Goal: Information Seeking & Learning: Learn about a topic

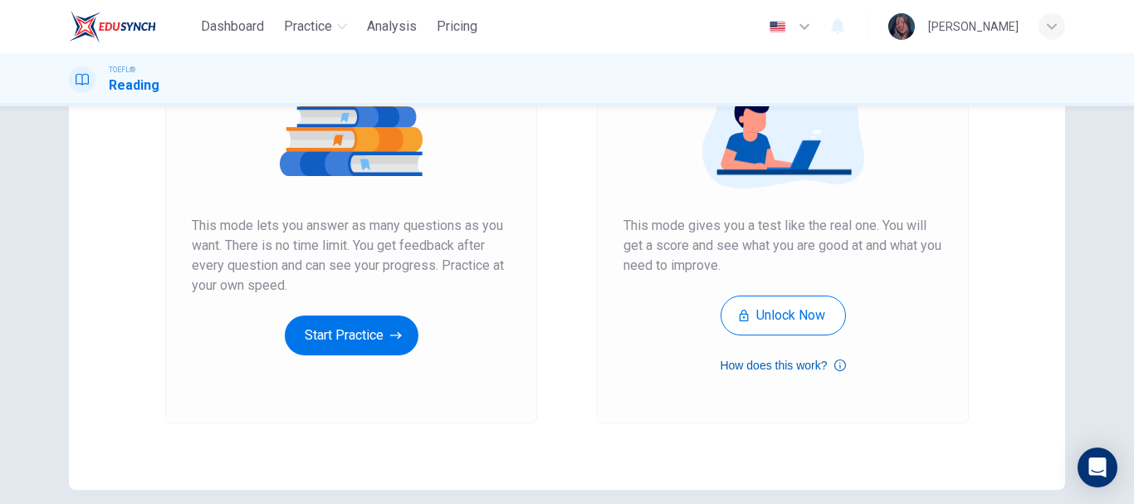
scroll to position [249, 0]
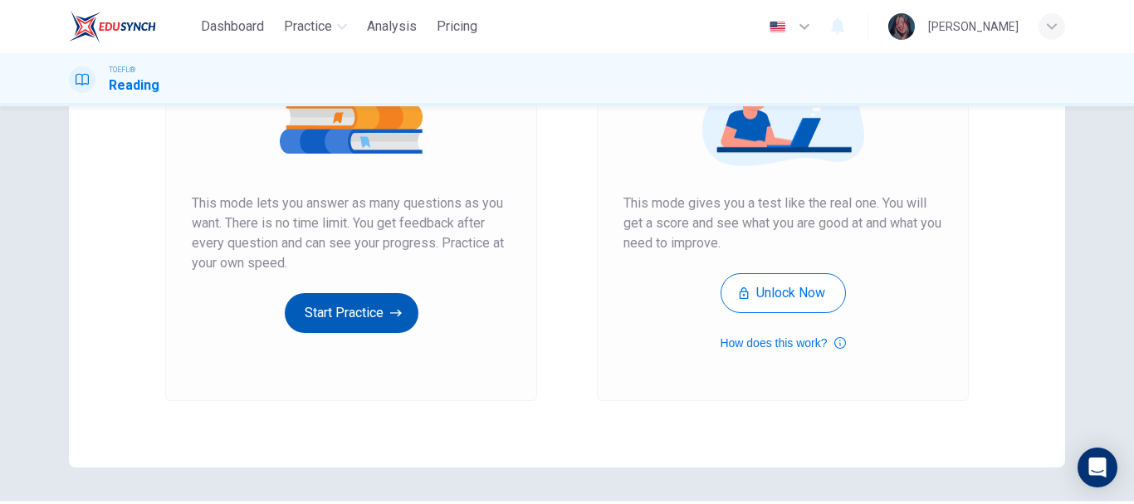
click at [373, 313] on button "Start Practice" at bounding box center [352, 313] width 134 height 40
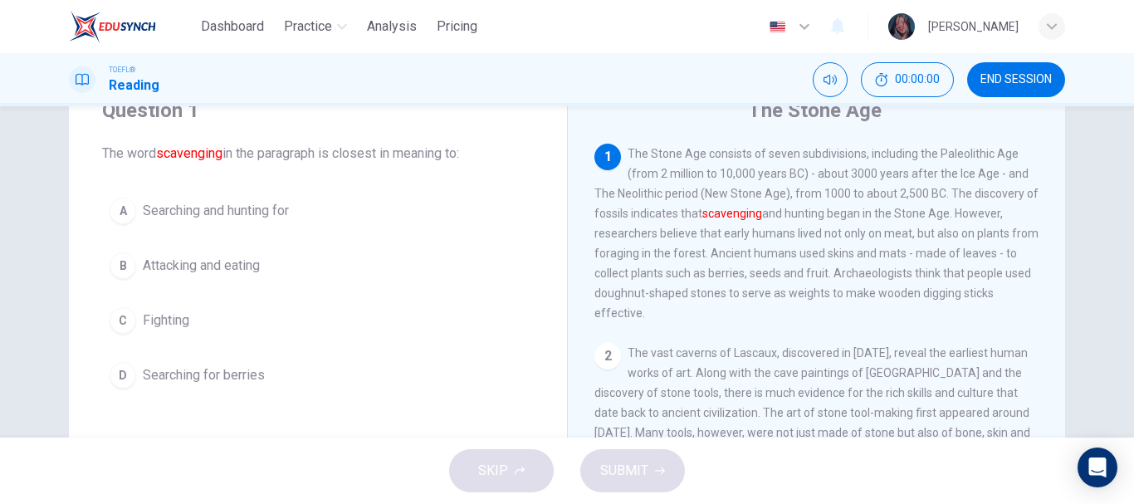
scroll to position [79, 0]
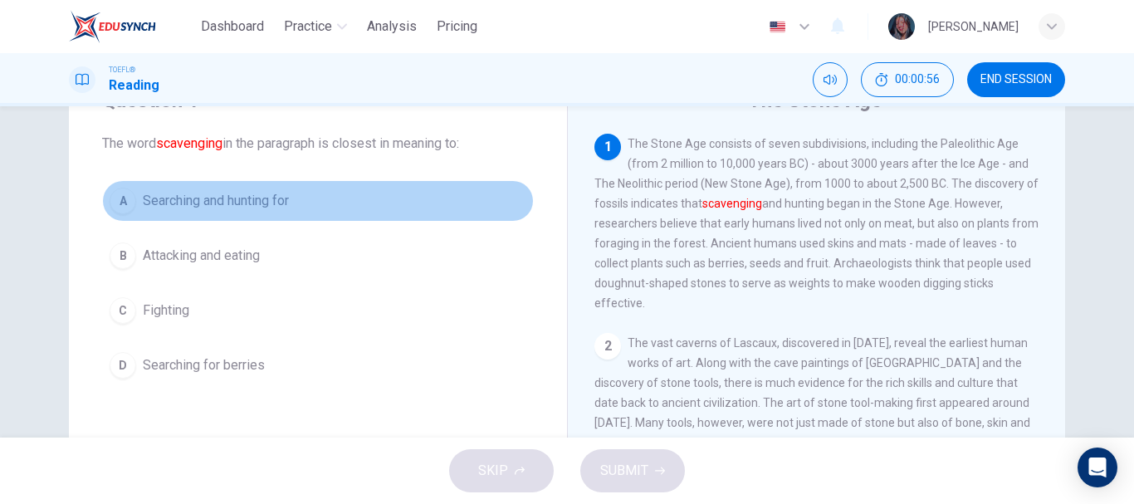
click at [212, 198] on span "Searching and hunting for" at bounding box center [216, 201] width 146 height 20
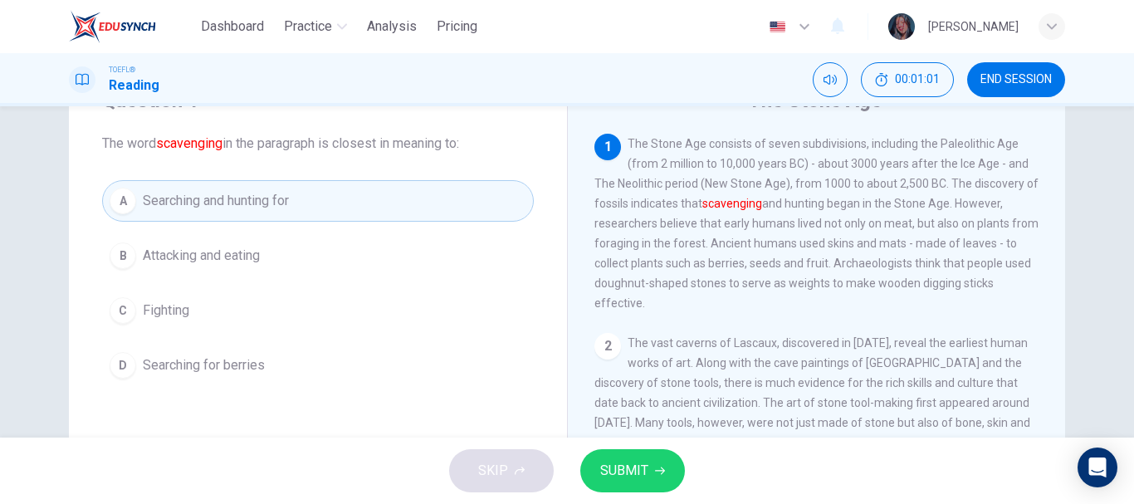
click at [634, 469] on span "SUBMIT" at bounding box center [624, 470] width 48 height 23
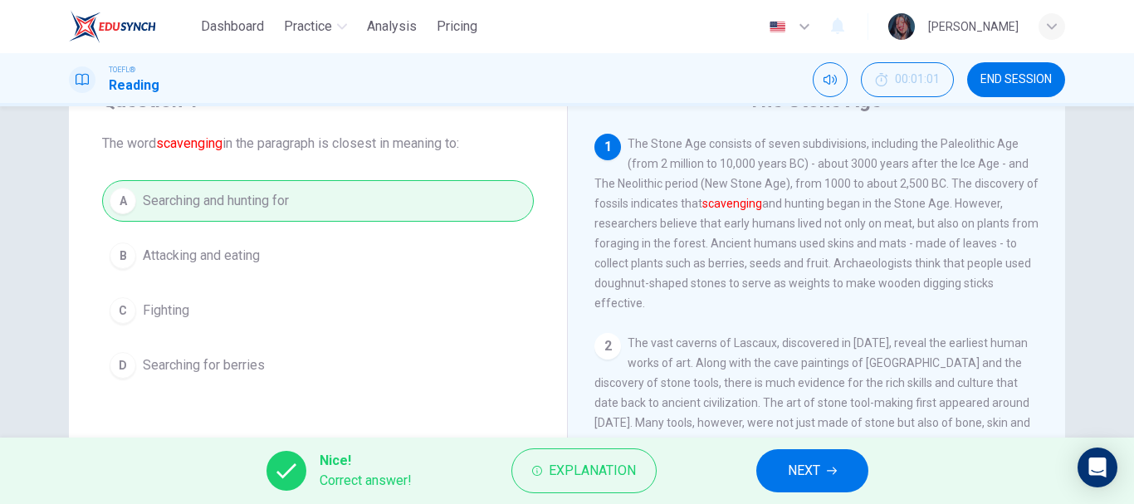
click at [801, 478] on span "NEXT" at bounding box center [804, 470] width 32 height 23
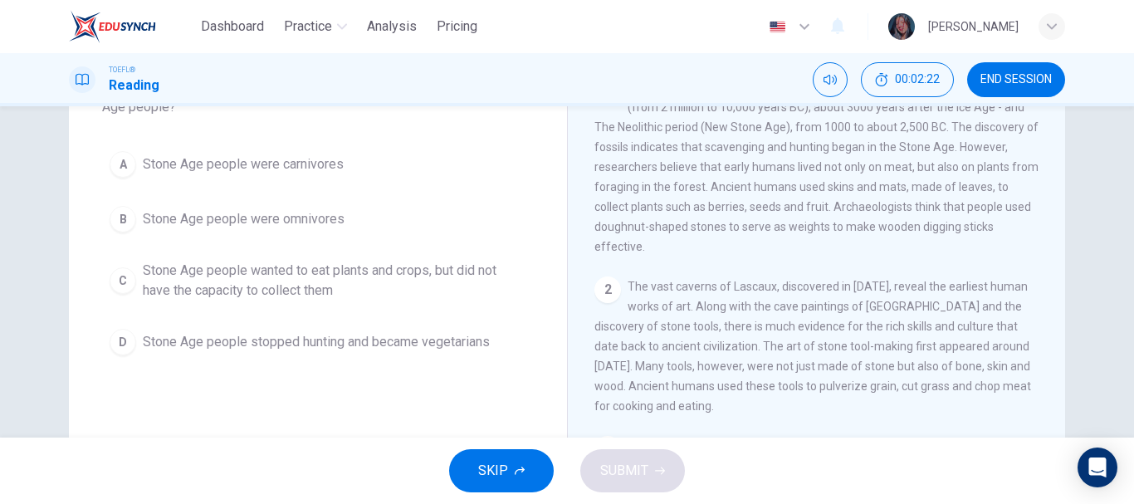
scroll to position [162, 0]
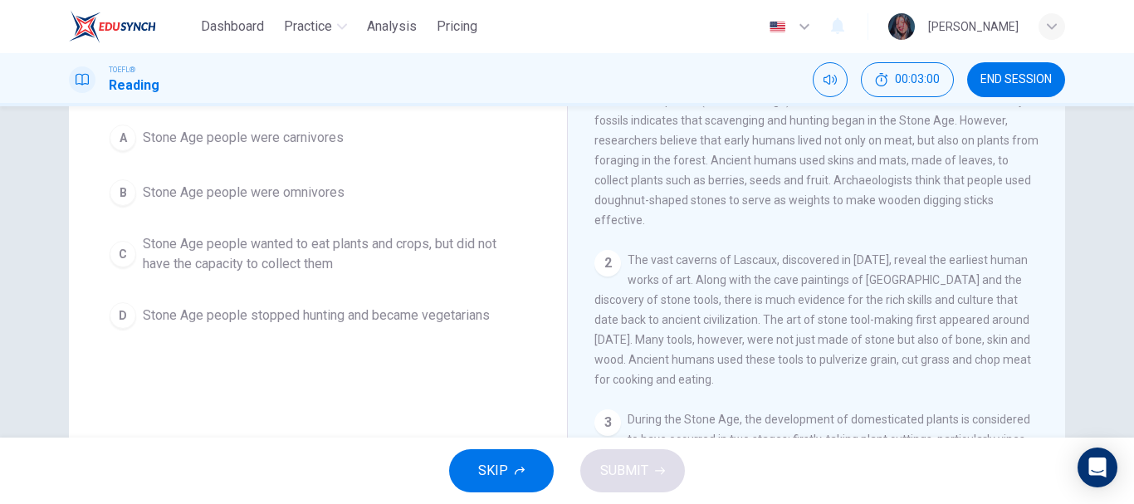
click at [264, 183] on span "Stone Age people were omnivores" at bounding box center [244, 193] width 202 height 20
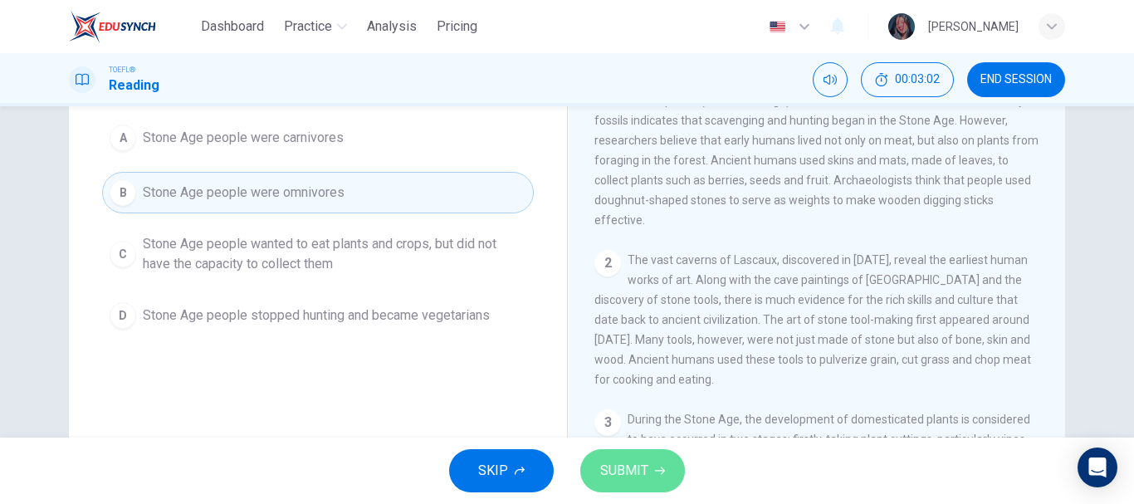
click at [632, 461] on span "SUBMIT" at bounding box center [624, 470] width 48 height 23
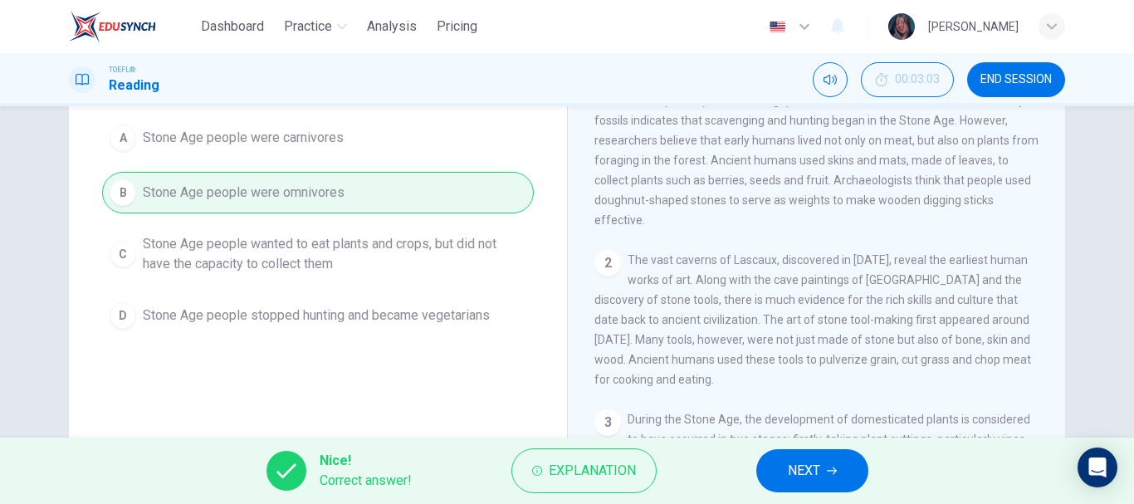
click at [782, 475] on button "NEXT" at bounding box center [812, 470] width 112 height 43
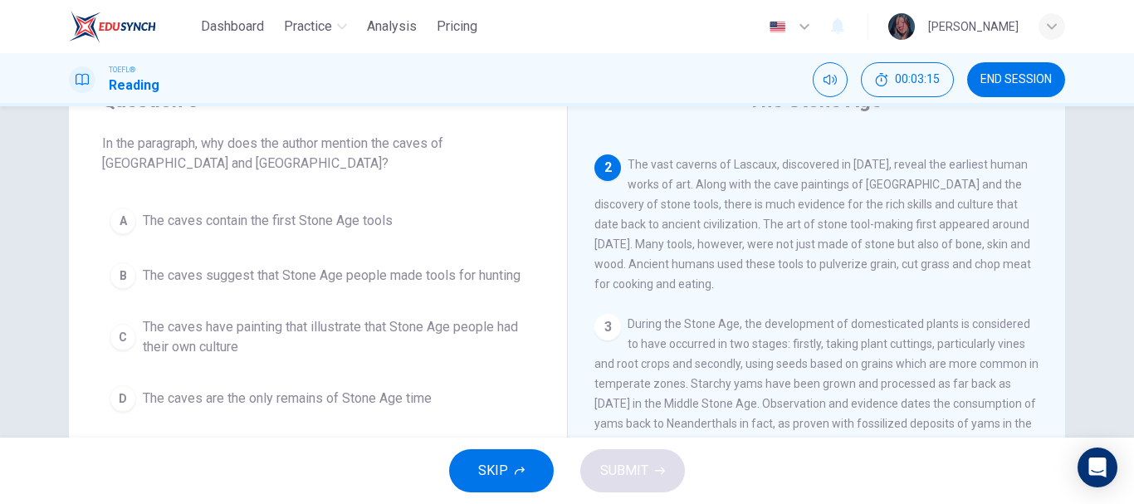
scroll to position [207, 0]
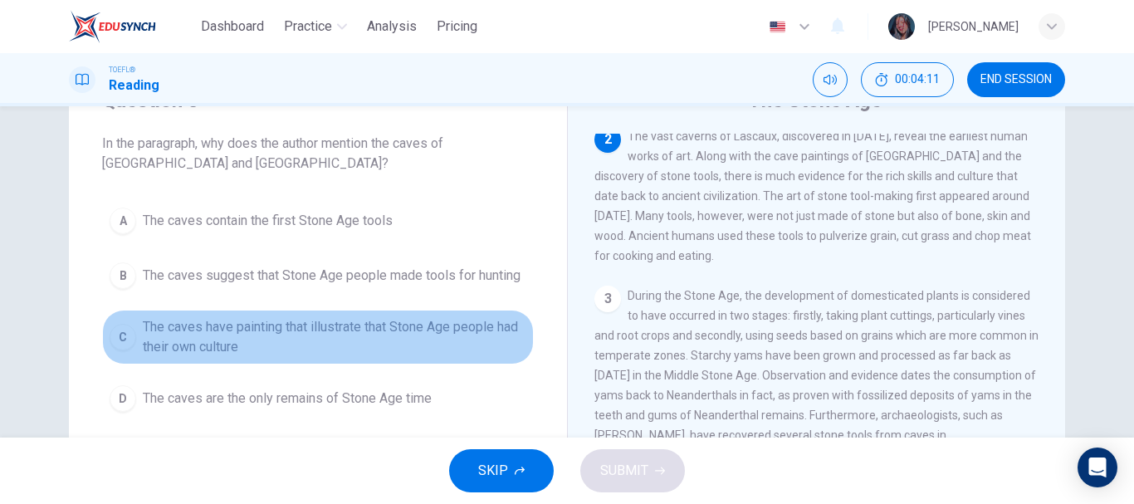
click at [264, 335] on span "The caves have painting that illustrate that Stone Age people had their own cul…" at bounding box center [334, 337] width 383 height 40
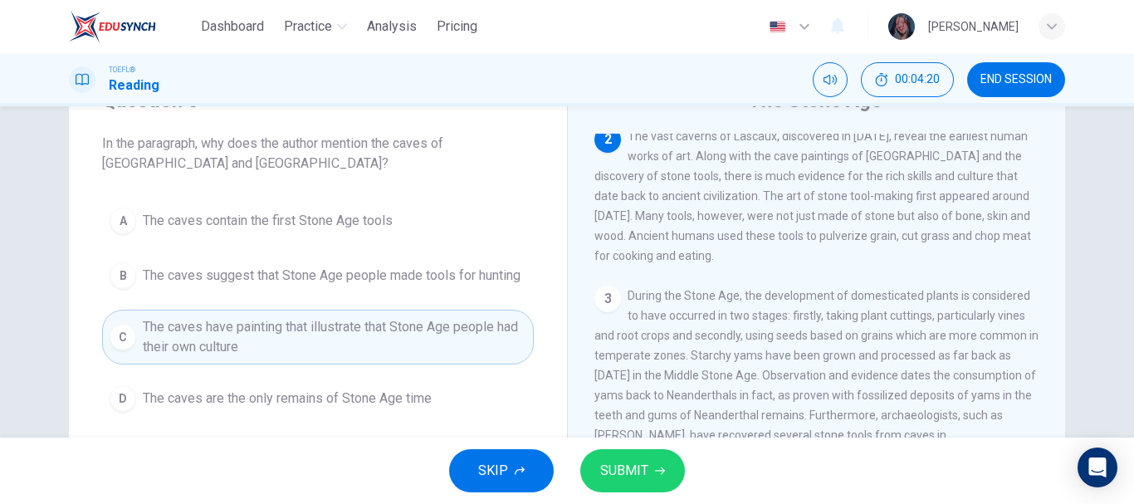
click at [372, 225] on span "The caves contain the first Stone Age tools" at bounding box center [268, 221] width 250 height 20
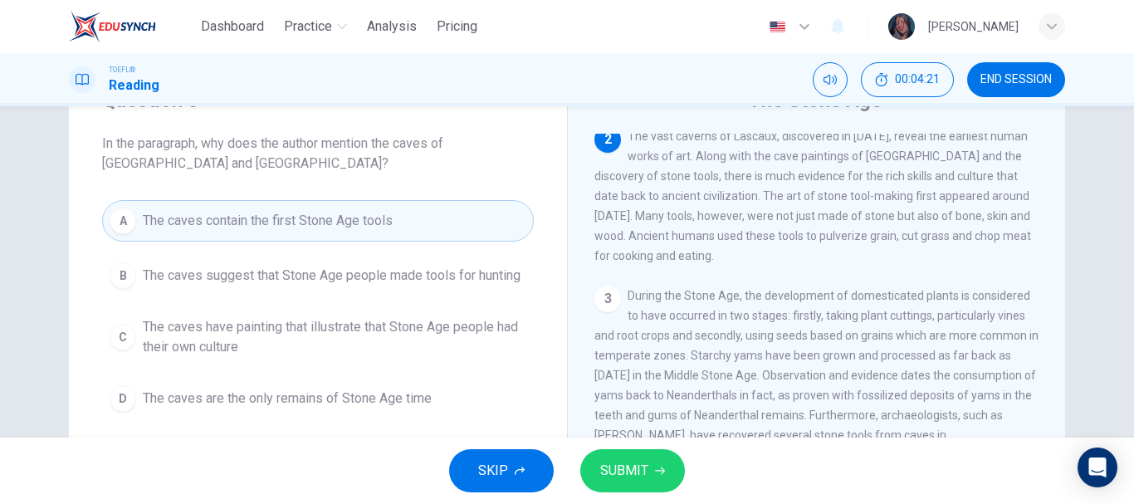
click at [347, 322] on span "The caves have painting that illustrate that Stone Age people had their own cul…" at bounding box center [334, 337] width 383 height 40
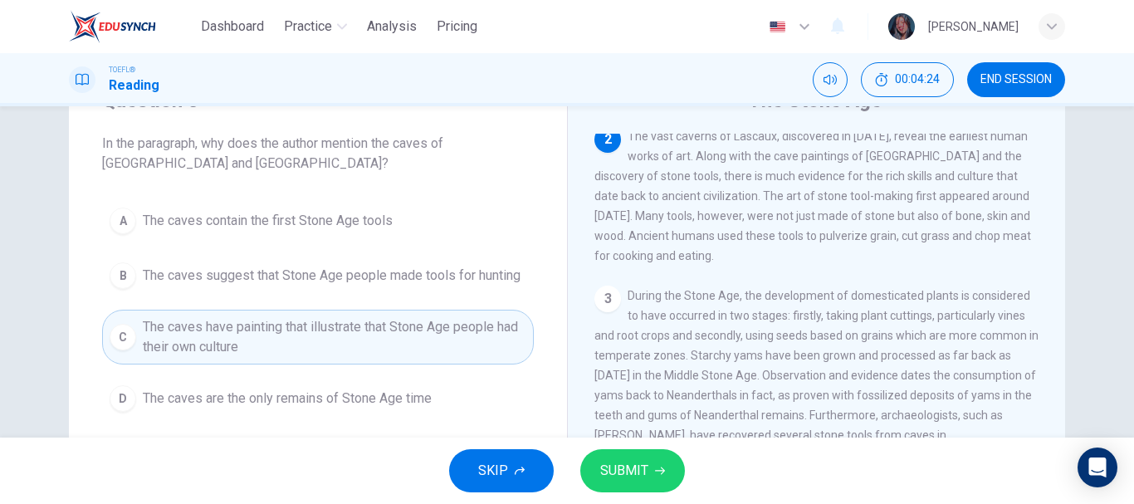
click at [591, 469] on button "SUBMIT" at bounding box center [632, 470] width 105 height 43
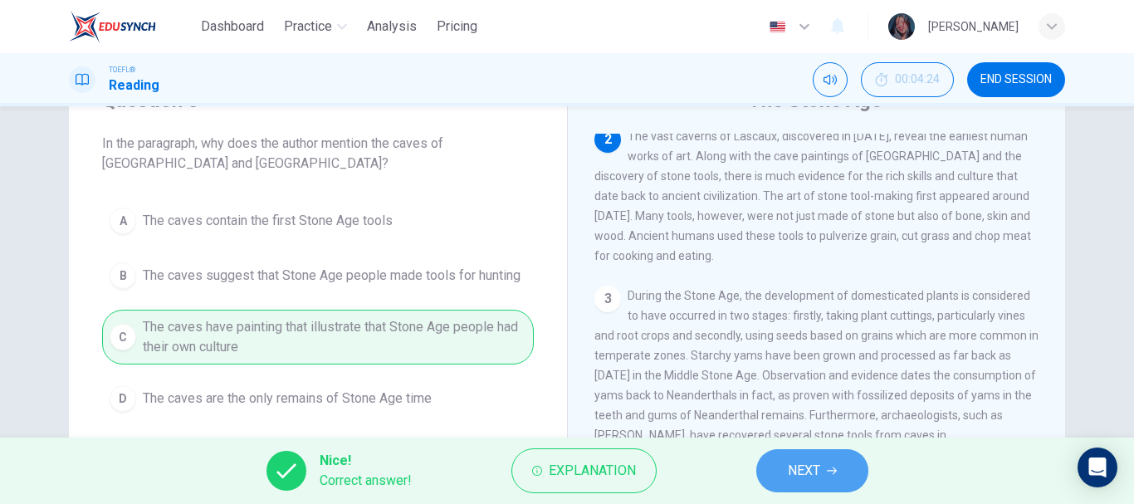
click at [807, 477] on span "NEXT" at bounding box center [804, 470] width 32 height 23
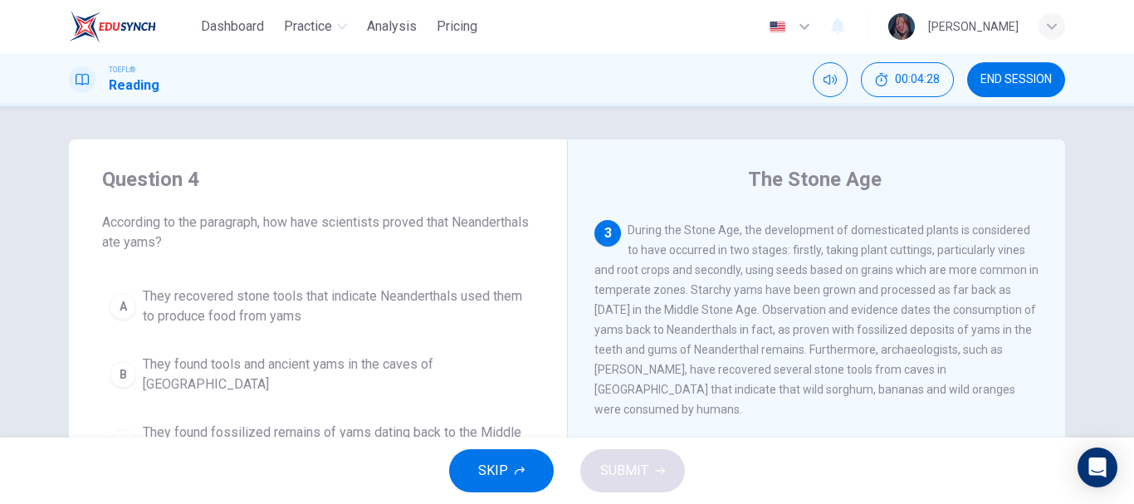
scroll to position [83, 0]
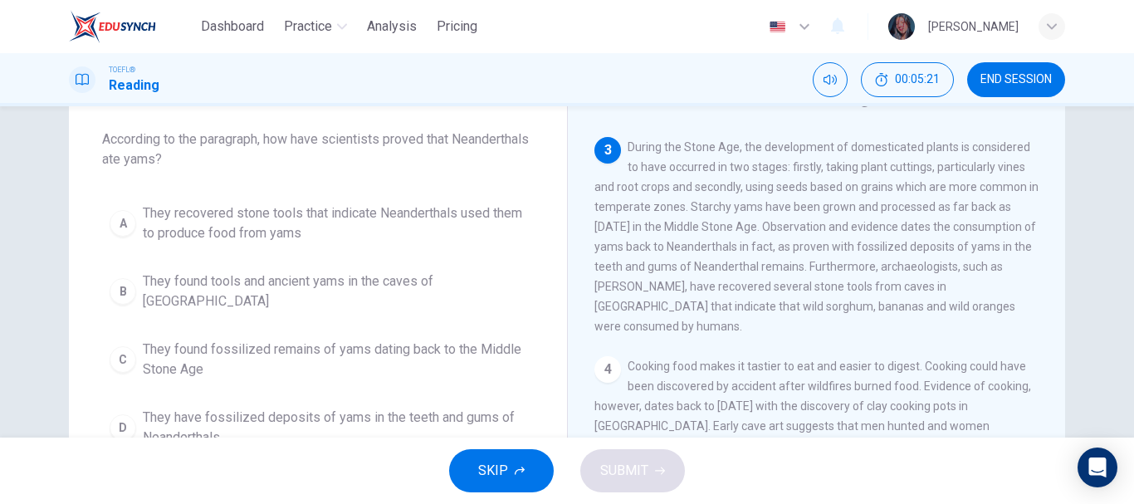
click at [336, 411] on span "They have fossilized deposits of yams in the teeth and gums of Neanderthals" at bounding box center [334, 427] width 383 height 40
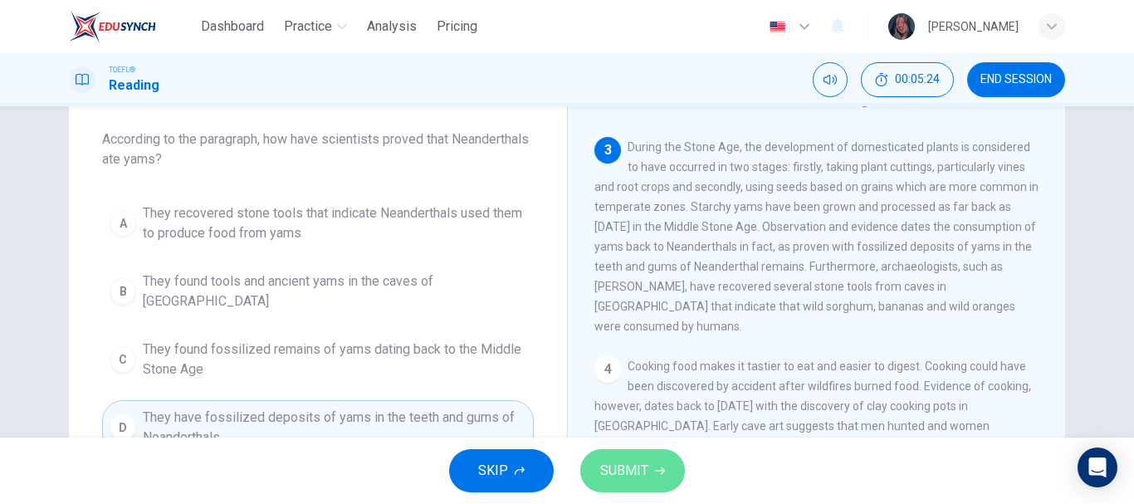
click at [646, 472] on span "SUBMIT" at bounding box center [624, 470] width 48 height 23
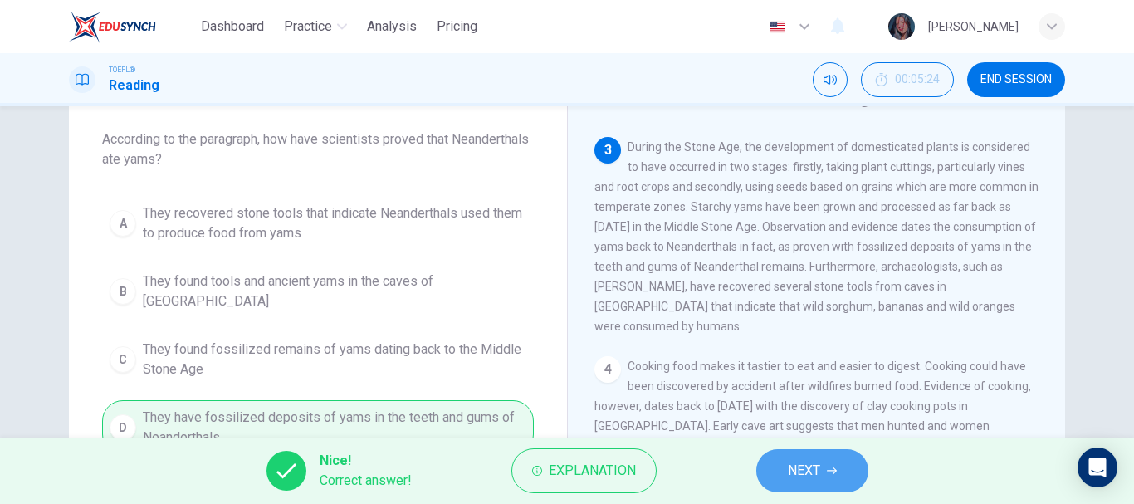
click at [778, 466] on button "NEXT" at bounding box center [812, 470] width 112 height 43
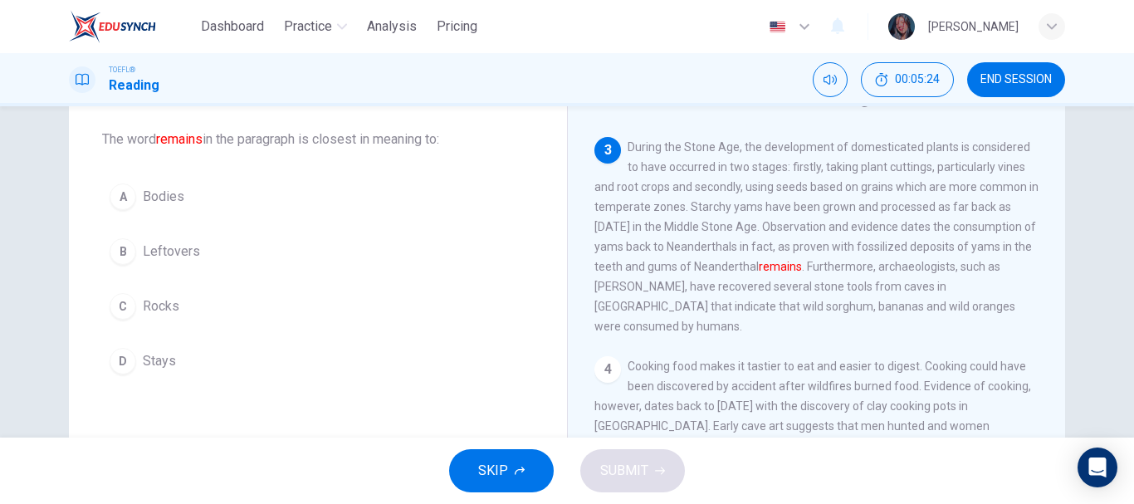
scroll to position [372, 0]
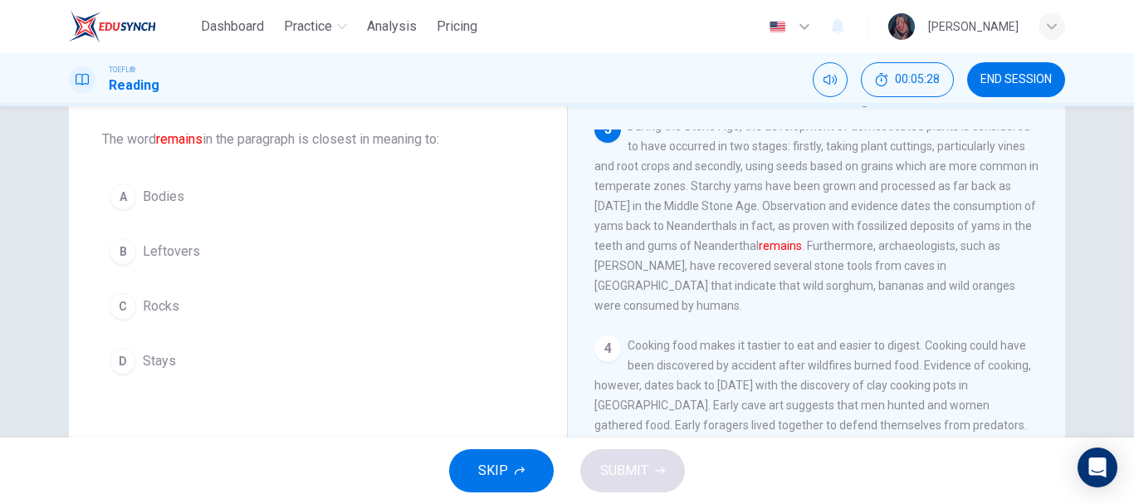
click at [193, 261] on span "Leftovers" at bounding box center [171, 251] width 57 height 20
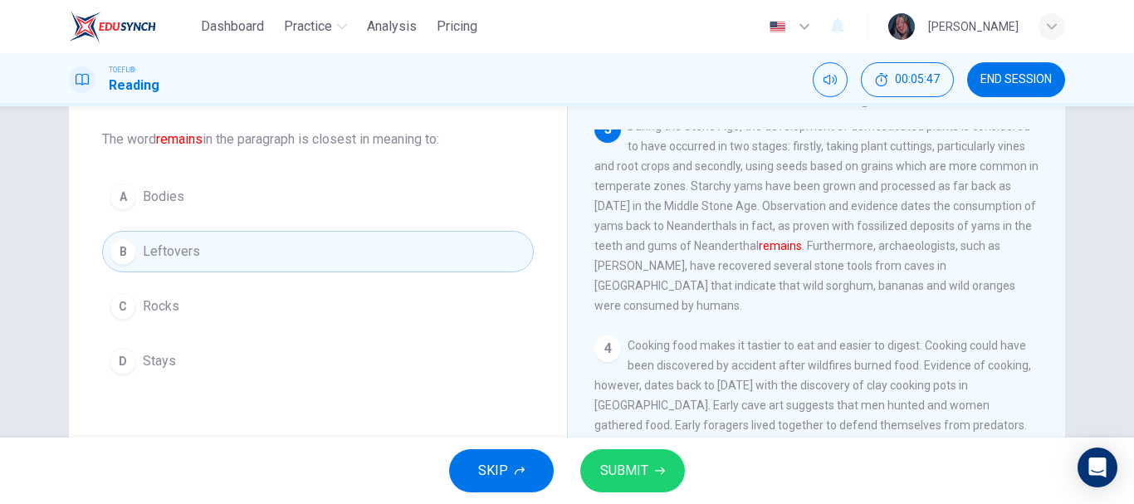
click at [627, 461] on span "SUBMIT" at bounding box center [624, 470] width 48 height 23
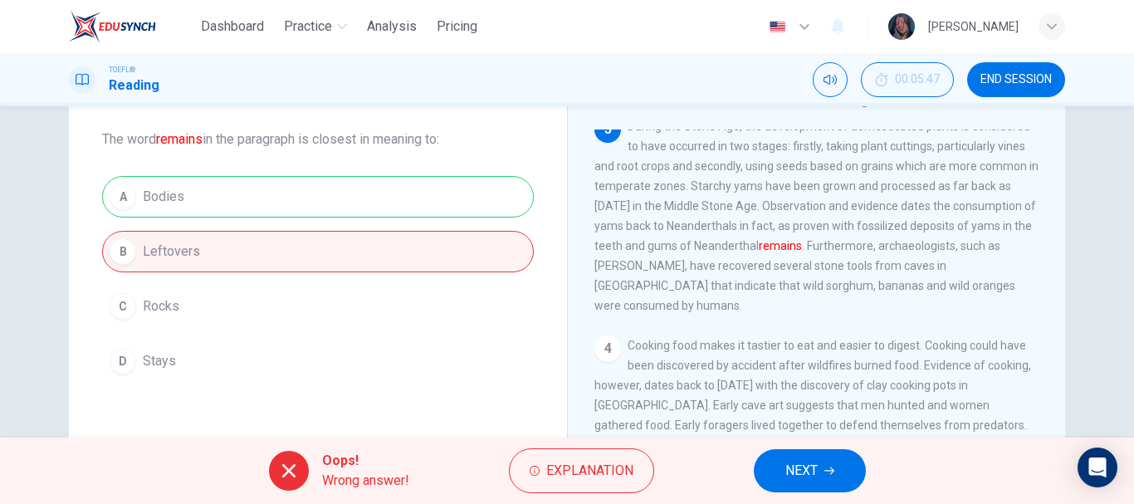
click at [817, 461] on span "NEXT" at bounding box center [801, 470] width 32 height 23
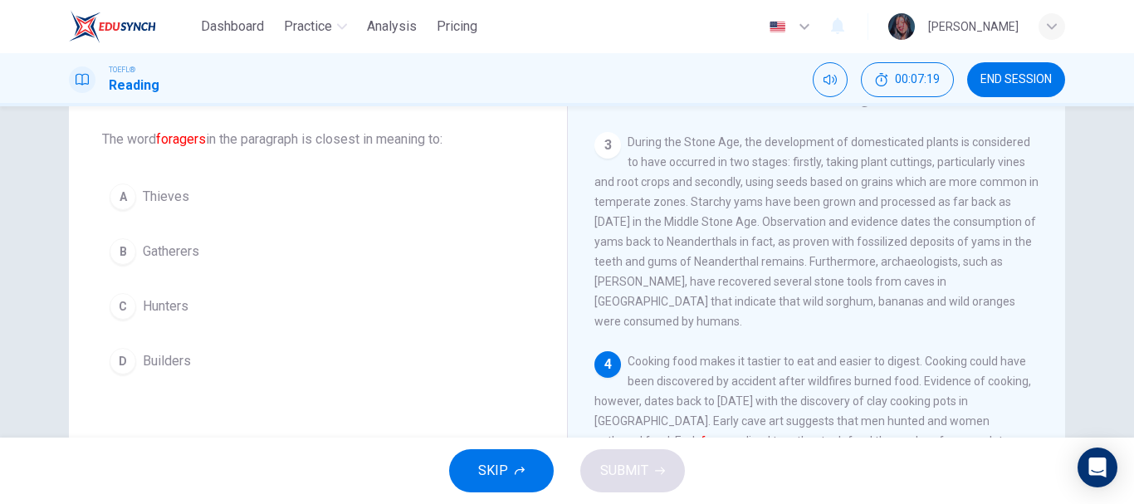
scroll to position [332, 0]
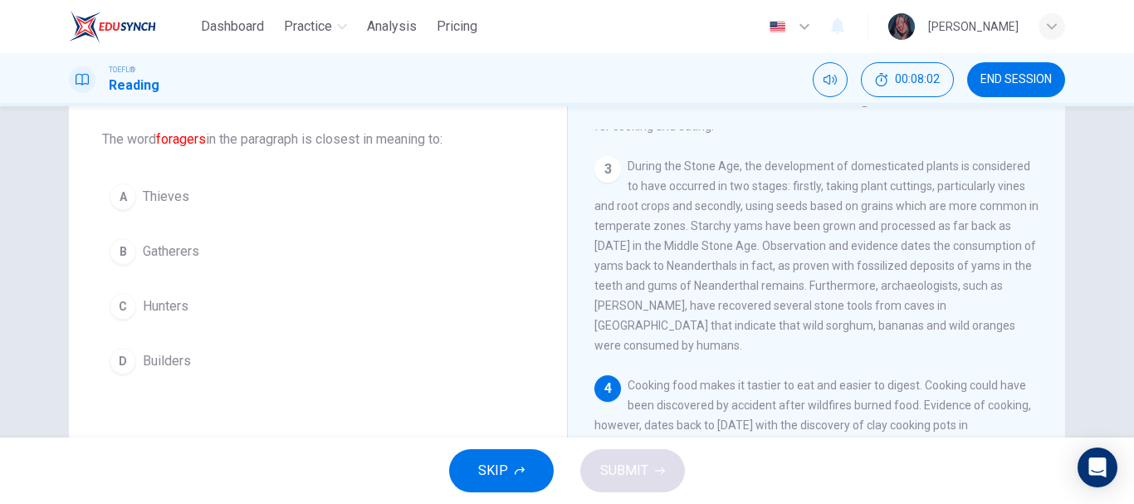
click at [314, 298] on button "C Hunters" at bounding box center [318, 305] width 432 height 41
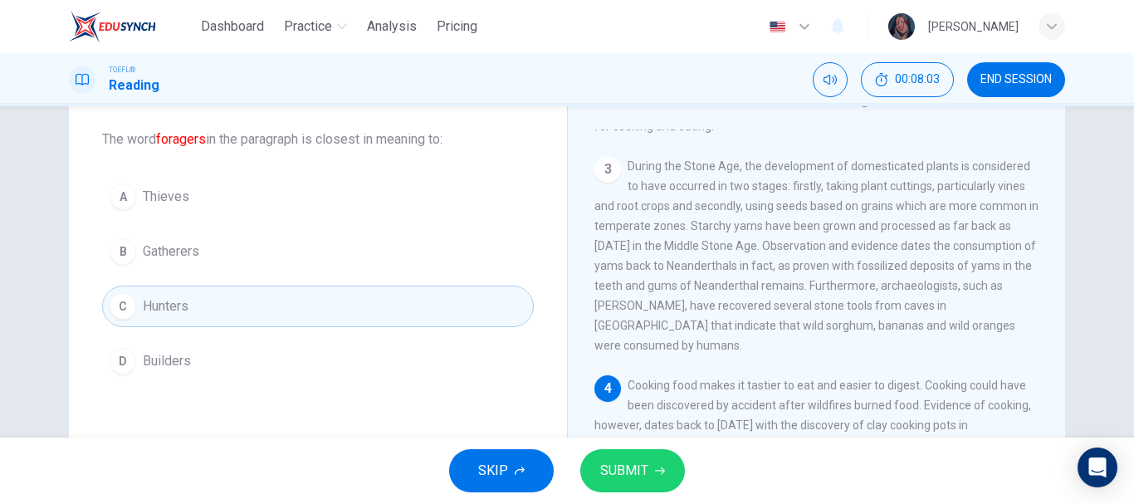
drag, startPoint x: 612, startPoint y: 467, endPoint x: 262, endPoint y: 323, distance: 378.0
click at [612, 468] on span "SUBMIT" at bounding box center [624, 470] width 48 height 23
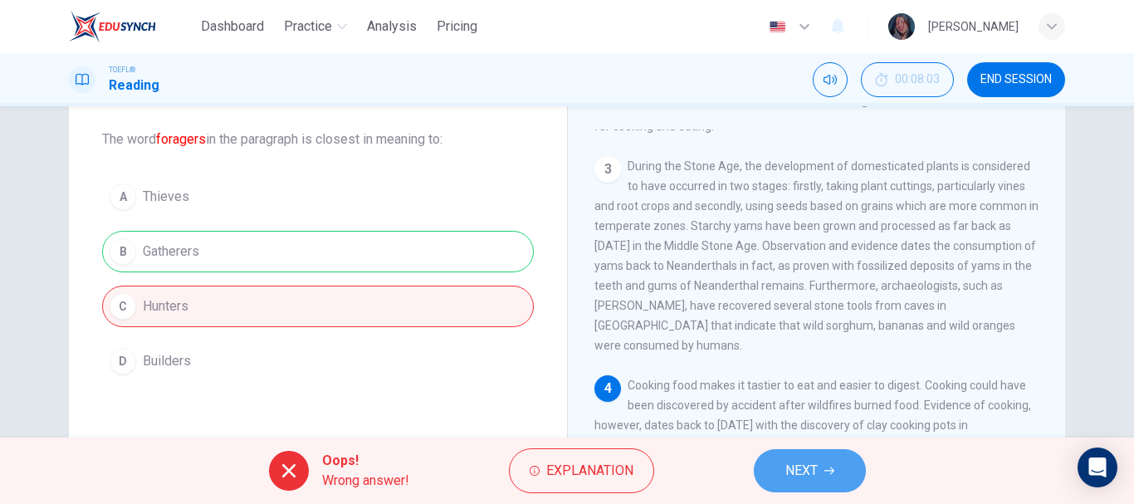
click at [812, 481] on span "NEXT" at bounding box center [801, 470] width 32 height 23
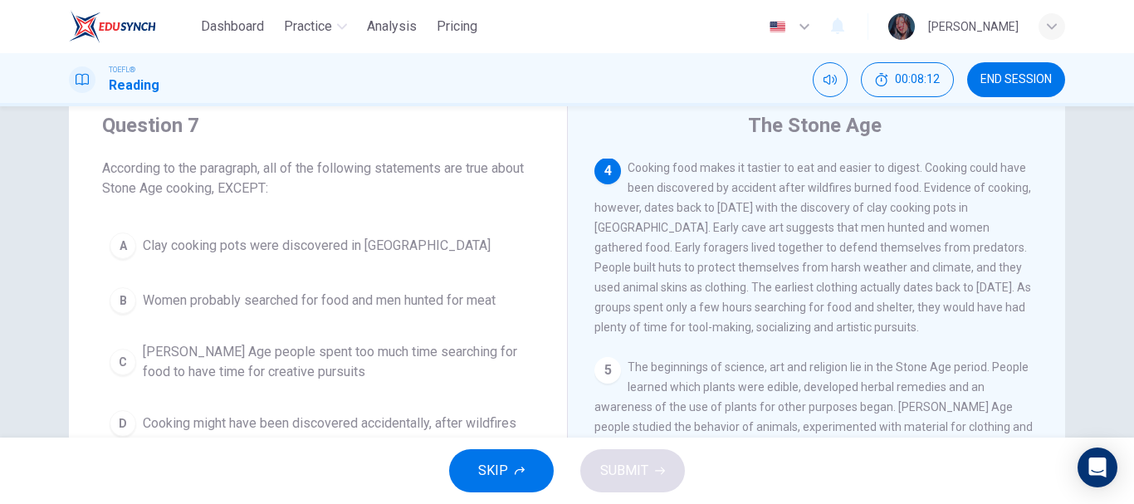
scroll to position [83, 0]
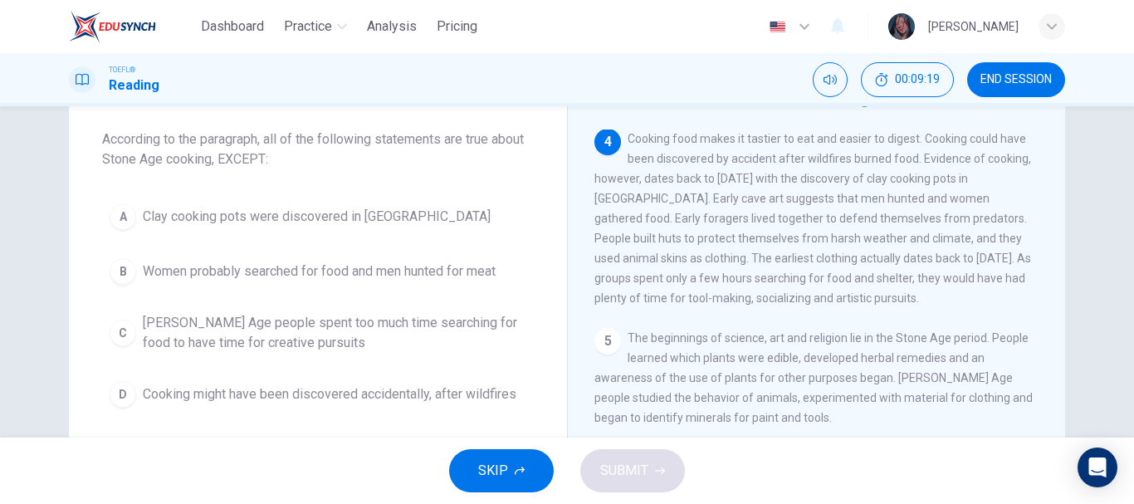
click at [408, 266] on span "Women probably searched for food and men hunted for meat" at bounding box center [319, 271] width 353 height 20
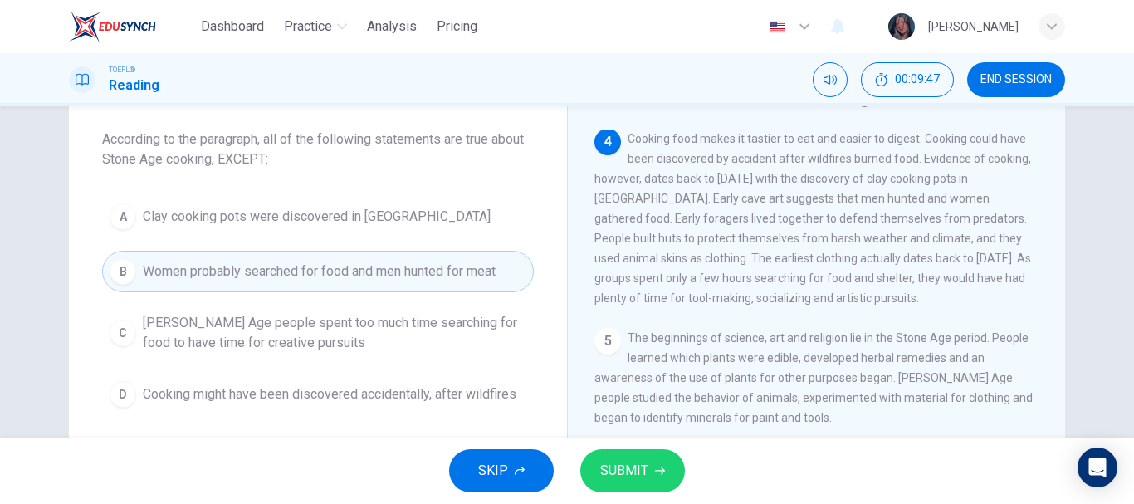
click at [291, 338] on span "[PERSON_NAME] Age people spent too much time searching for food to have time fo…" at bounding box center [334, 333] width 383 height 40
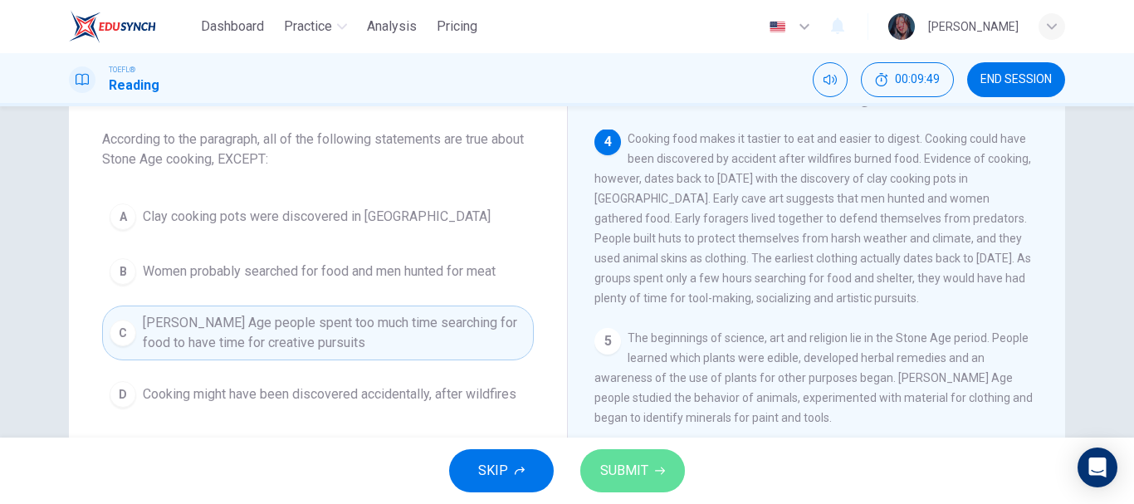
click at [674, 471] on button "SUBMIT" at bounding box center [632, 470] width 105 height 43
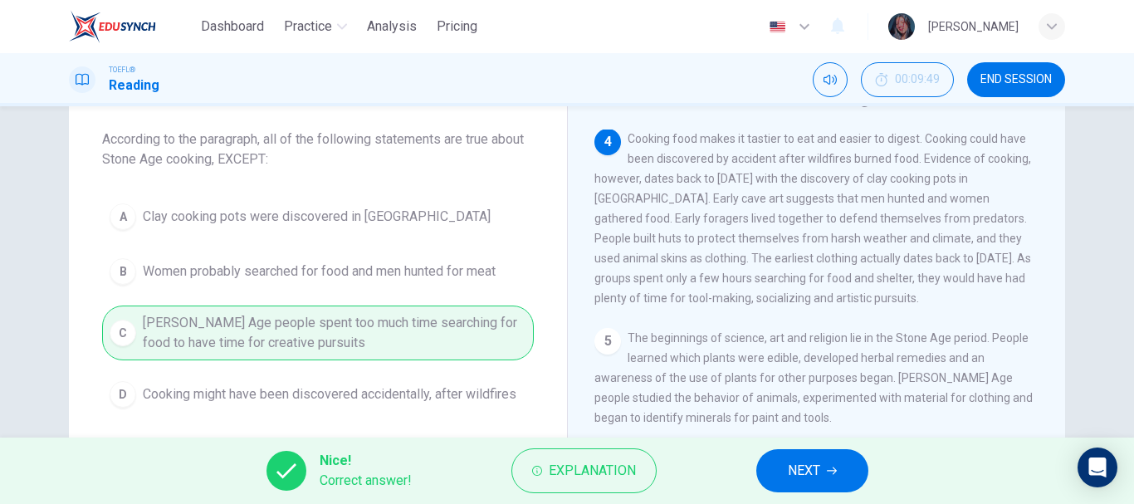
click at [809, 478] on span "NEXT" at bounding box center [804, 470] width 32 height 23
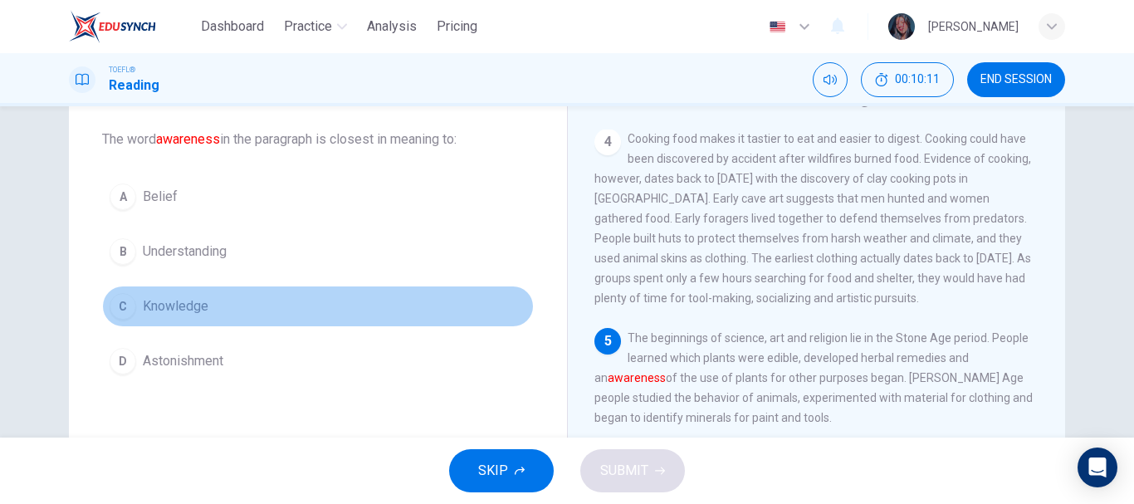
click at [302, 295] on button "C Knowledge" at bounding box center [318, 305] width 432 height 41
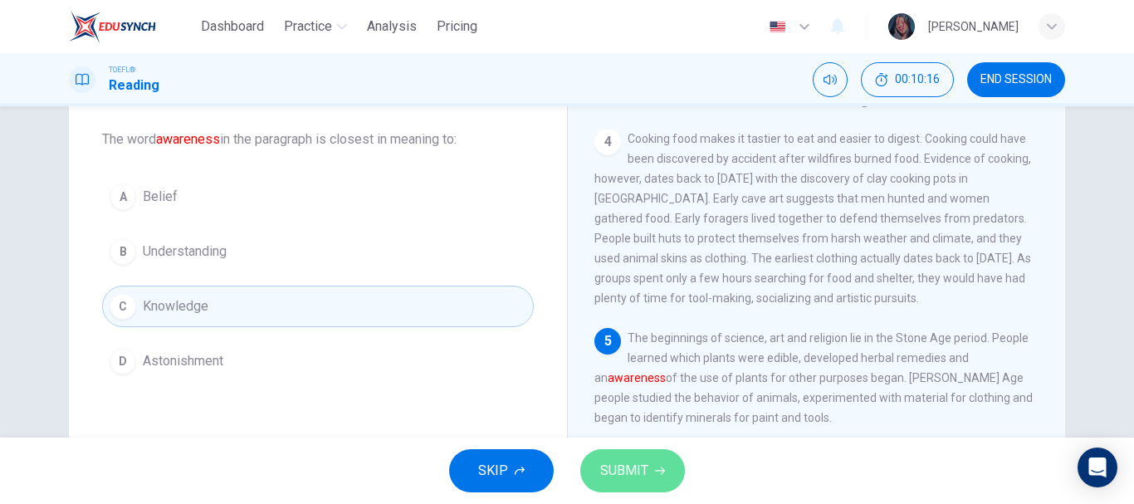
click at [659, 466] on icon "button" at bounding box center [660, 471] width 10 height 10
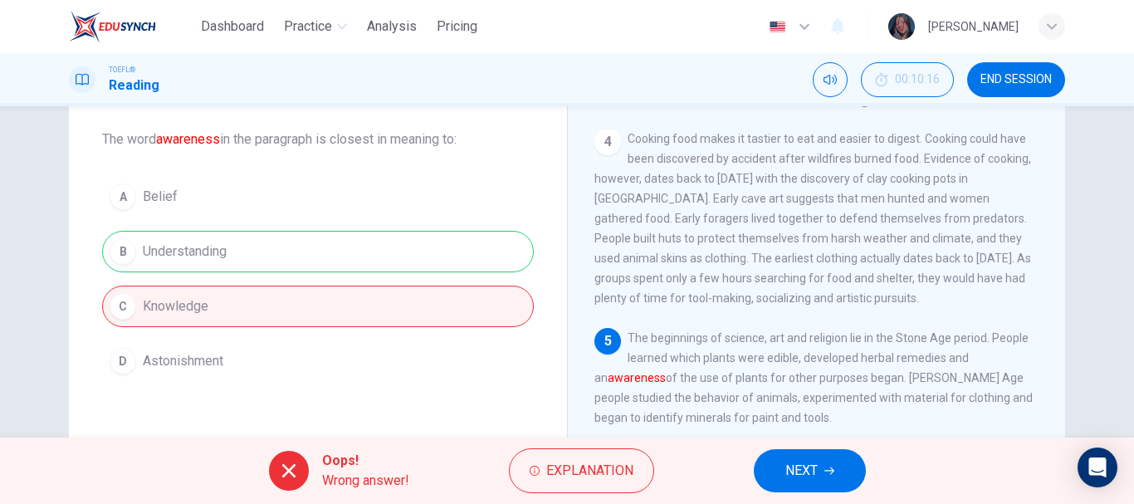
click at [838, 465] on button "NEXT" at bounding box center [809, 470] width 112 height 43
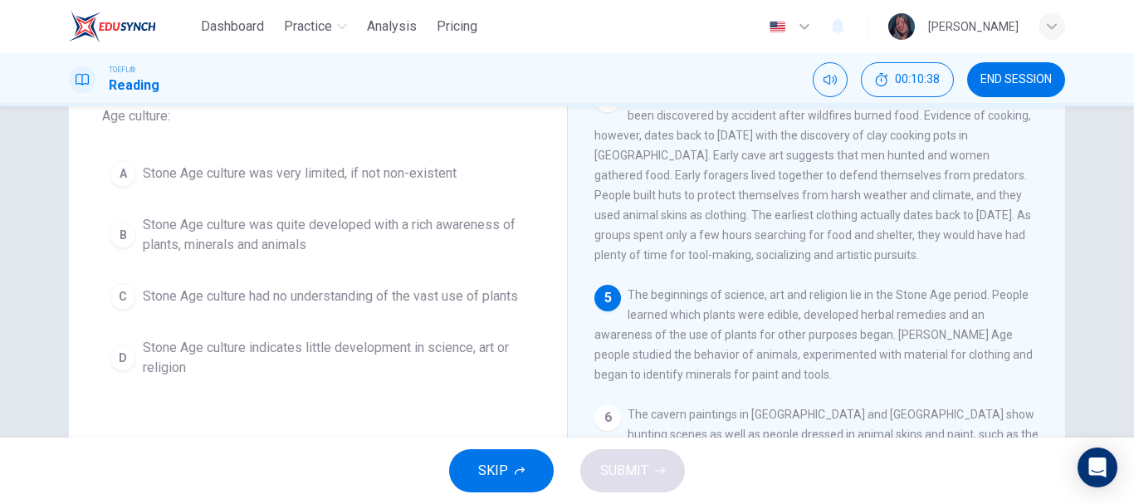
scroll to position [128, 0]
click at [318, 237] on span "Stone Age culture was quite developed with a rich awareness of plants, minerals…" at bounding box center [334, 233] width 383 height 40
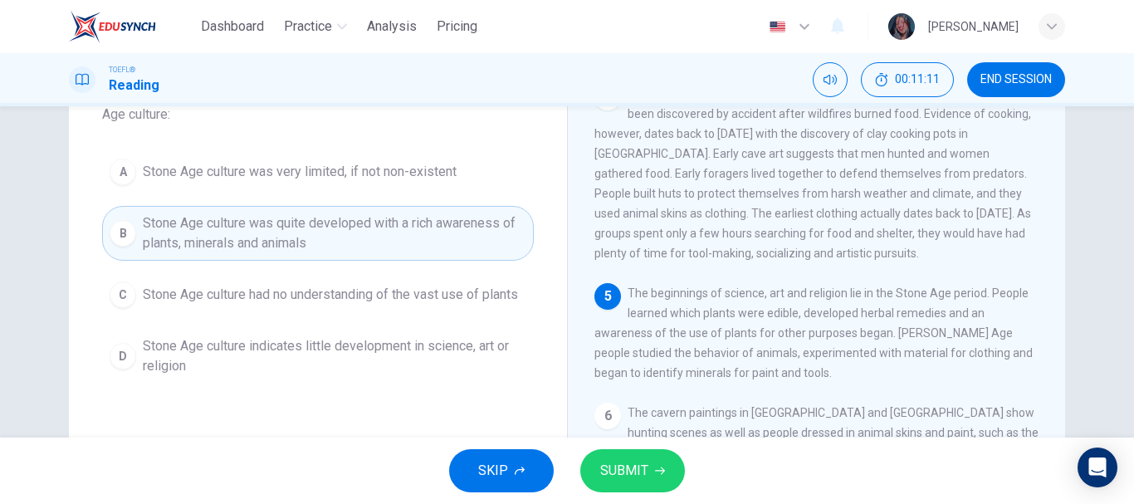
click at [640, 470] on span "SUBMIT" at bounding box center [624, 470] width 48 height 23
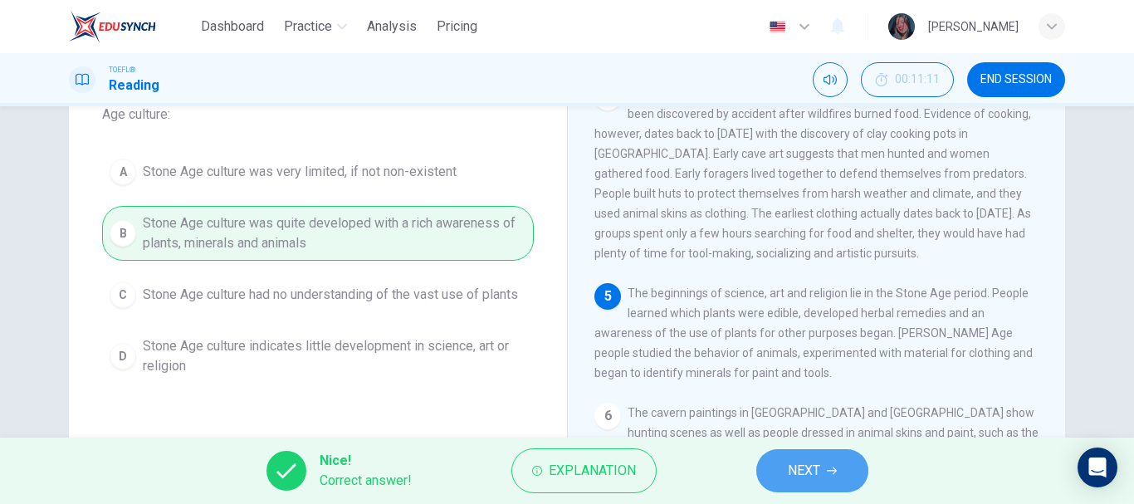
click at [839, 475] on button "NEXT" at bounding box center [812, 470] width 112 height 43
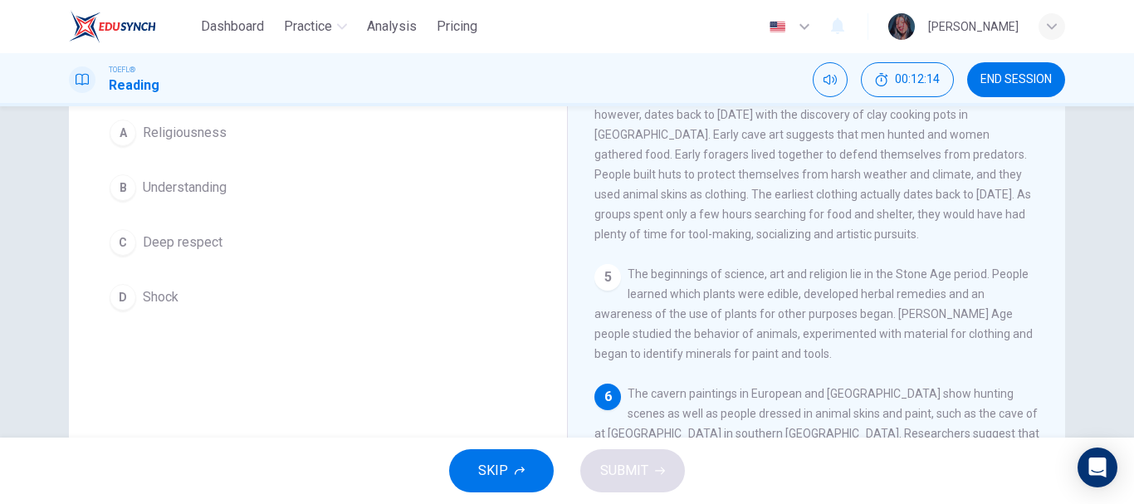
scroll to position [146, 0]
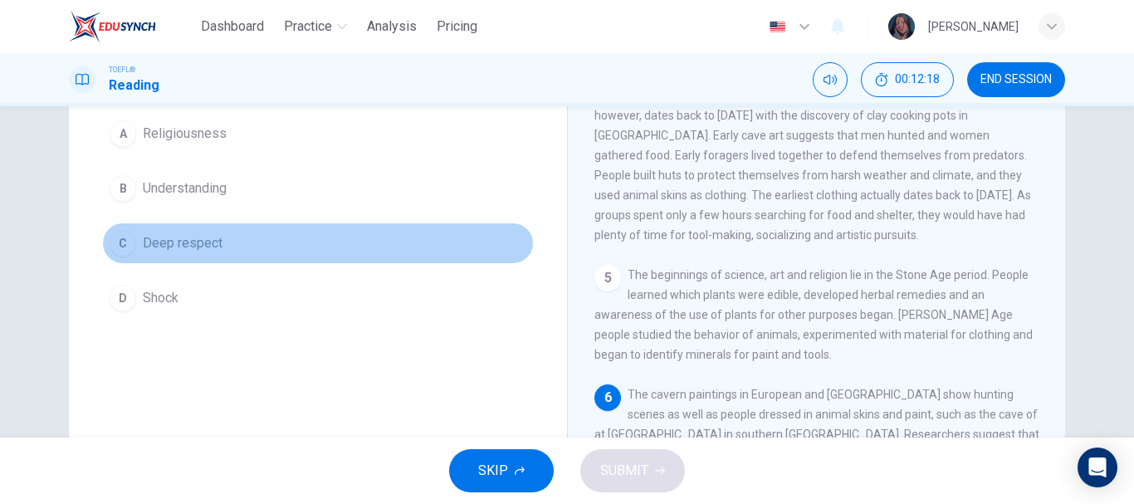
click at [206, 249] on span "Deep respect" at bounding box center [183, 243] width 80 height 20
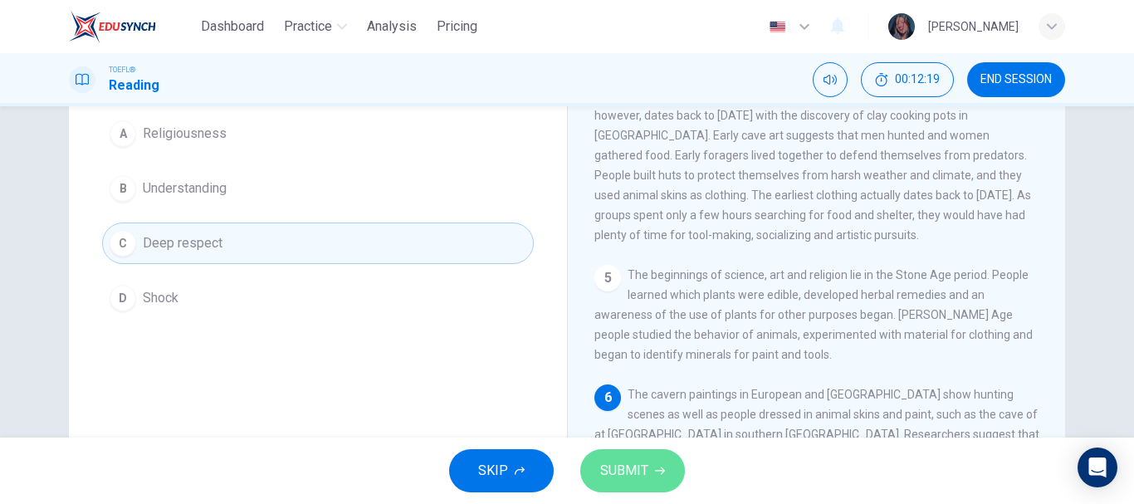
click at [656, 462] on button "SUBMIT" at bounding box center [632, 470] width 105 height 43
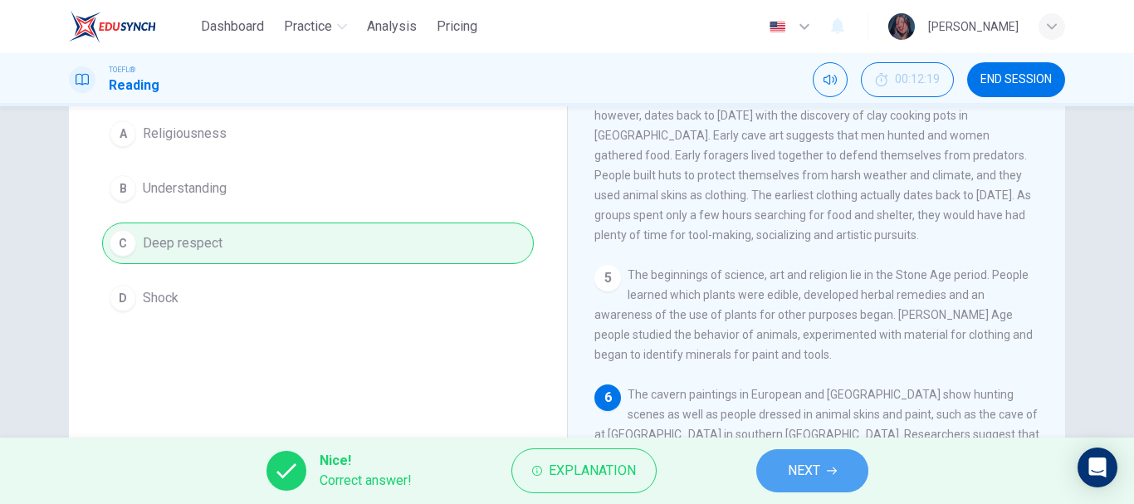
click at [790, 466] on span "NEXT" at bounding box center [804, 470] width 32 height 23
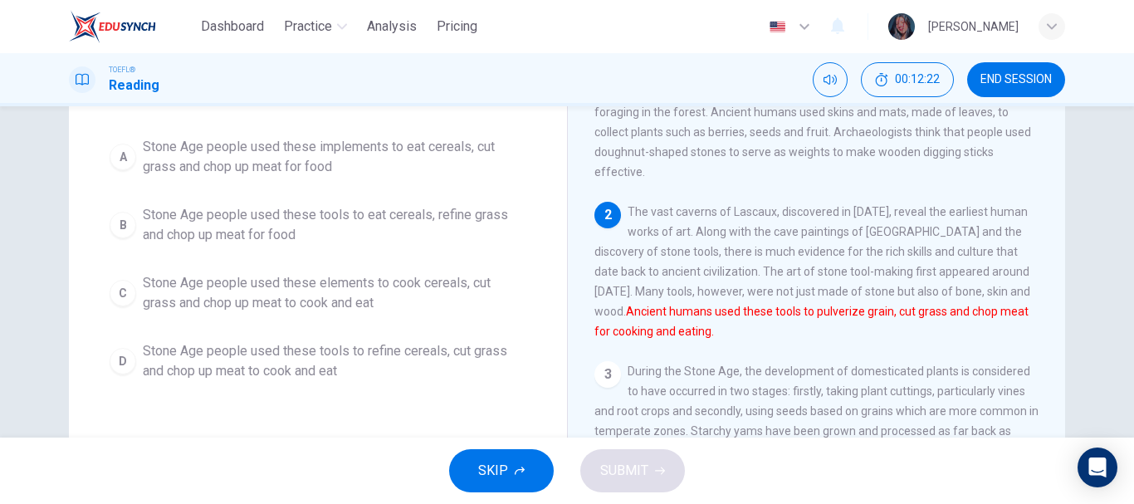
scroll to position [186, 0]
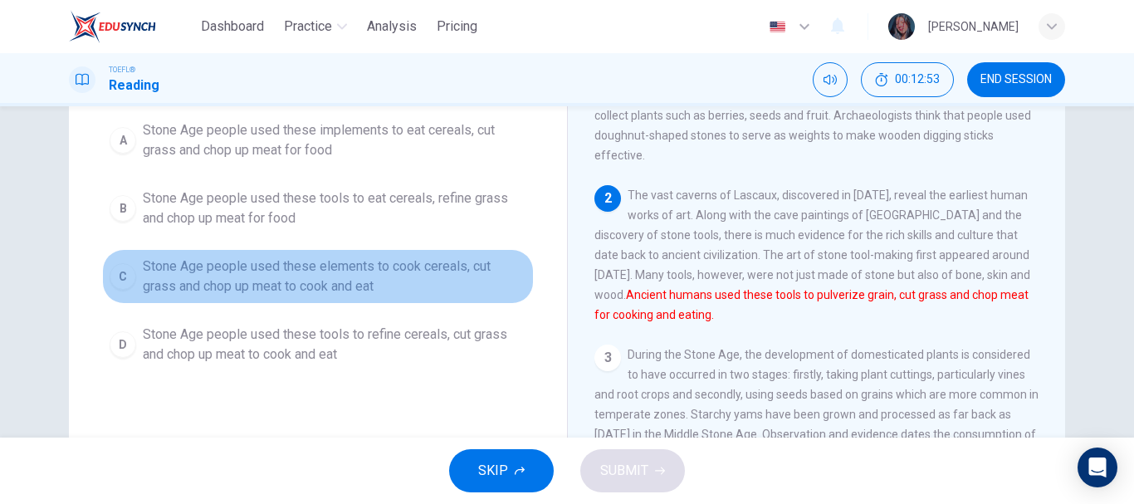
click at [343, 276] on span "Stone Age people used these elements to cook cereals, cut grass and chop up mea…" at bounding box center [334, 276] width 383 height 40
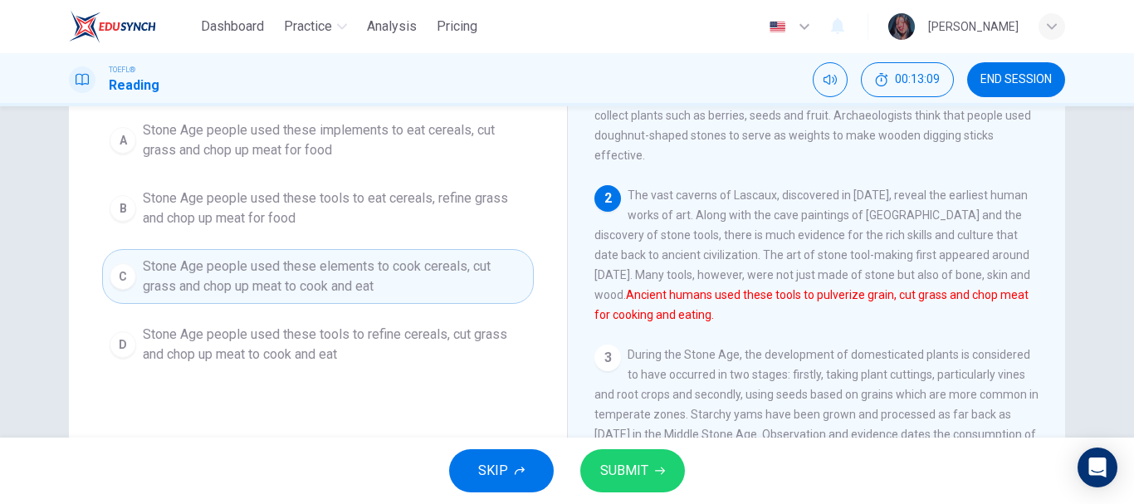
click at [614, 469] on span "SUBMIT" at bounding box center [624, 470] width 48 height 23
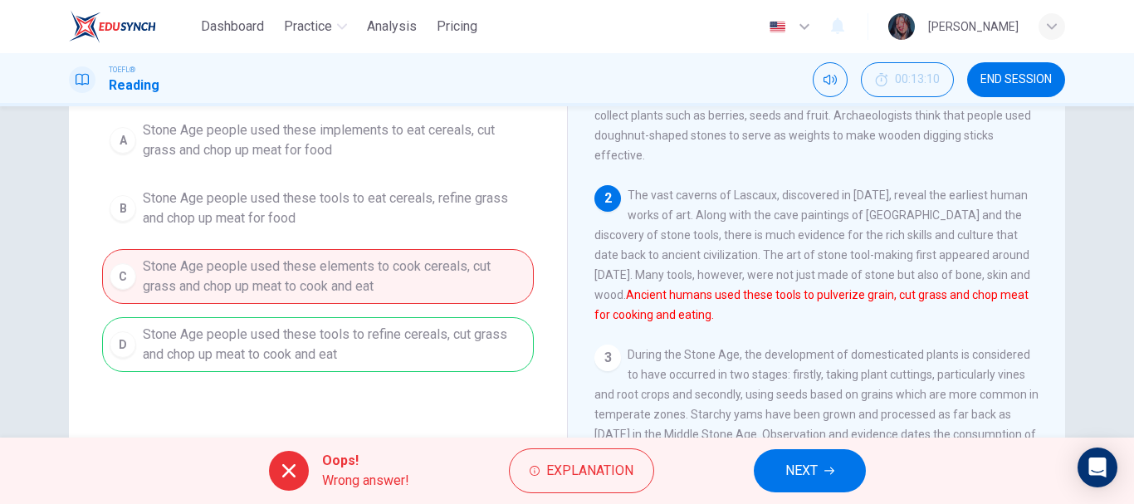
click at [779, 471] on button "NEXT" at bounding box center [809, 470] width 112 height 43
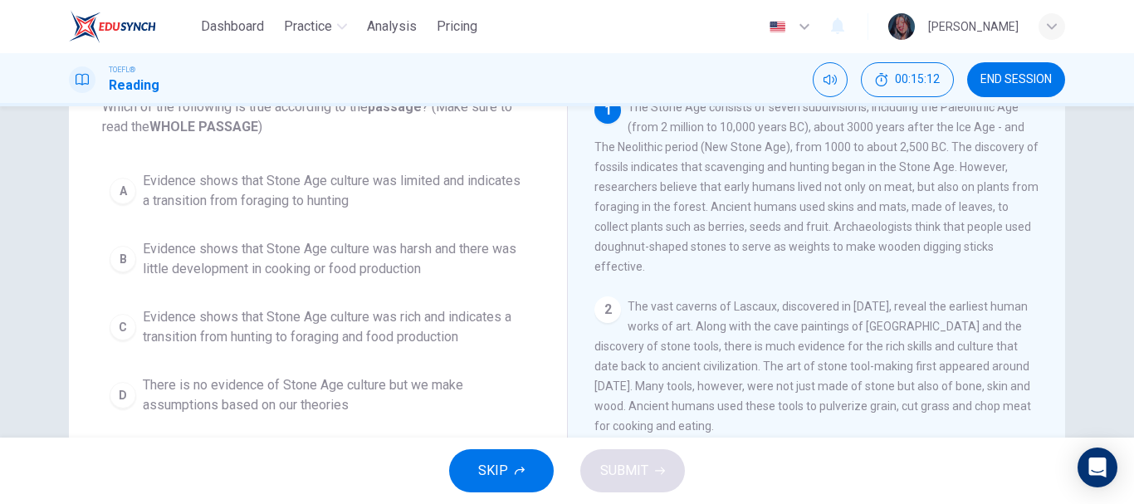
scroll to position [90, 0]
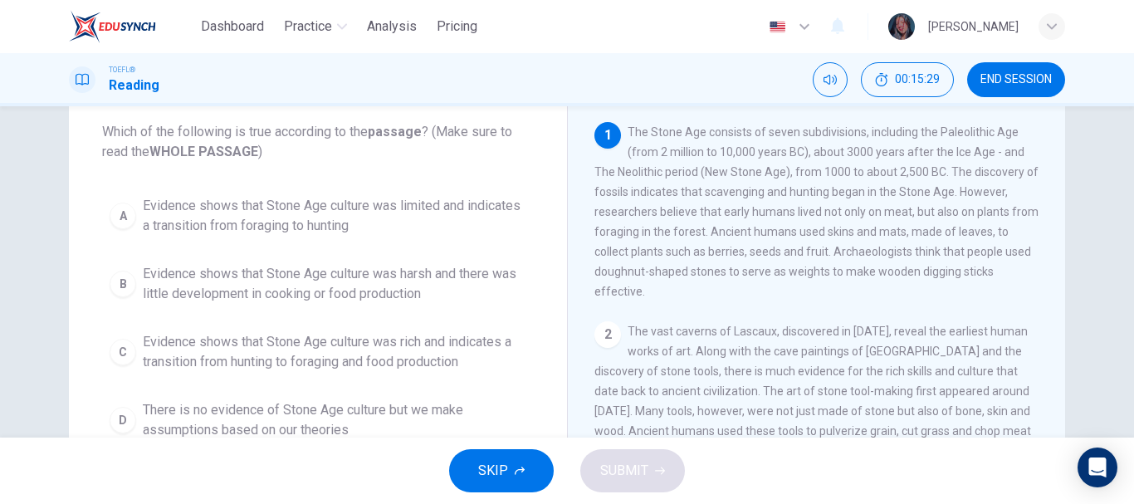
click at [365, 356] on span "Evidence shows that Stone Age culture was rich and indicates a transition from …" at bounding box center [334, 352] width 383 height 40
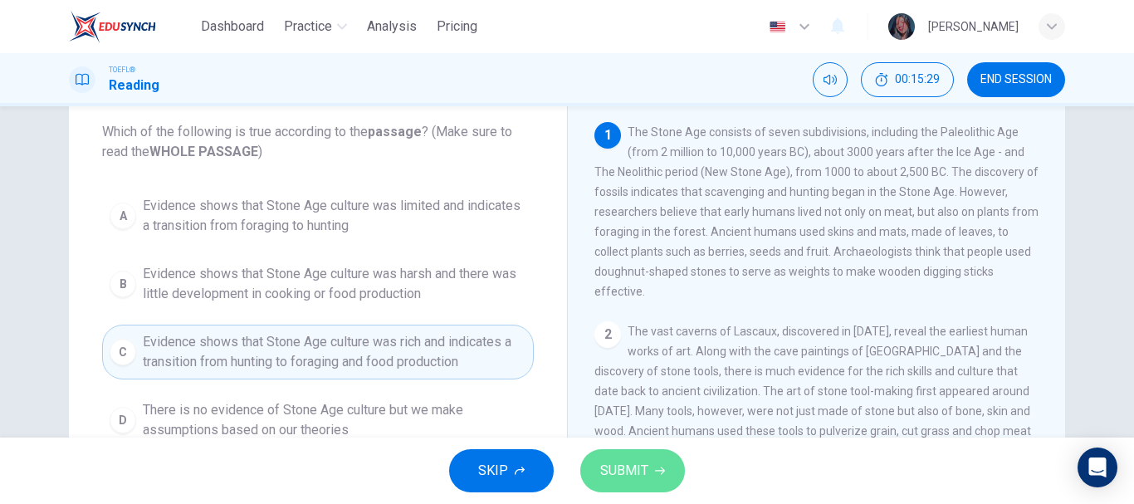
click at [630, 465] on span "SUBMIT" at bounding box center [624, 470] width 48 height 23
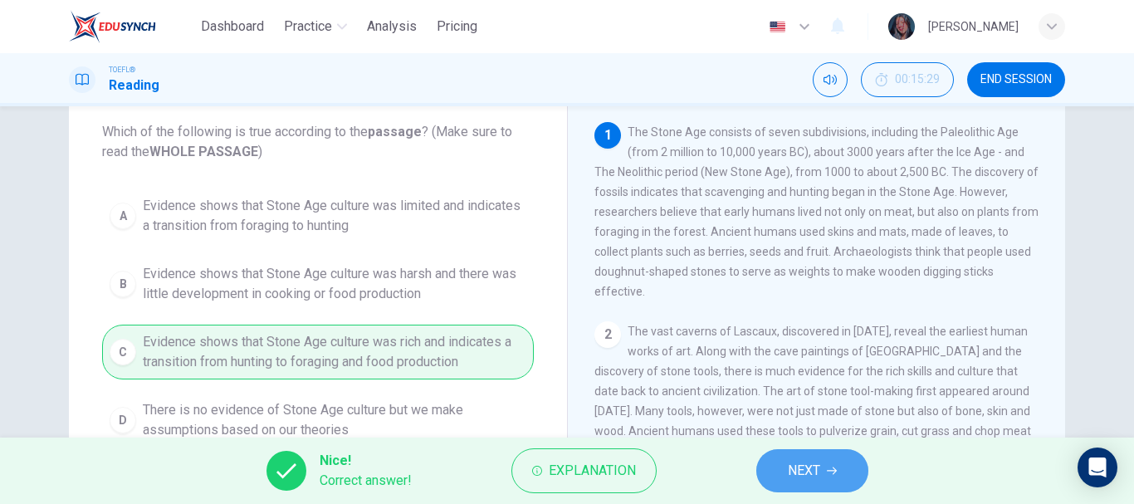
click at [809, 480] on span "NEXT" at bounding box center [804, 470] width 32 height 23
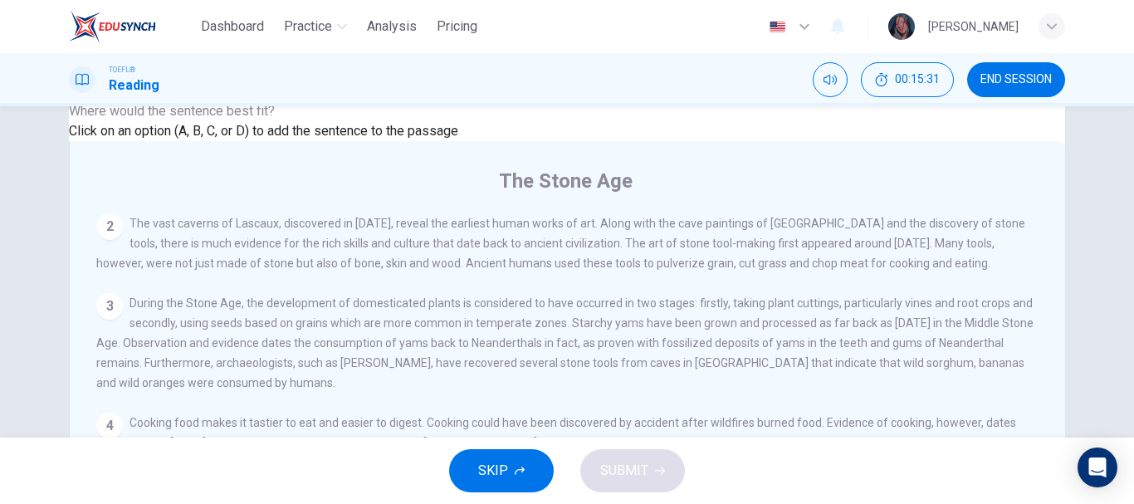
scroll to position [173, 0]
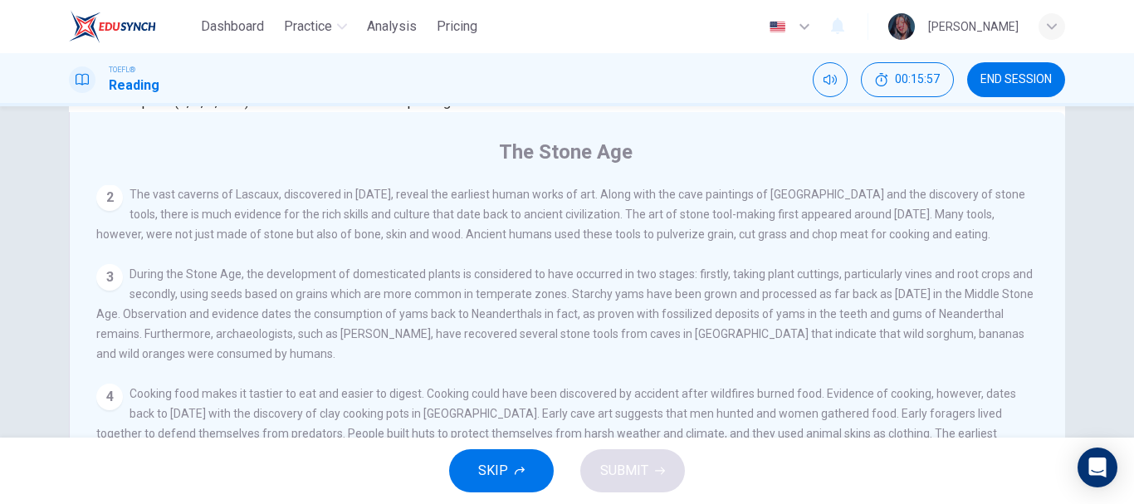
click at [694, 503] on input at bounding box center [766, 513] width 144 height 16
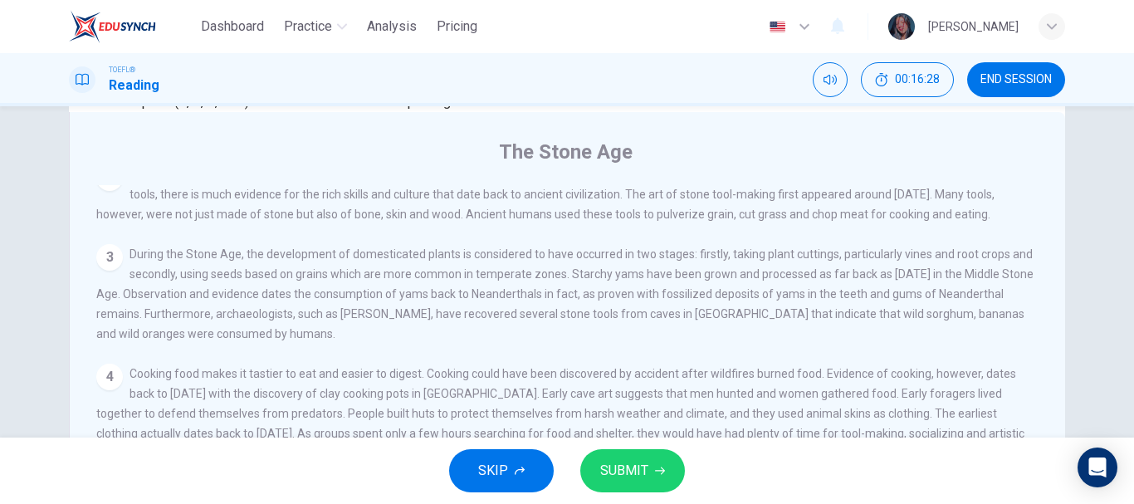
click at [646, 472] on span "SUBMIT" at bounding box center [624, 470] width 48 height 23
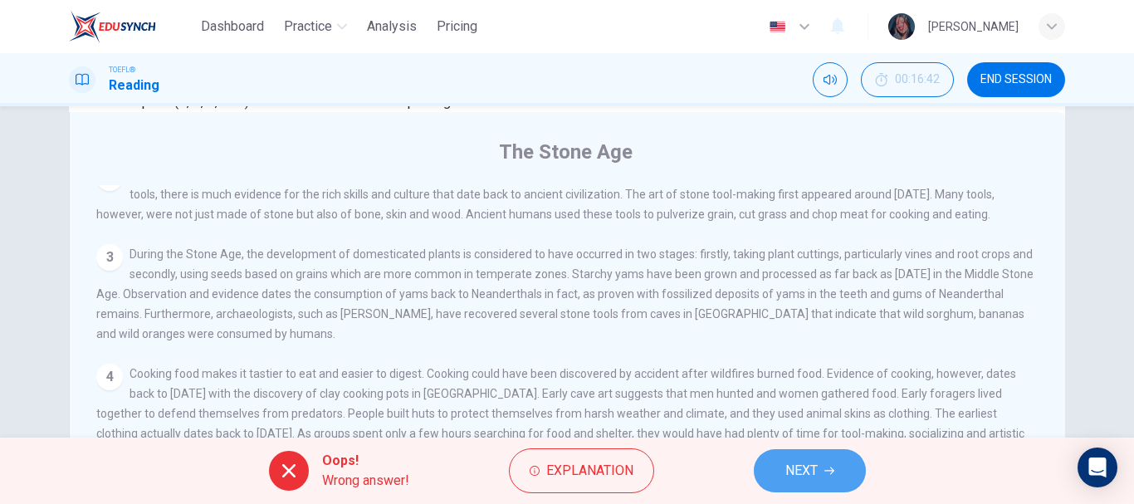
click at [823, 458] on button "NEXT" at bounding box center [809, 470] width 112 height 43
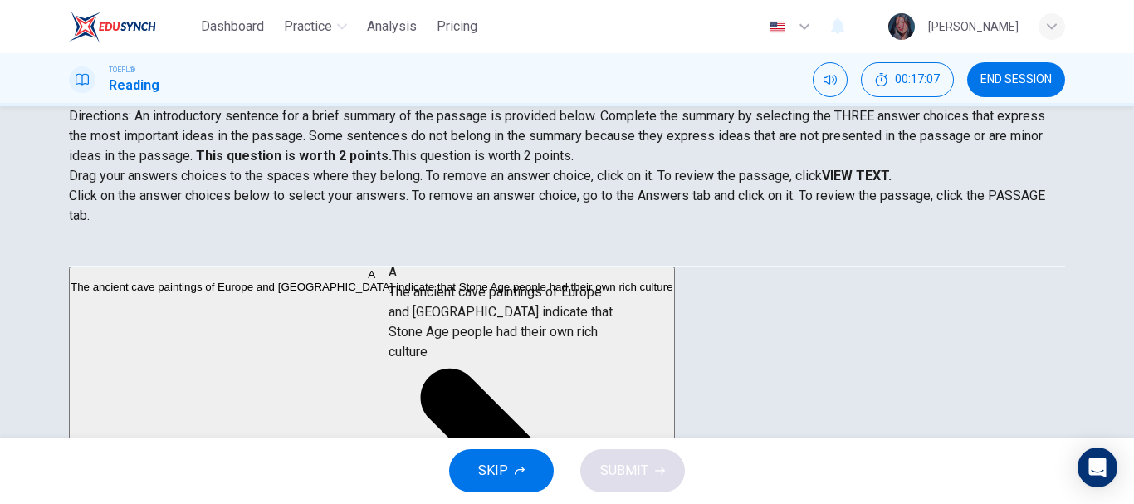
drag, startPoint x: 212, startPoint y: 334, endPoint x: 551, endPoint y: 350, distance: 339.8
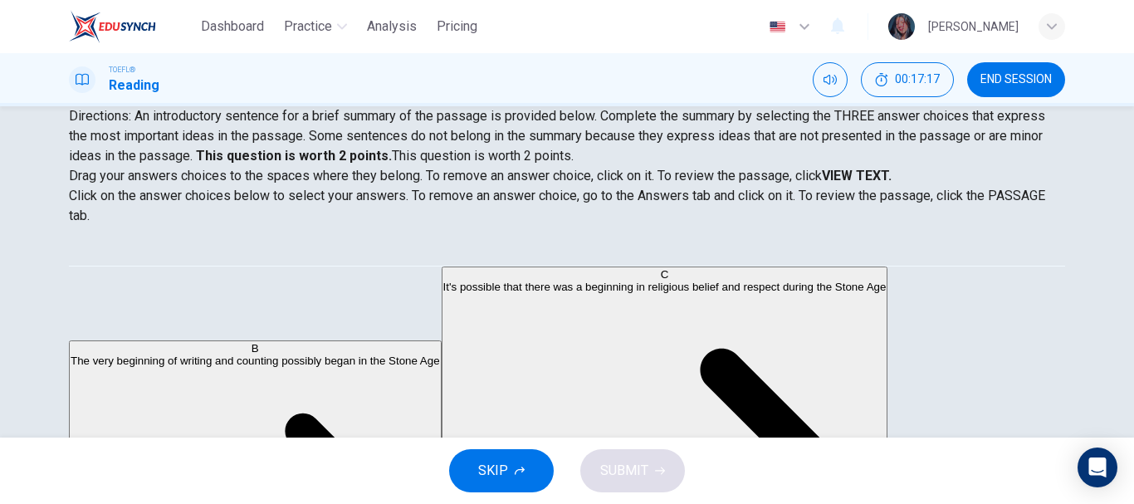
scroll to position [172, 0]
drag, startPoint x: 272, startPoint y: 339, endPoint x: 529, endPoint y: 382, distance: 260.7
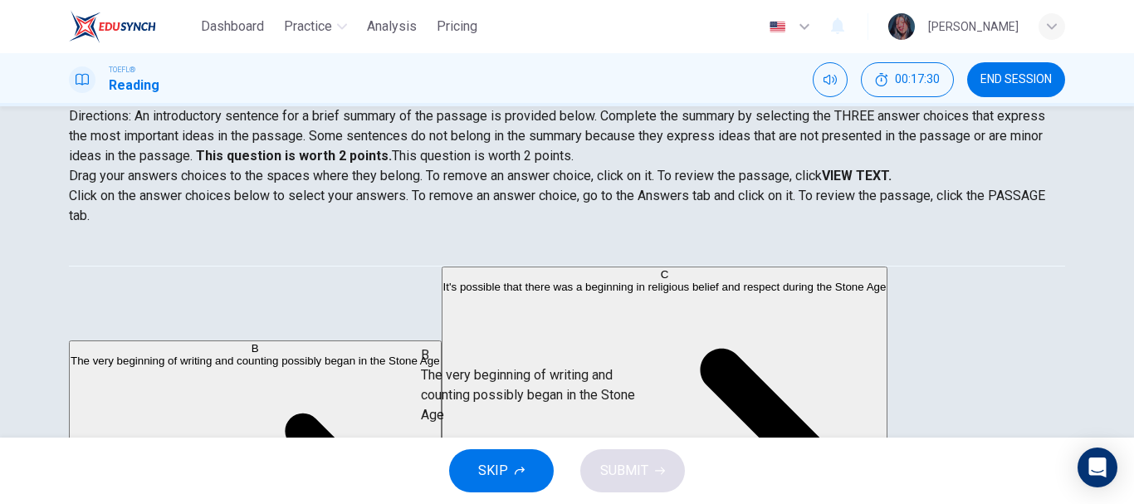
drag, startPoint x: 290, startPoint y: 304, endPoint x: 614, endPoint y: 369, distance: 330.2
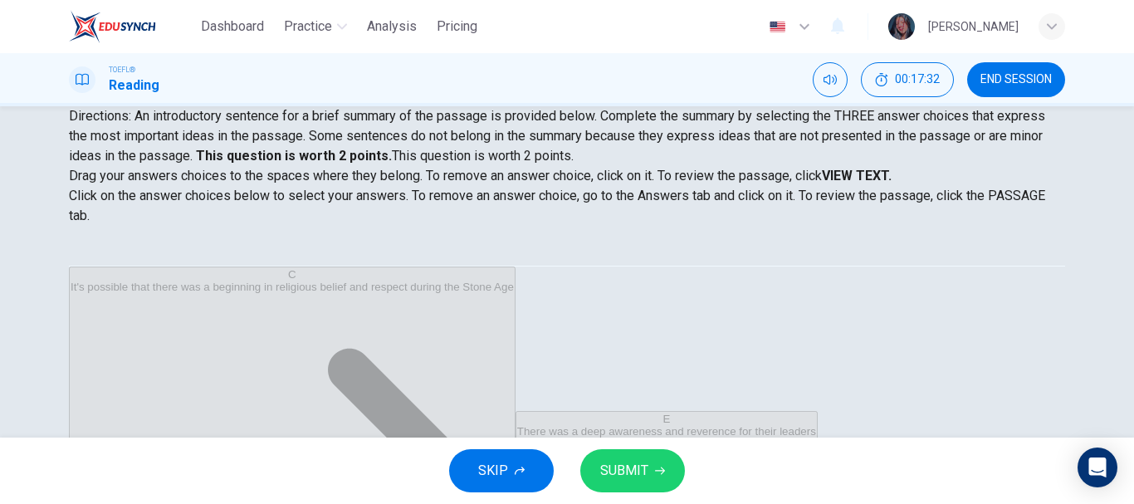
scroll to position [256, 0]
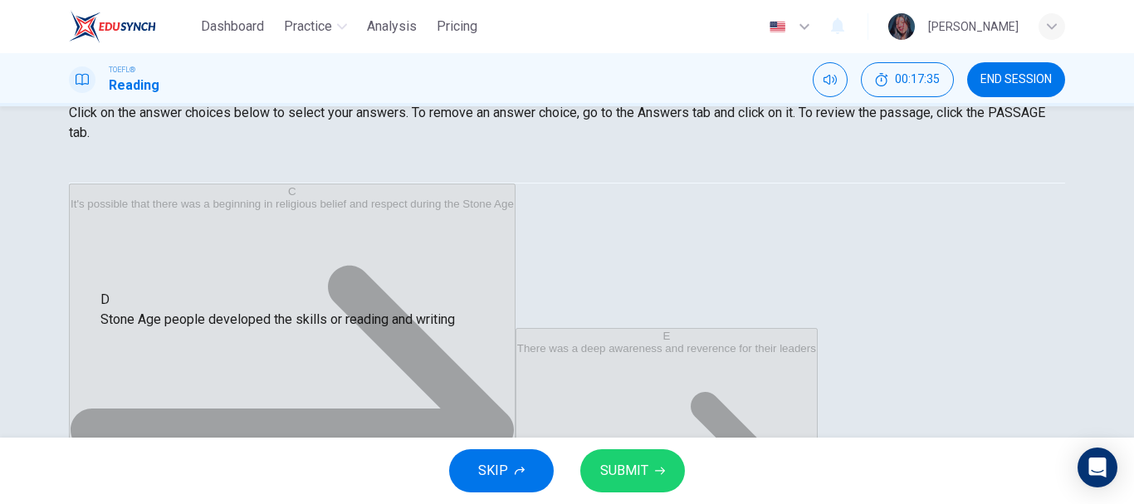
drag, startPoint x: 519, startPoint y: 381, endPoint x: 218, endPoint y: 314, distance: 308.6
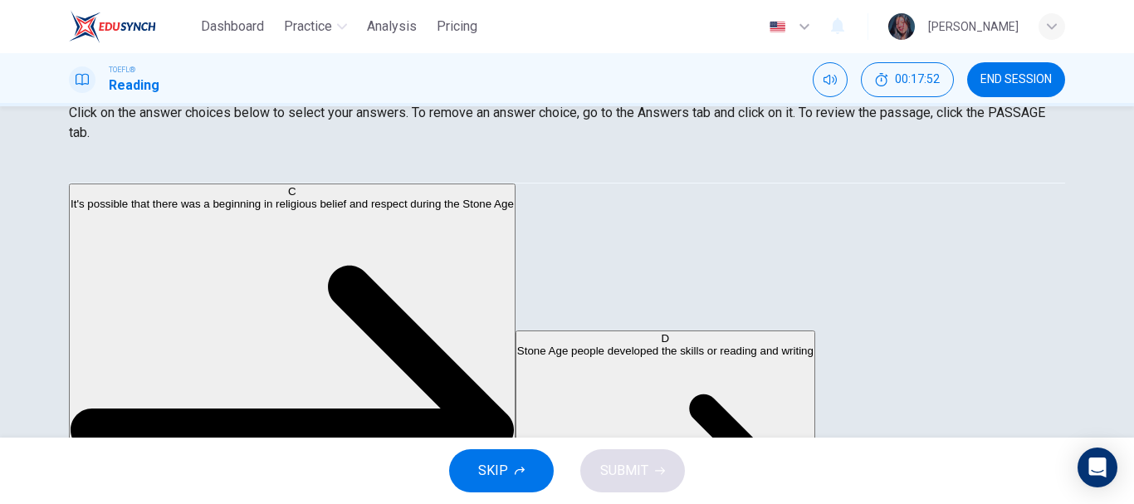
scroll to position [0, 0]
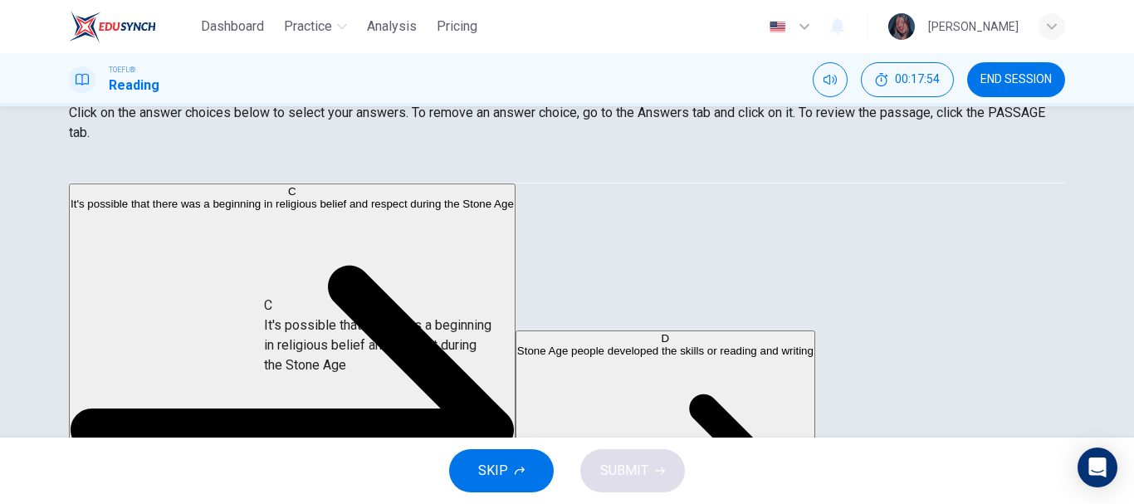
drag, startPoint x: 281, startPoint y: 242, endPoint x: 605, endPoint y: 366, distance: 346.5
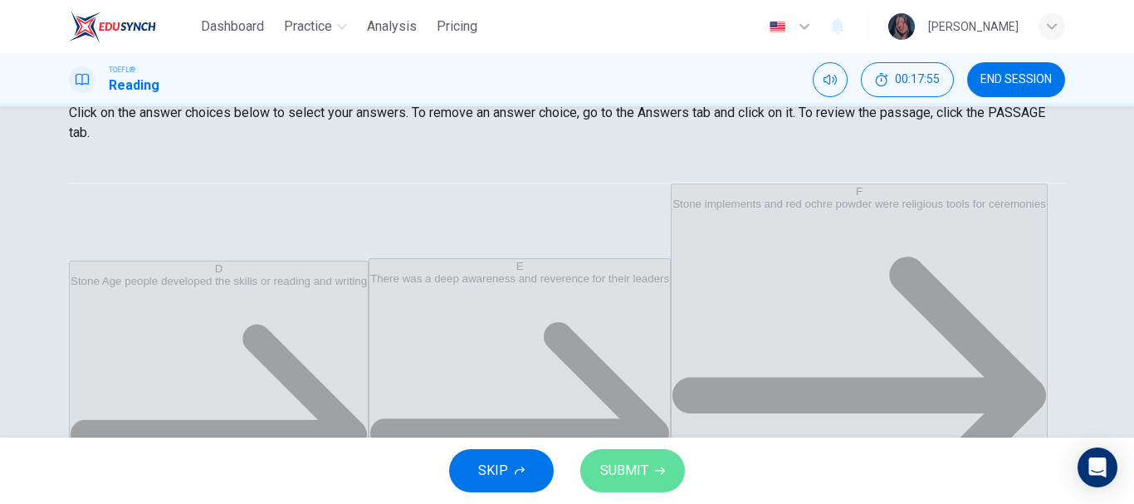
click at [617, 466] on span "SUBMIT" at bounding box center [624, 470] width 48 height 23
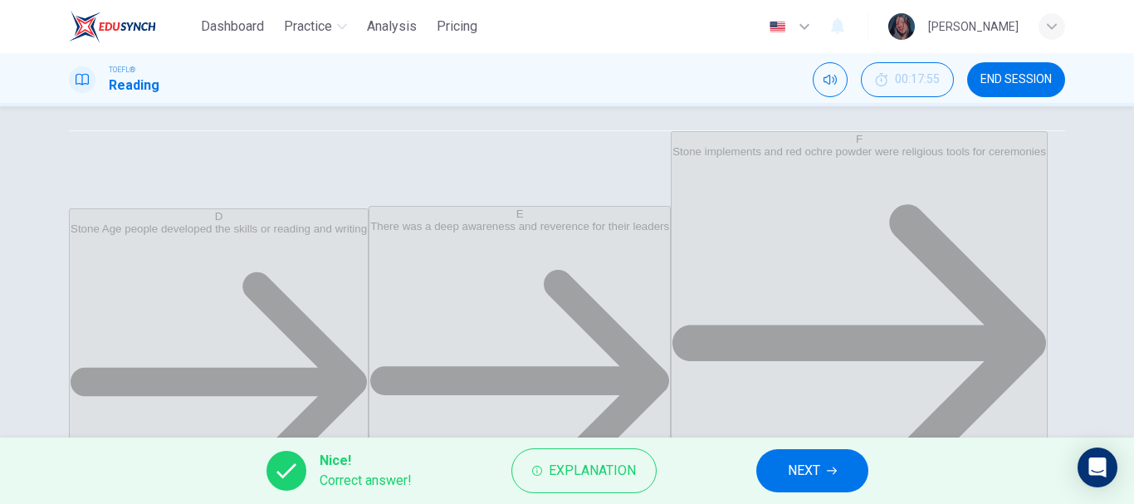
scroll to position [312, 0]
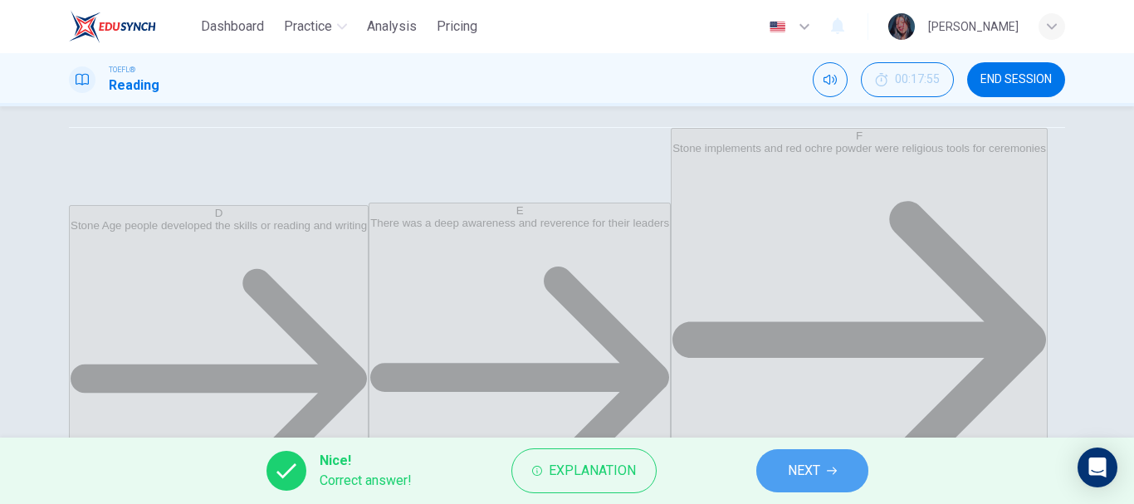
click at [778, 465] on button "NEXT" at bounding box center [812, 470] width 112 height 43
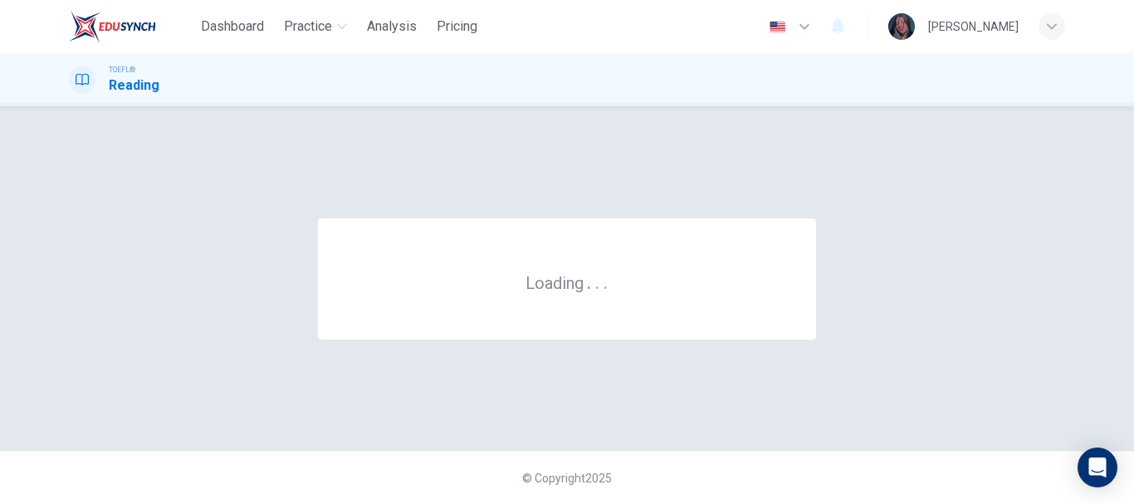
scroll to position [0, 0]
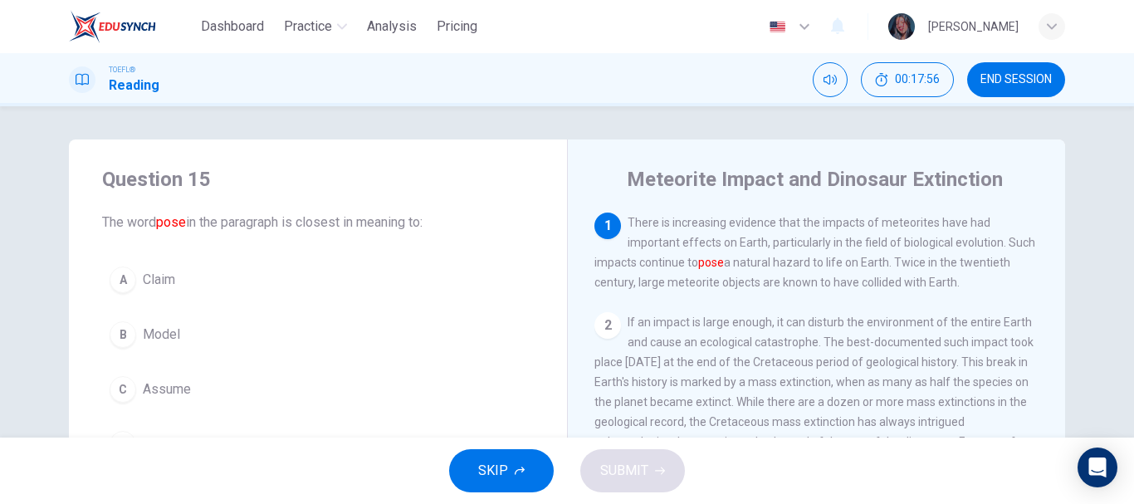
click at [979, 86] on button "END SESSION" at bounding box center [1016, 79] width 98 height 35
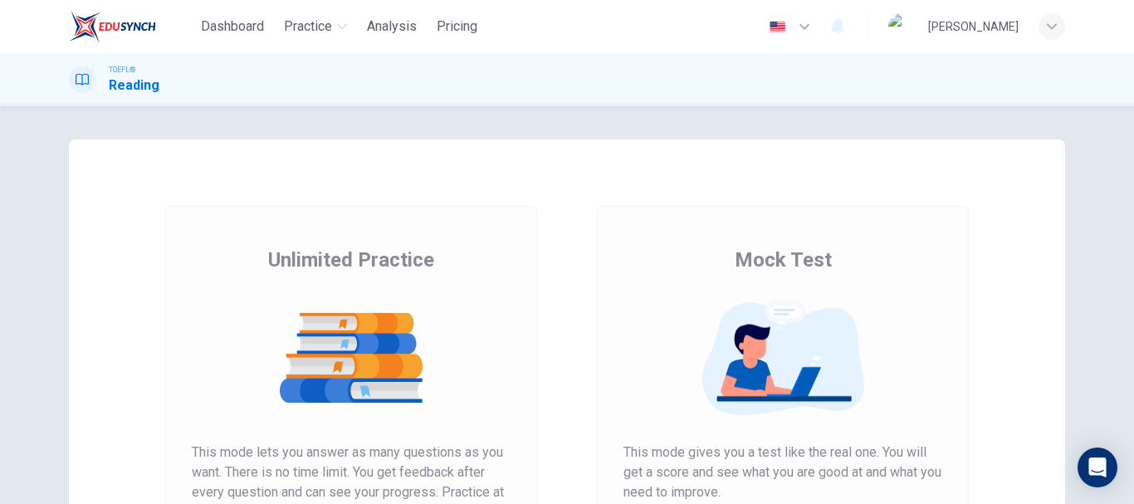
scroll to position [299, 0]
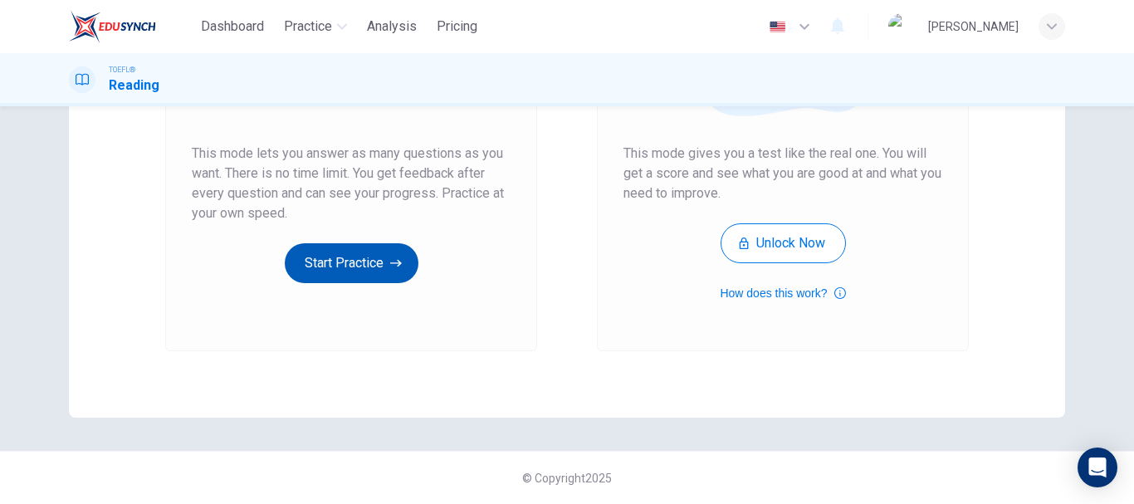
click at [385, 266] on button "Start Practice" at bounding box center [352, 263] width 134 height 40
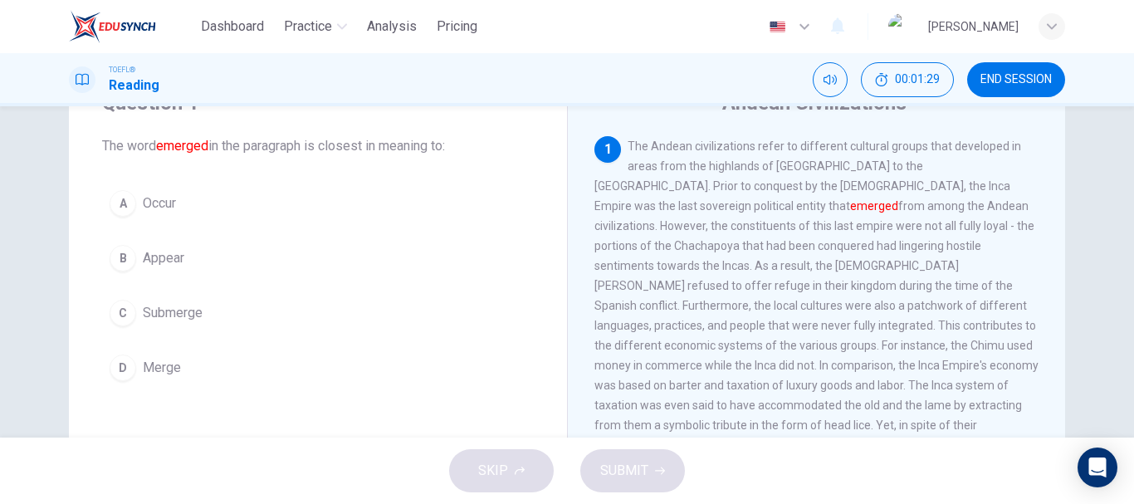
scroll to position [83, 0]
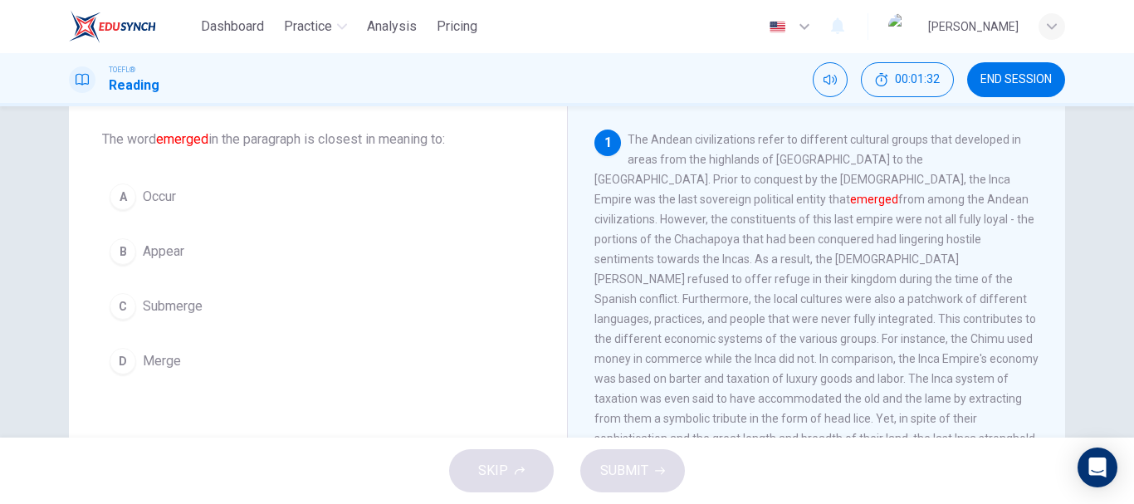
click at [194, 253] on button "B Appear" at bounding box center [318, 251] width 432 height 41
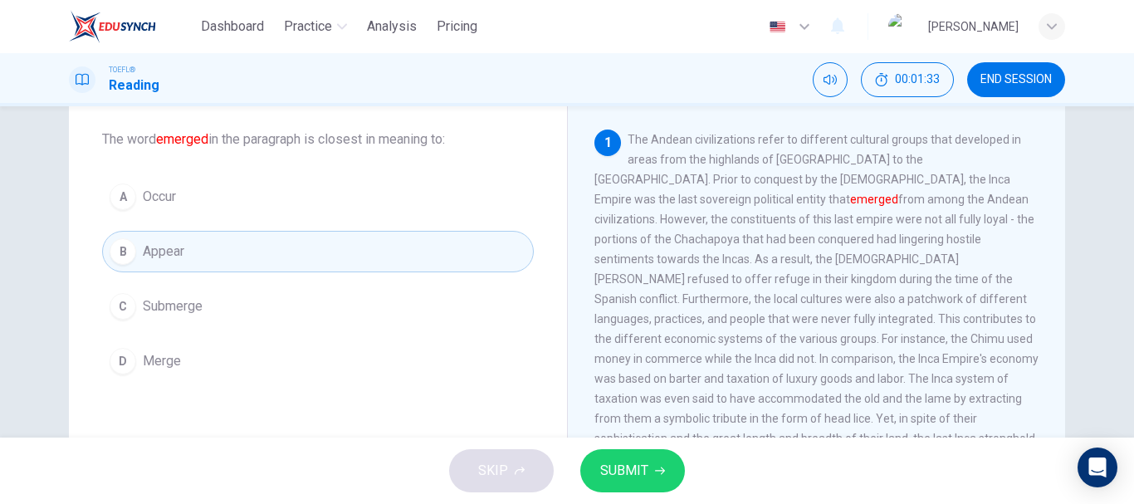
click at [626, 472] on span "SUBMIT" at bounding box center [624, 470] width 48 height 23
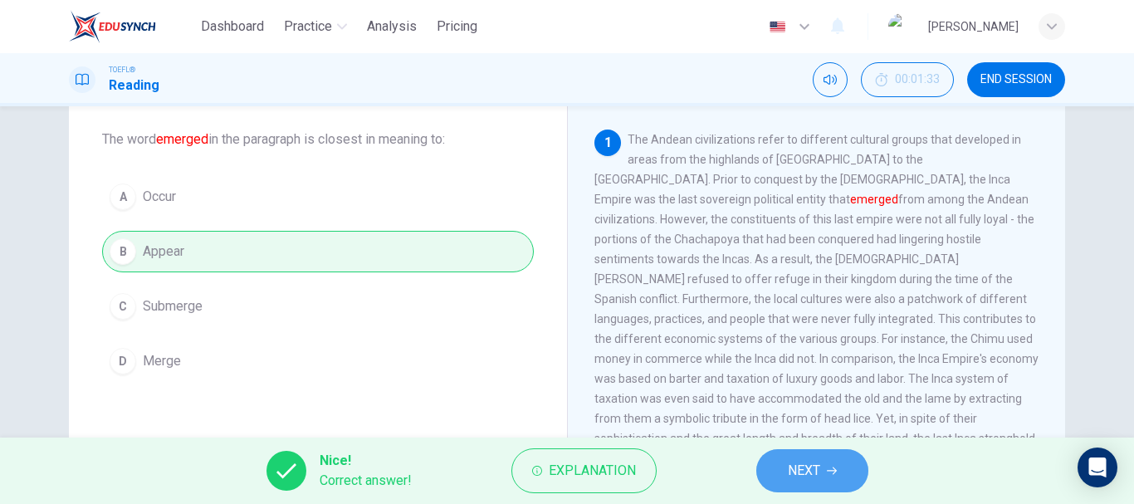
click at [788, 470] on span "NEXT" at bounding box center [804, 470] width 32 height 23
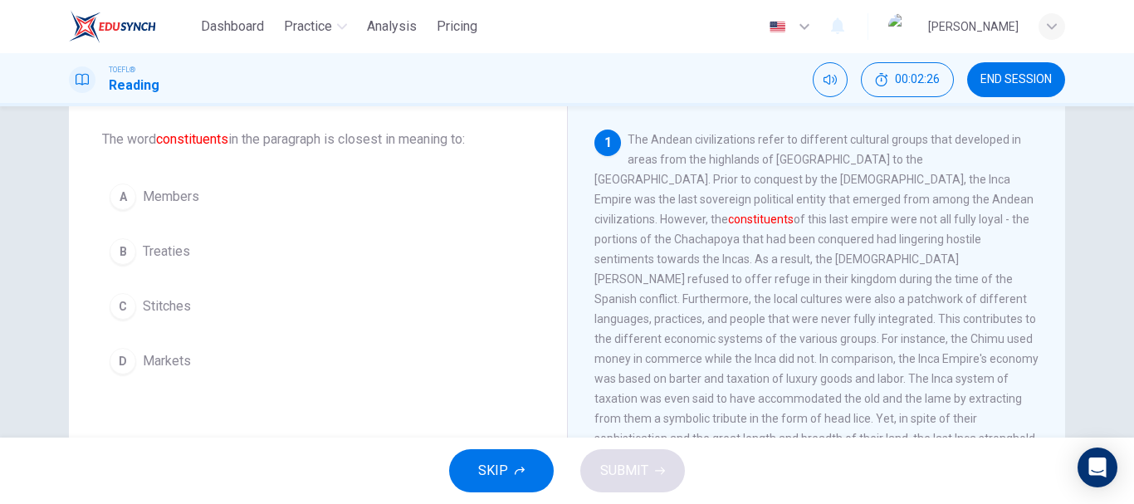
click at [197, 194] on button "A Members" at bounding box center [318, 196] width 432 height 41
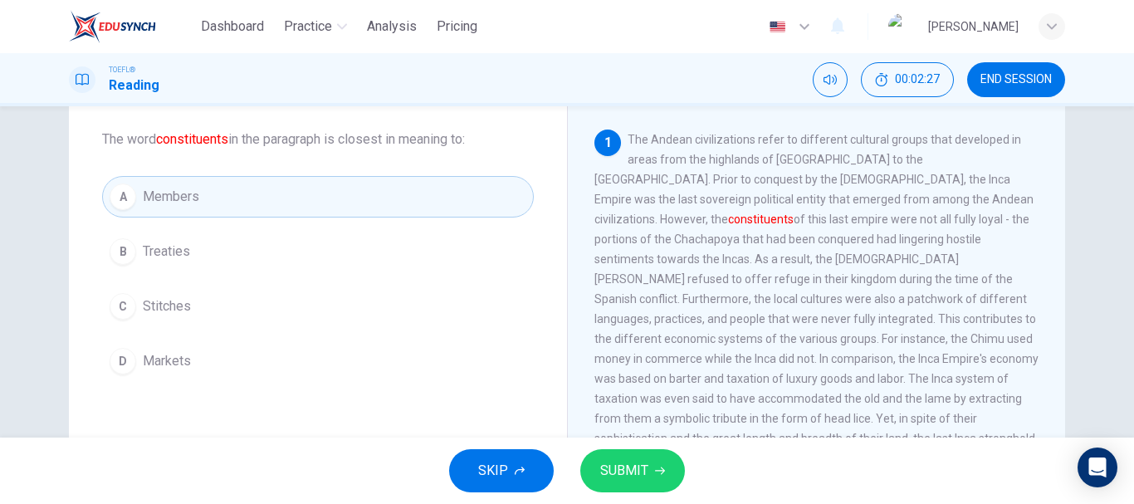
click at [649, 469] on button "SUBMIT" at bounding box center [632, 470] width 105 height 43
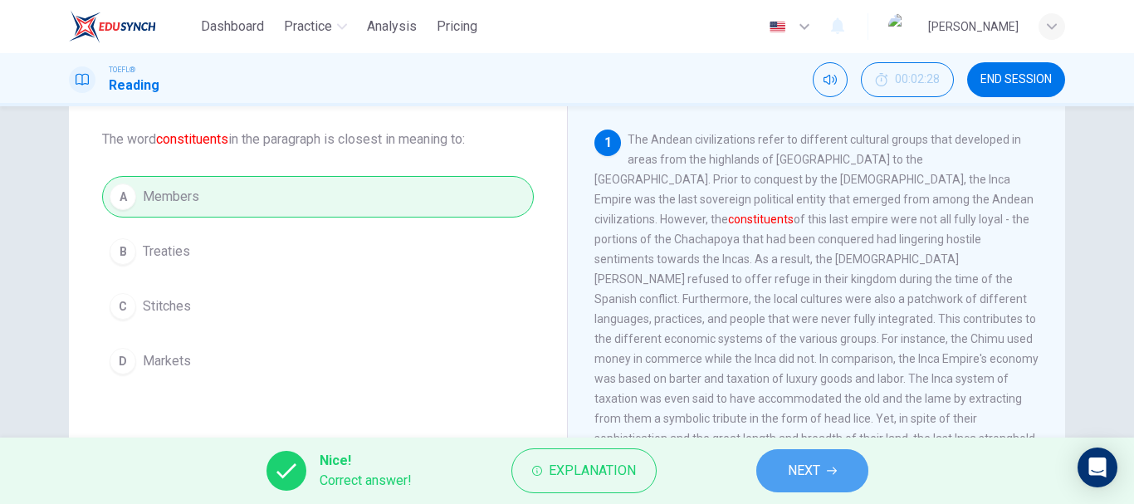
click at [846, 466] on button "NEXT" at bounding box center [812, 470] width 112 height 43
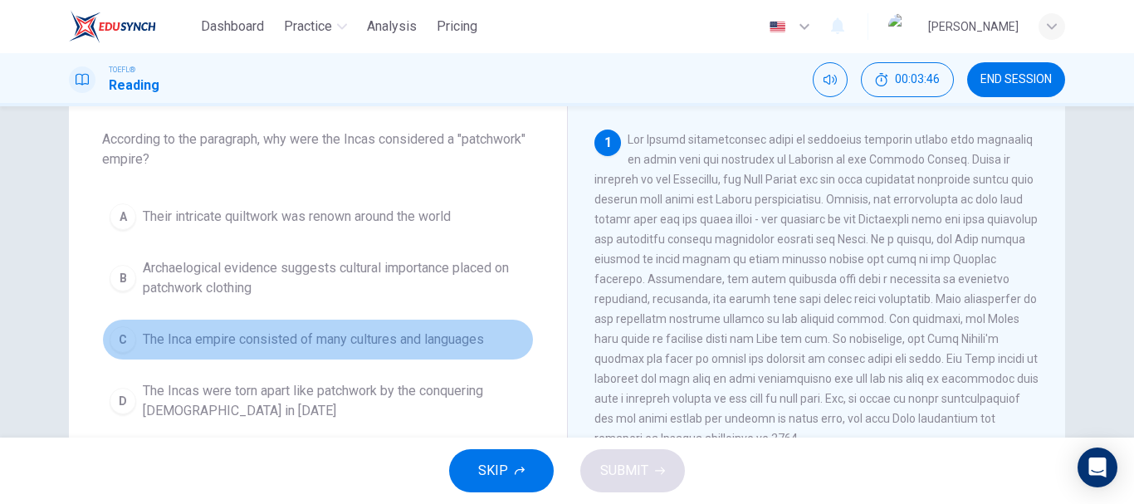
click at [363, 345] on span "The Inca empire consisted of many cultures and languages" at bounding box center [313, 339] width 341 height 20
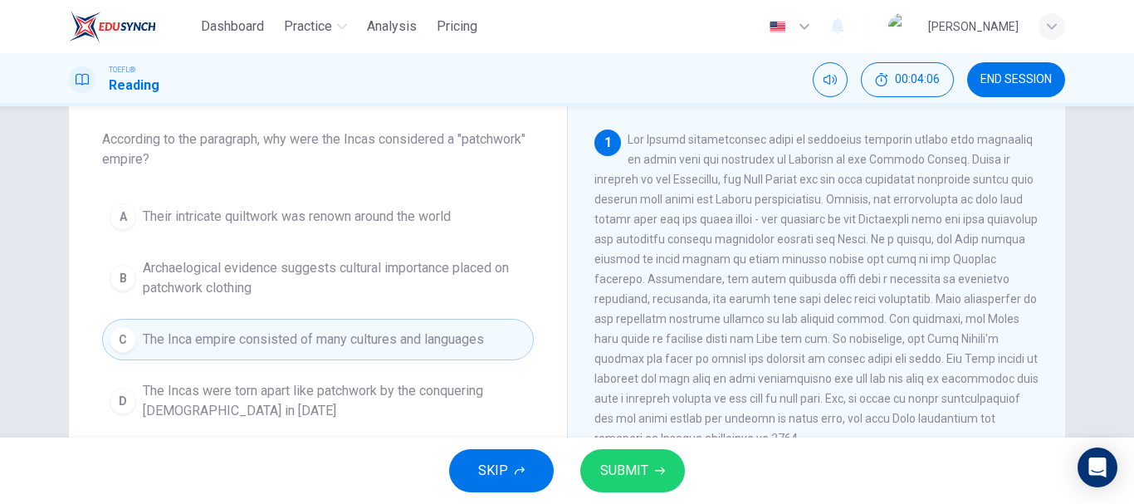
click at [634, 462] on span "SUBMIT" at bounding box center [624, 470] width 48 height 23
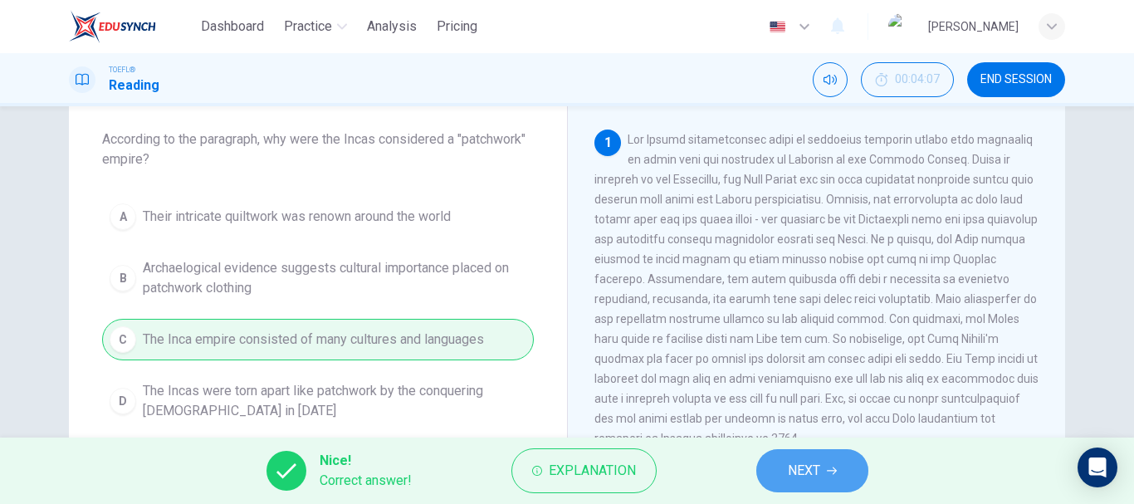
click at [800, 474] on span "NEXT" at bounding box center [804, 470] width 32 height 23
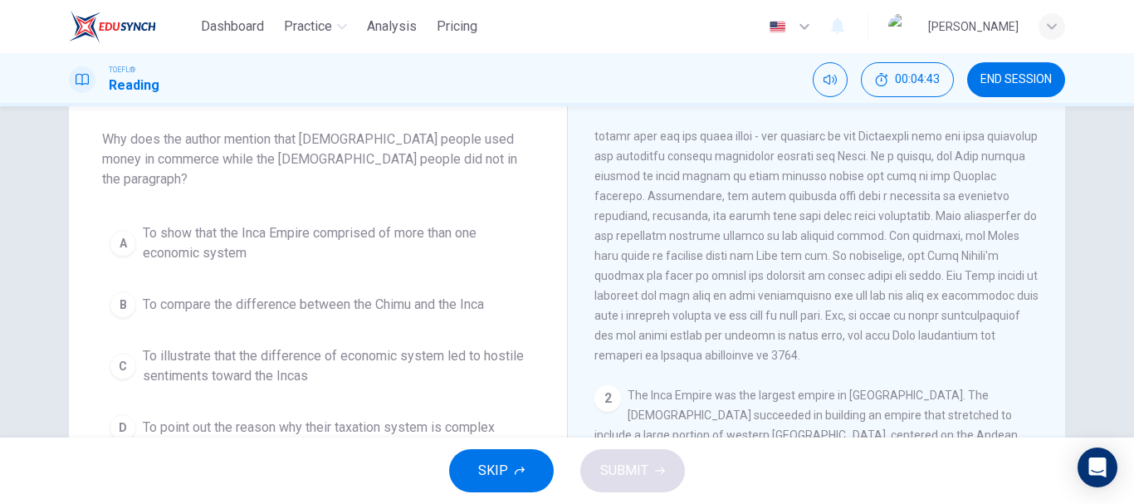
scroll to position [166, 0]
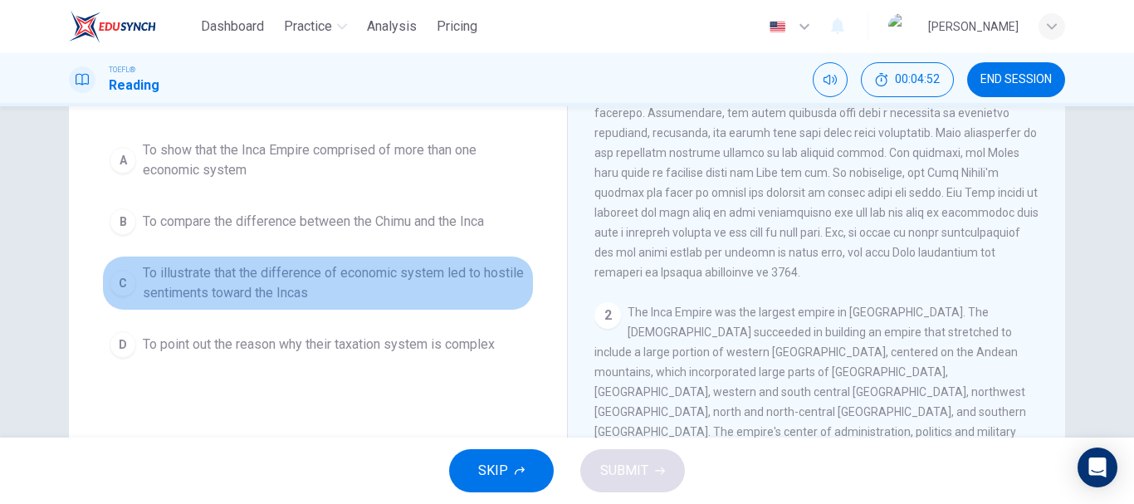
click at [284, 263] on span "To illustrate that the difference of economic system led to hostile sentiments …" at bounding box center [334, 283] width 383 height 40
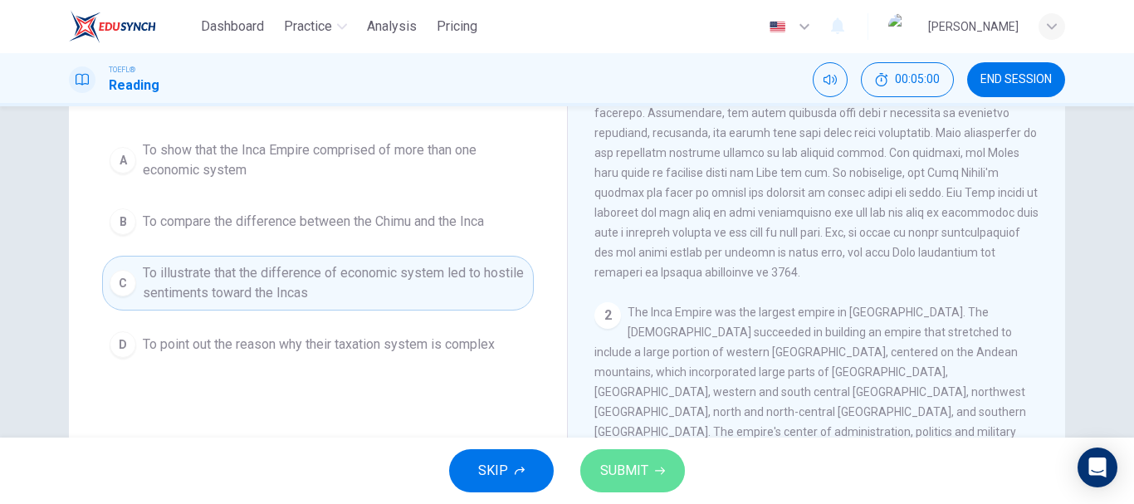
click at [647, 461] on button "SUBMIT" at bounding box center [632, 470] width 105 height 43
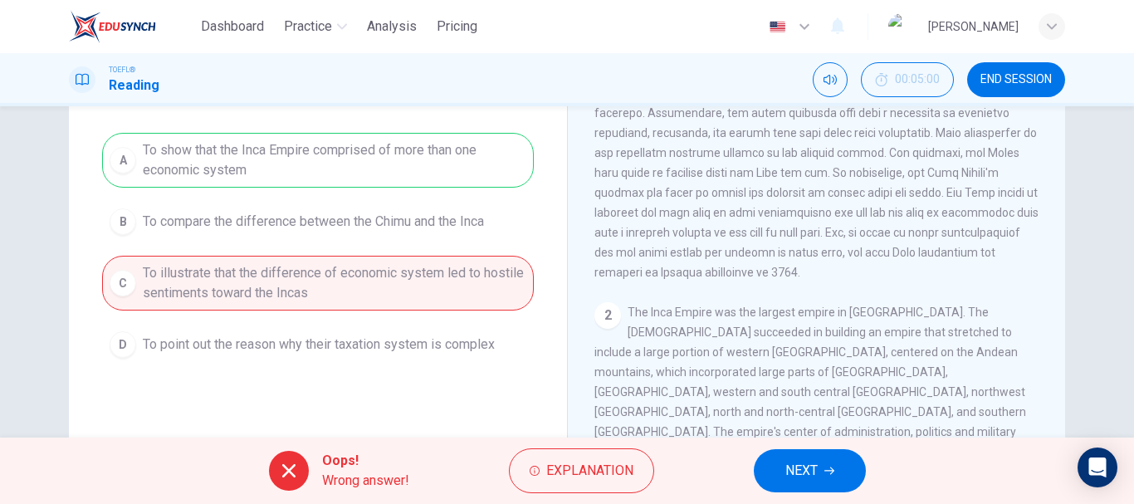
click at [782, 462] on button "NEXT" at bounding box center [809, 470] width 112 height 43
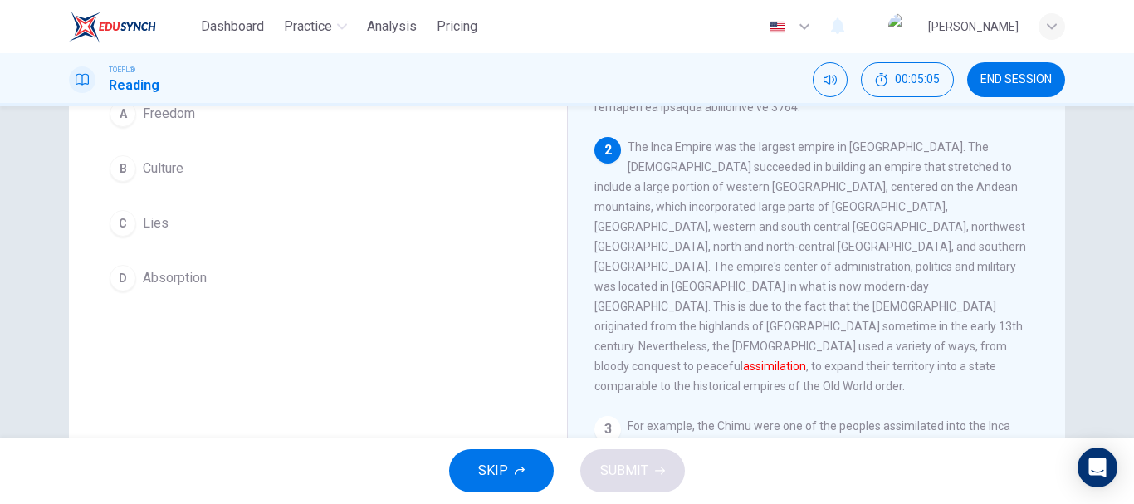
scroll to position [83, 0]
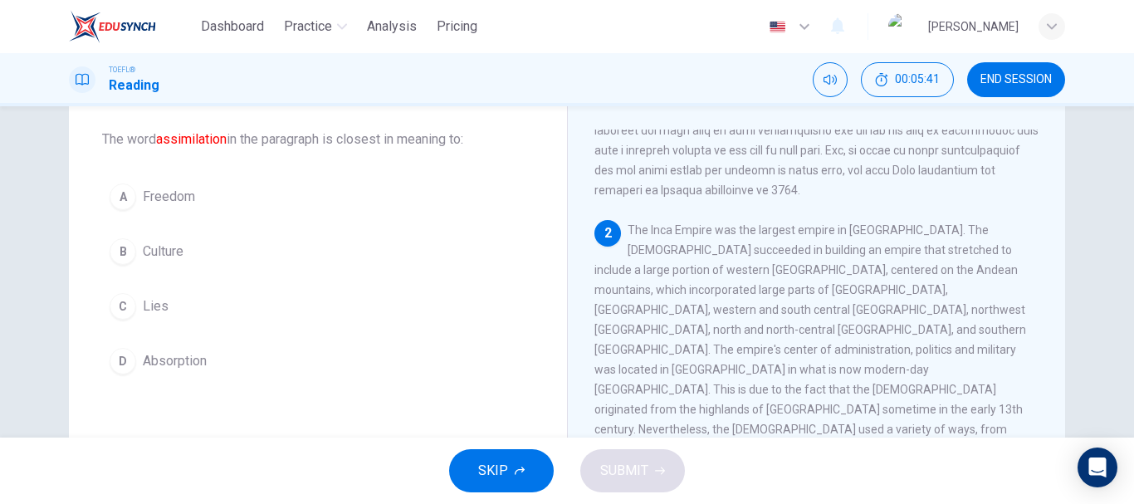
click at [251, 358] on button "D Absorption" at bounding box center [318, 360] width 432 height 41
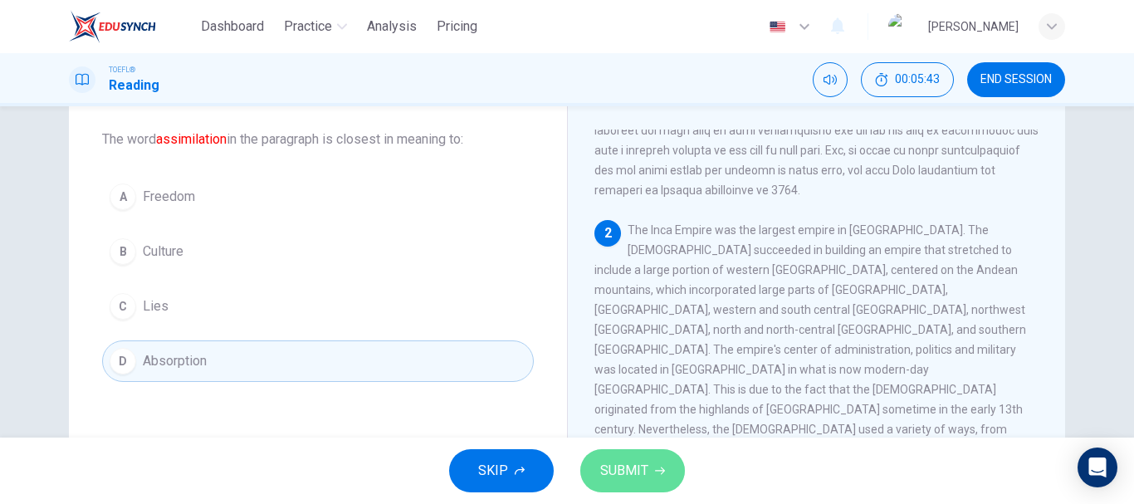
click at [626, 453] on button "SUBMIT" at bounding box center [632, 470] width 105 height 43
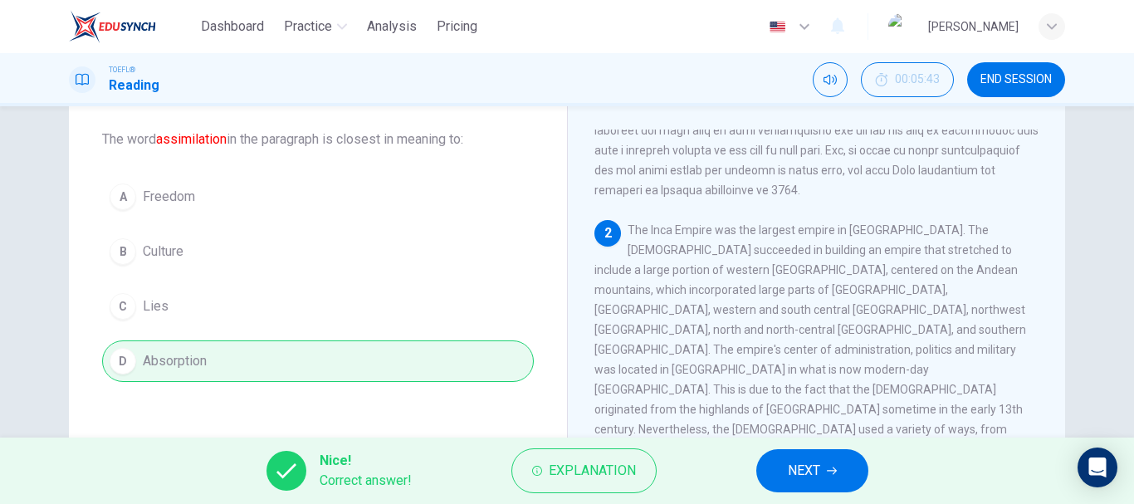
click at [815, 475] on span "NEXT" at bounding box center [804, 470] width 32 height 23
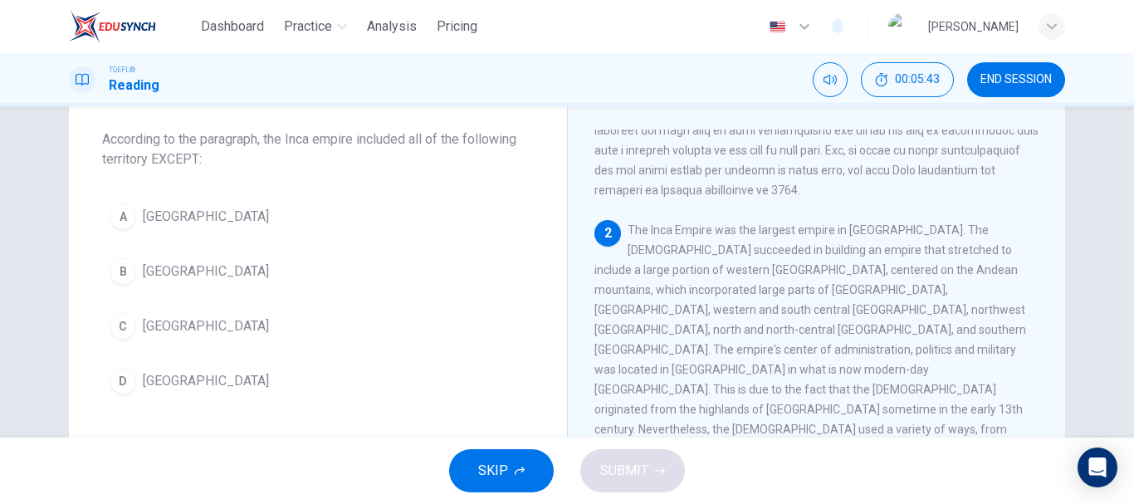
scroll to position [352, 0]
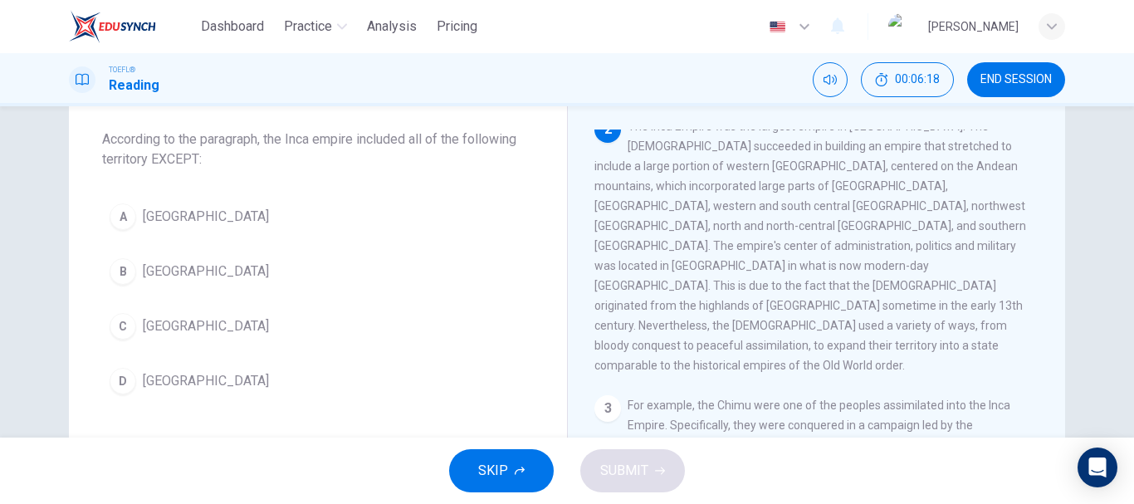
click at [255, 255] on button "B Brazil" at bounding box center [318, 271] width 432 height 41
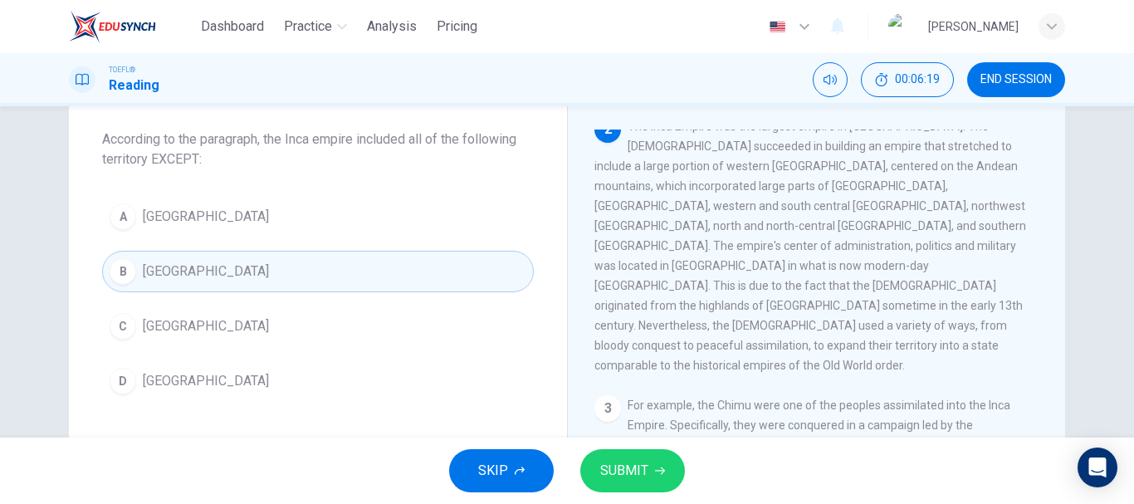
click at [619, 455] on button "SUBMIT" at bounding box center [632, 470] width 105 height 43
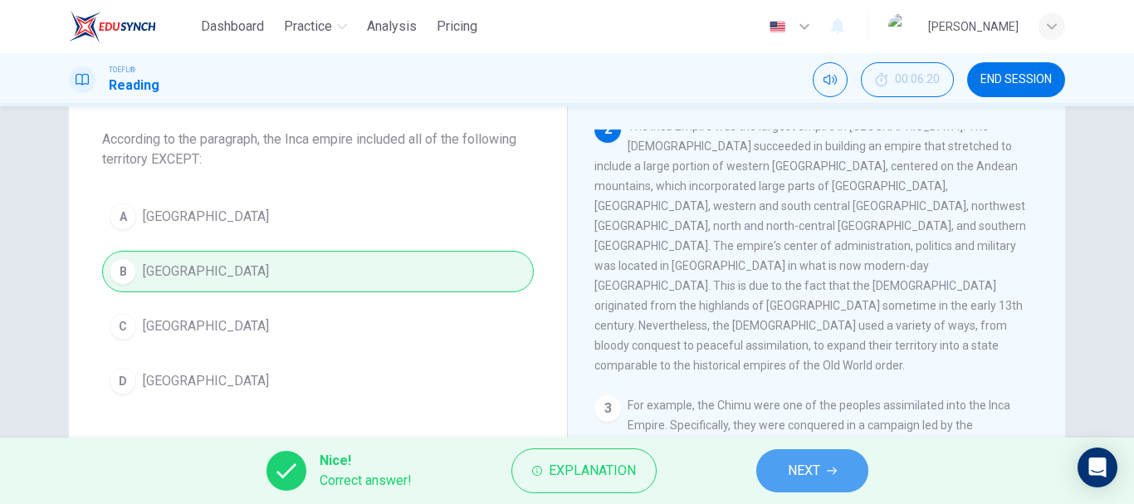
click at [807, 478] on span "NEXT" at bounding box center [804, 470] width 32 height 23
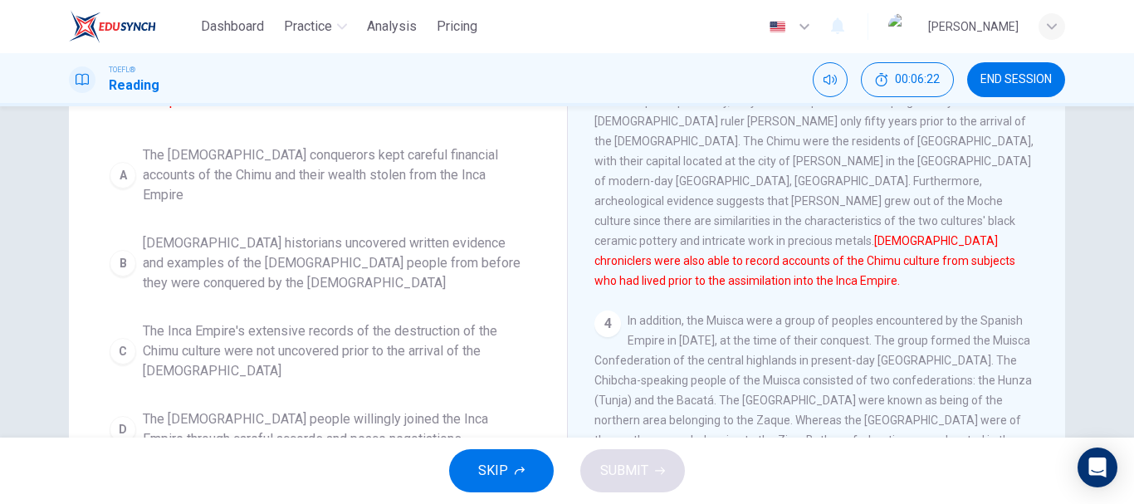
scroll to position [249, 0]
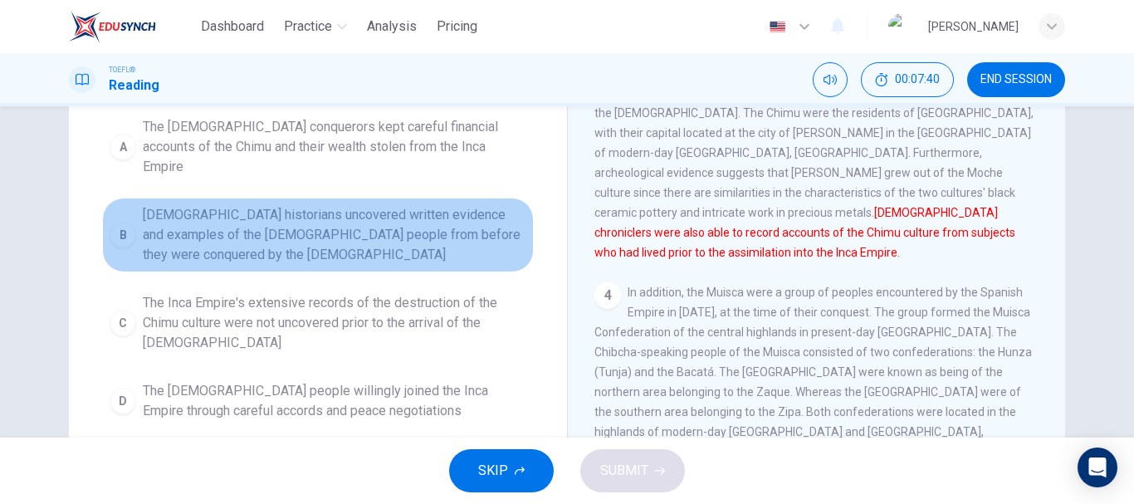
click at [274, 208] on span "Spanish historians uncovered written evidence and examples of the Chimu people …" at bounding box center [334, 235] width 383 height 60
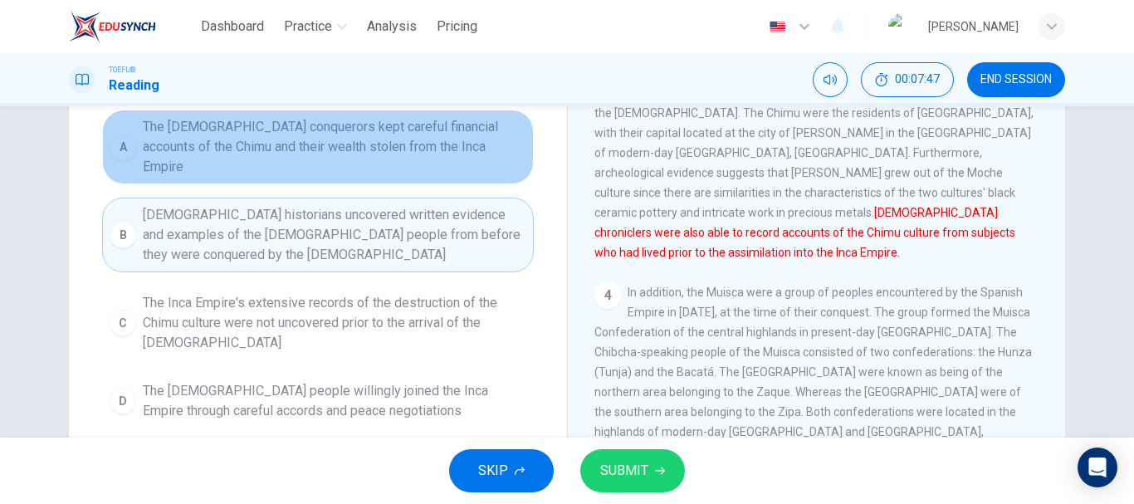
click at [273, 137] on span "The Spanish conquerors kept careful financial accounts of the Chimu and their w…" at bounding box center [334, 147] width 383 height 60
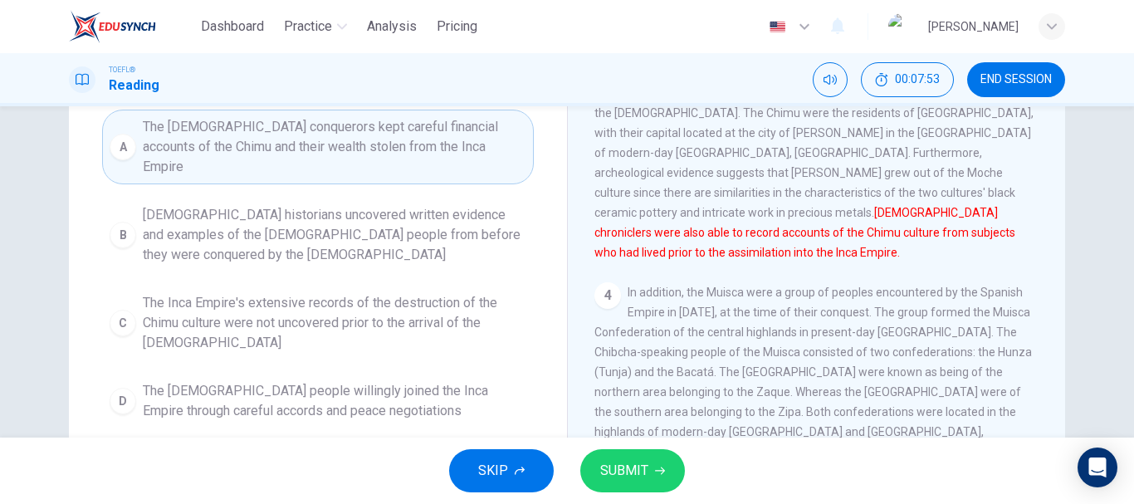
click at [348, 381] on span "The Chimu people willingly joined the Inca Empire through careful accords and p…" at bounding box center [334, 401] width 383 height 40
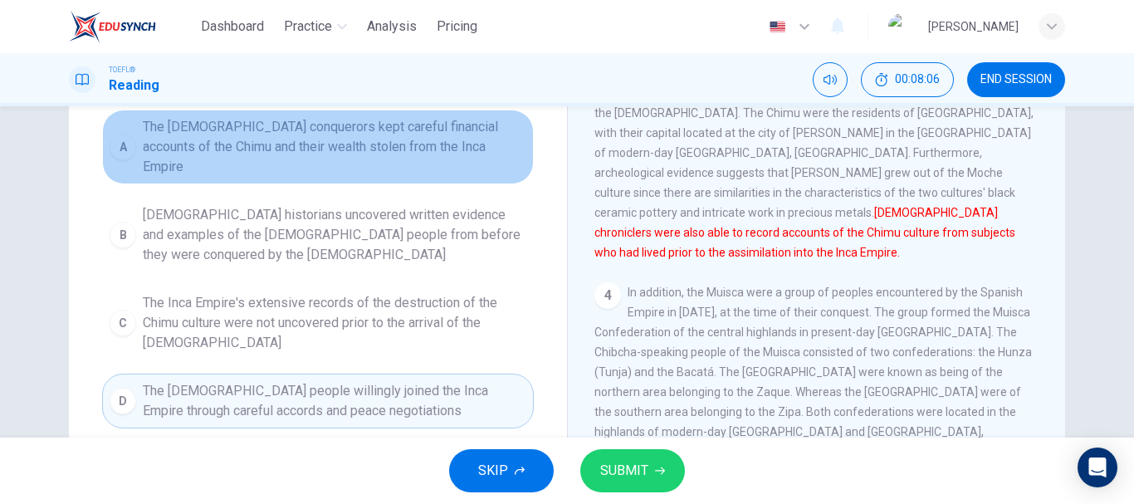
click at [346, 139] on span "The Spanish conquerors kept careful financial accounts of the Chimu and their w…" at bounding box center [334, 147] width 383 height 60
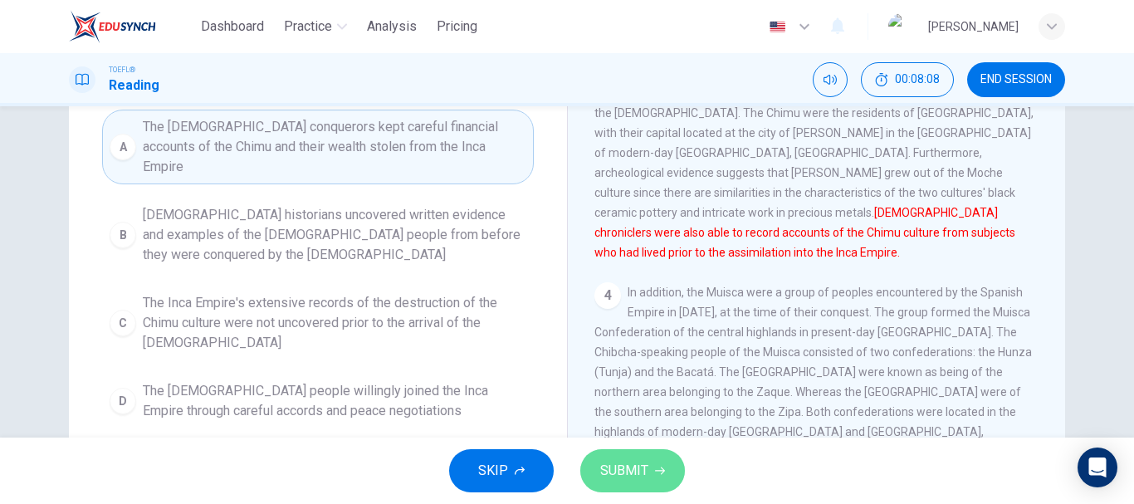
click at [635, 473] on span "SUBMIT" at bounding box center [624, 470] width 48 height 23
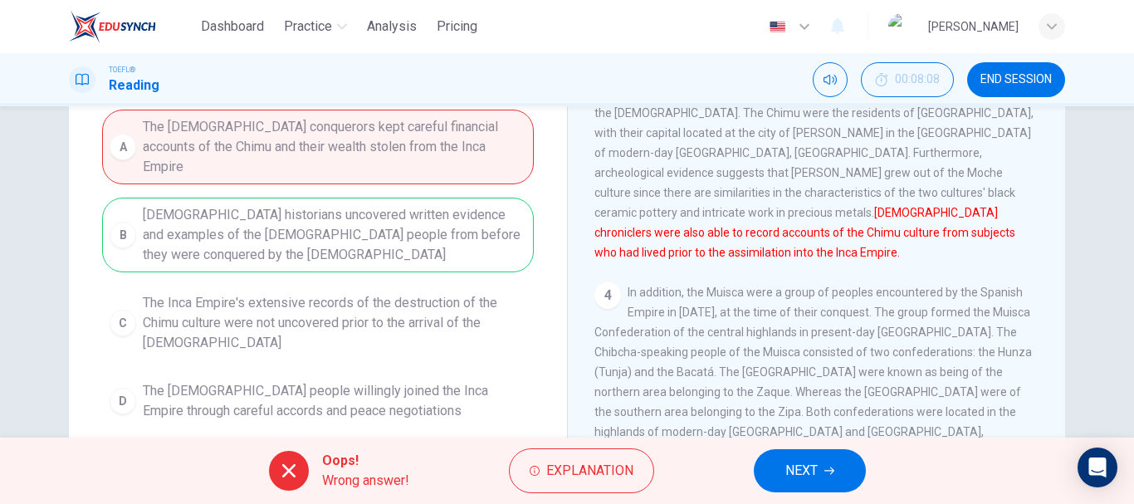
click at [836, 477] on button "NEXT" at bounding box center [809, 470] width 112 height 43
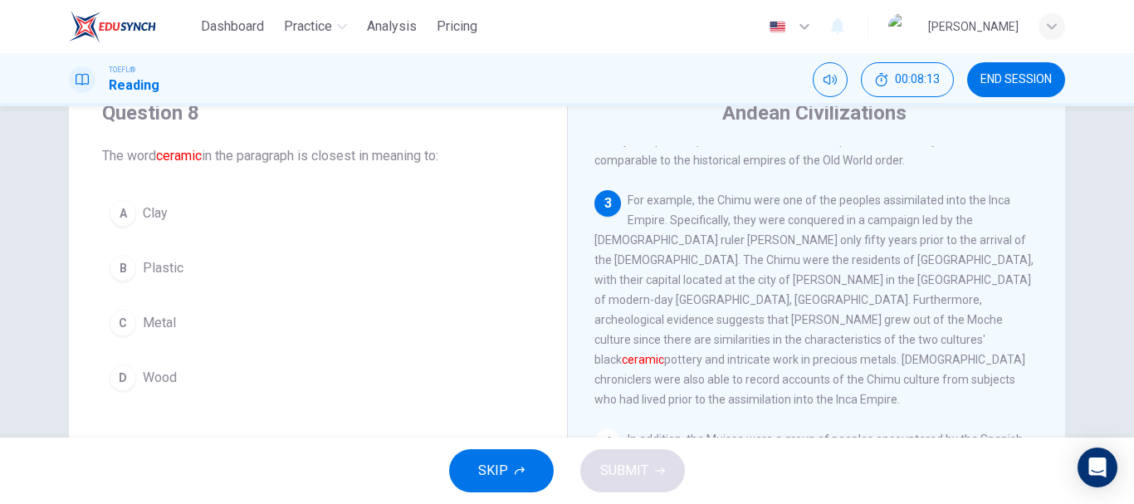
scroll to position [579, 0]
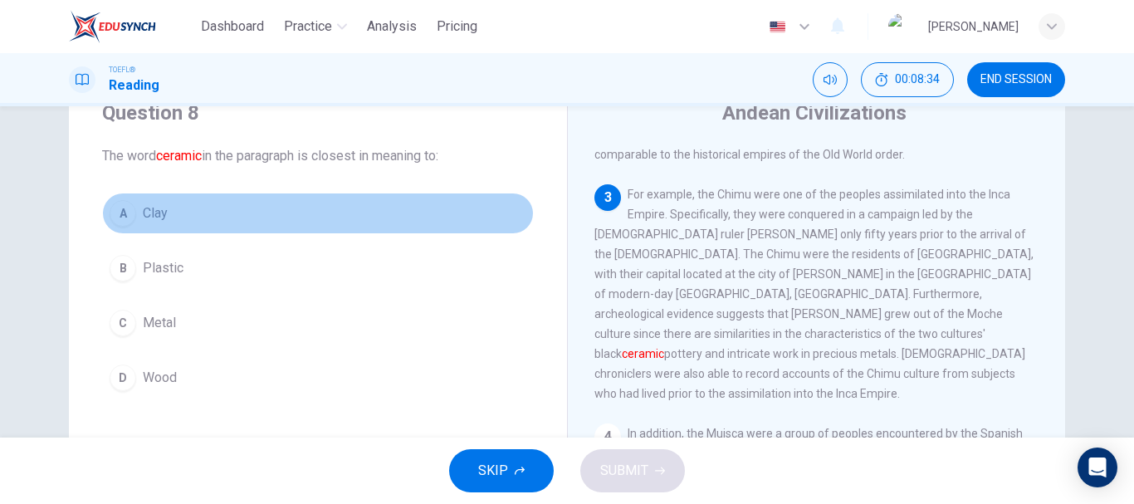
click at [288, 198] on button "A Clay" at bounding box center [318, 213] width 432 height 41
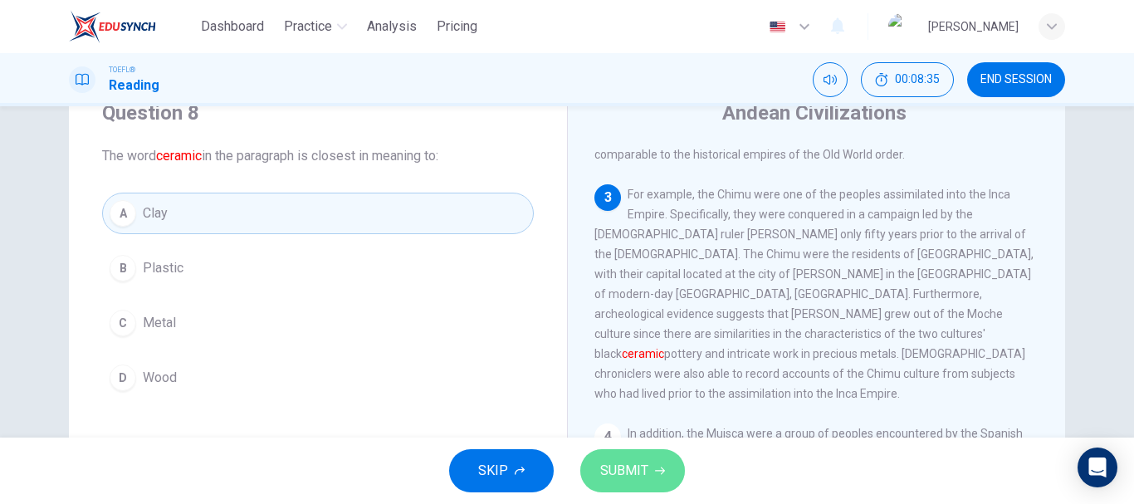
click at [593, 459] on button "SUBMIT" at bounding box center [632, 470] width 105 height 43
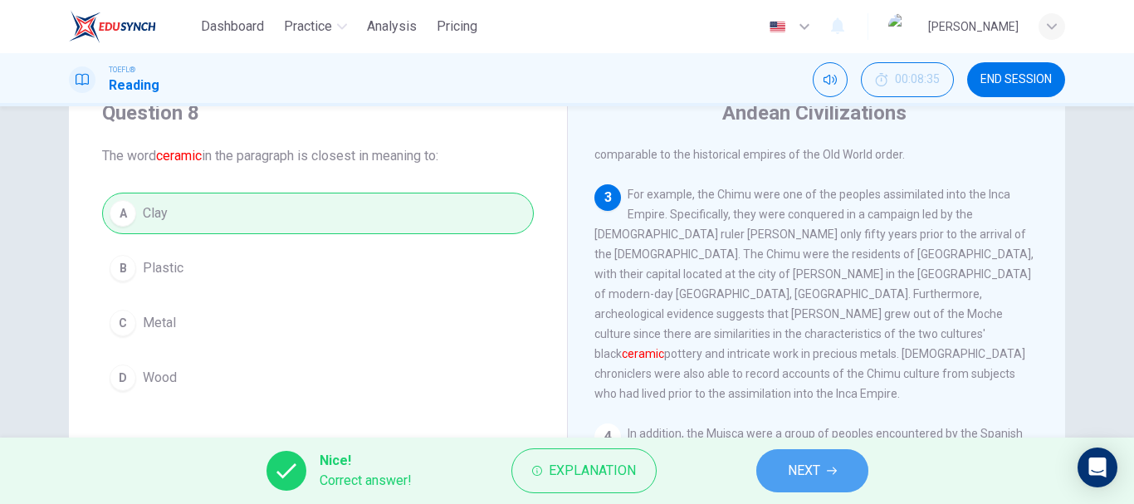
click at [834, 475] on icon "button" at bounding box center [832, 471] width 10 height 10
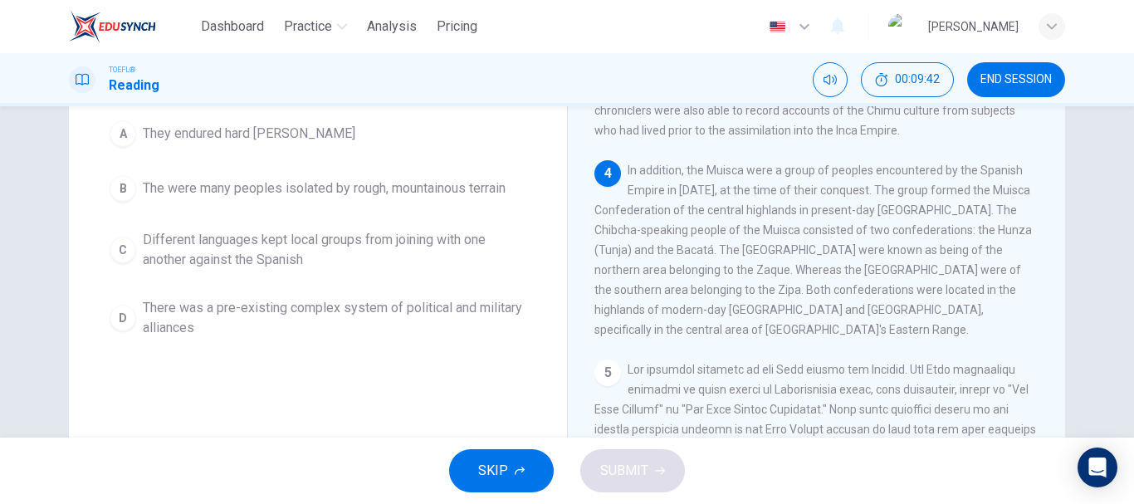
scroll to position [83, 0]
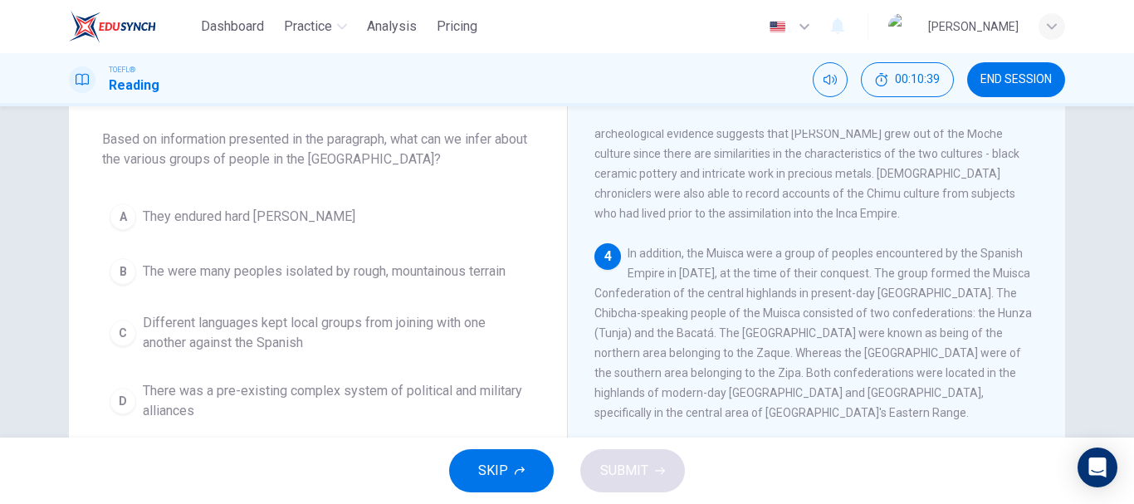
click at [344, 334] on span "Different languages kept local groups from joining with one another against the…" at bounding box center [334, 333] width 383 height 40
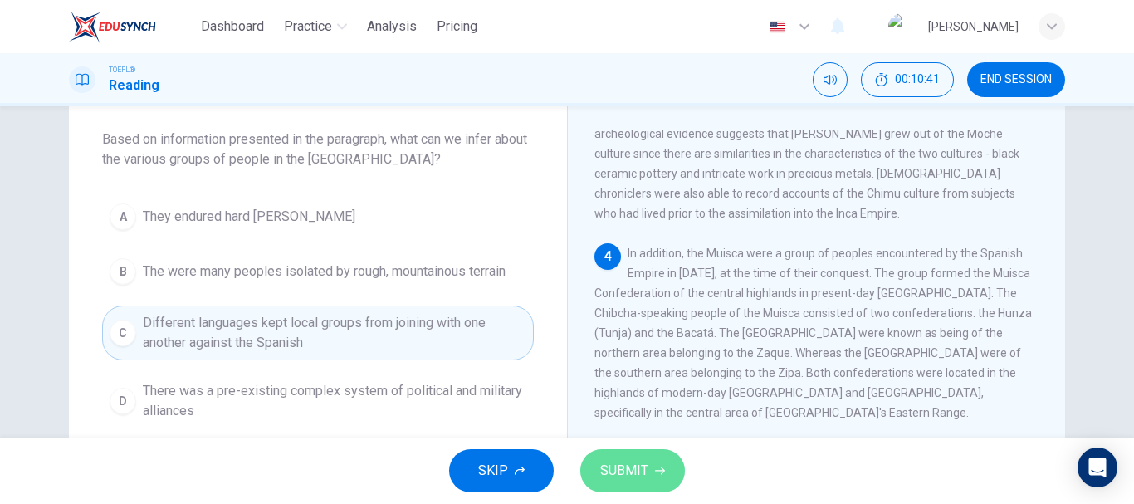
click at [648, 459] on button "SUBMIT" at bounding box center [632, 470] width 105 height 43
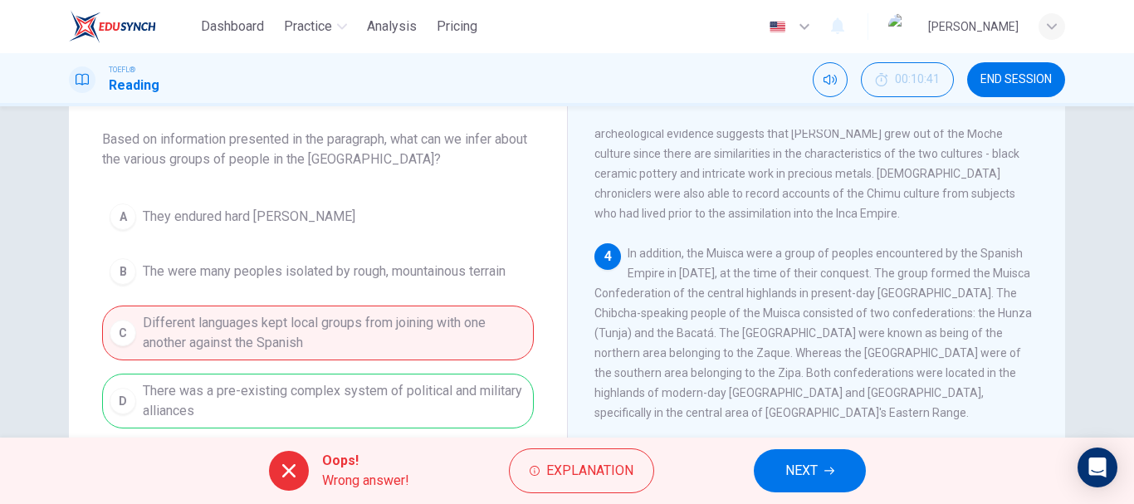
click at [800, 477] on span "NEXT" at bounding box center [801, 470] width 32 height 23
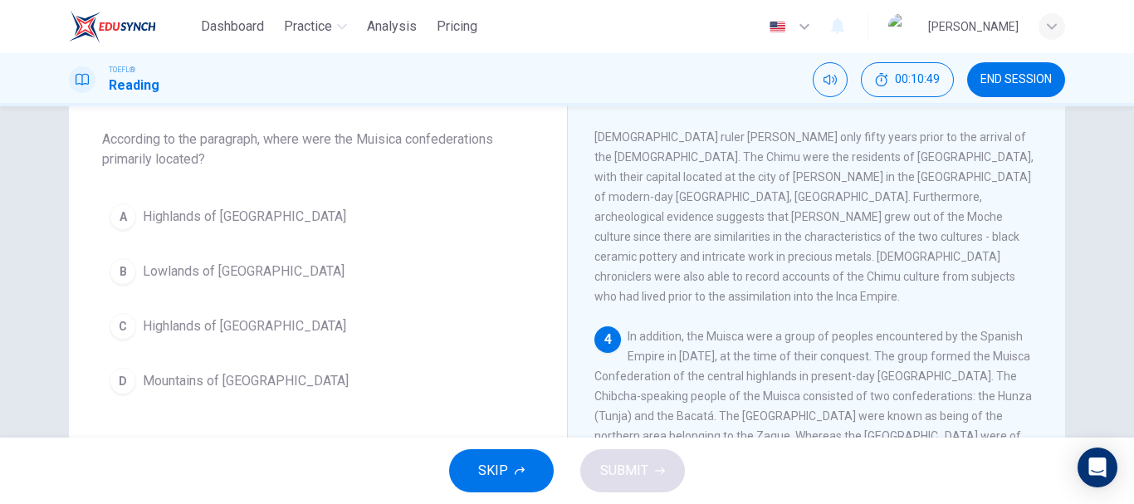
scroll to position [743, 0]
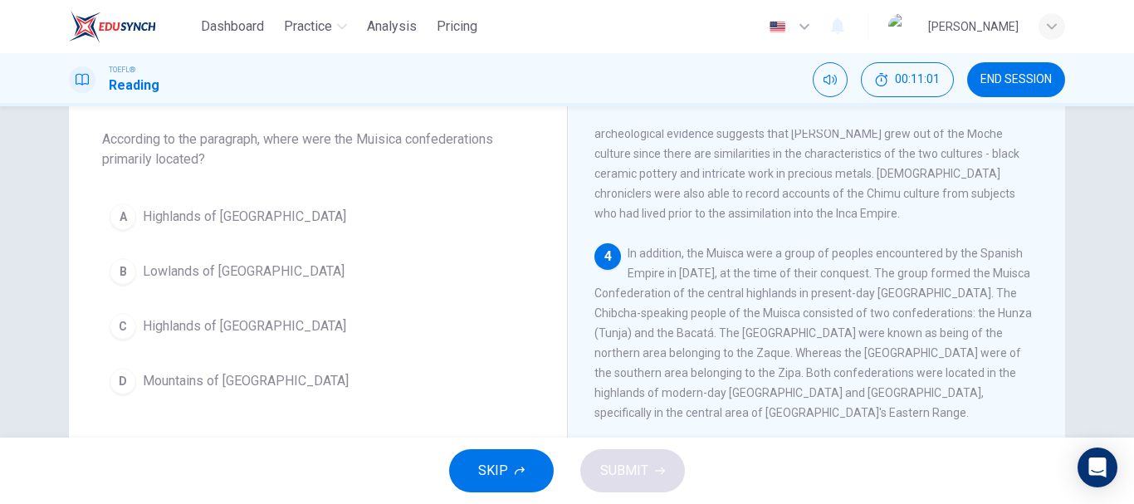
click at [391, 339] on button "C Highlands of Colombia" at bounding box center [318, 325] width 432 height 41
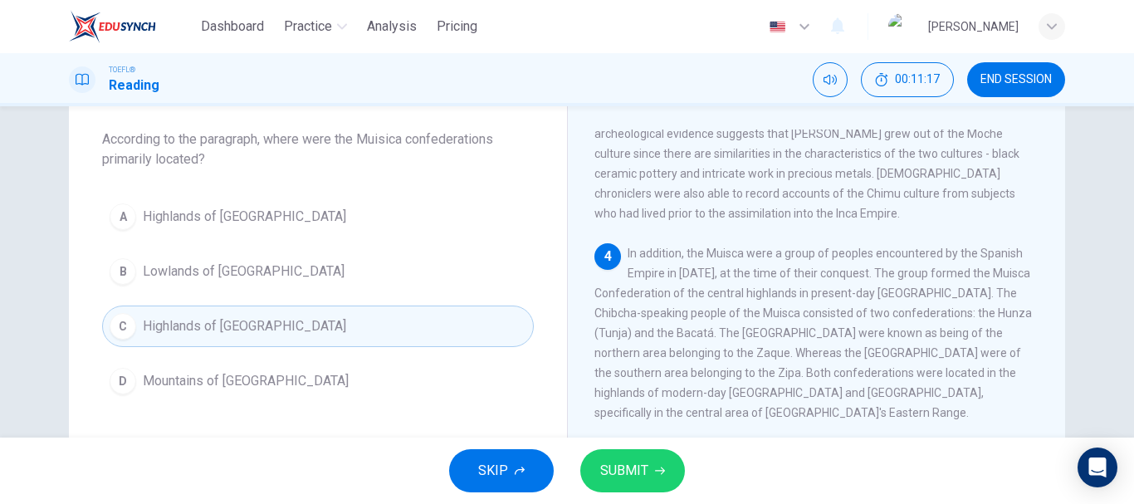
click at [609, 463] on span "SUBMIT" at bounding box center [624, 470] width 48 height 23
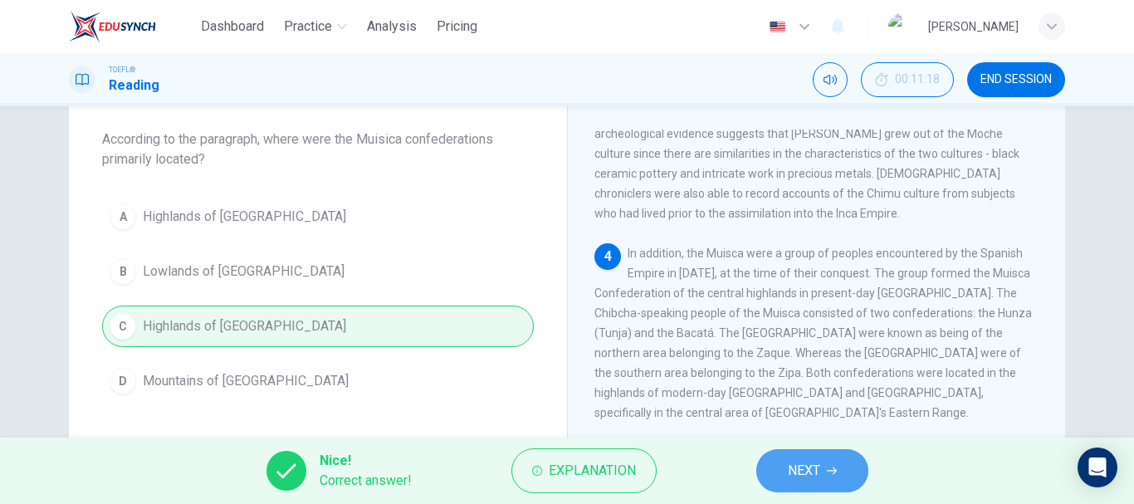
click at [791, 469] on span "NEXT" at bounding box center [804, 470] width 32 height 23
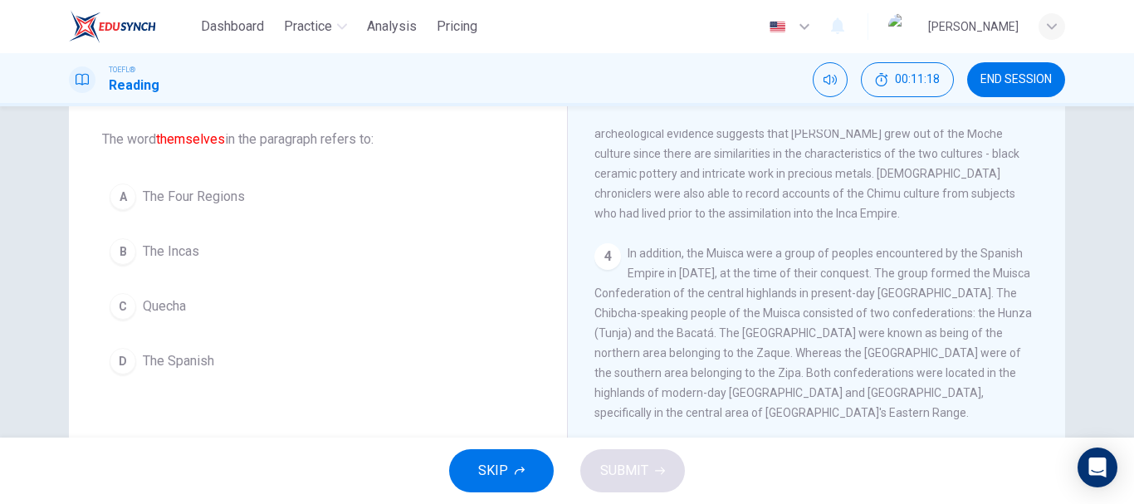
scroll to position [826, 0]
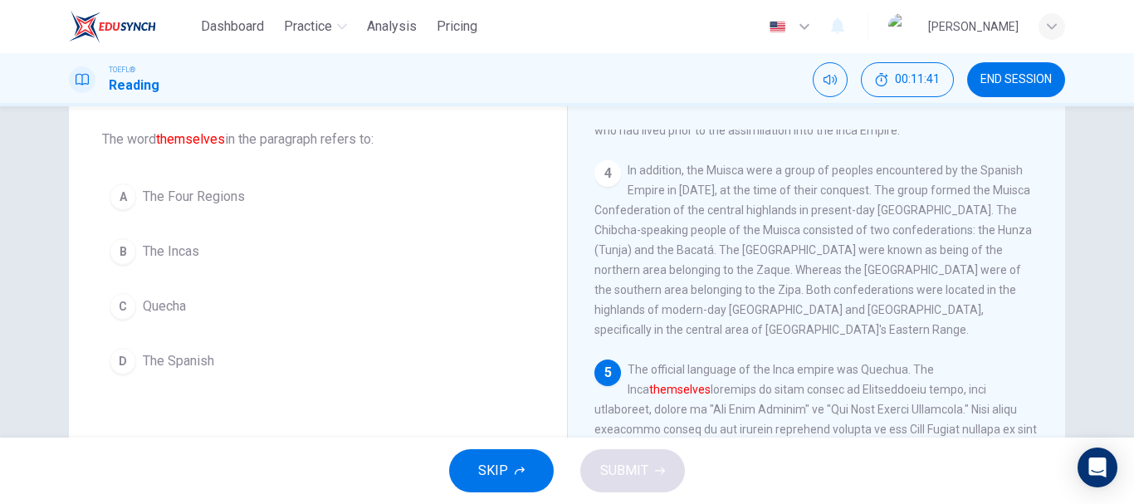
click at [226, 307] on button "C Quecha" at bounding box center [318, 305] width 432 height 41
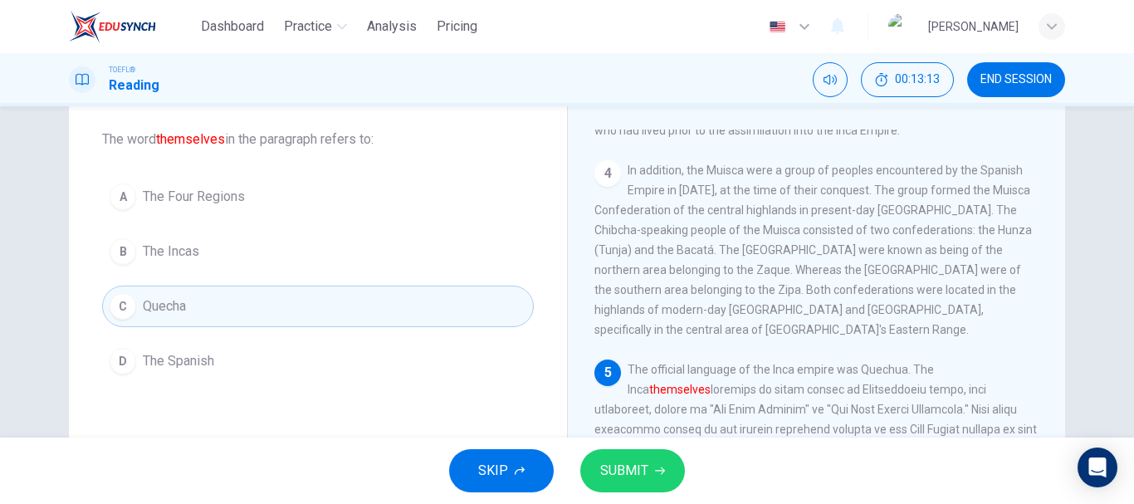
click at [329, 244] on button "B The Incas" at bounding box center [318, 251] width 432 height 41
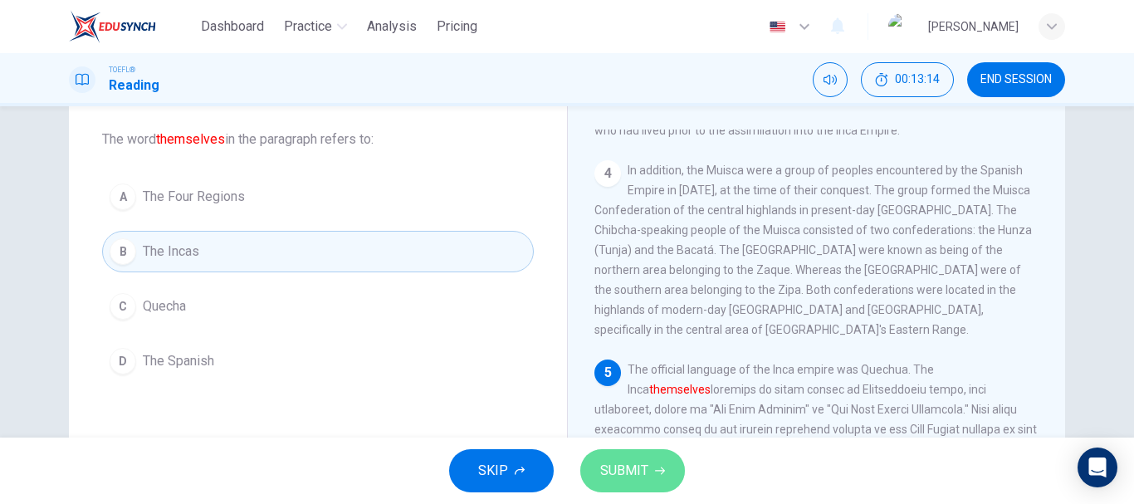
click at [633, 468] on span "SUBMIT" at bounding box center [624, 470] width 48 height 23
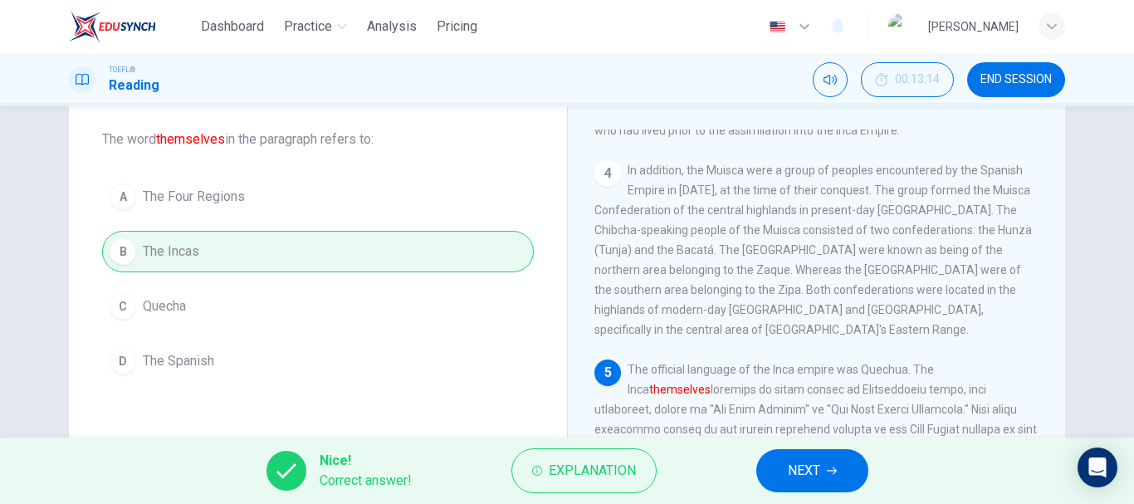
click at [817, 465] on span "NEXT" at bounding box center [804, 470] width 32 height 23
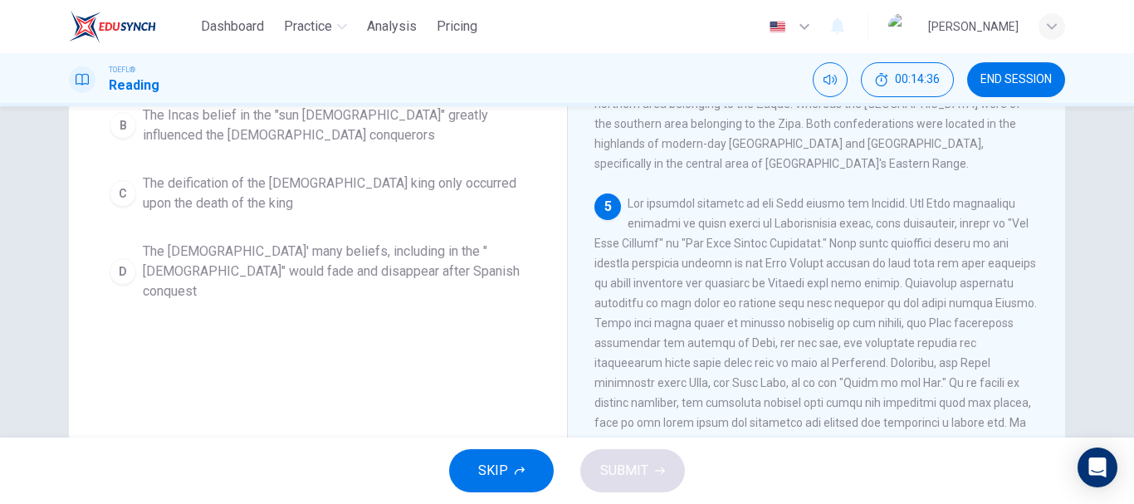
scroll to position [166, 0]
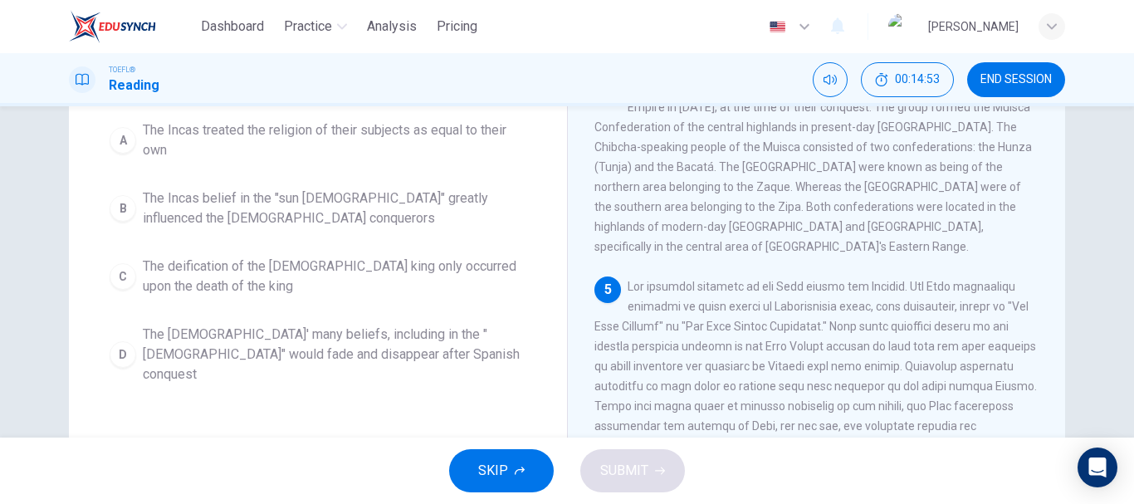
click at [255, 336] on span "The Incas' many beliefs, including in the "sun god" would fade and disappear af…" at bounding box center [334, 354] width 383 height 60
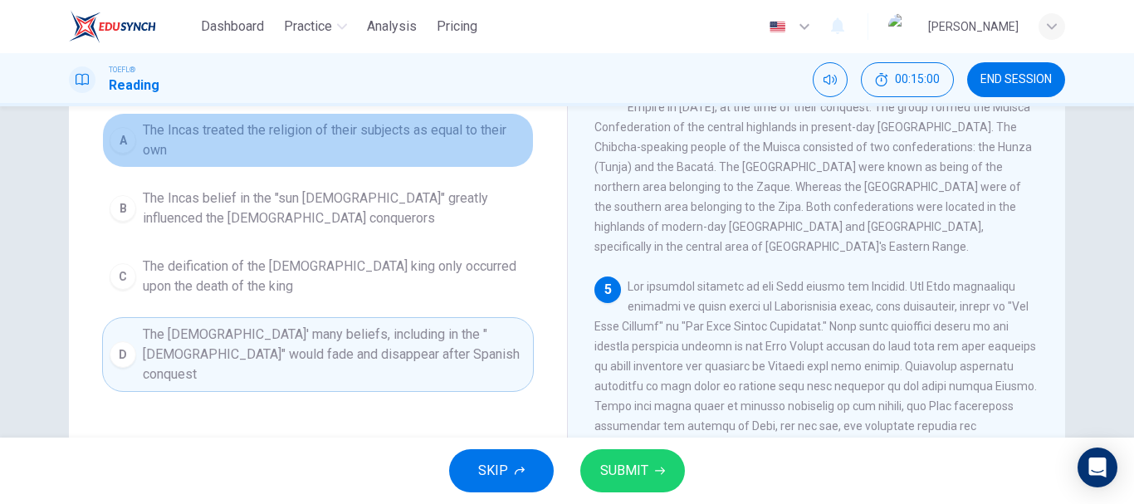
click at [243, 134] on span "The Incas treated the religion of their subjects as equal to their own" at bounding box center [334, 140] width 383 height 40
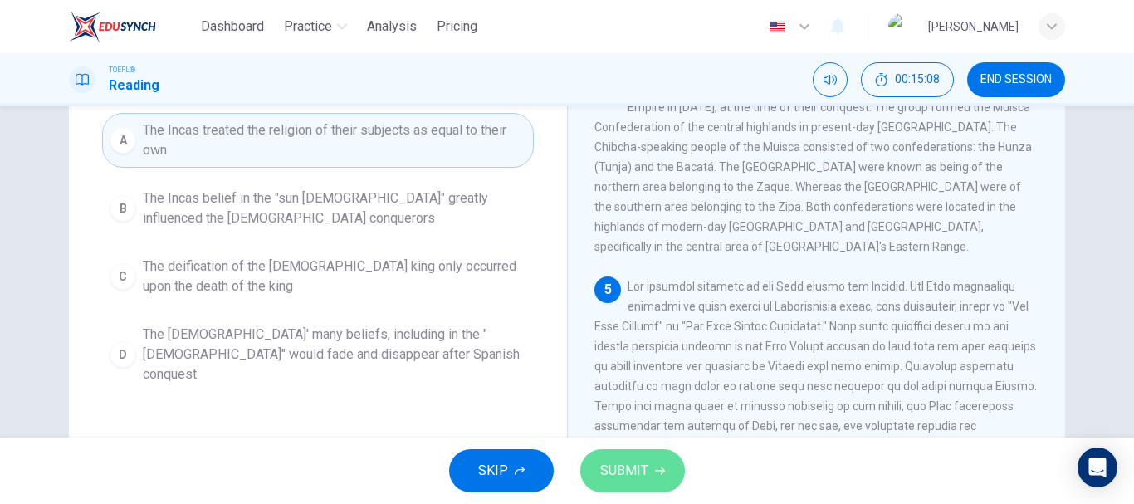
click at [654, 465] on button "SUBMIT" at bounding box center [632, 470] width 105 height 43
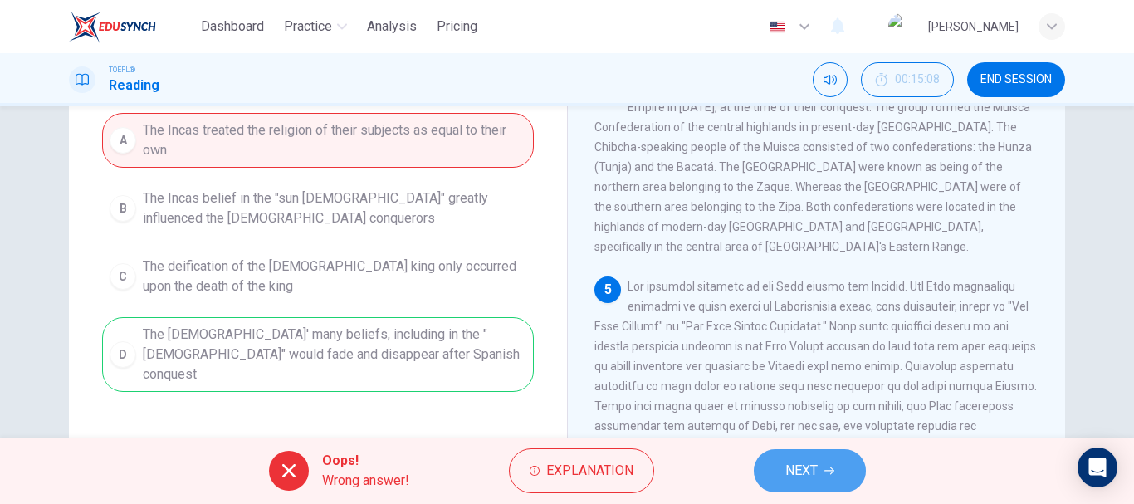
click at [766, 470] on button "NEXT" at bounding box center [809, 470] width 112 height 43
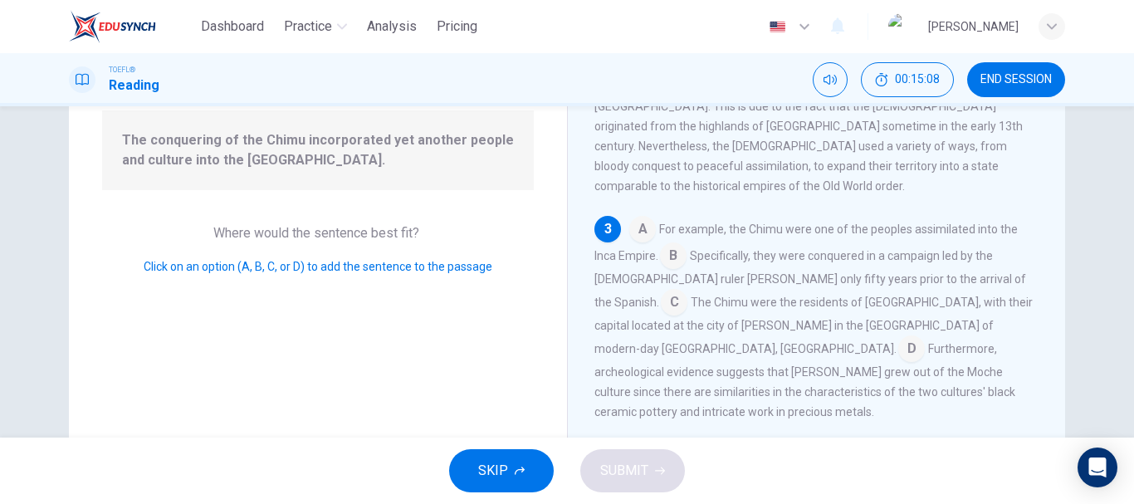
scroll to position [454, 0]
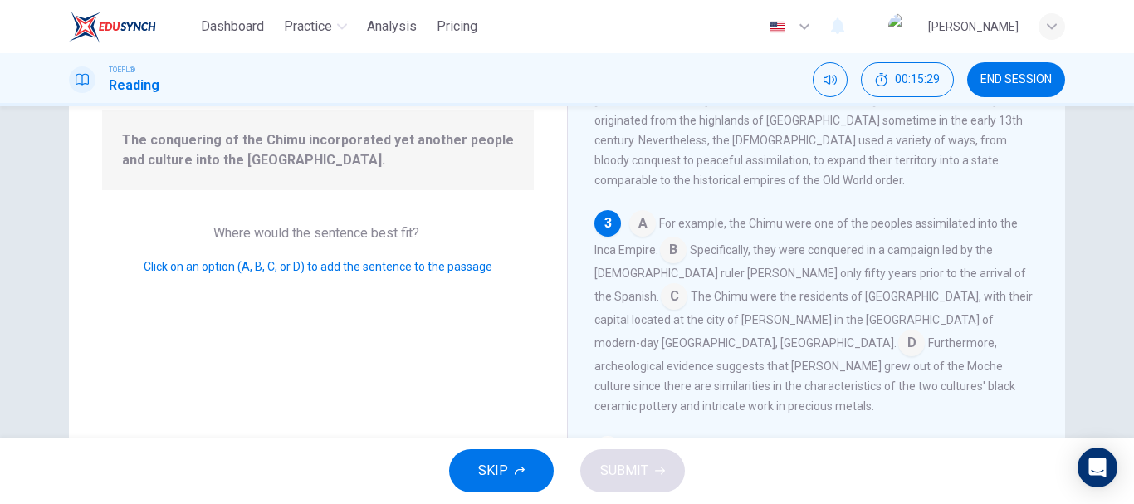
click at [634, 212] on input at bounding box center [642, 225] width 27 height 27
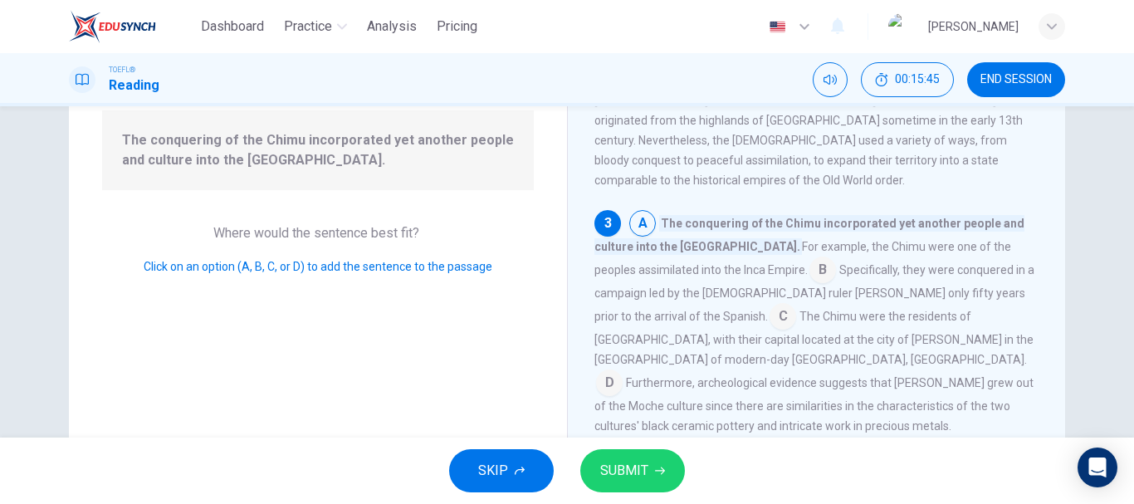
click at [769, 305] on input at bounding box center [782, 318] width 27 height 27
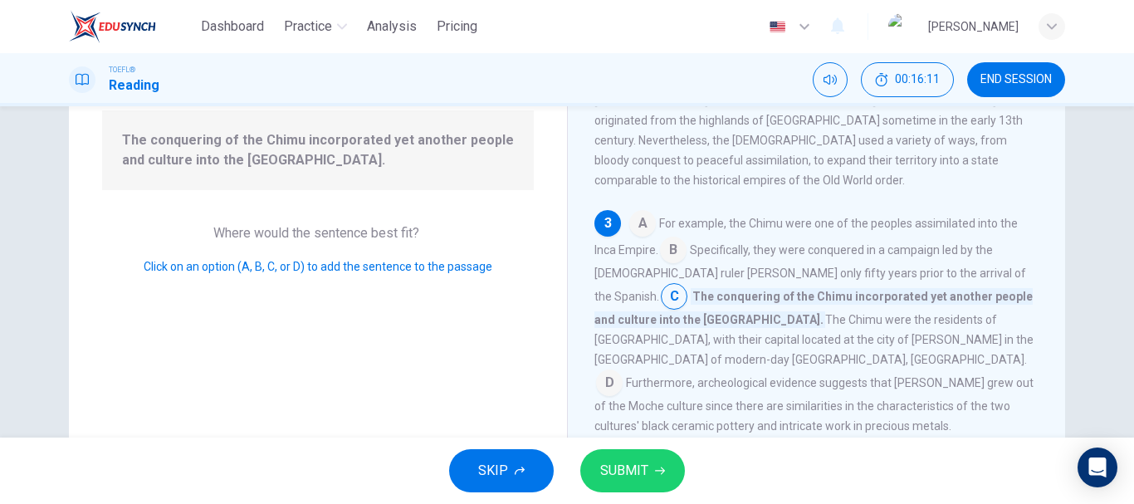
click at [629, 212] on input at bounding box center [642, 225] width 27 height 27
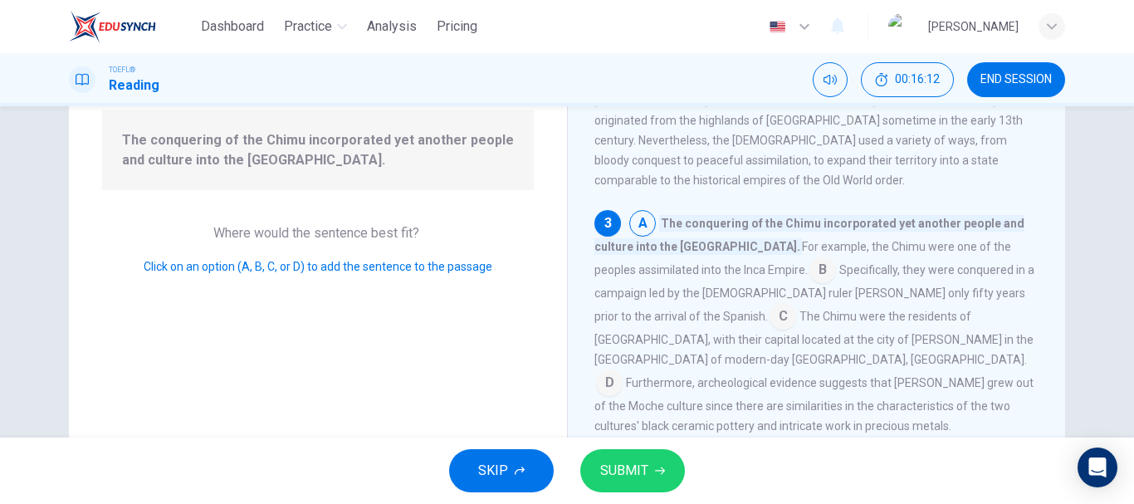
click at [644, 477] on span "SUBMIT" at bounding box center [624, 470] width 48 height 23
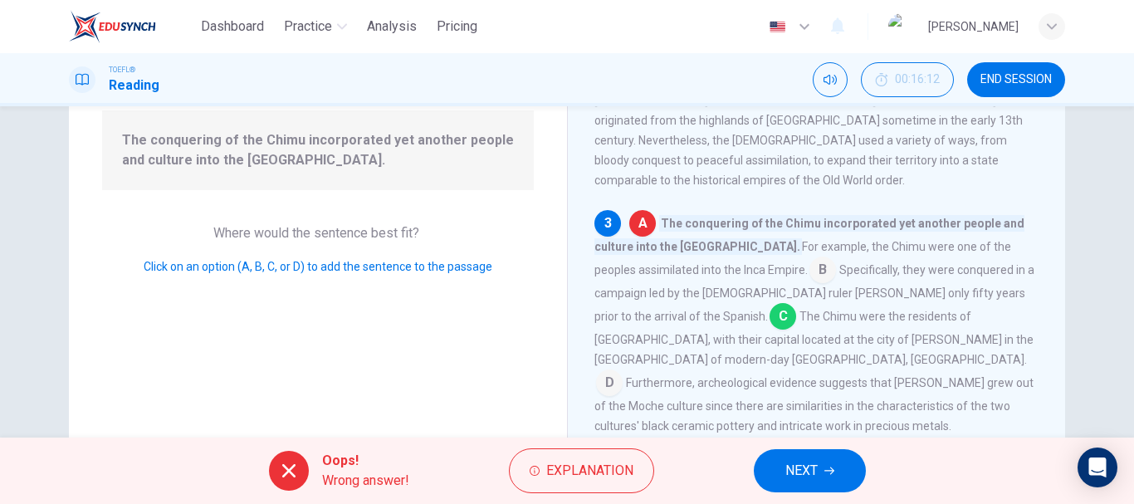
click at [811, 469] on span "NEXT" at bounding box center [801, 470] width 32 height 23
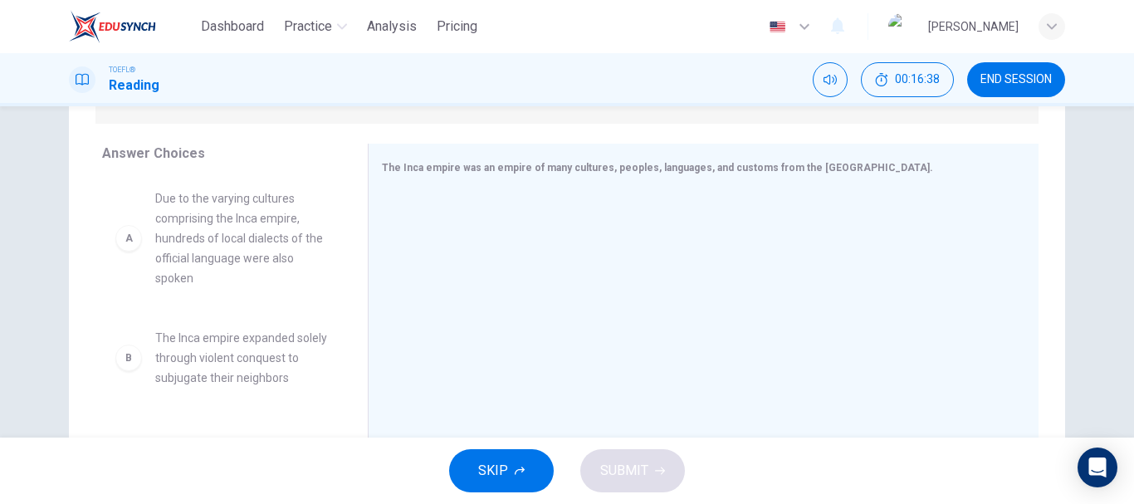
scroll to position [0, 0]
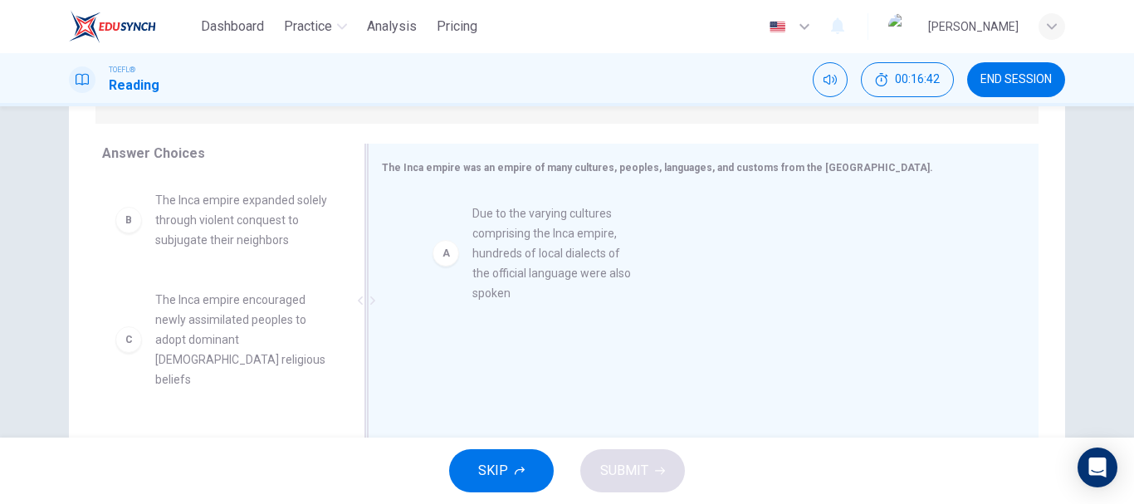
drag, startPoint x: 261, startPoint y: 272, endPoint x: 588, endPoint y: 285, distance: 326.4
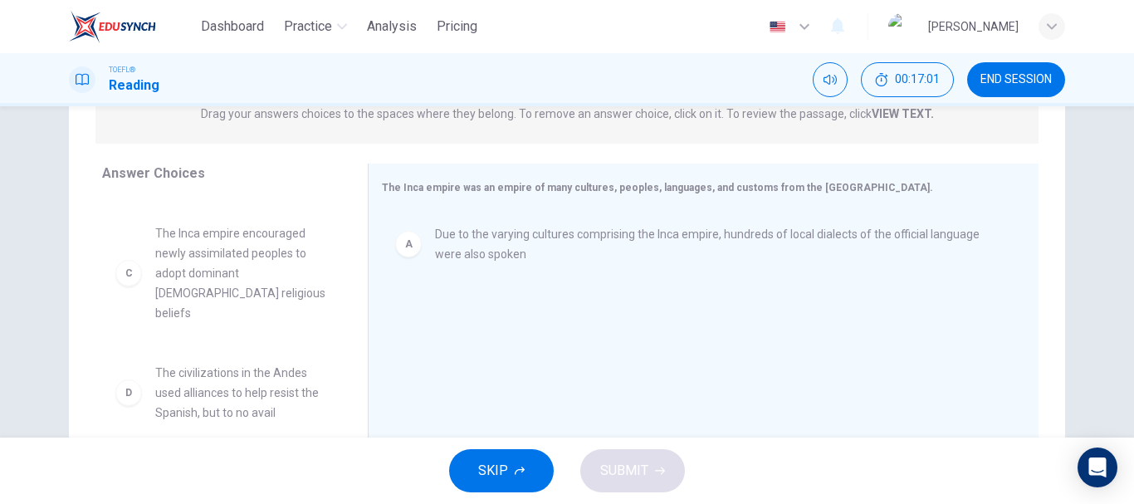
scroll to position [40, 0]
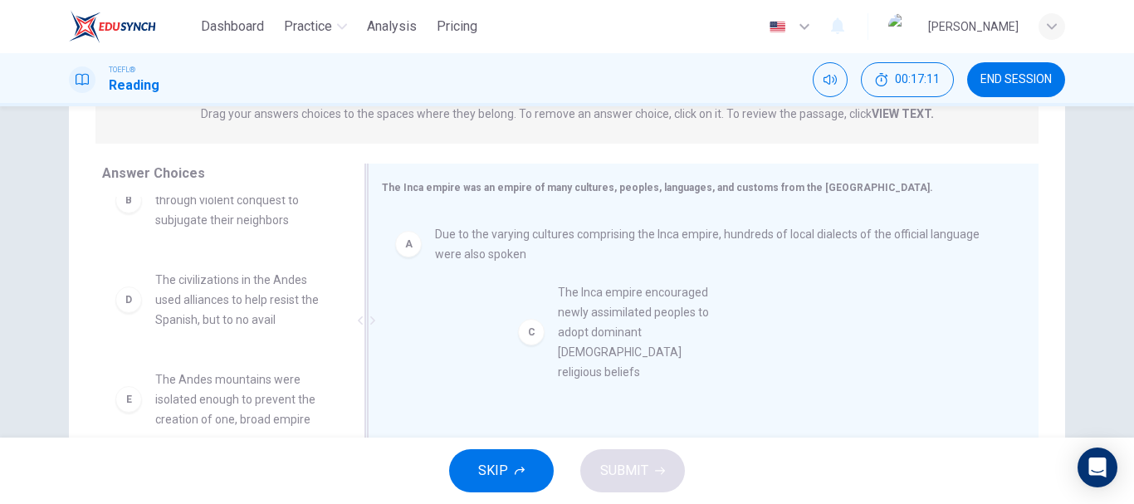
drag, startPoint x: 219, startPoint y: 338, endPoint x: 578, endPoint y: 365, distance: 359.5
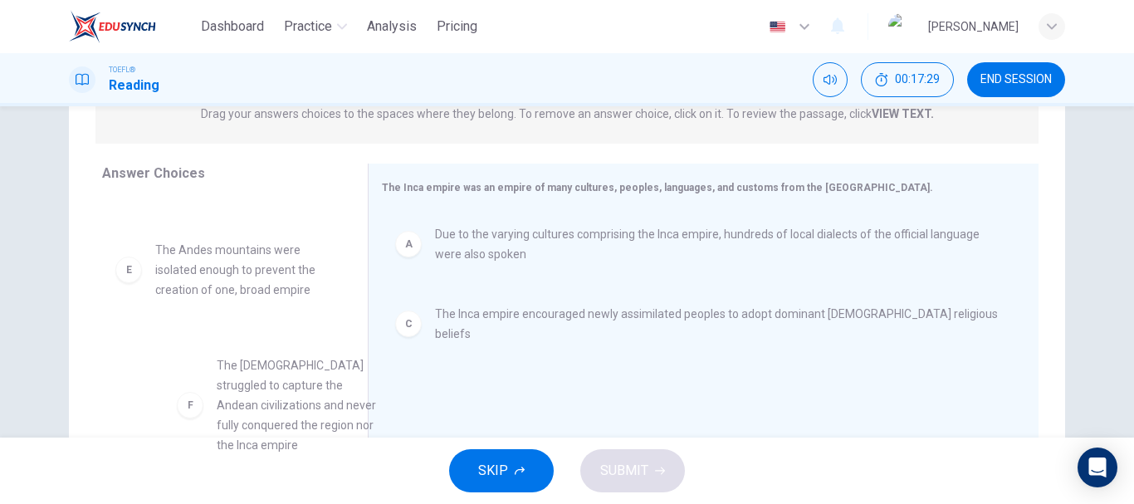
scroll to position [0, 0]
drag, startPoint x: 250, startPoint y: 393, endPoint x: 223, endPoint y: 383, distance: 28.7
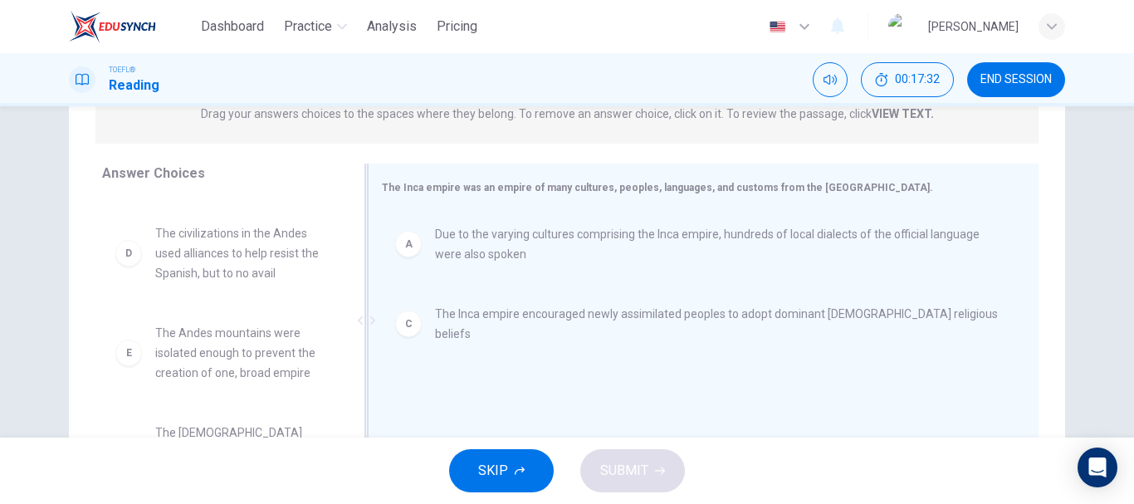
scroll to position [84, 0]
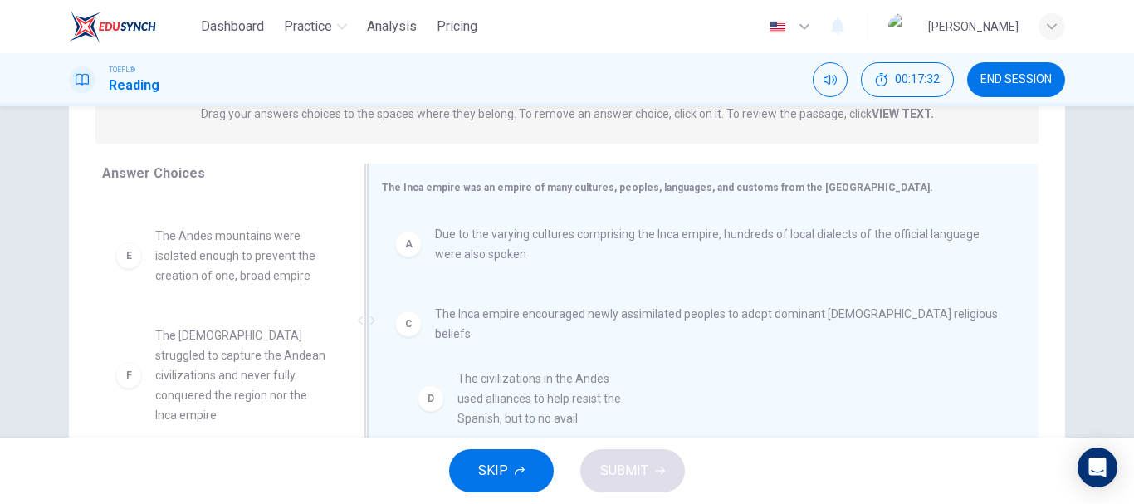
drag, startPoint x: 230, startPoint y: 236, endPoint x: 563, endPoint y: 367, distance: 357.7
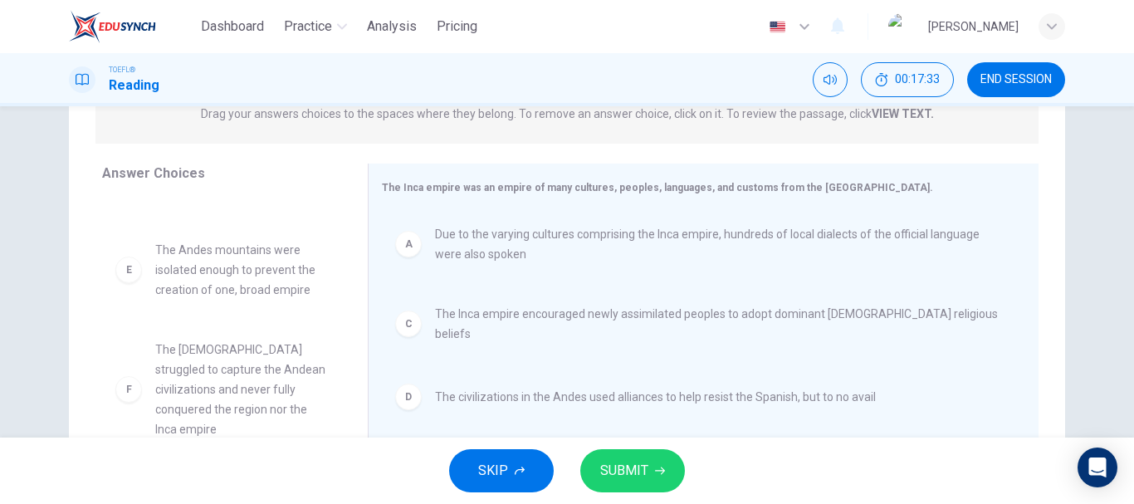
scroll to position [70, 0]
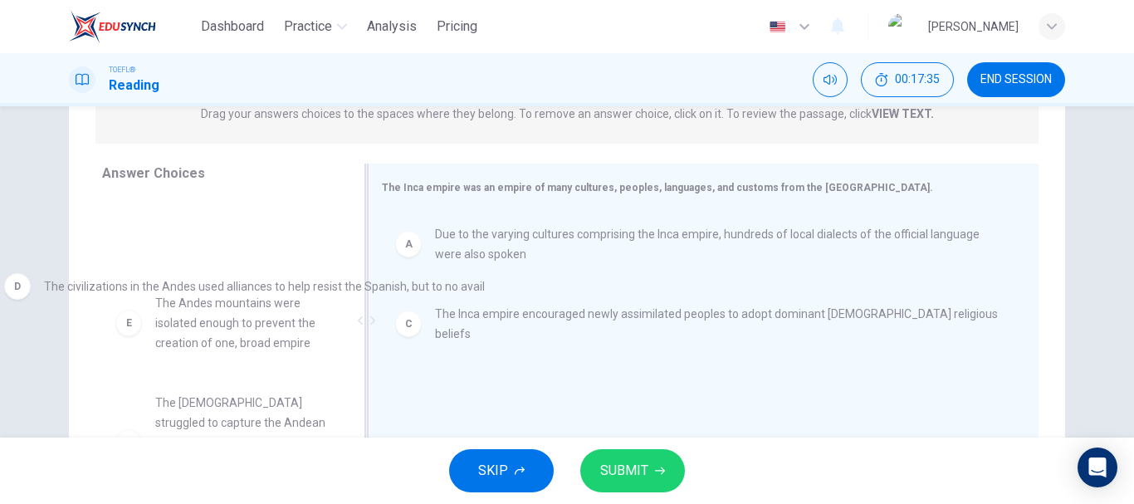
drag, startPoint x: 602, startPoint y: 393, endPoint x: 209, endPoint y: 292, distance: 406.0
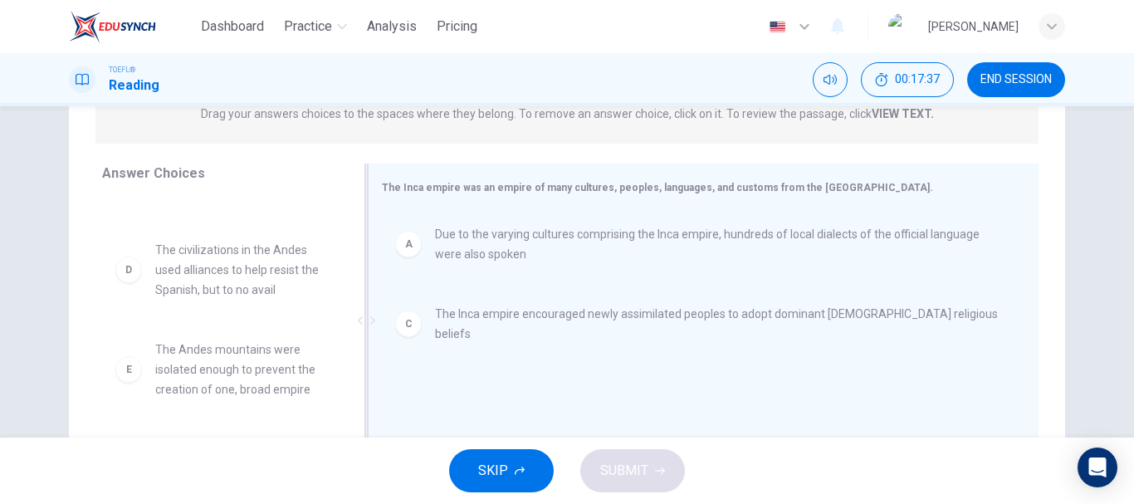
click at [214, 399] on div "E The Andes mountains were isolated enough to prevent the creation of one, broa…" at bounding box center [221, 369] width 239 height 86
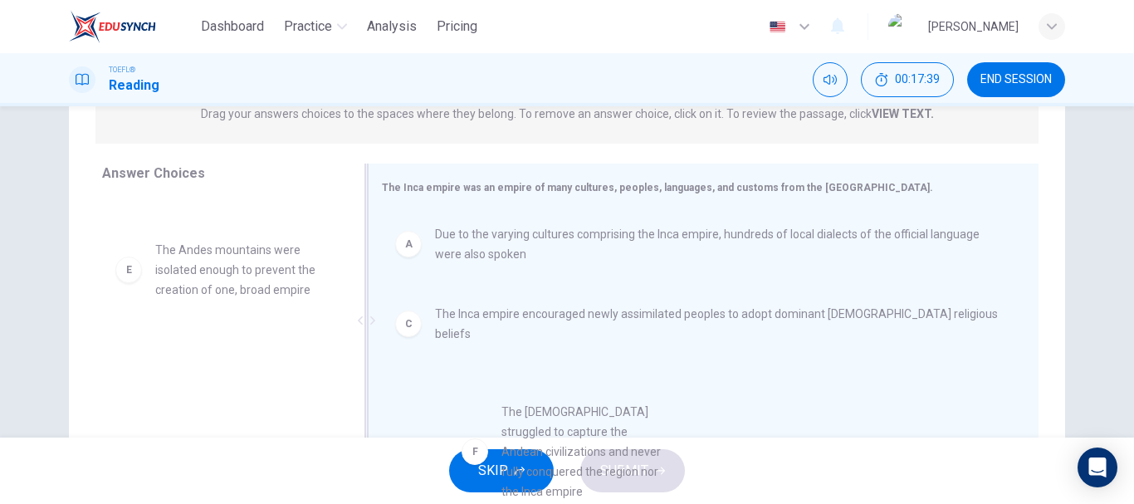
scroll to position [50, 0]
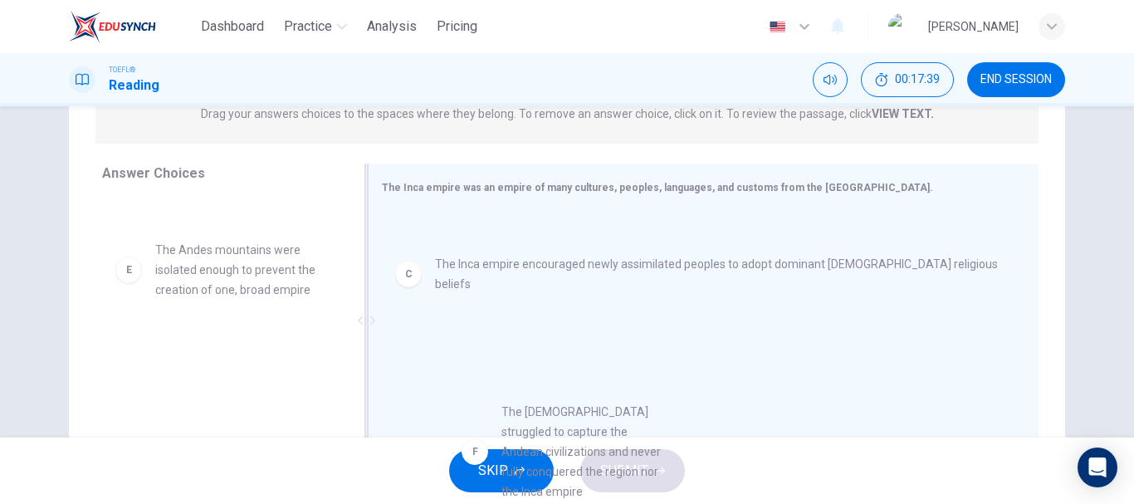
drag, startPoint x: 242, startPoint y: 383, endPoint x: 627, endPoint y: 450, distance: 390.0
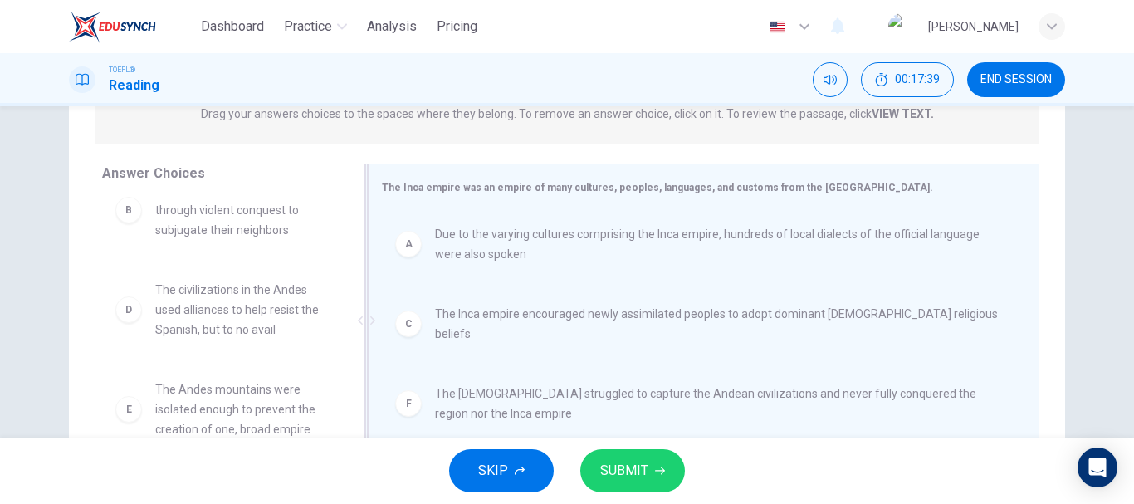
scroll to position [30, 0]
click at [635, 467] on span "SUBMIT" at bounding box center [624, 470] width 48 height 23
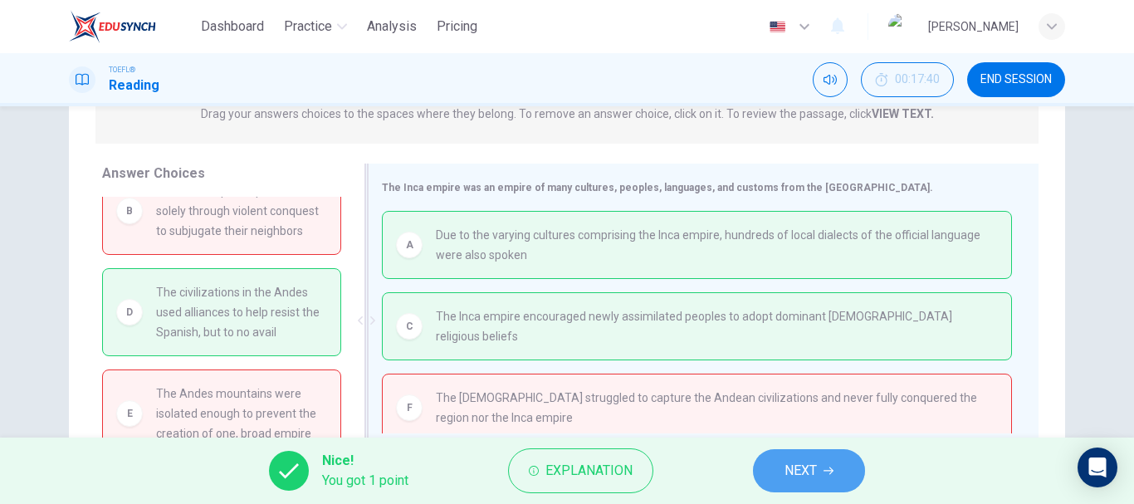
click at [799, 449] on button "NEXT" at bounding box center [809, 470] width 112 height 43
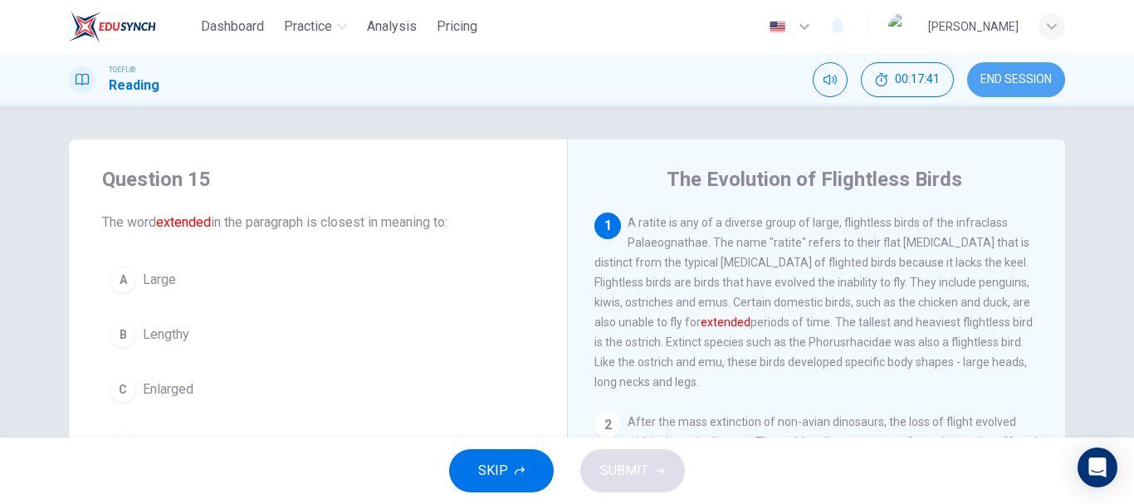
click at [1036, 67] on button "END SESSION" at bounding box center [1016, 79] width 98 height 35
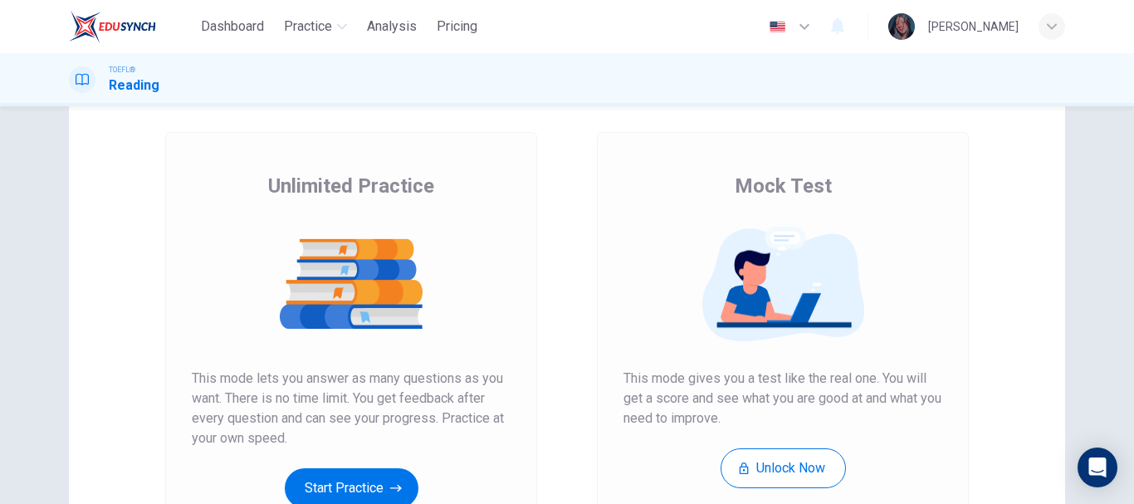
scroll to position [166, 0]
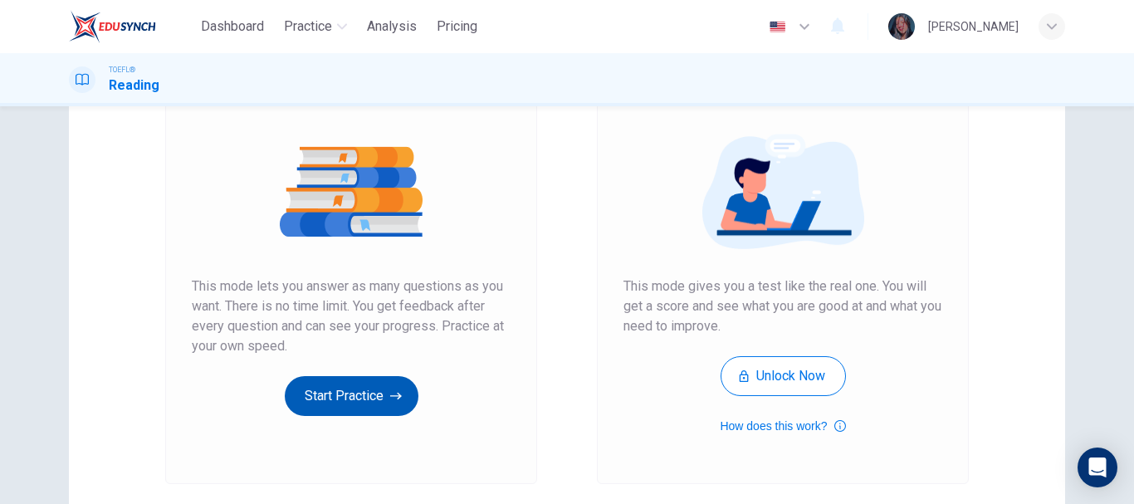
click at [354, 393] on button "Start Practice" at bounding box center [352, 396] width 134 height 40
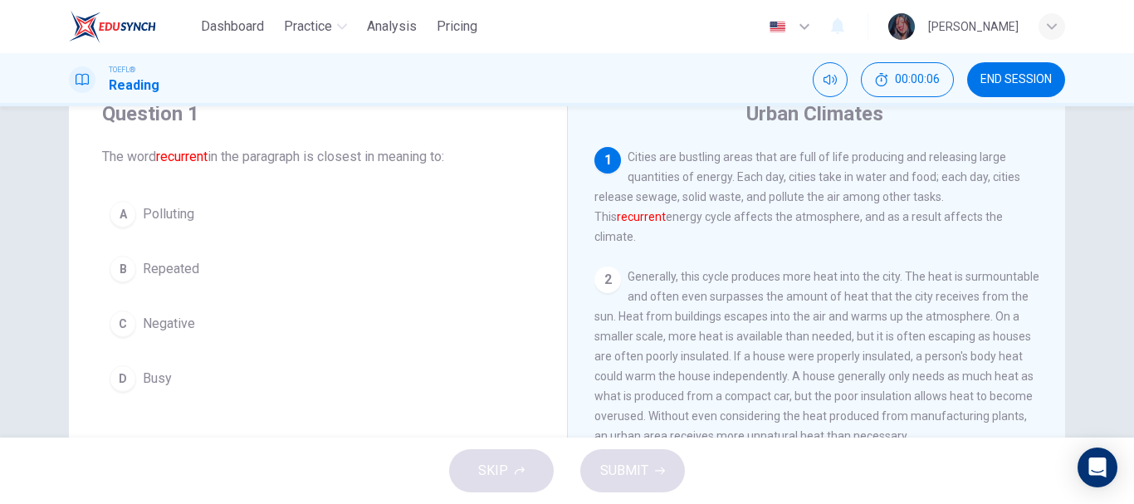
scroll to position [83, 0]
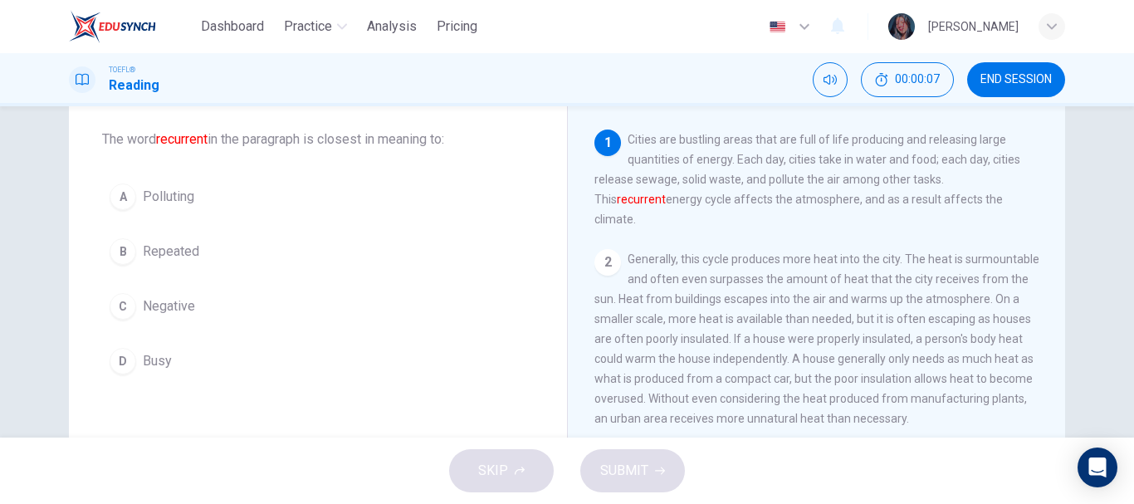
click at [173, 251] on span "Repeated" at bounding box center [171, 251] width 56 height 20
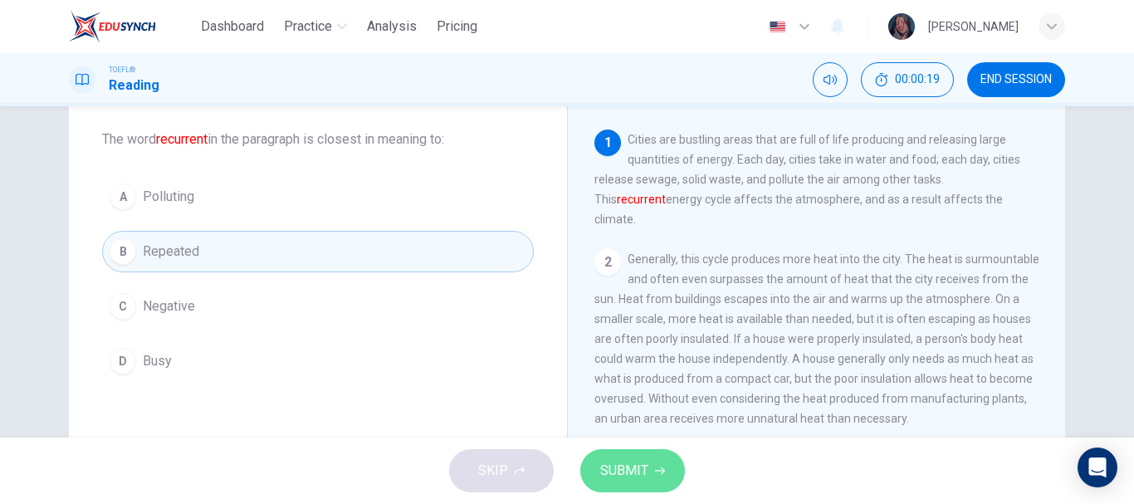
click at [647, 464] on button "SUBMIT" at bounding box center [632, 470] width 105 height 43
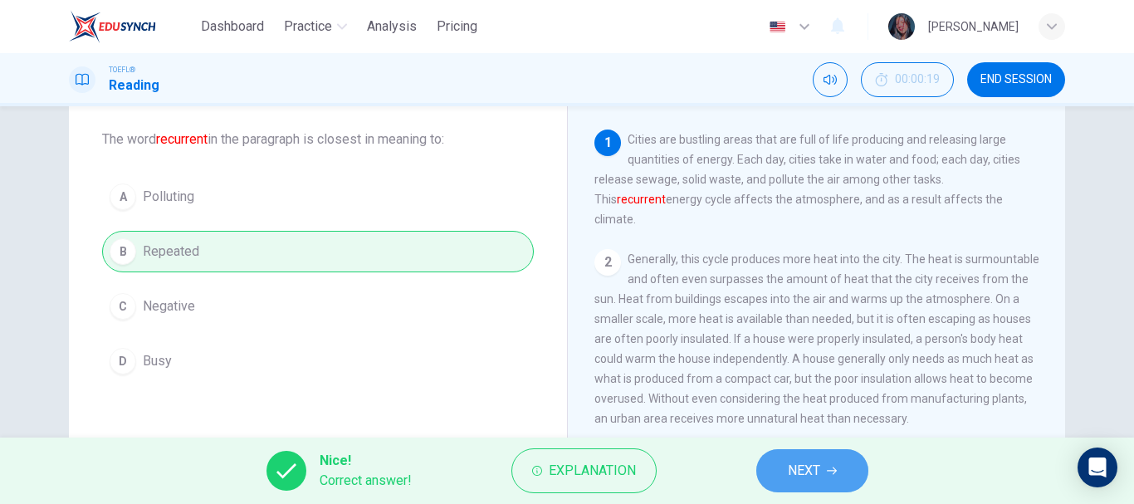
click at [848, 464] on button "NEXT" at bounding box center [812, 470] width 112 height 43
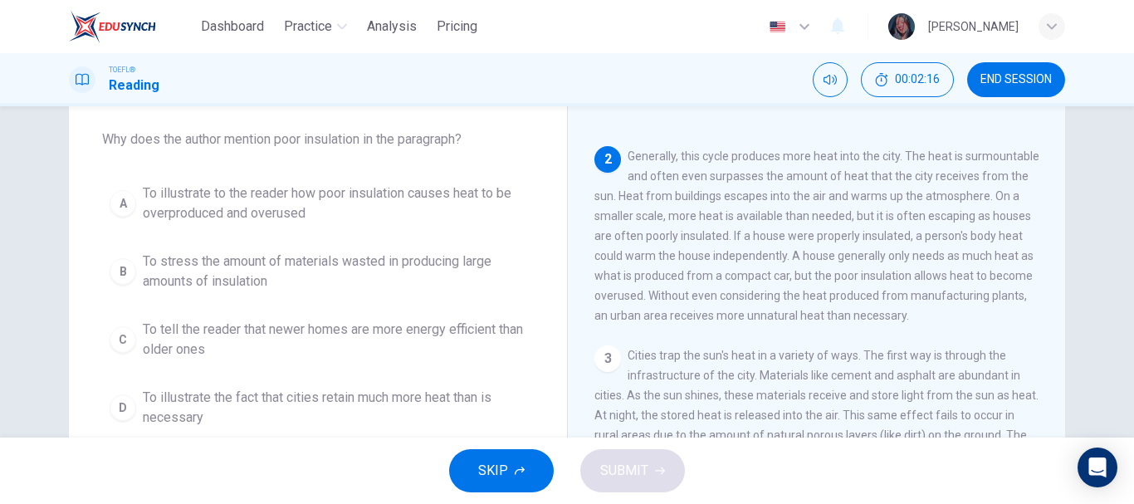
click at [275, 202] on span "To illustrate to the reader how poor insulation causes heat to be overproduced …" at bounding box center [334, 203] width 383 height 40
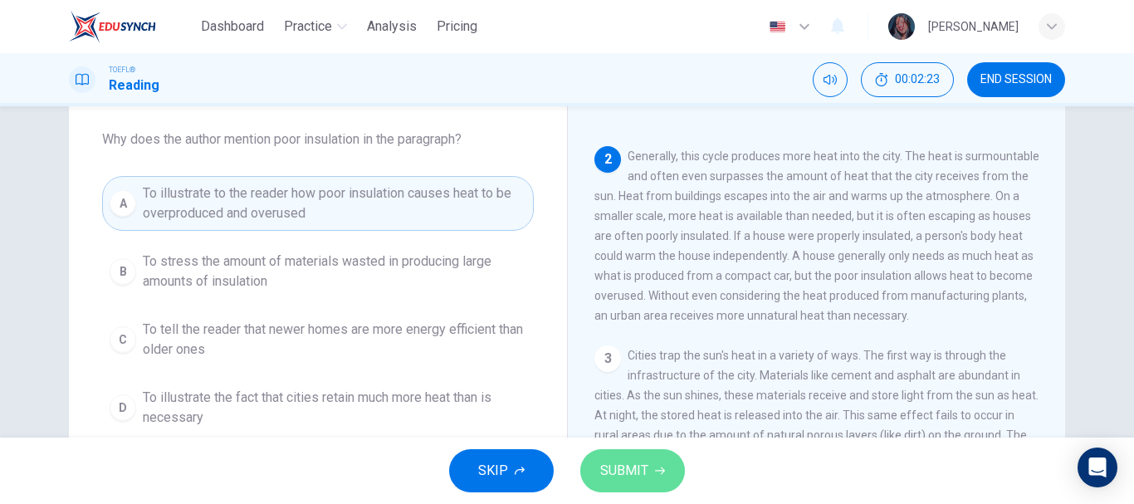
click at [615, 464] on span "SUBMIT" at bounding box center [624, 470] width 48 height 23
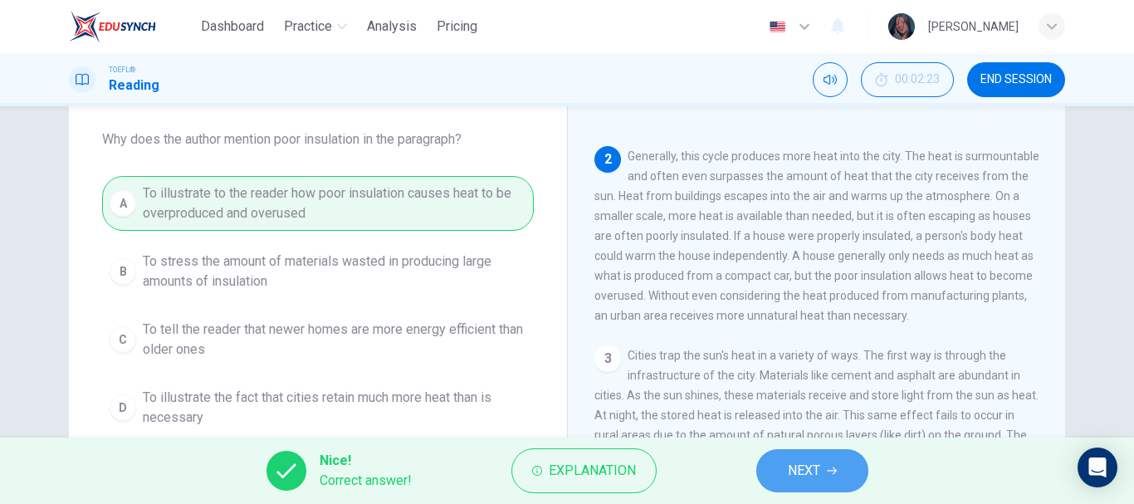
click at [829, 461] on button "NEXT" at bounding box center [812, 470] width 112 height 43
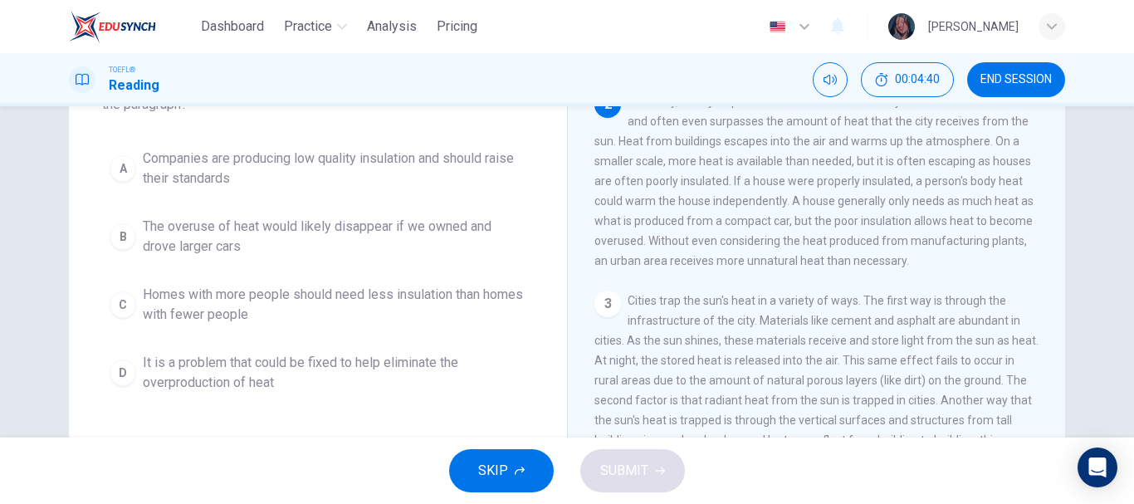
scroll to position [166, 0]
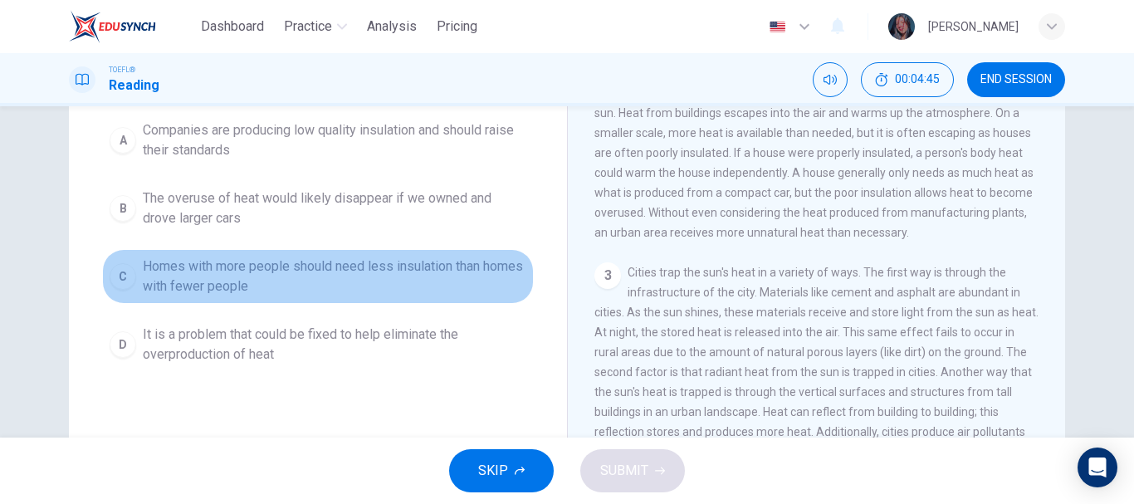
click at [314, 276] on span "Homes with more people should need less insulation than homes with fewer people" at bounding box center [334, 276] width 383 height 40
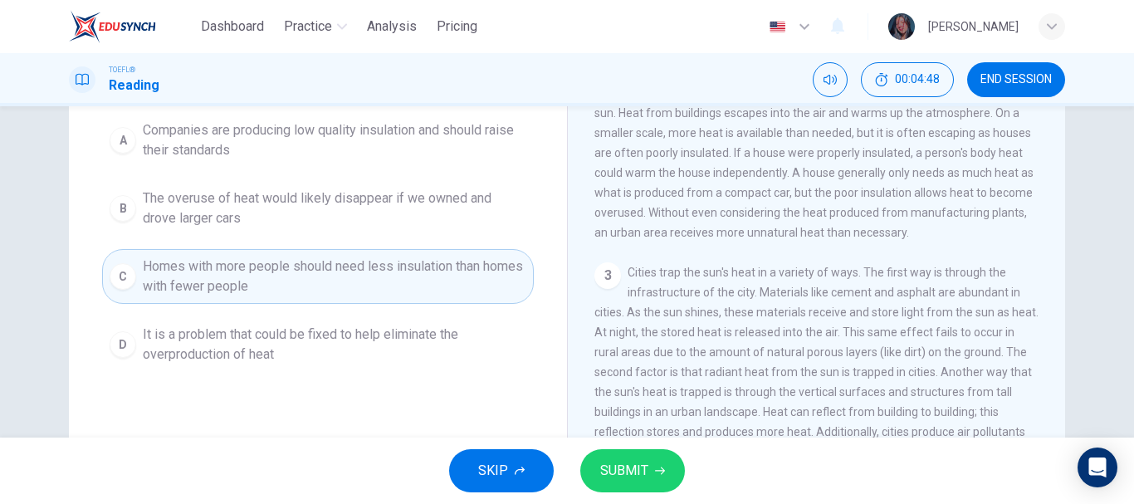
click at [482, 458] on button "SKIP" at bounding box center [501, 470] width 105 height 43
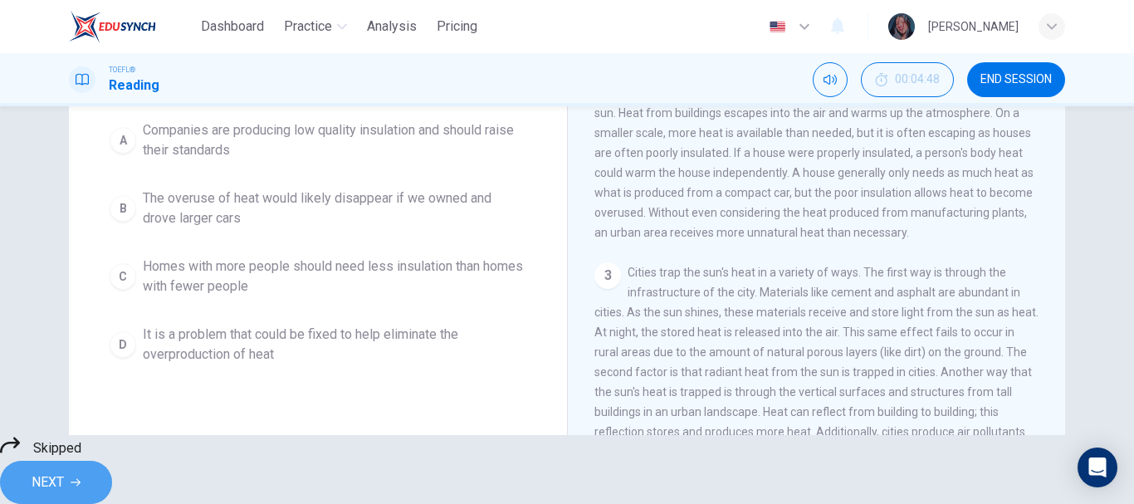
click at [112, 470] on button "NEXT" at bounding box center [56, 482] width 112 height 43
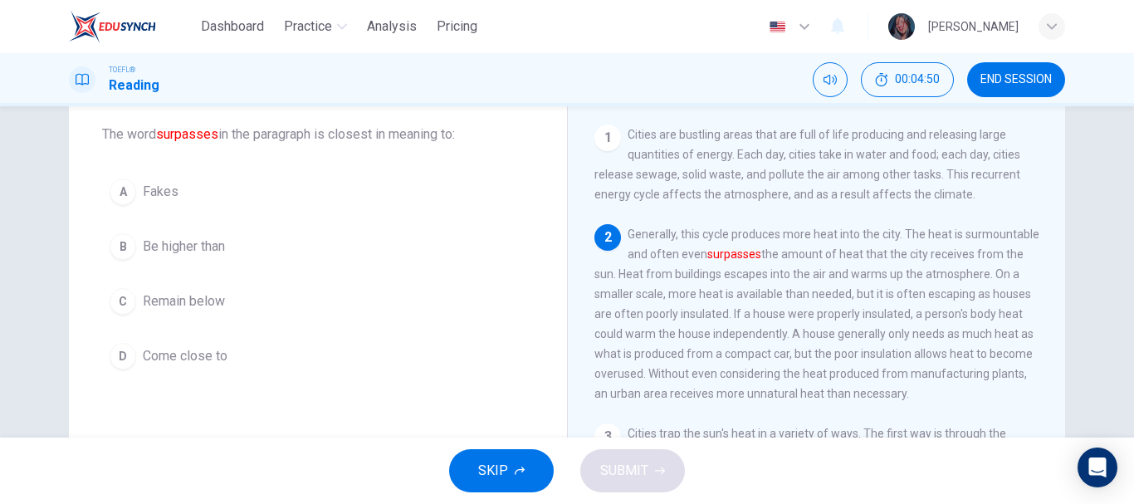
scroll to position [63, 0]
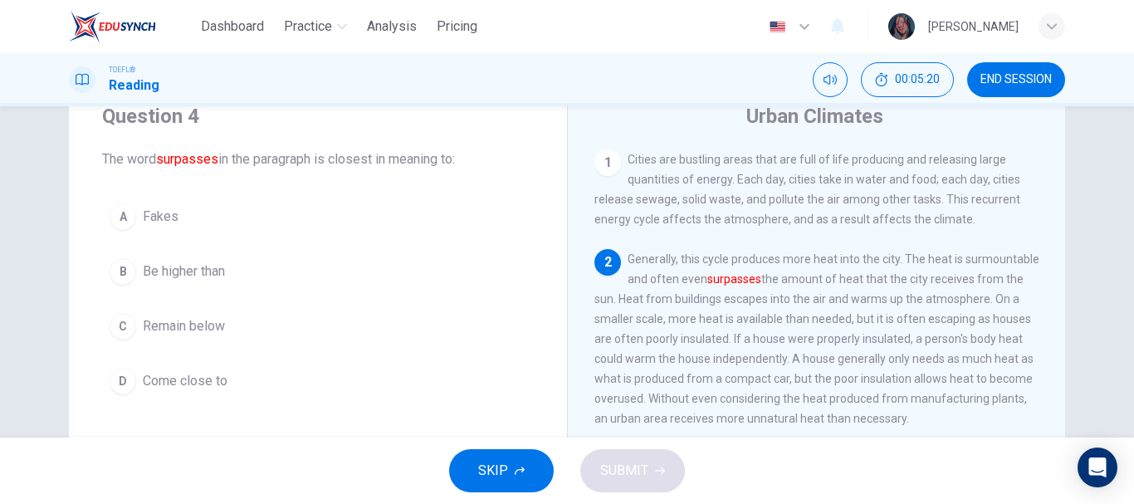
click at [169, 271] on span "Be higher than" at bounding box center [184, 271] width 82 height 20
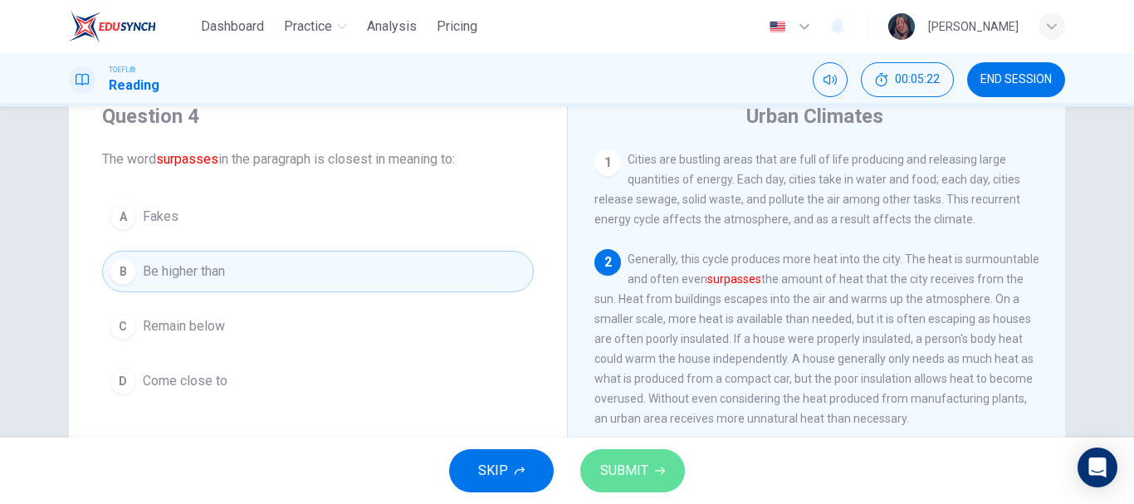
click at [642, 473] on span "SUBMIT" at bounding box center [624, 470] width 48 height 23
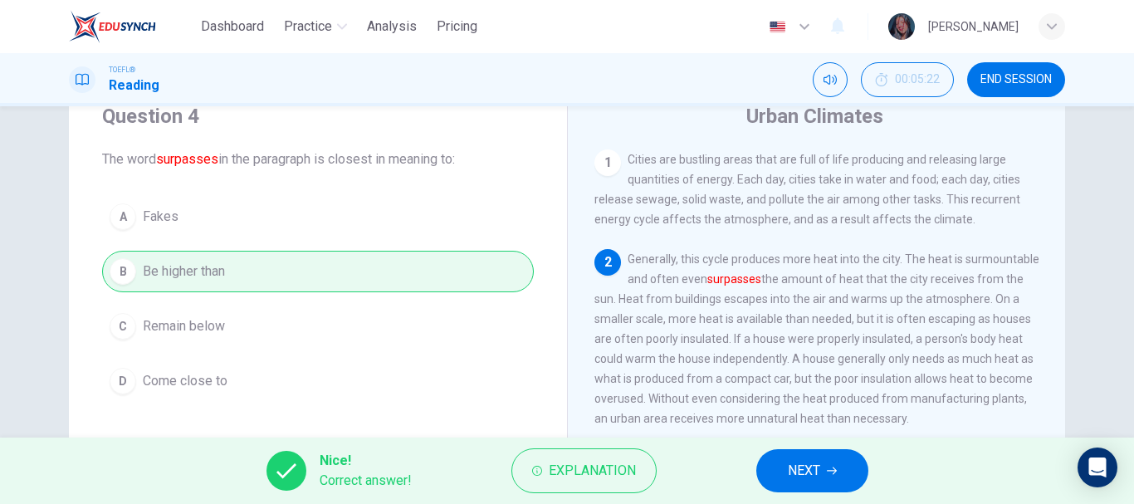
click at [816, 455] on button "NEXT" at bounding box center [812, 470] width 112 height 43
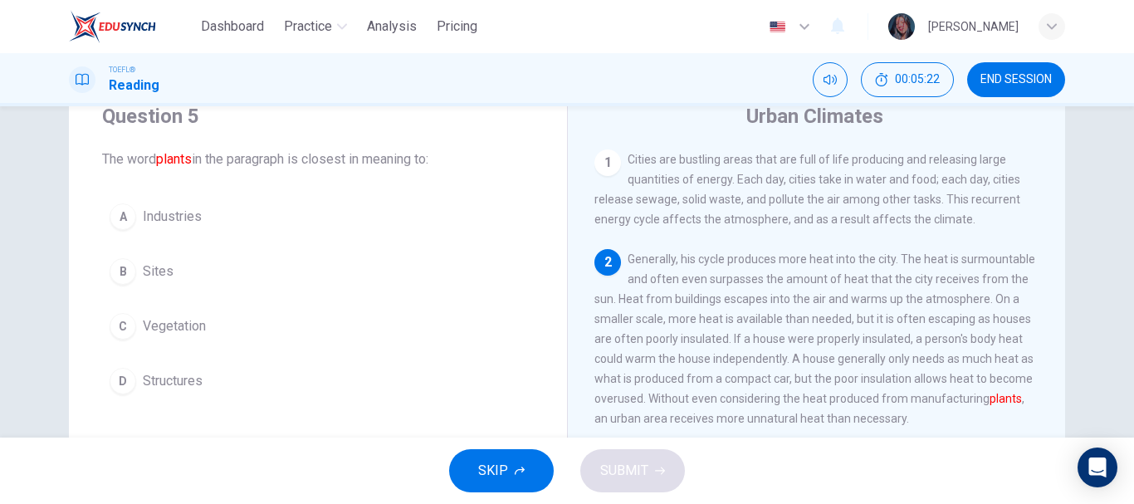
scroll to position [103, 0]
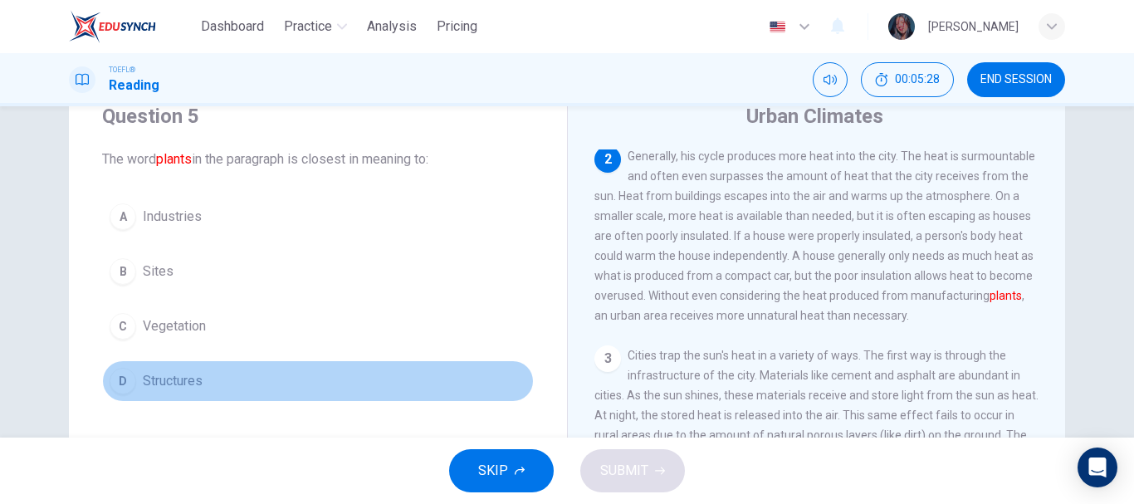
click at [201, 381] on button "D Structures" at bounding box center [318, 380] width 432 height 41
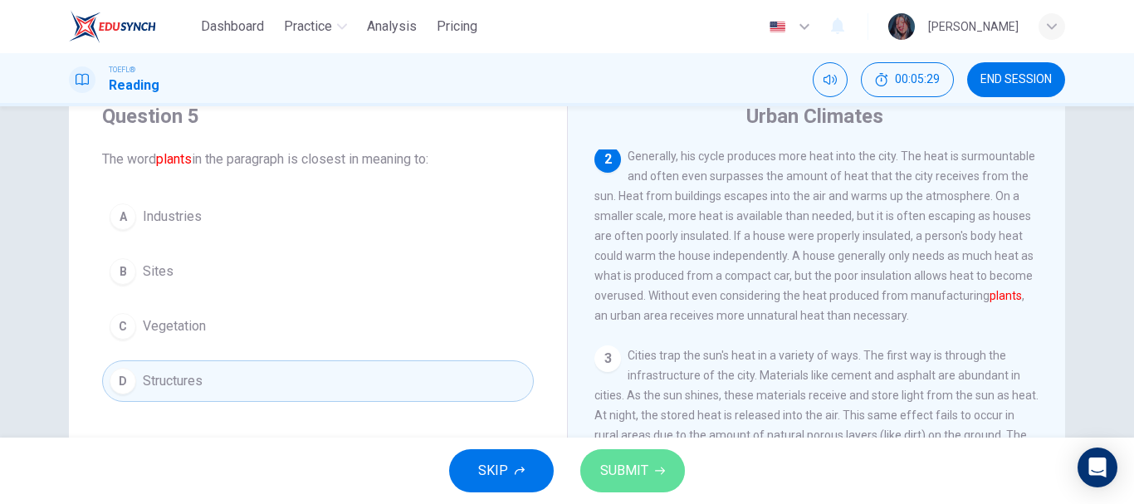
click at [632, 464] on span "SUBMIT" at bounding box center [624, 470] width 48 height 23
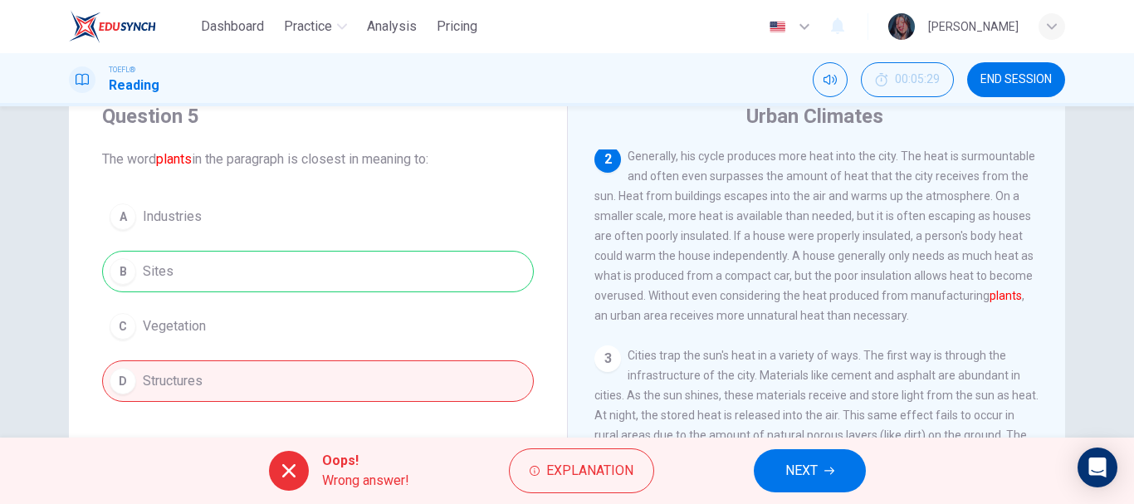
drag, startPoint x: 783, startPoint y: 466, endPoint x: 793, endPoint y: 447, distance: 21.9
click at [793, 447] on div "Oops! Wrong answer! Explanation NEXT" at bounding box center [567, 470] width 1134 height 66
click at [810, 472] on span "NEXT" at bounding box center [801, 470] width 32 height 23
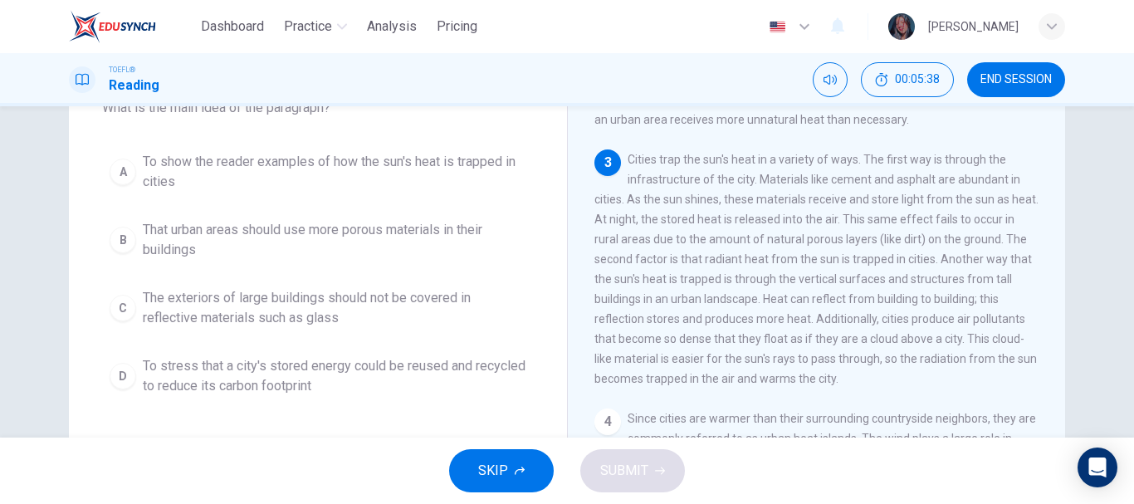
scroll to position [129, 0]
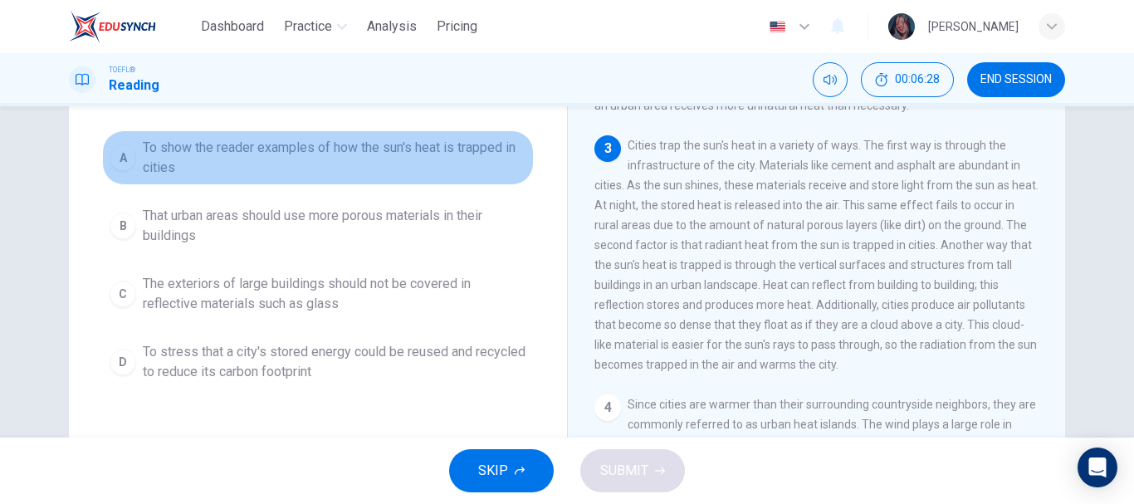
click at [395, 158] on span "To show the reader examples of how the sun's heat is trapped in cities" at bounding box center [334, 158] width 383 height 40
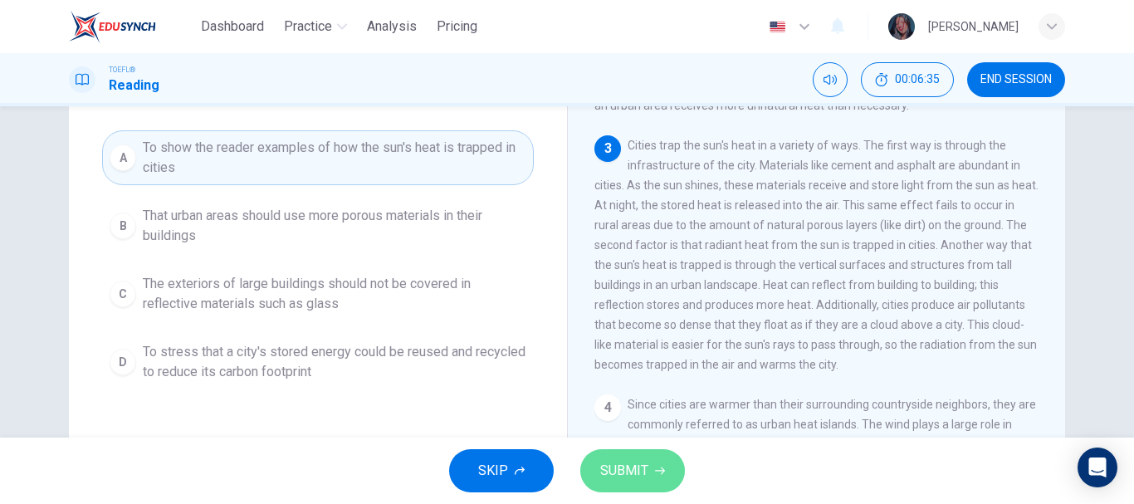
click at [668, 465] on button "SUBMIT" at bounding box center [632, 470] width 105 height 43
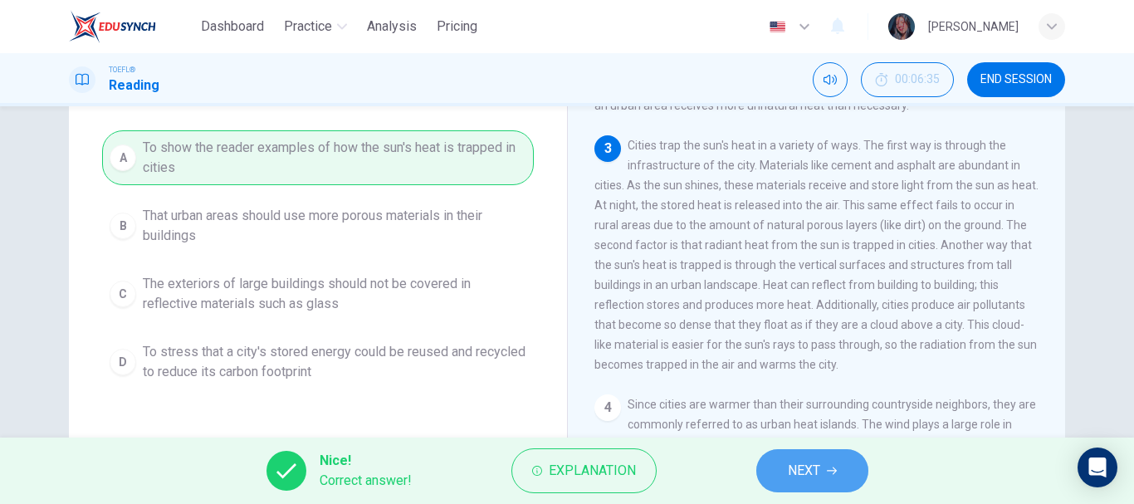
click at [792, 461] on span "NEXT" at bounding box center [804, 470] width 32 height 23
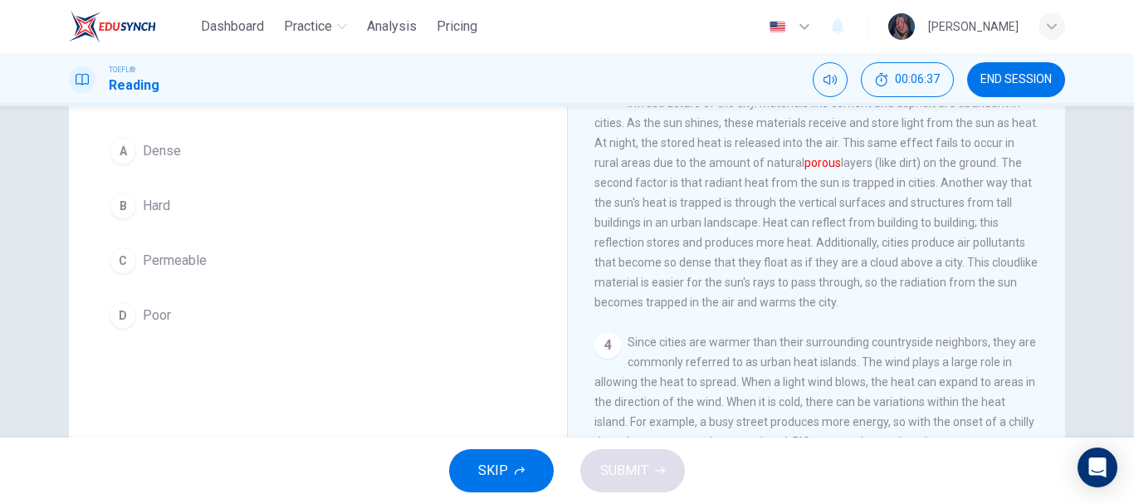
scroll to position [227, 0]
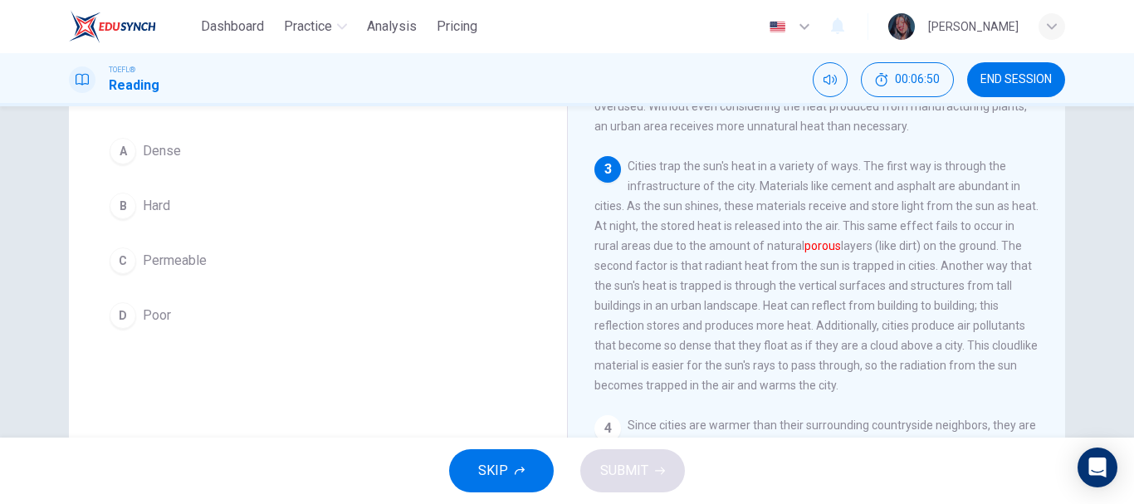
click at [207, 266] on button "C Permeable" at bounding box center [318, 260] width 432 height 41
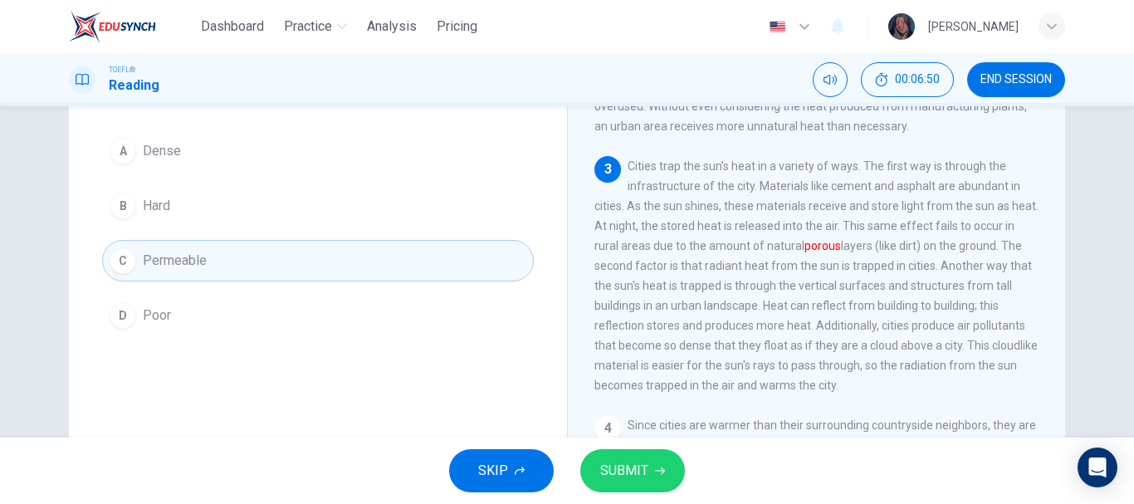
scroll to position [46, 0]
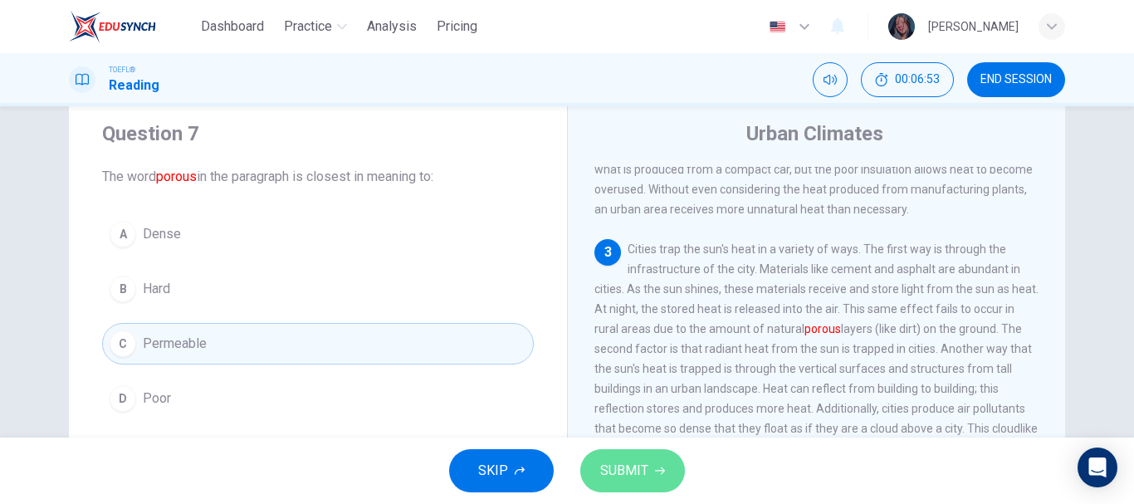
click at [671, 465] on button "SUBMIT" at bounding box center [632, 470] width 105 height 43
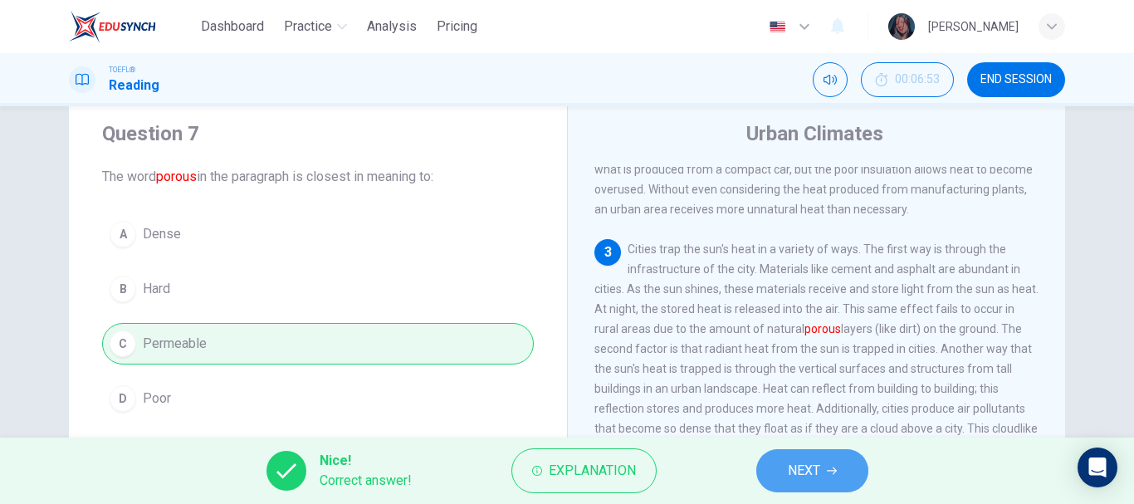
click at [840, 471] on button "NEXT" at bounding box center [812, 470] width 112 height 43
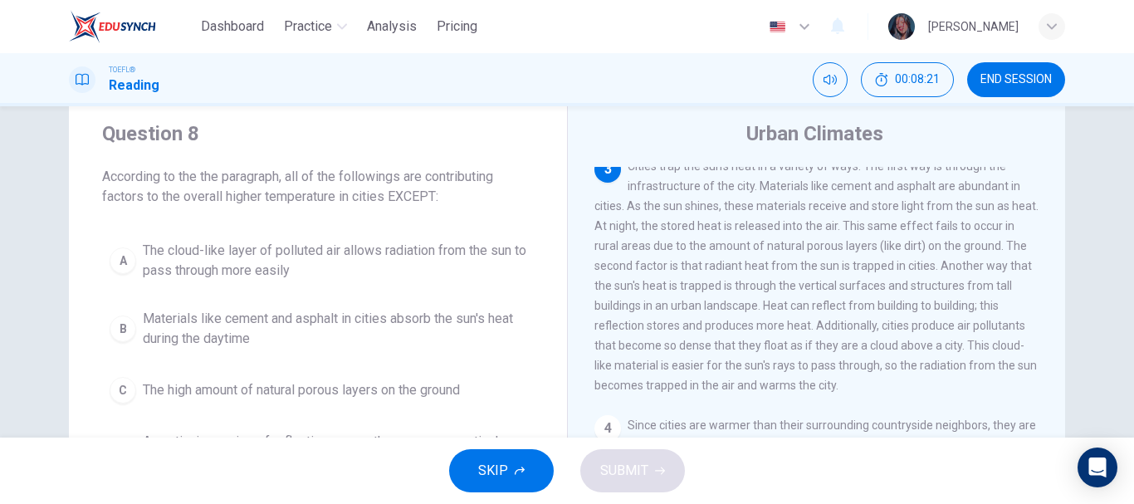
scroll to position [129, 0]
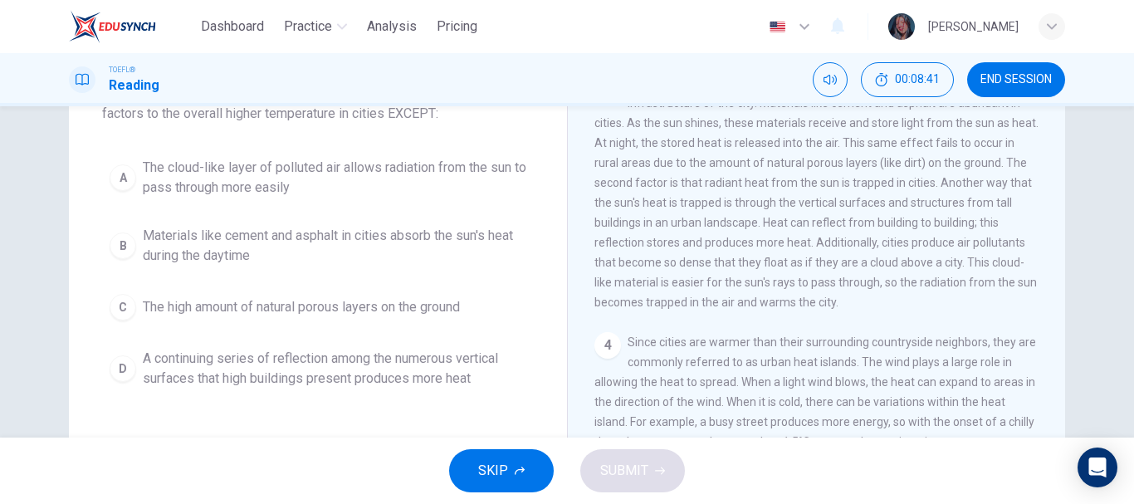
drag, startPoint x: 870, startPoint y: 154, endPoint x: 900, endPoint y: 185, distance: 42.8
click at [900, 185] on div "3 Cities trap the sun's heat in a variety of ways. The first way is through the…" at bounding box center [816, 192] width 445 height 239
drag, startPoint x: 868, startPoint y: 151, endPoint x: 979, endPoint y: 169, distance: 112.7
click at [979, 169] on div "3 Cities trap the sun's heat in a variety of ways. The first way is through the…" at bounding box center [816, 192] width 445 height 239
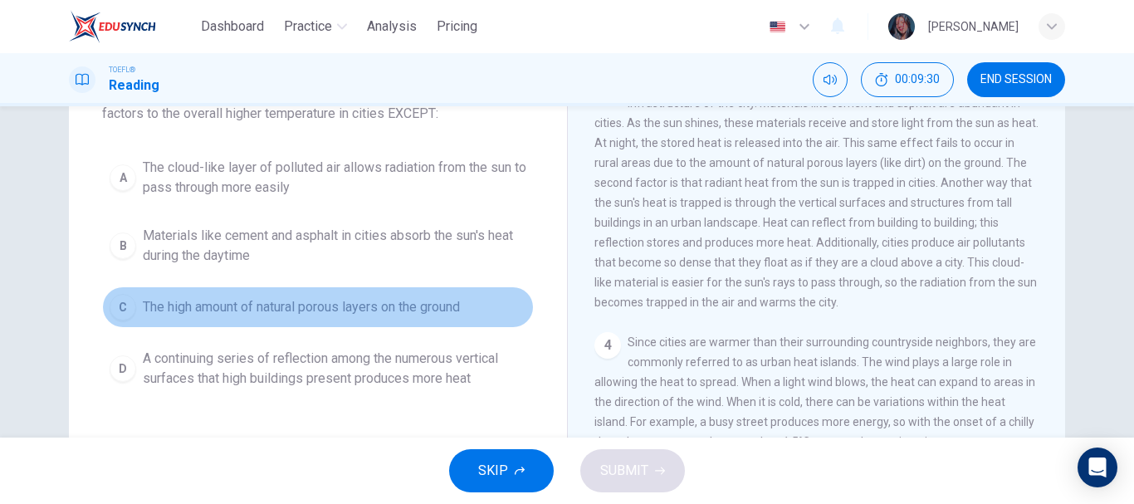
click at [276, 312] on span "The high amount of natural porous layers on the ground" at bounding box center [301, 307] width 317 height 20
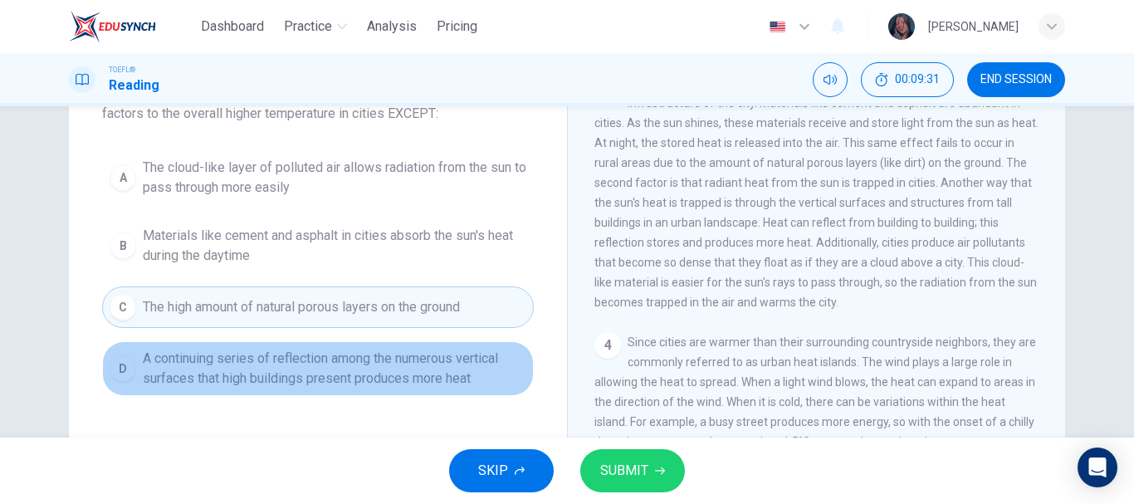
click at [315, 378] on span "A continuing series of reflection among the numerous vertical surfaces that hig…" at bounding box center [334, 369] width 383 height 40
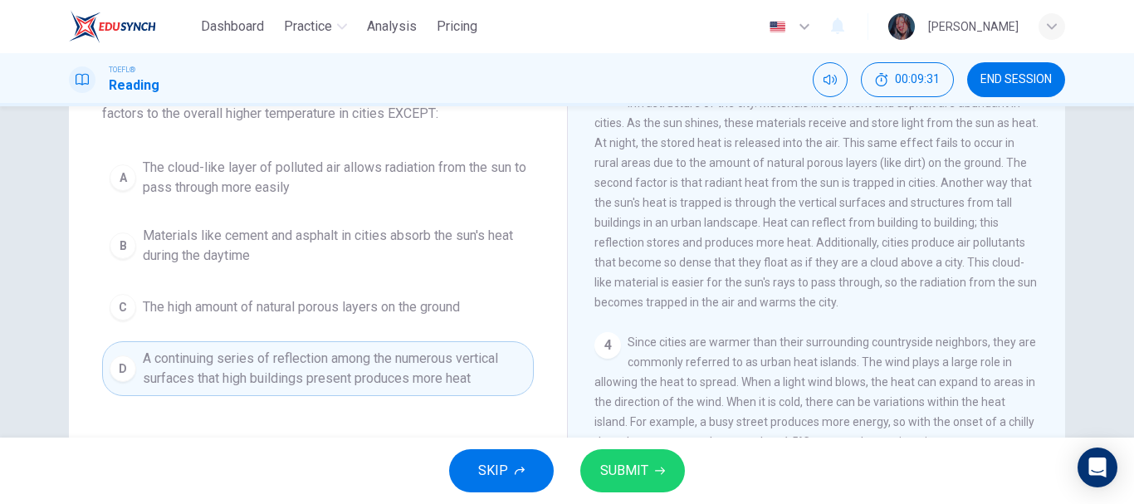
click at [665, 471] on button "SUBMIT" at bounding box center [632, 470] width 105 height 43
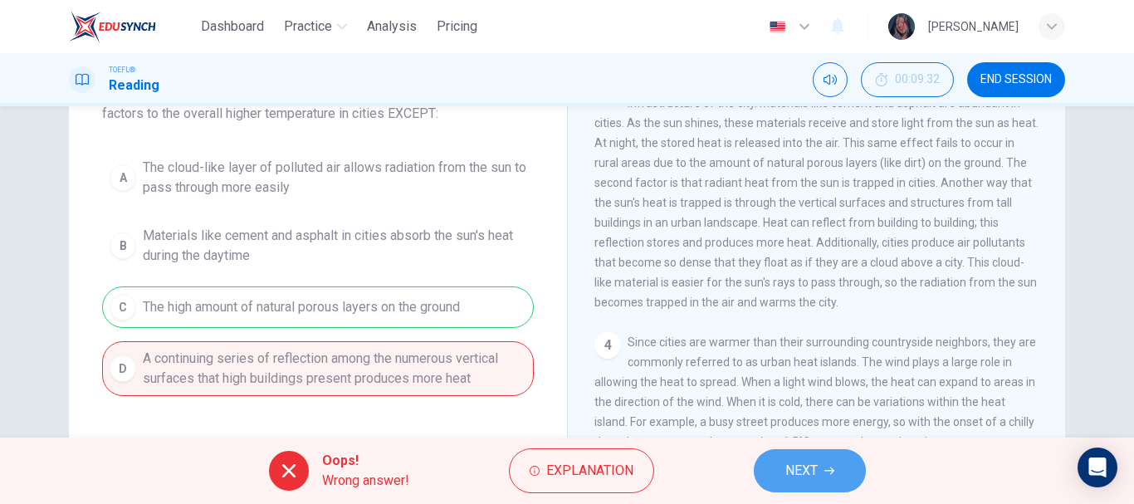
click at [821, 467] on button "NEXT" at bounding box center [809, 470] width 112 height 43
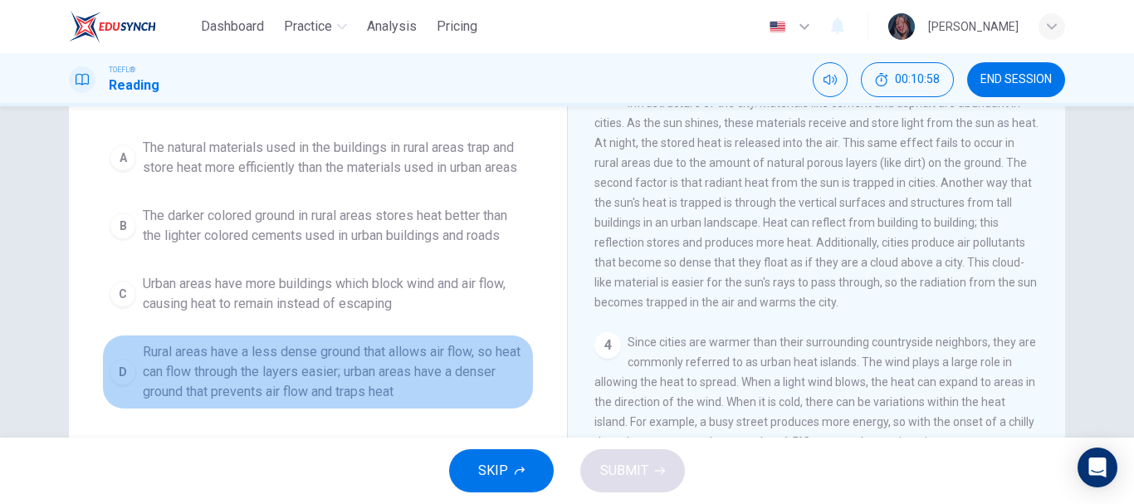
click at [468, 382] on span "Rural areas have a less dense ground that allows air flow, so heat can flow thr…" at bounding box center [334, 372] width 383 height 60
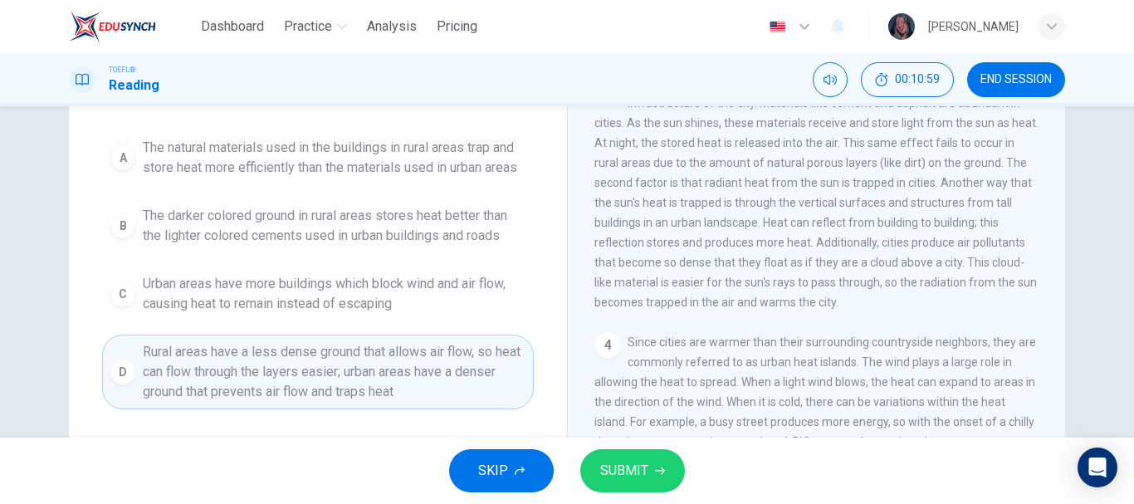
click at [615, 464] on span "SUBMIT" at bounding box center [624, 470] width 48 height 23
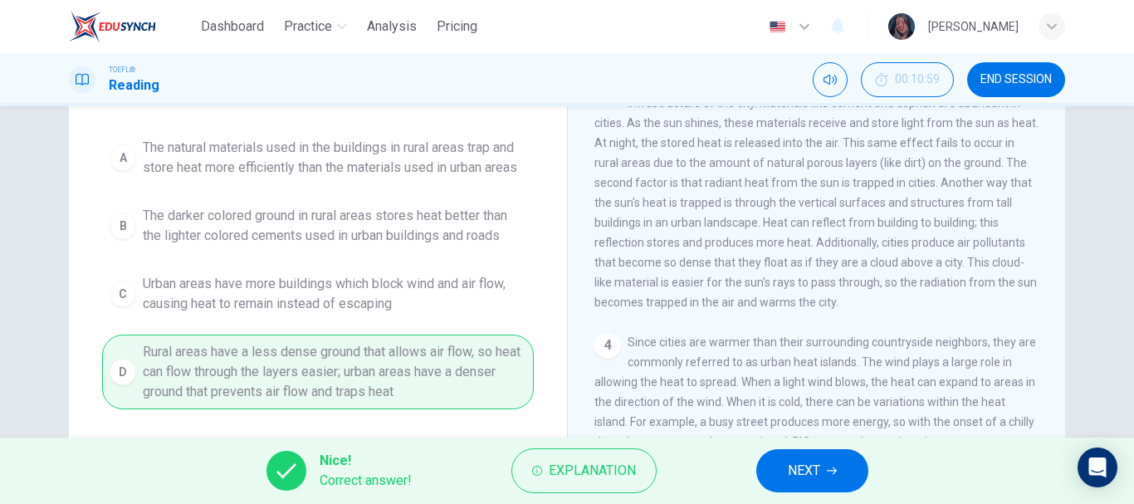
click at [791, 468] on span "NEXT" at bounding box center [804, 470] width 32 height 23
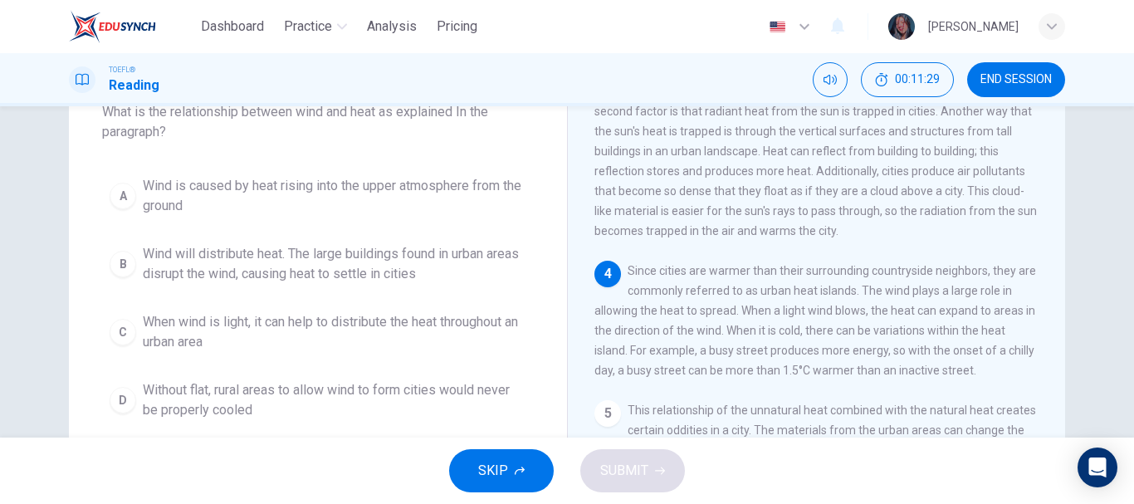
scroll to position [149, 0]
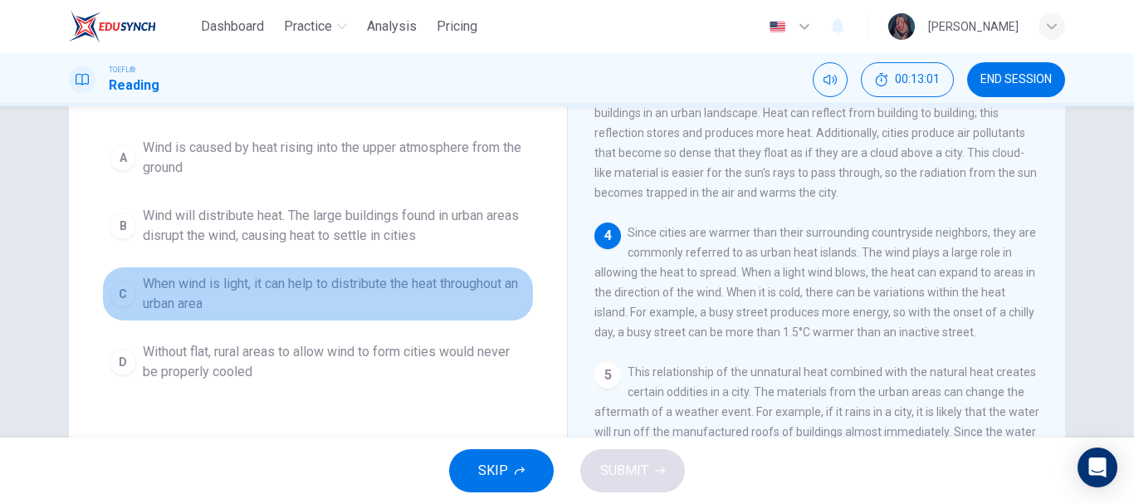
click at [439, 283] on span "When wind is light, it can help to distribute the heat throughout an urban area" at bounding box center [334, 294] width 383 height 40
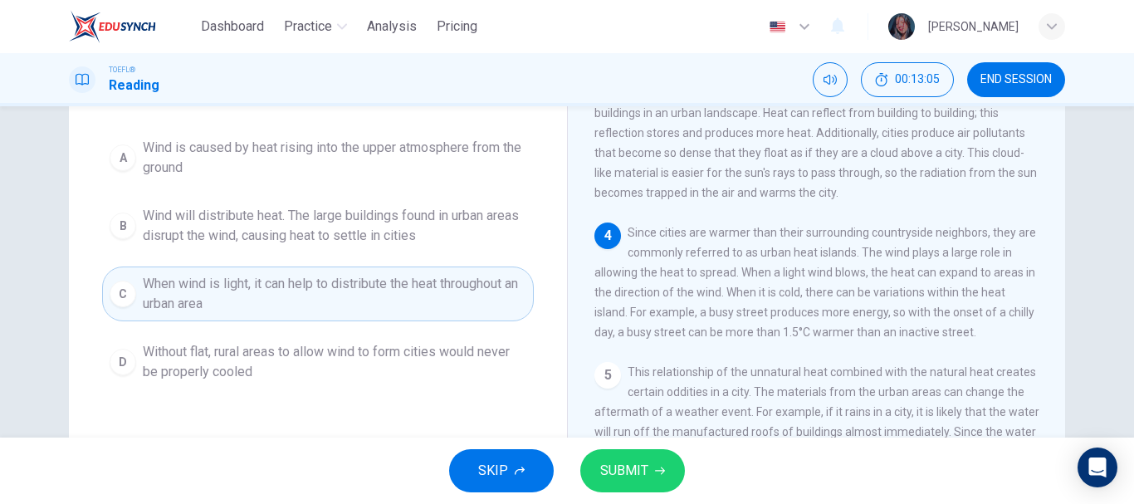
click at [656, 472] on icon "button" at bounding box center [660, 471] width 10 height 10
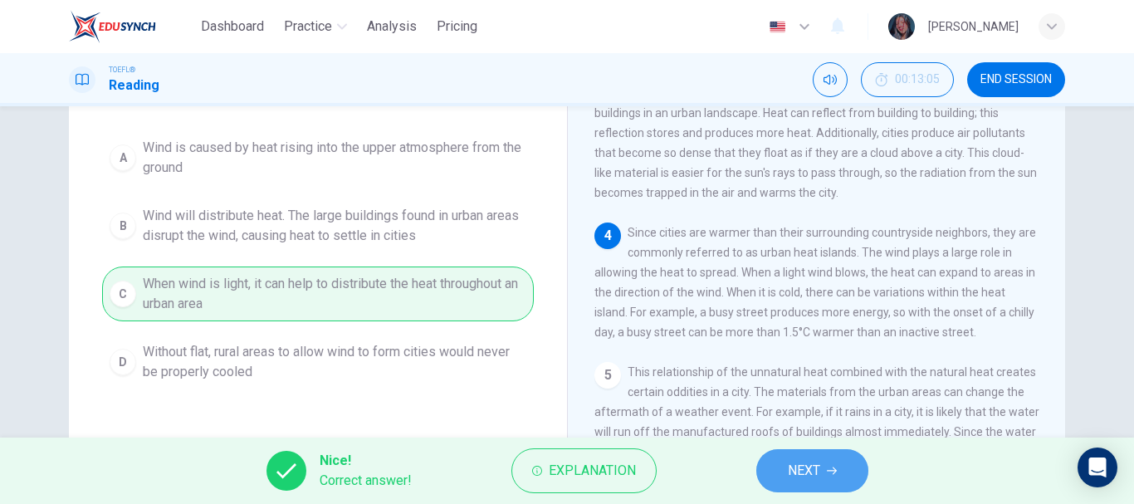
click at [772, 474] on button "NEXT" at bounding box center [812, 470] width 112 height 43
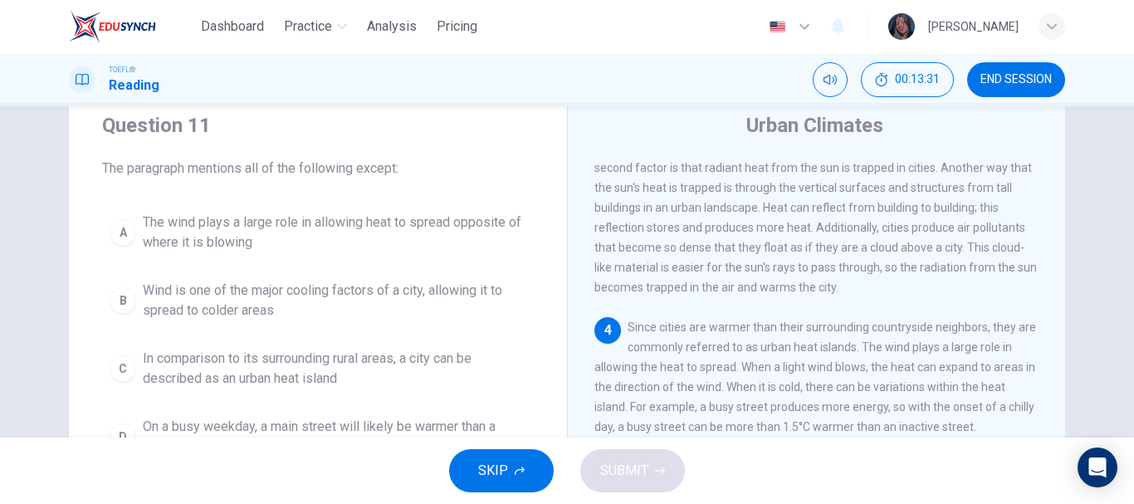
scroll to position [83, 0]
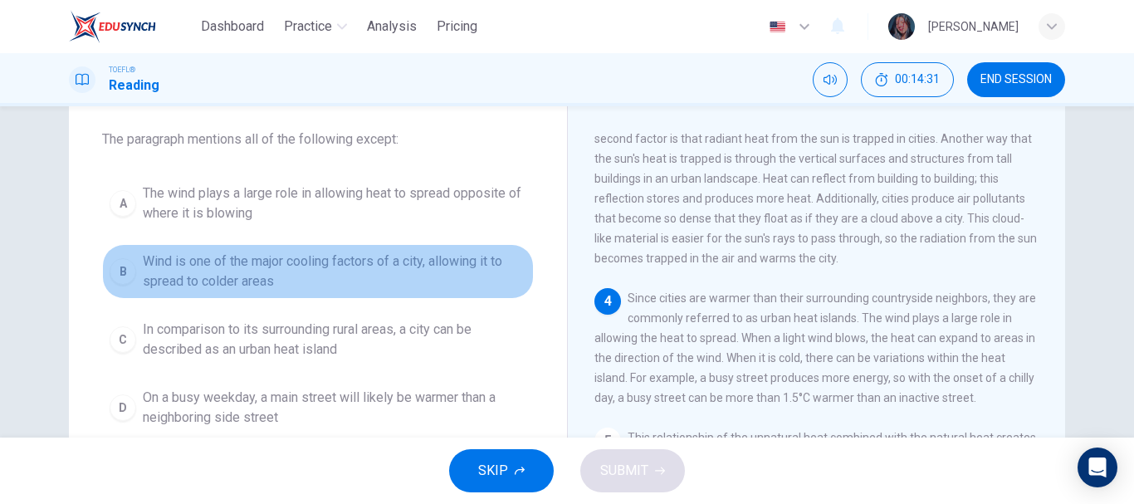
click at [290, 268] on span "Wind is one of the major cooling factors of a city, allowing it to spread to co…" at bounding box center [334, 271] width 383 height 40
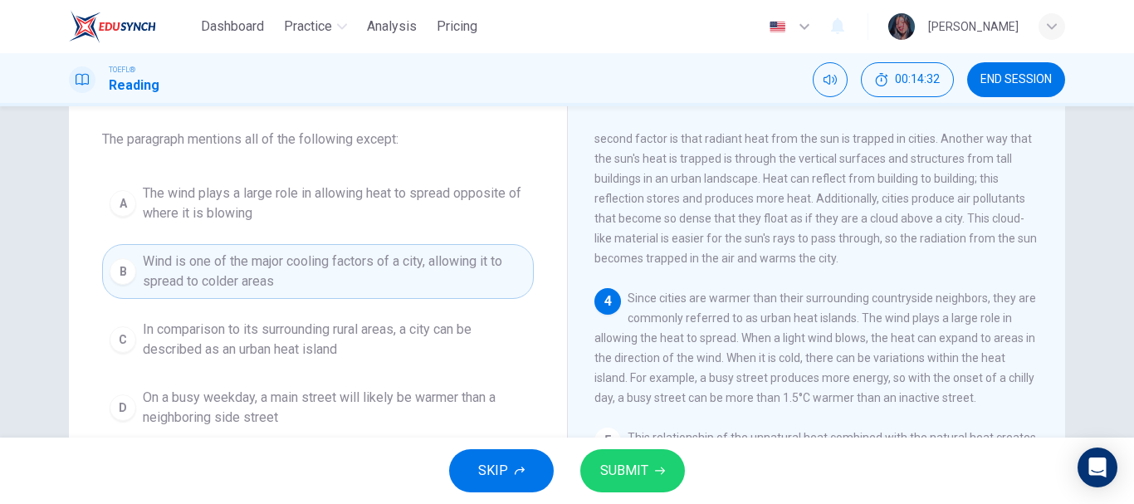
click at [492, 469] on span "SKIP" at bounding box center [493, 470] width 30 height 23
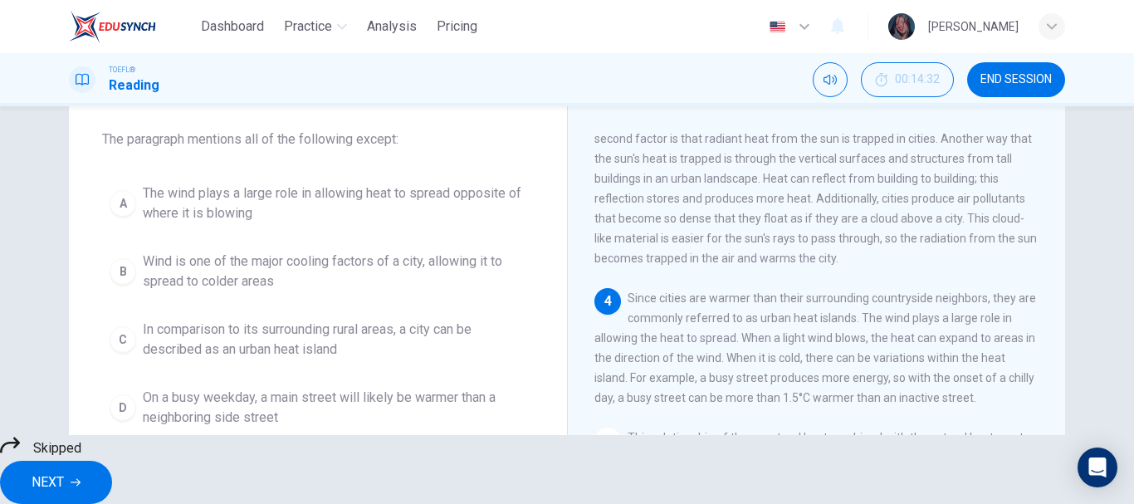
click at [64, 471] on span "NEXT" at bounding box center [48, 482] width 32 height 23
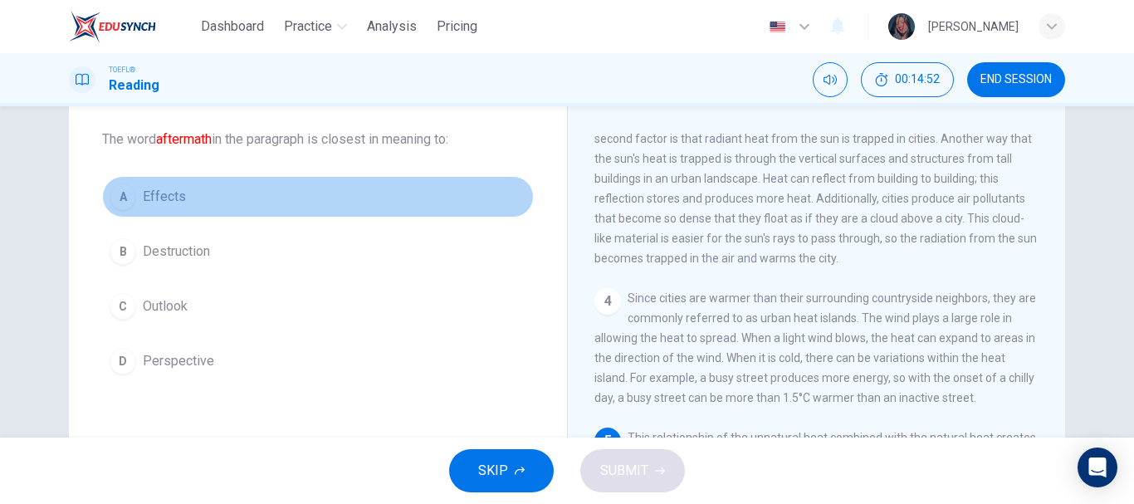
click at [202, 202] on button "A Effects" at bounding box center [318, 196] width 432 height 41
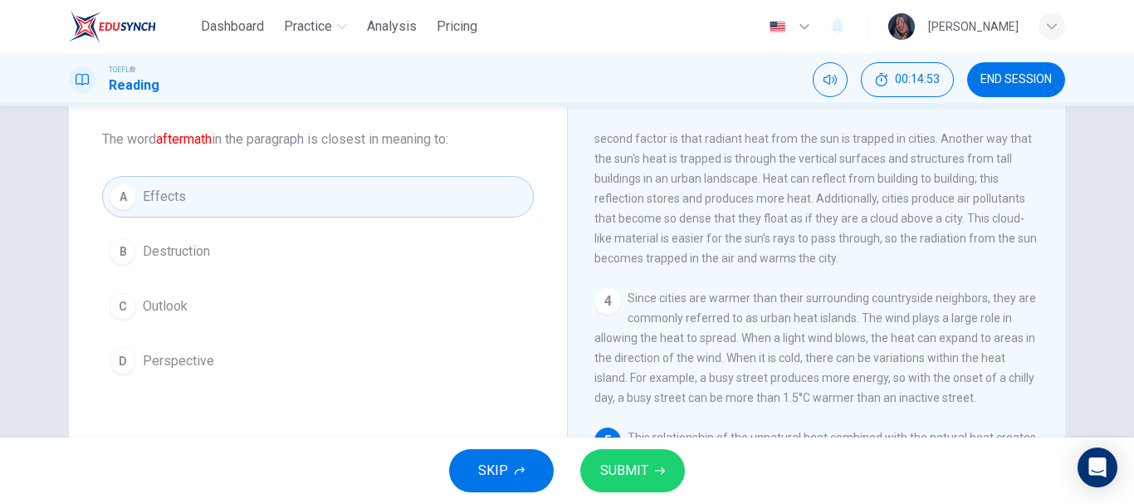
click at [644, 470] on span "SUBMIT" at bounding box center [624, 470] width 48 height 23
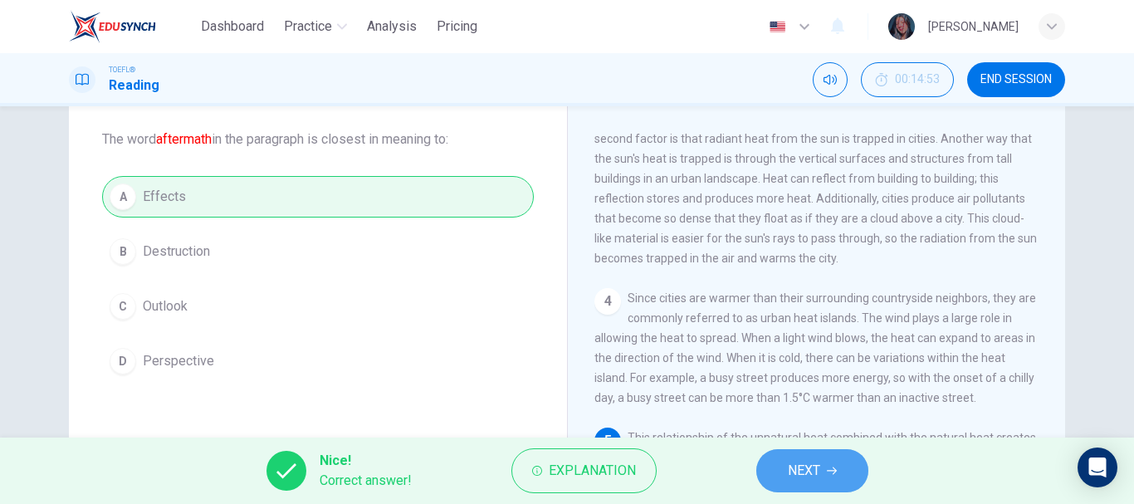
click at [797, 465] on span "NEXT" at bounding box center [804, 470] width 32 height 23
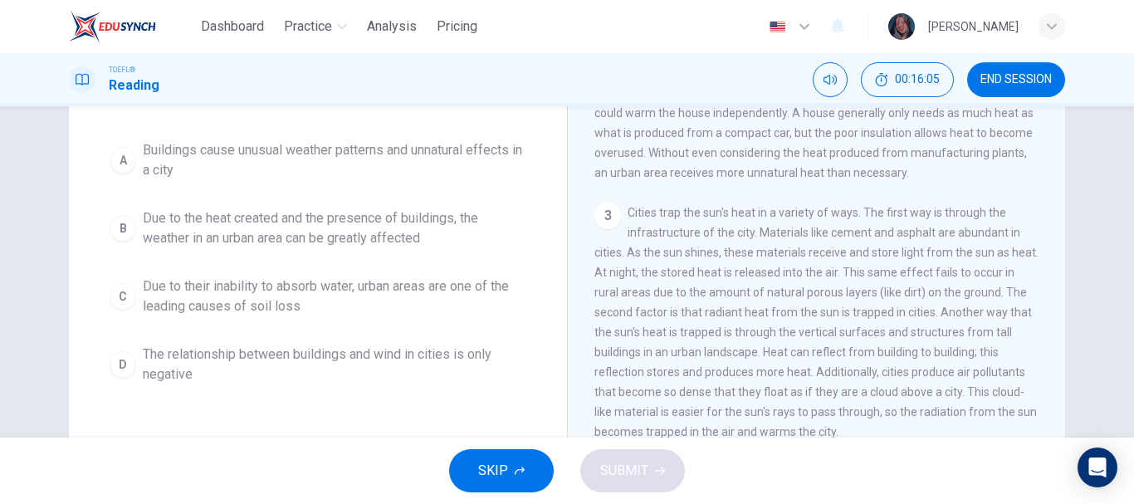
scroll to position [0, 0]
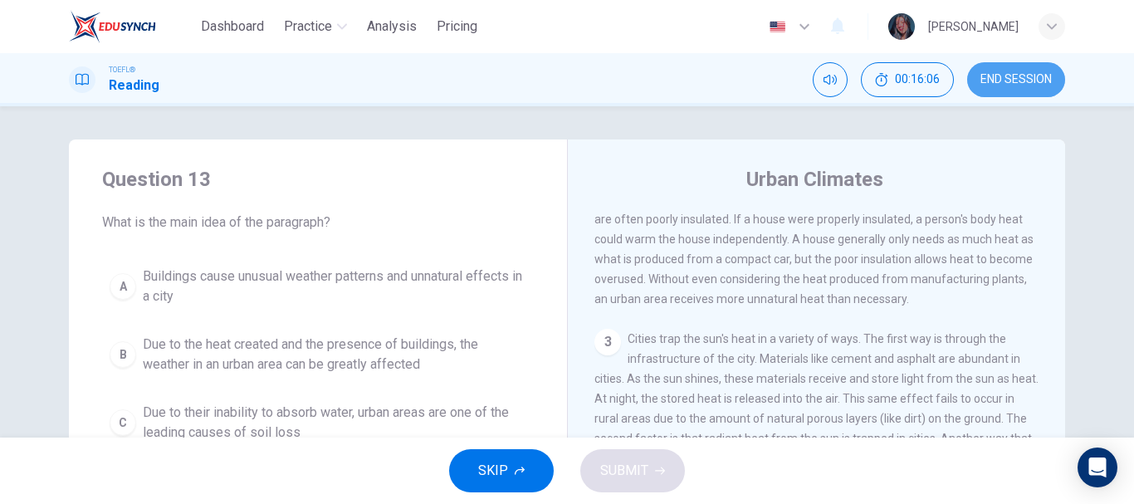
click at [1016, 76] on span "END SESSION" at bounding box center [1015, 79] width 71 height 13
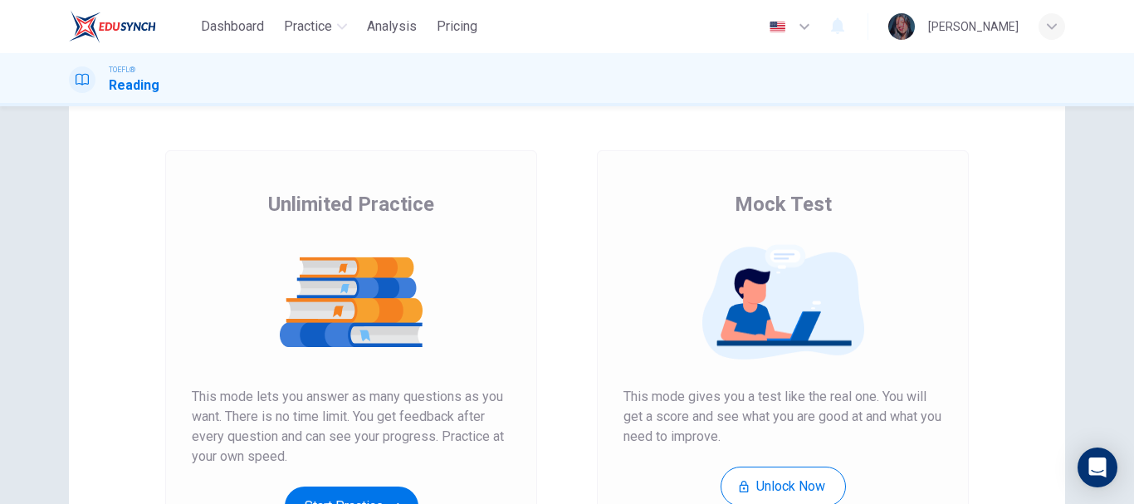
scroll to position [83, 0]
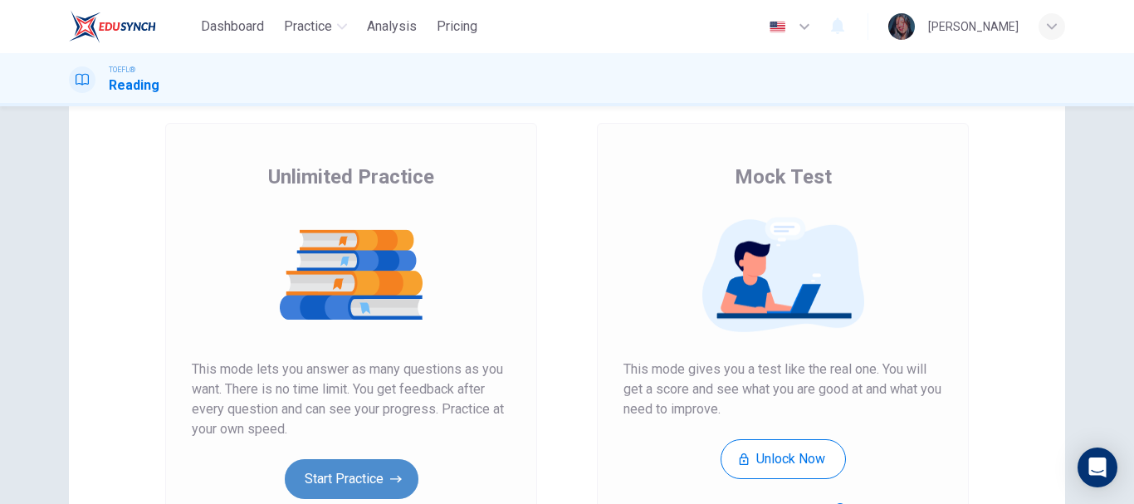
click at [303, 466] on button "Start Practice" at bounding box center [352, 479] width 134 height 40
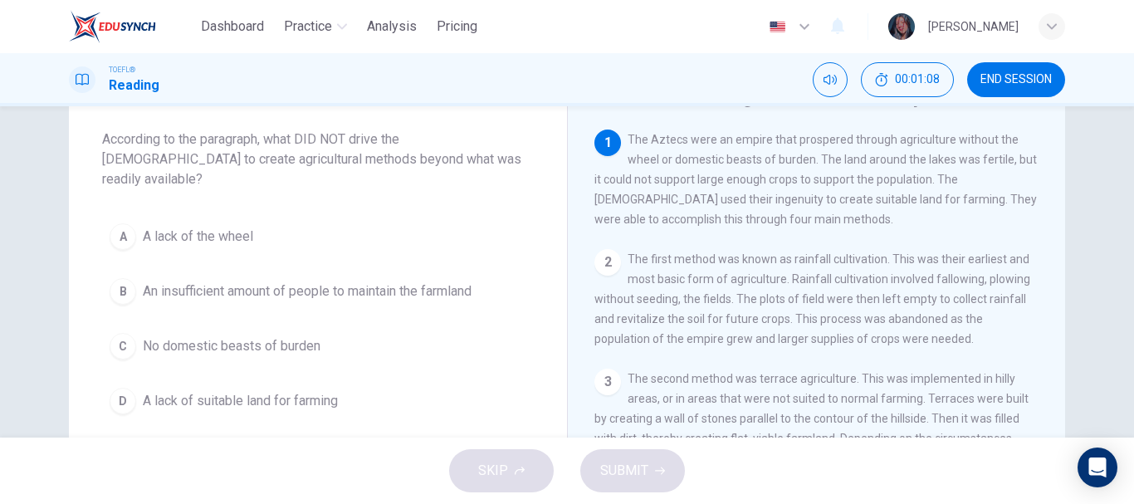
click at [265, 217] on button "A A lack of the wheel" at bounding box center [318, 236] width 432 height 41
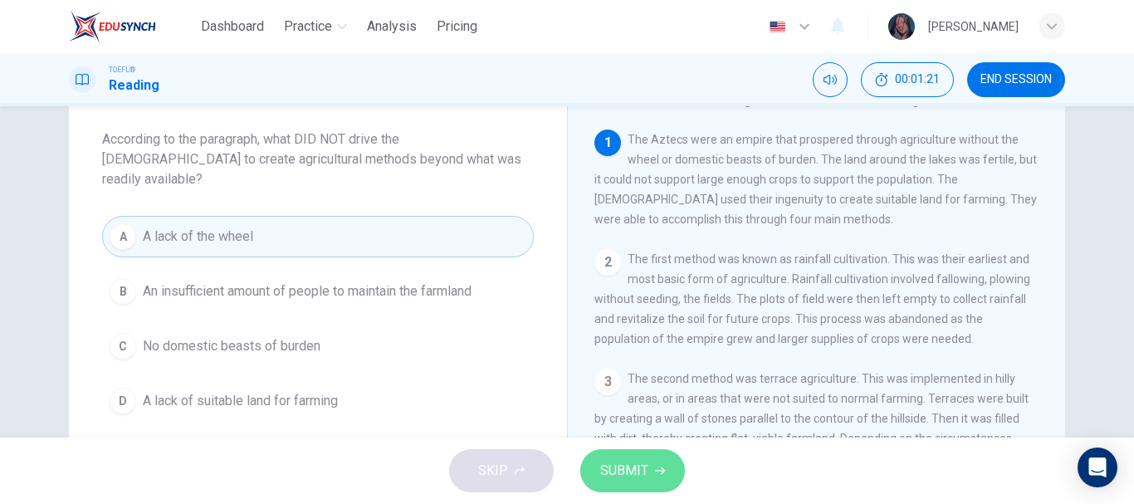
click at [654, 475] on button "SUBMIT" at bounding box center [632, 470] width 105 height 43
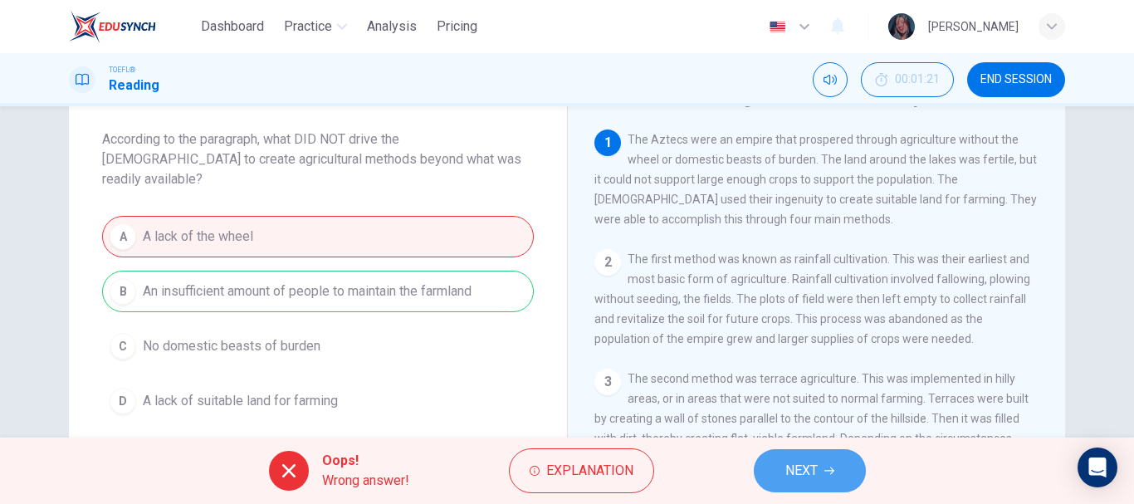
click at [843, 469] on button "NEXT" at bounding box center [809, 470] width 112 height 43
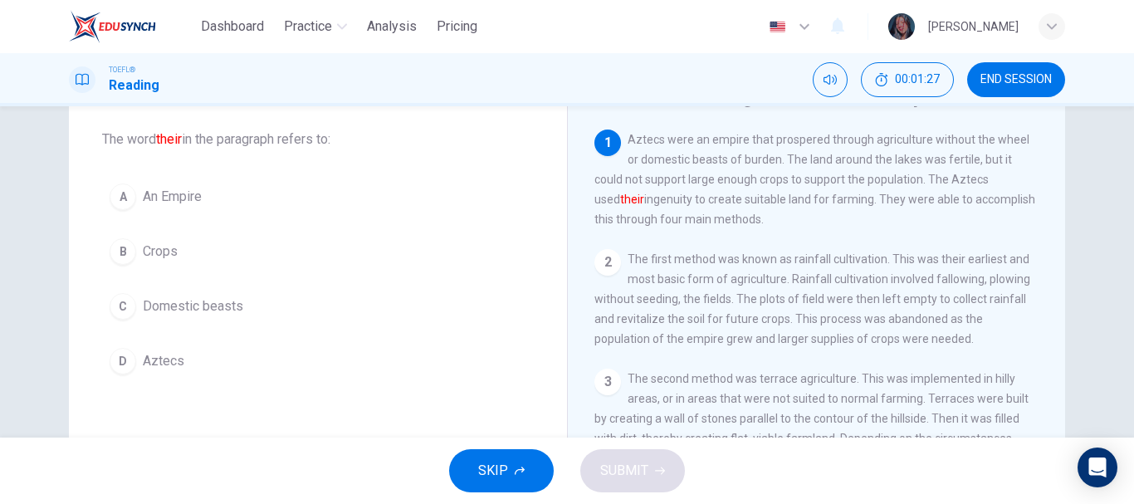
click at [216, 351] on button "D Aztecs" at bounding box center [318, 360] width 432 height 41
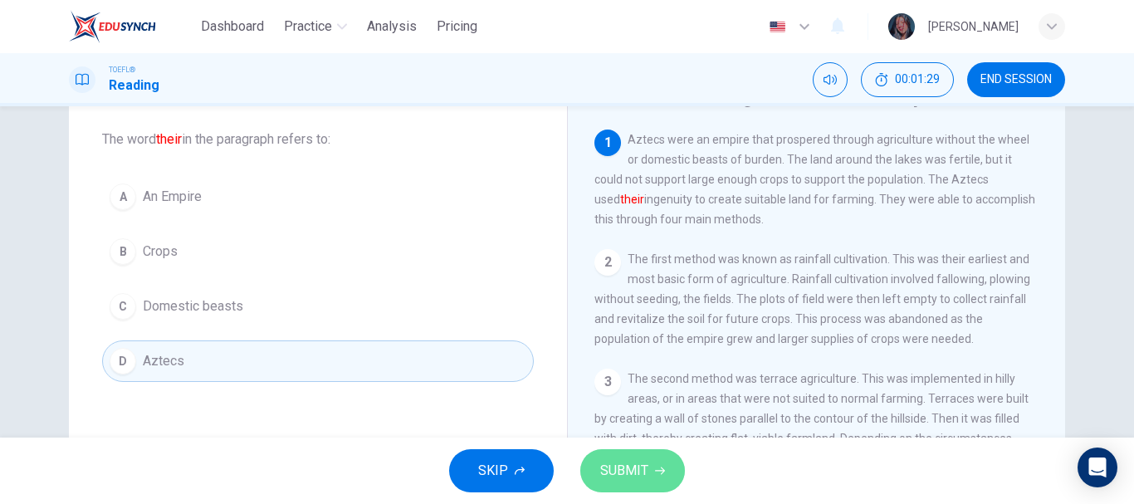
click at [612, 461] on span "SUBMIT" at bounding box center [624, 470] width 48 height 23
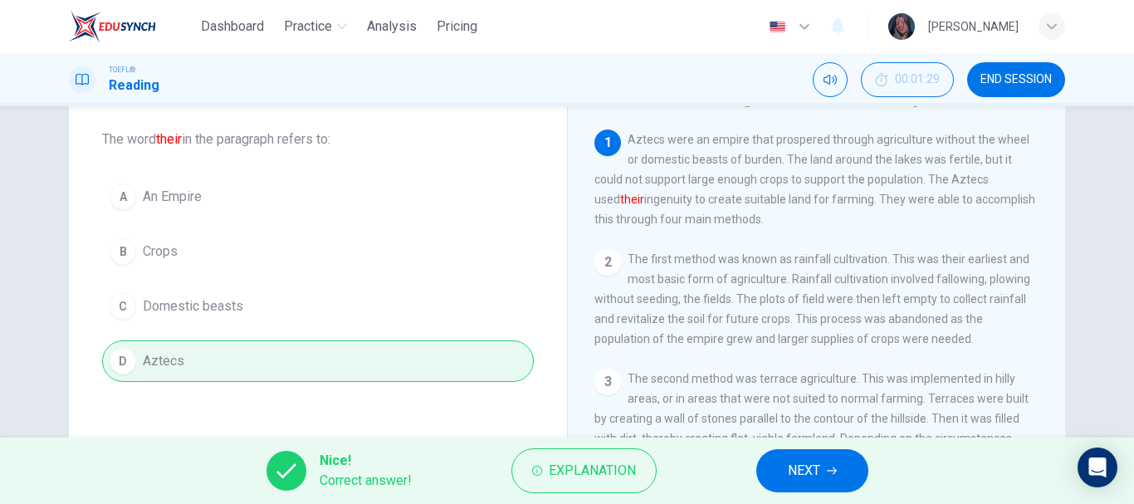
click at [809, 477] on span "NEXT" at bounding box center [804, 470] width 32 height 23
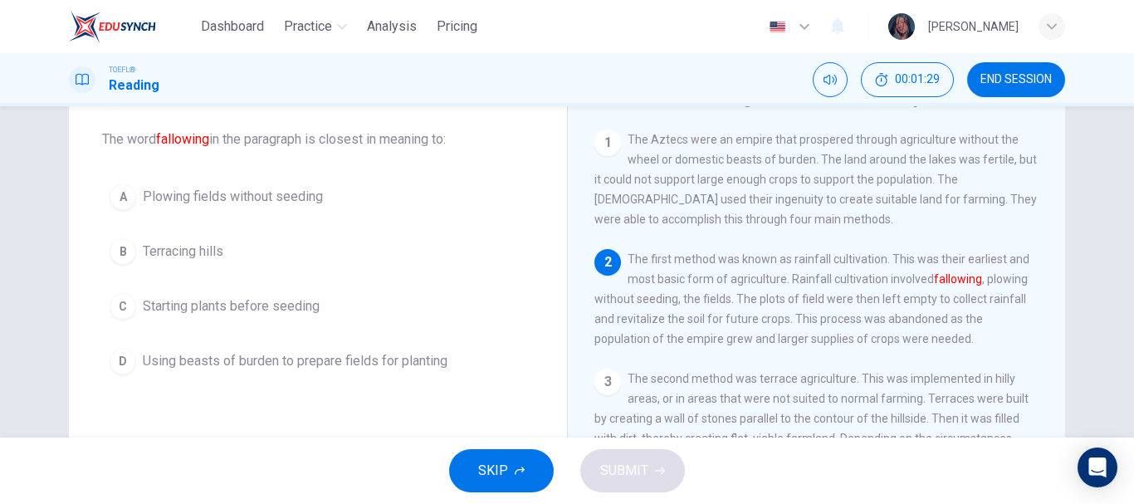
scroll to position [124, 0]
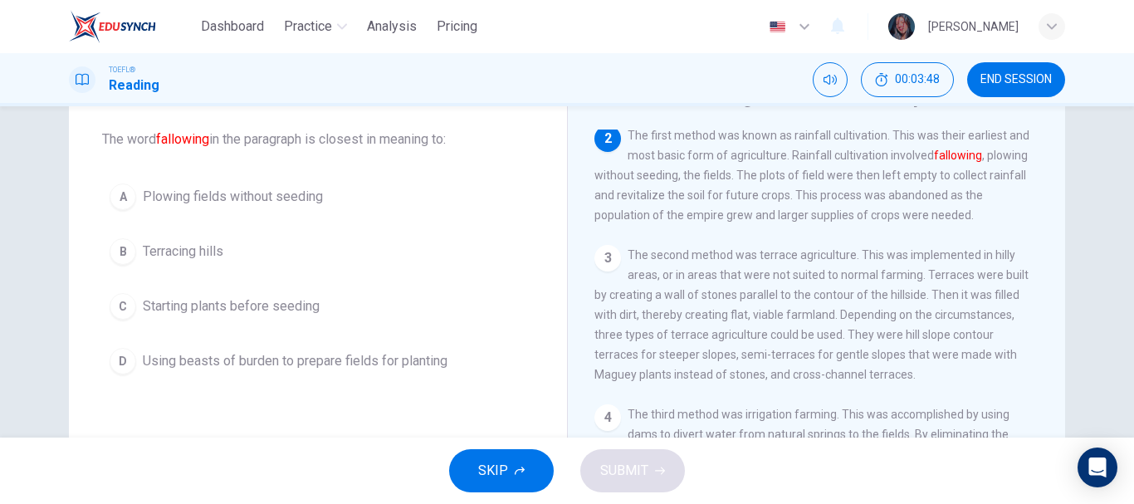
click at [258, 245] on button "B Terracing hills" at bounding box center [318, 251] width 432 height 41
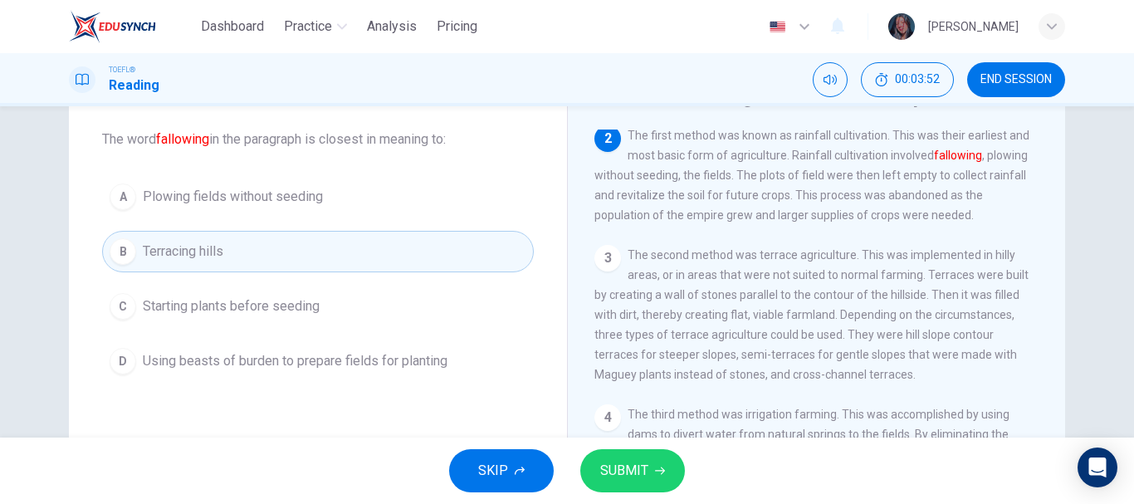
click at [622, 465] on span "SUBMIT" at bounding box center [624, 470] width 48 height 23
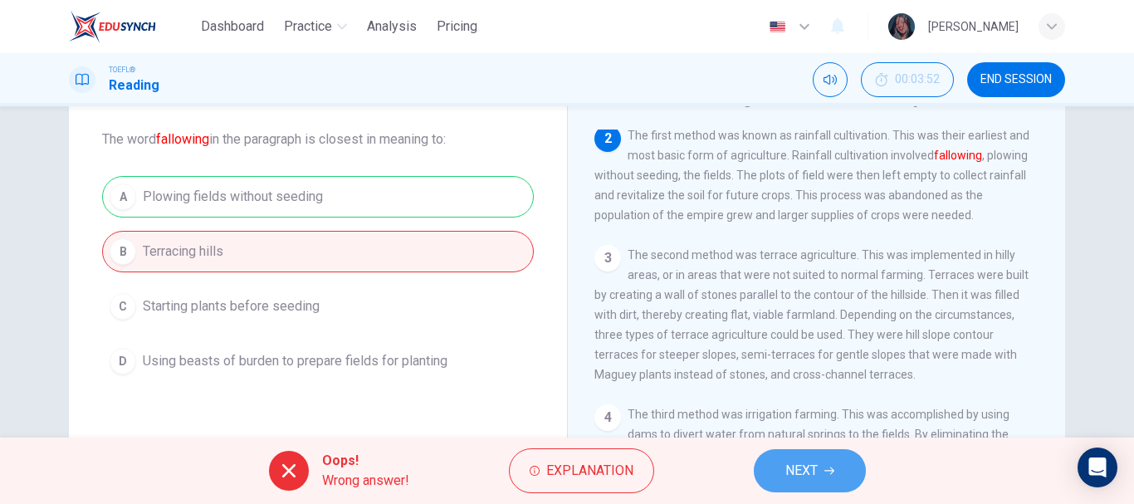
click at [756, 472] on button "NEXT" at bounding box center [809, 470] width 112 height 43
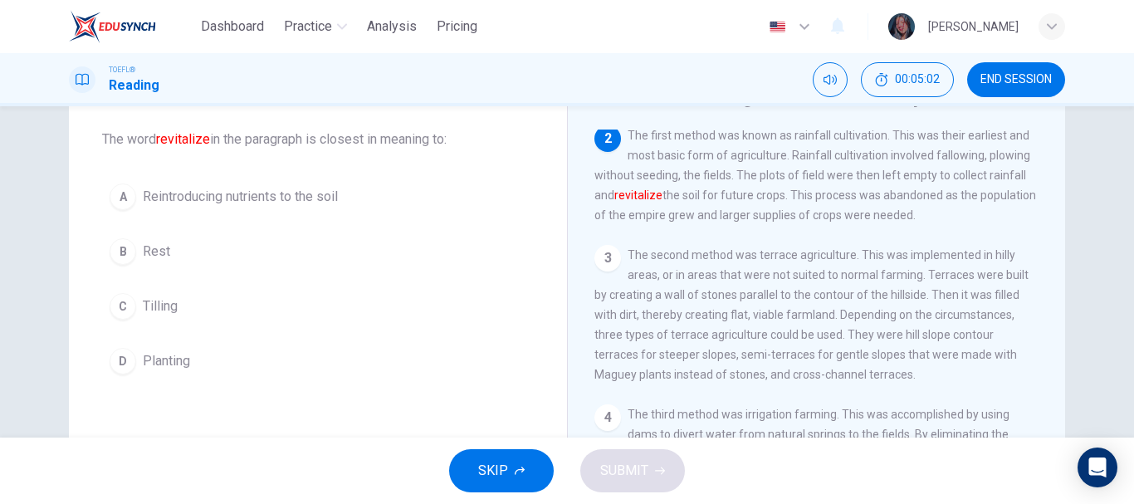
click at [329, 186] on button "A Reintroducing nutrients to the soil" at bounding box center [318, 196] width 432 height 41
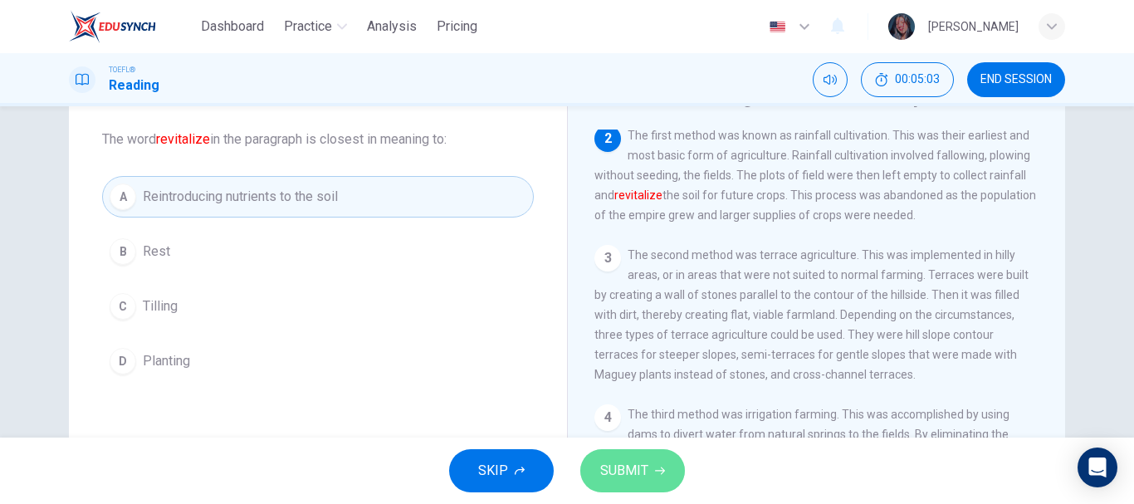
click at [629, 470] on span "SUBMIT" at bounding box center [624, 470] width 48 height 23
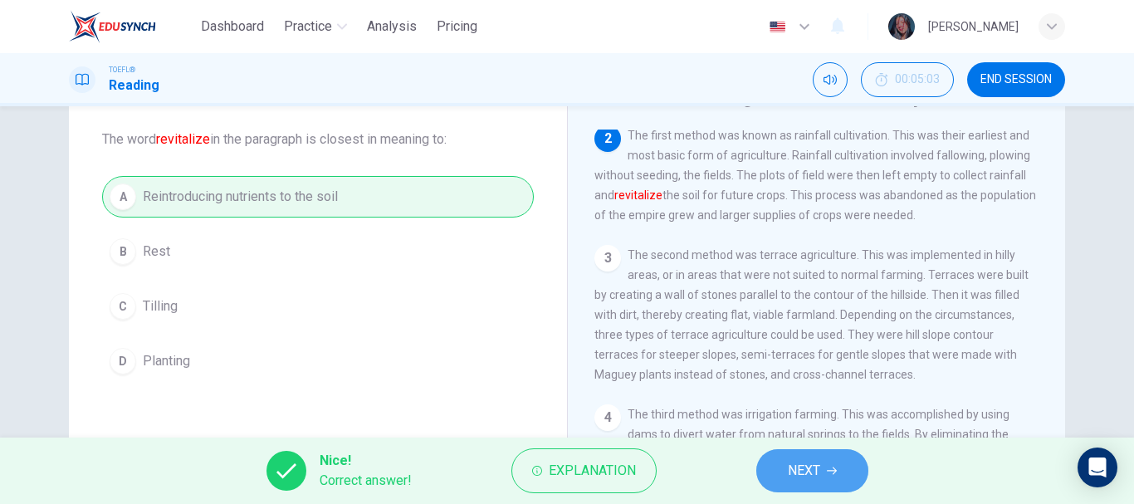
click at [778, 462] on button "NEXT" at bounding box center [812, 470] width 112 height 43
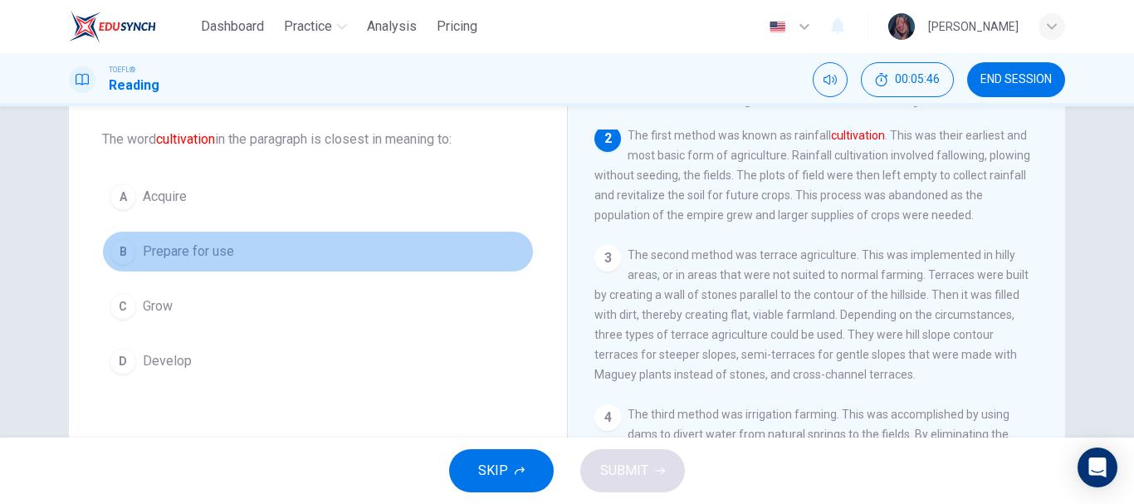
click at [237, 256] on button "B Prepare for use" at bounding box center [318, 251] width 432 height 41
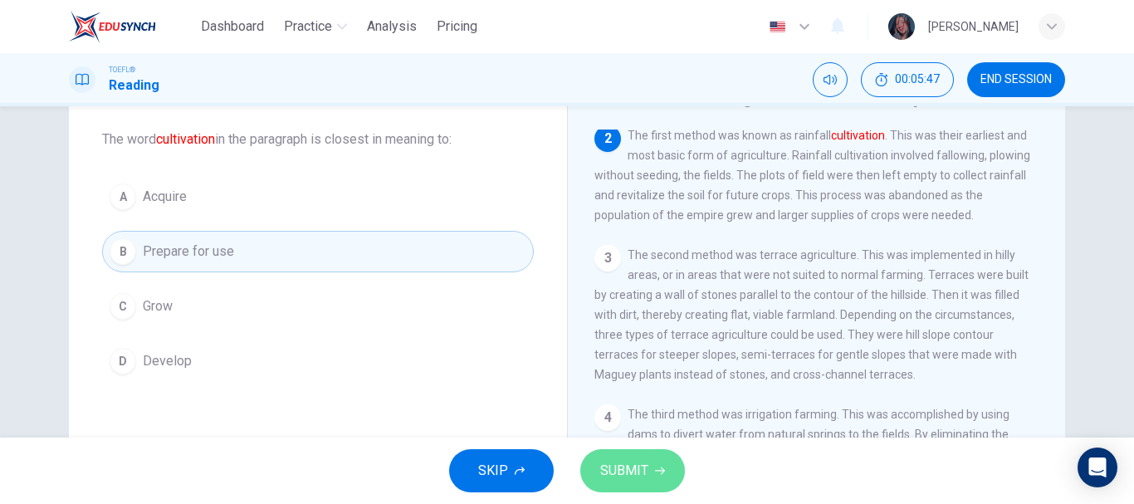
click at [648, 473] on button "SUBMIT" at bounding box center [632, 470] width 105 height 43
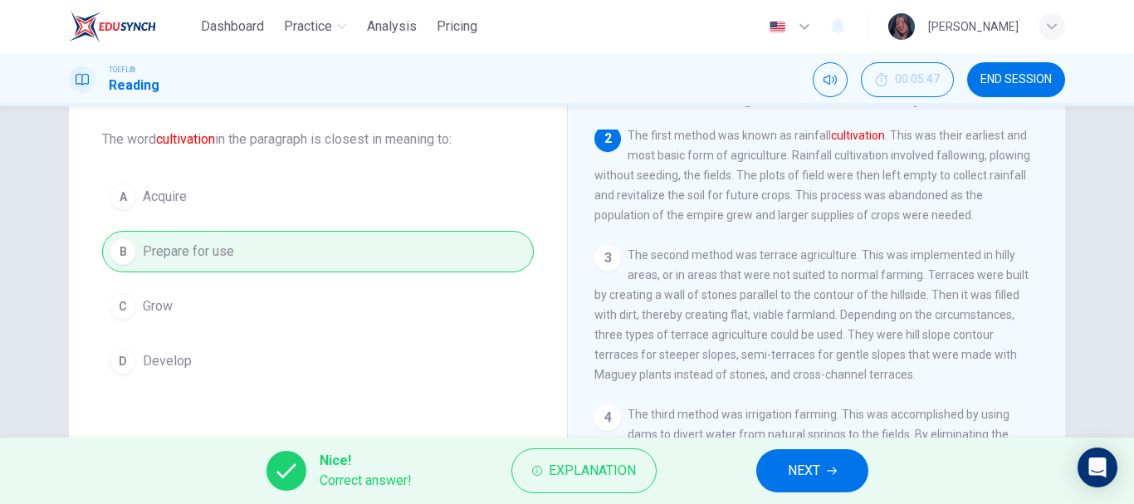
click at [802, 467] on span "NEXT" at bounding box center [804, 470] width 32 height 23
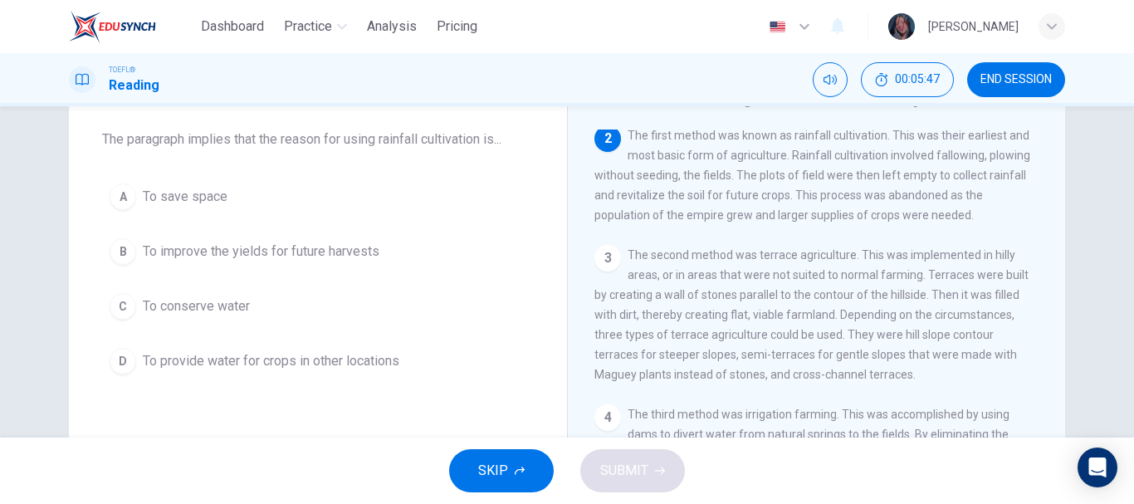
scroll to position [0, 0]
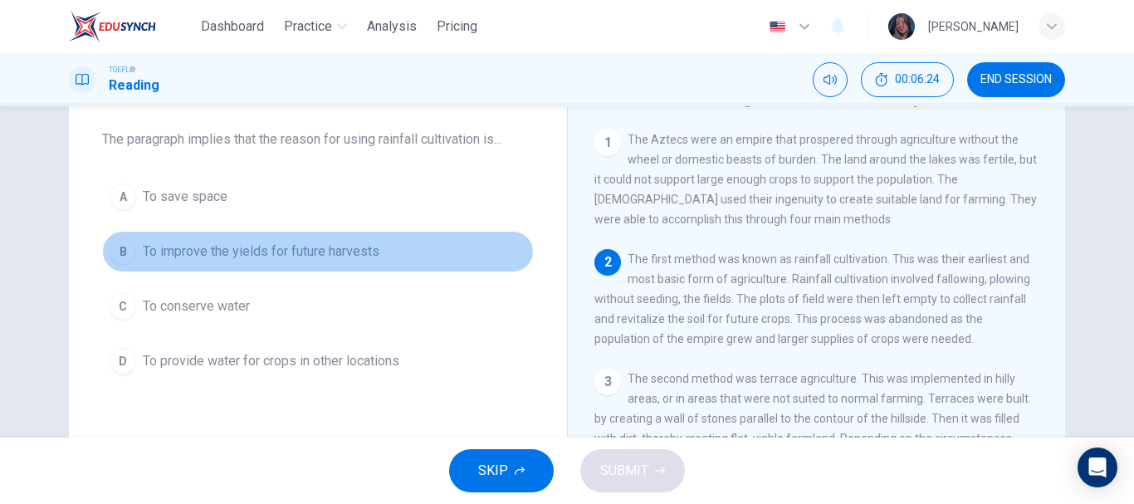
click at [291, 252] on span "To improve the yields for future harvests" at bounding box center [261, 251] width 237 height 20
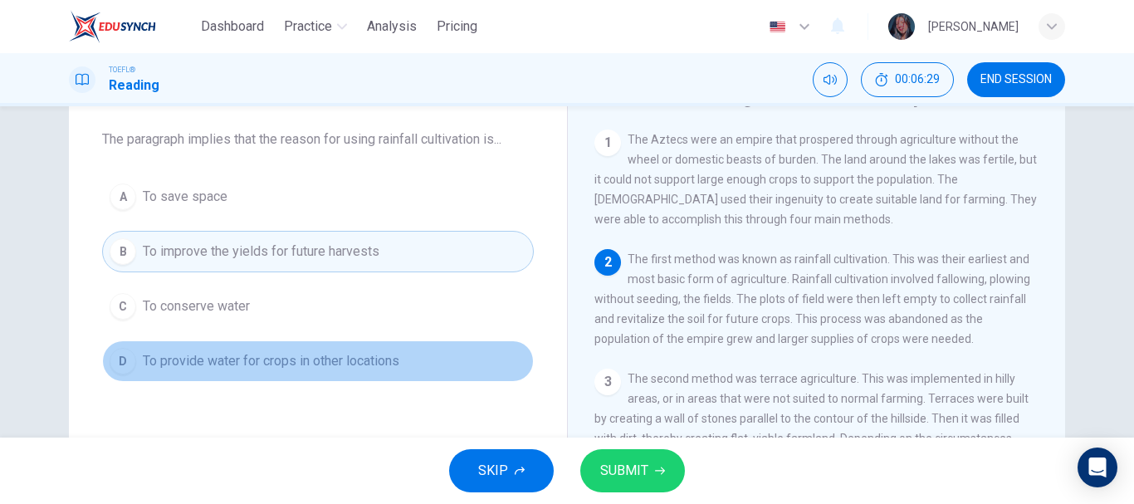
click at [335, 364] on span "To provide water for crops in other locations" at bounding box center [271, 361] width 256 height 20
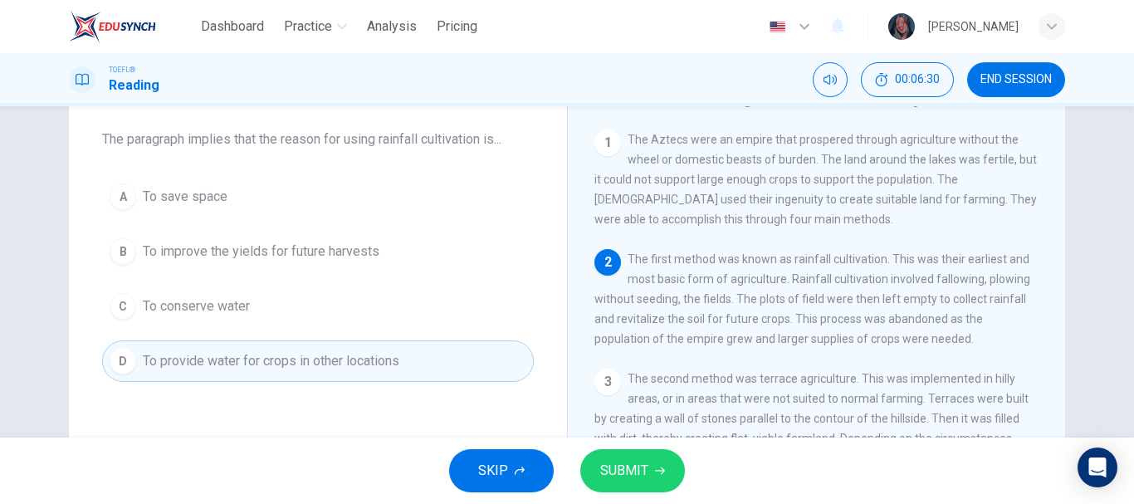
click at [368, 438] on div "SKIP SUBMIT" at bounding box center [567, 470] width 1134 height 66
click at [431, 233] on button "B To improve the yields for future harvests" at bounding box center [318, 251] width 432 height 41
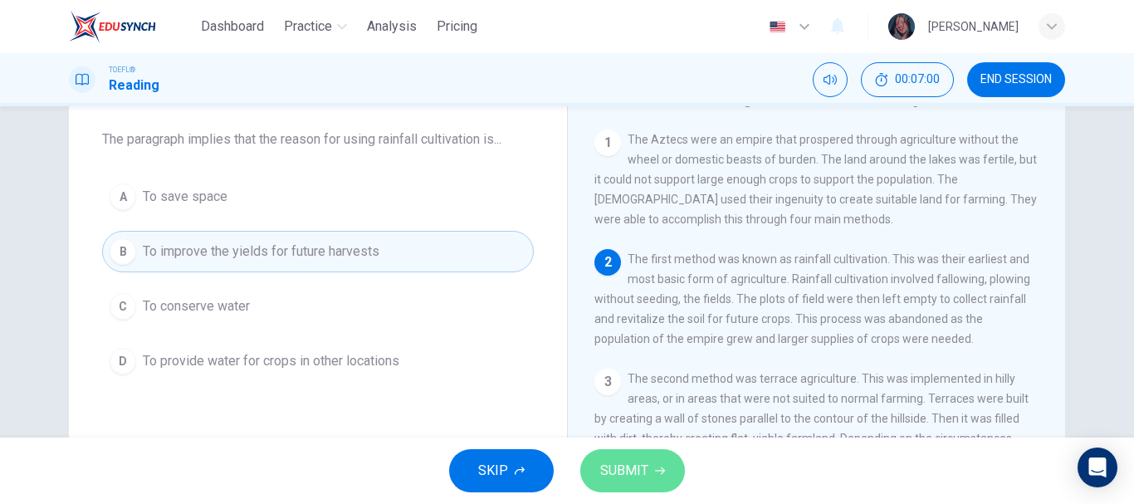
click at [675, 469] on button "SUBMIT" at bounding box center [632, 470] width 105 height 43
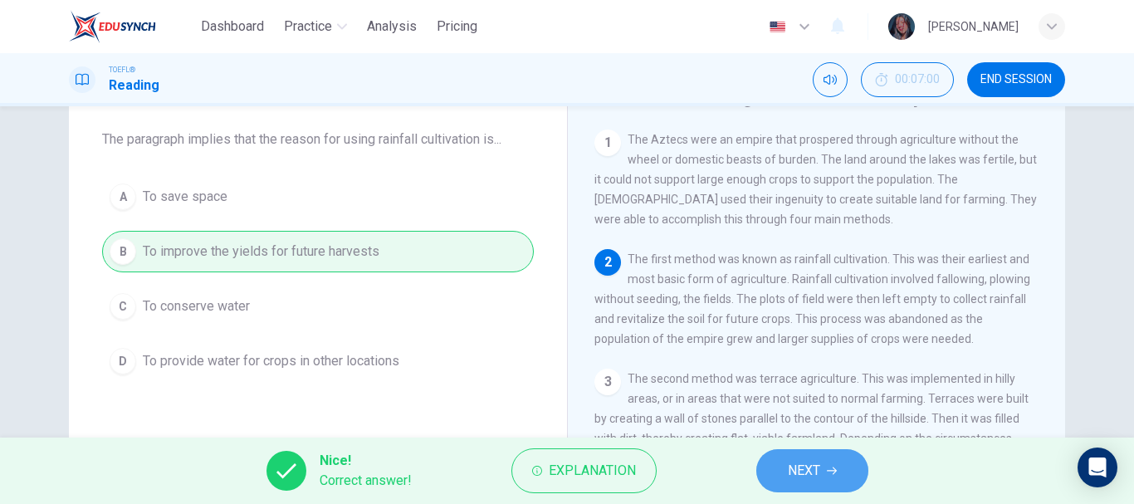
click at [796, 463] on span "NEXT" at bounding box center [804, 470] width 32 height 23
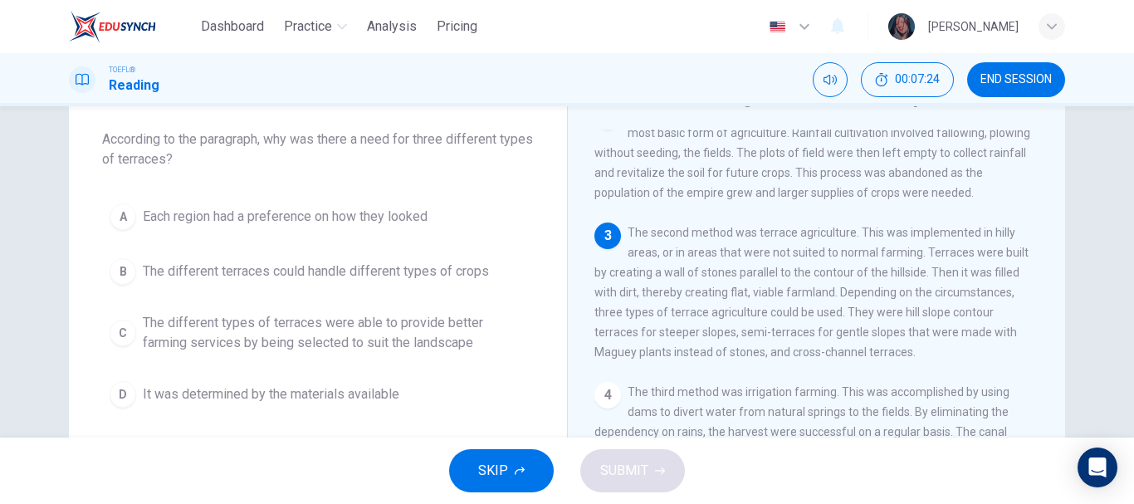
scroll to position [164, 0]
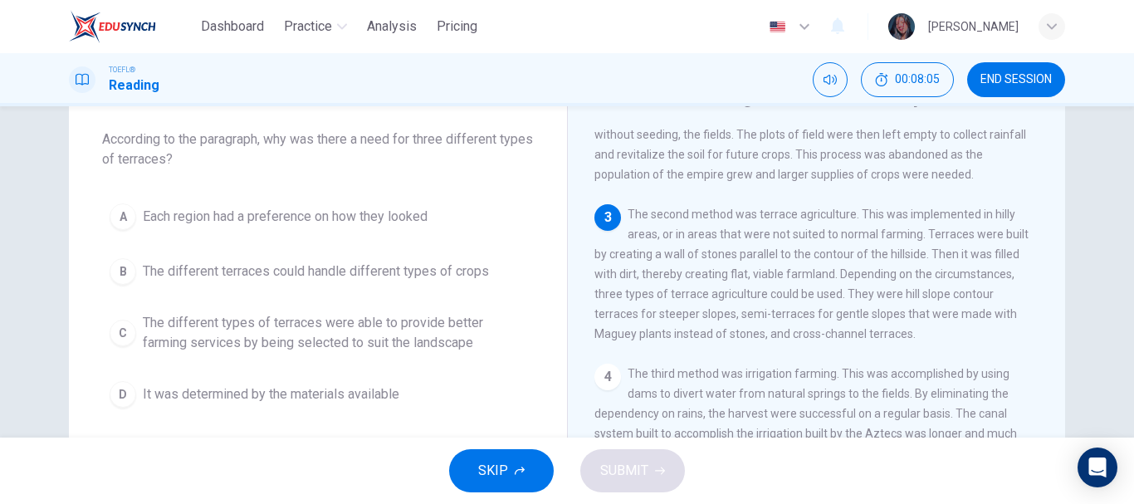
click at [317, 348] on span "The different types of terraces were able to provide better farming services by…" at bounding box center [334, 333] width 383 height 40
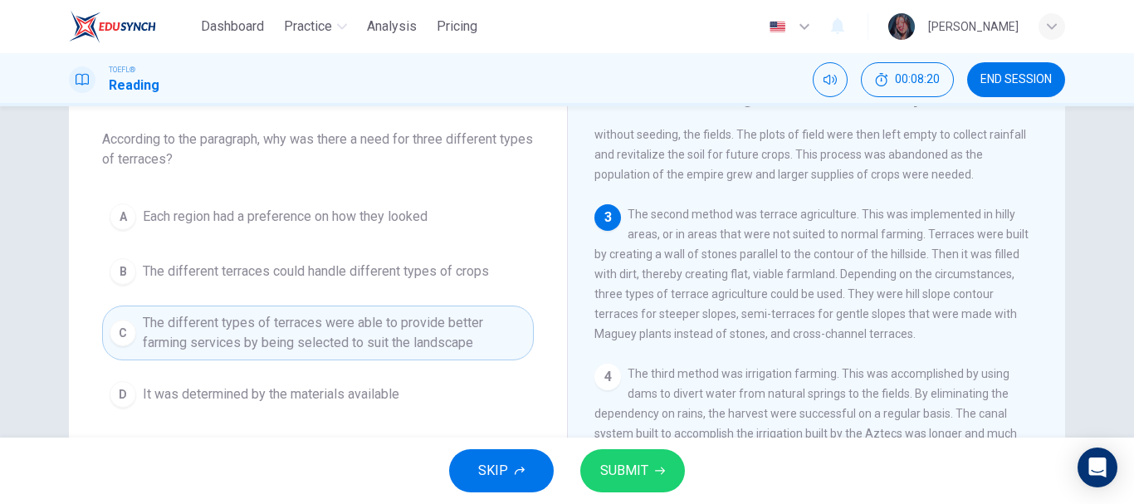
click at [627, 475] on span "SUBMIT" at bounding box center [624, 470] width 48 height 23
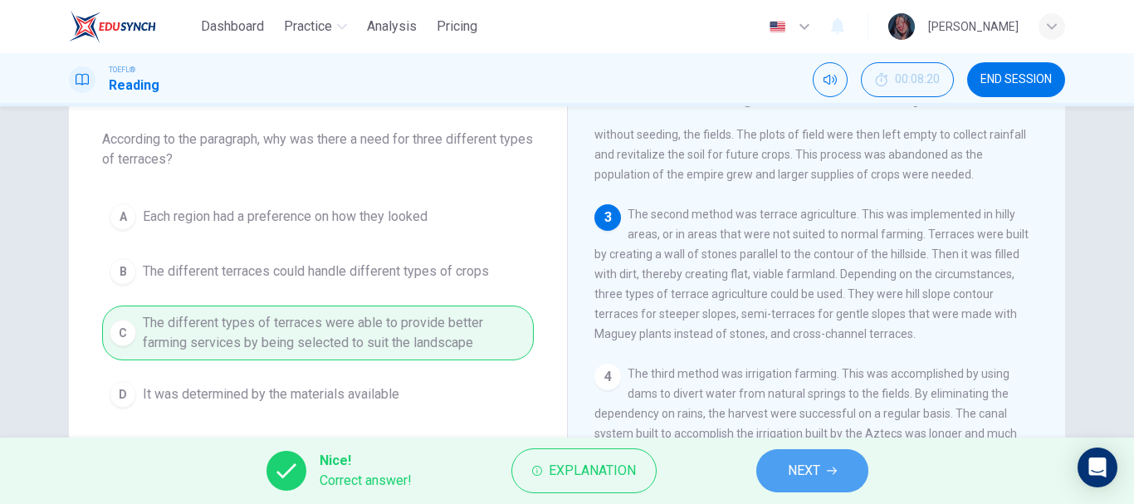
click at [790, 457] on button "NEXT" at bounding box center [812, 470] width 112 height 43
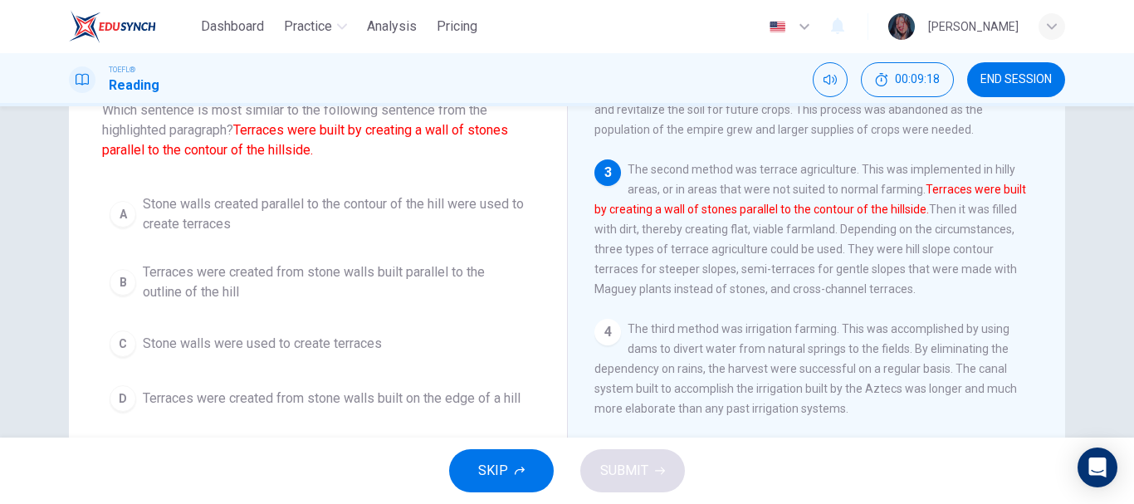
scroll to position [83, 0]
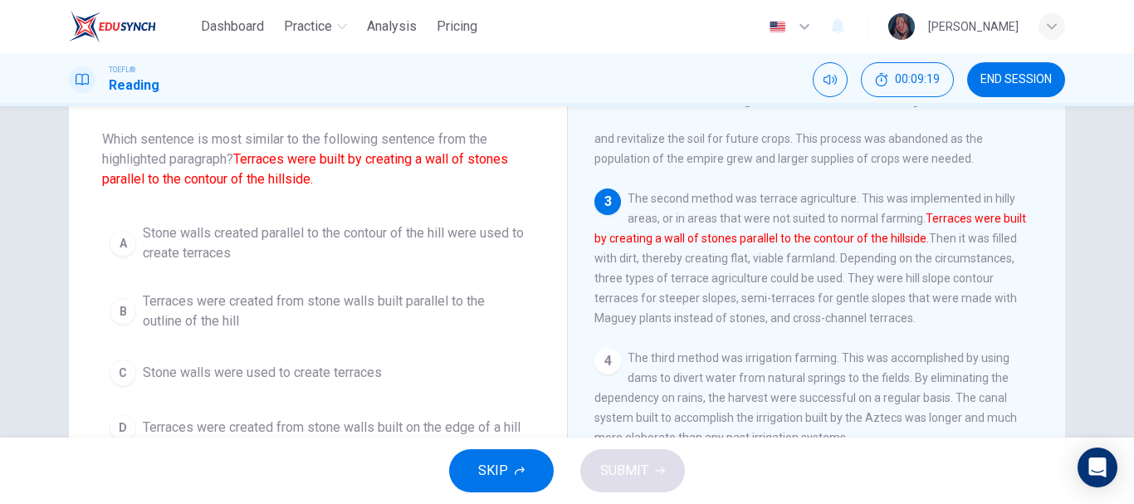
click at [357, 310] on span "Terraces were created from stone walls built parallel to the outline of the hill" at bounding box center [334, 311] width 383 height 40
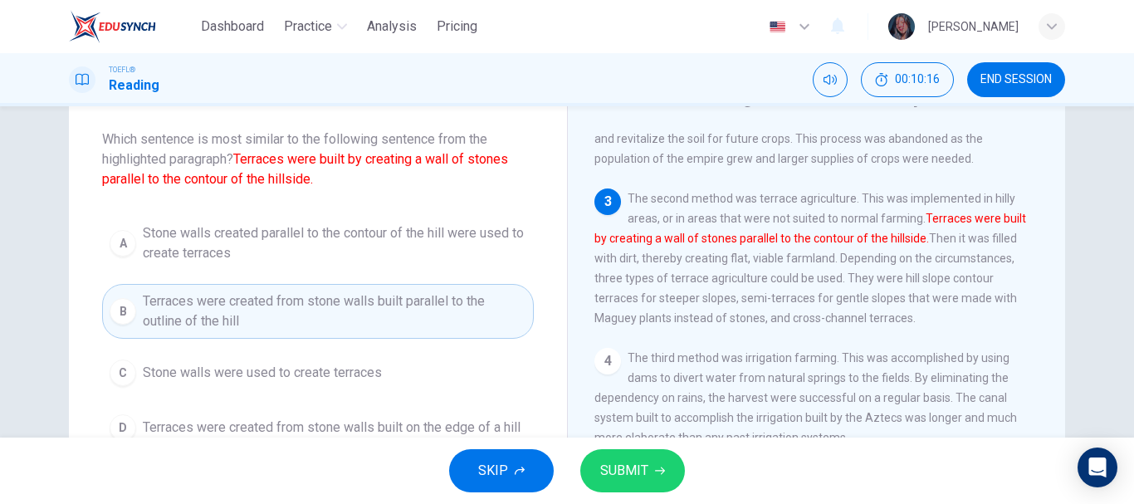
click at [235, 233] on span "Stone walls created parallel to the contour of the hill were used to create ter…" at bounding box center [334, 243] width 383 height 40
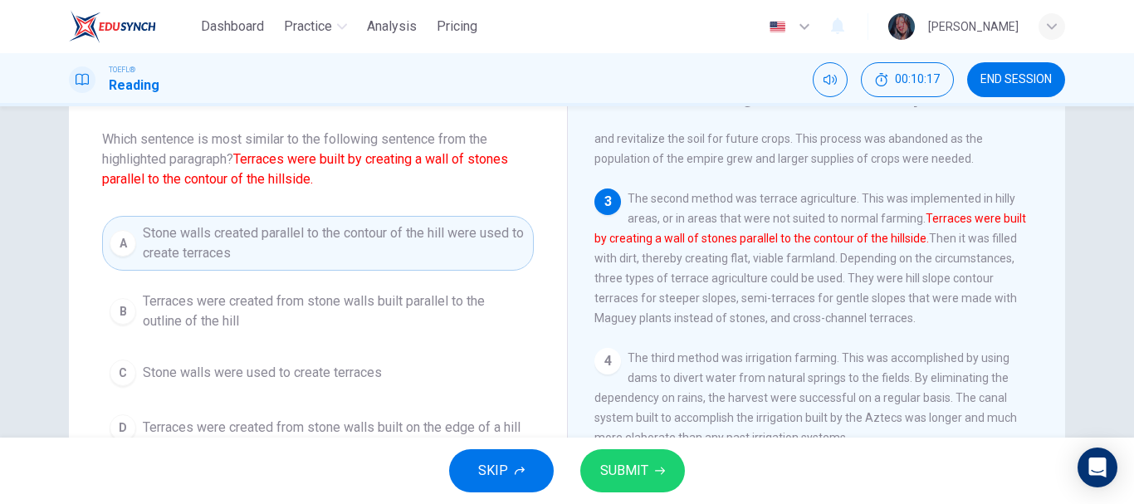
drag, startPoint x: 671, startPoint y: 482, endPoint x: 664, endPoint y: 478, distance: 8.5
click at [664, 478] on button "SUBMIT" at bounding box center [632, 470] width 105 height 43
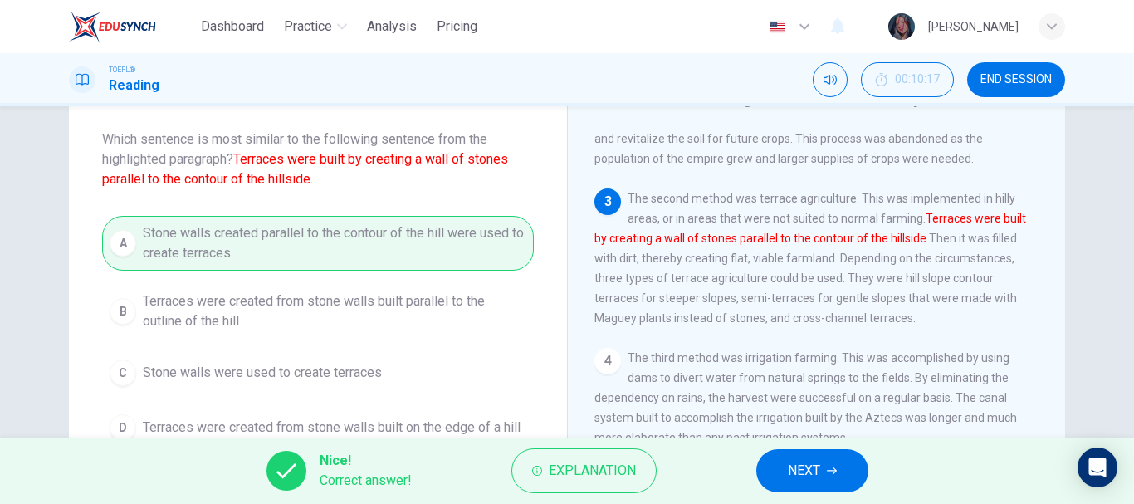
click at [833, 468] on icon "button" at bounding box center [832, 471] width 10 height 10
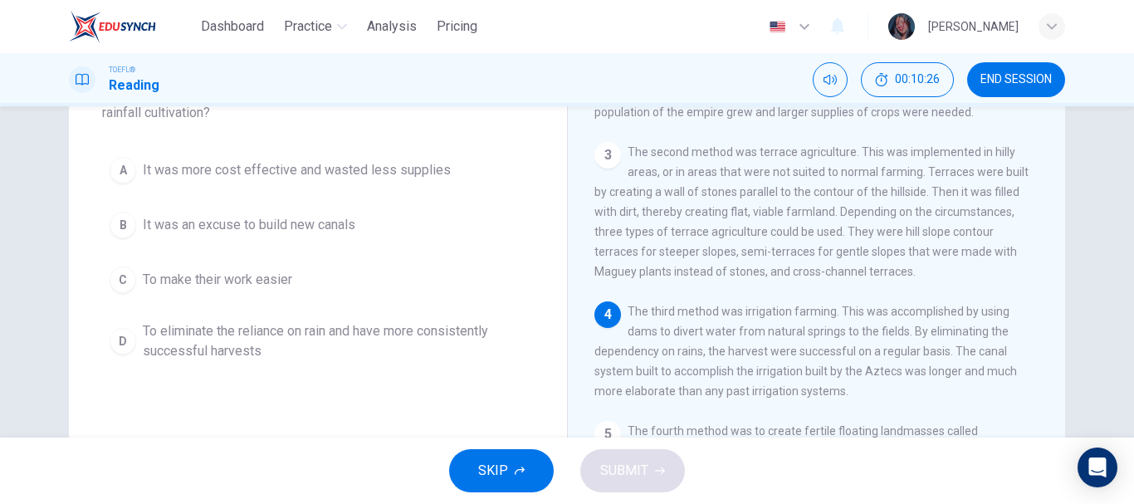
scroll to position [166, 0]
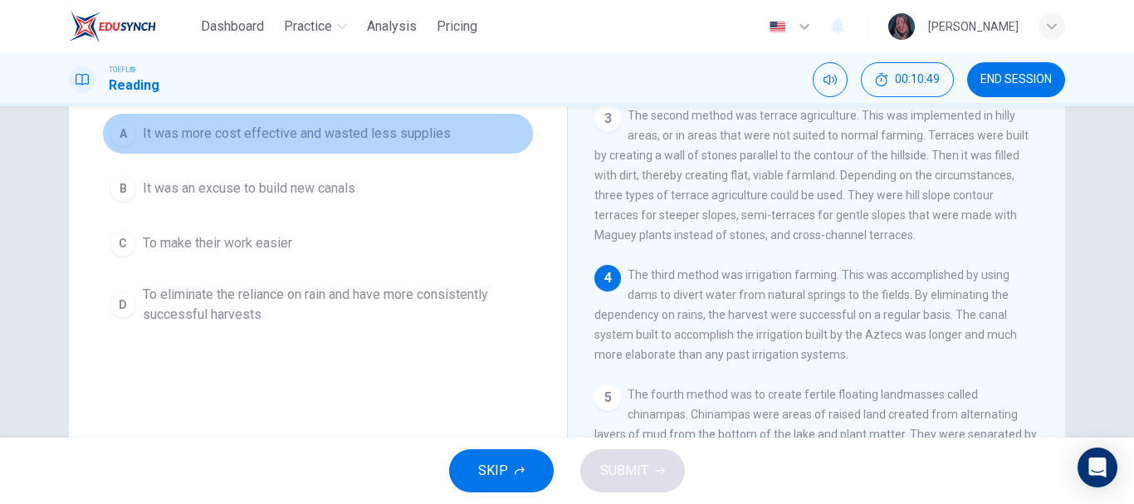
click at [381, 139] on span "It was more cost effective and wasted less supplies" at bounding box center [297, 134] width 308 height 20
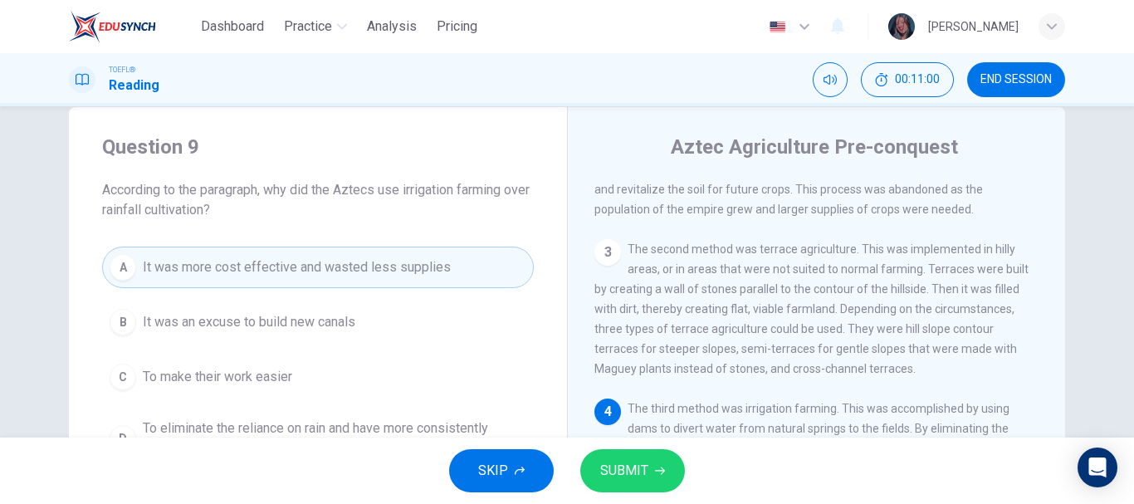
scroll to position [83, 0]
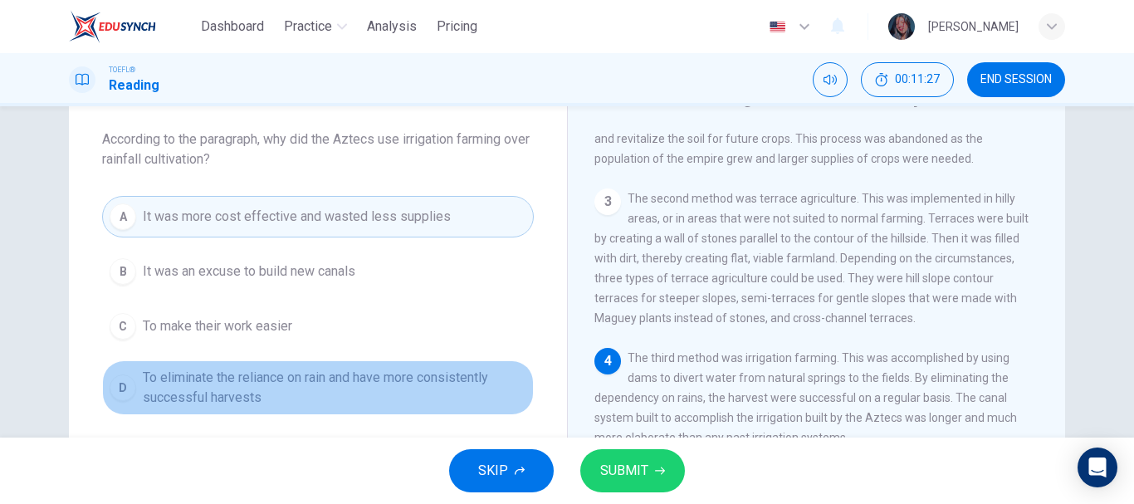
click at [426, 373] on span "To eliminate the reliance on rain and have more consistently successful harvests" at bounding box center [334, 388] width 383 height 40
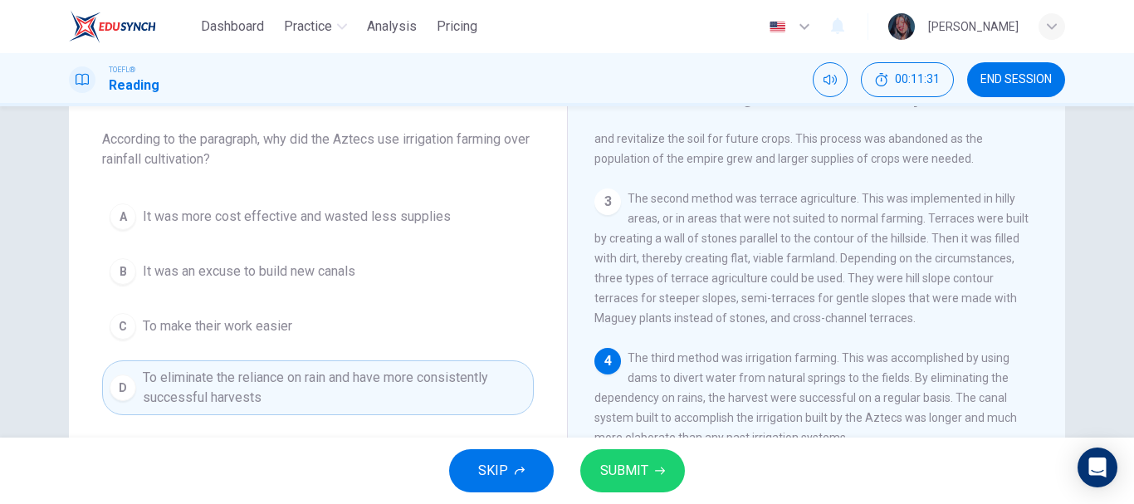
click at [651, 481] on button "SUBMIT" at bounding box center [632, 470] width 105 height 43
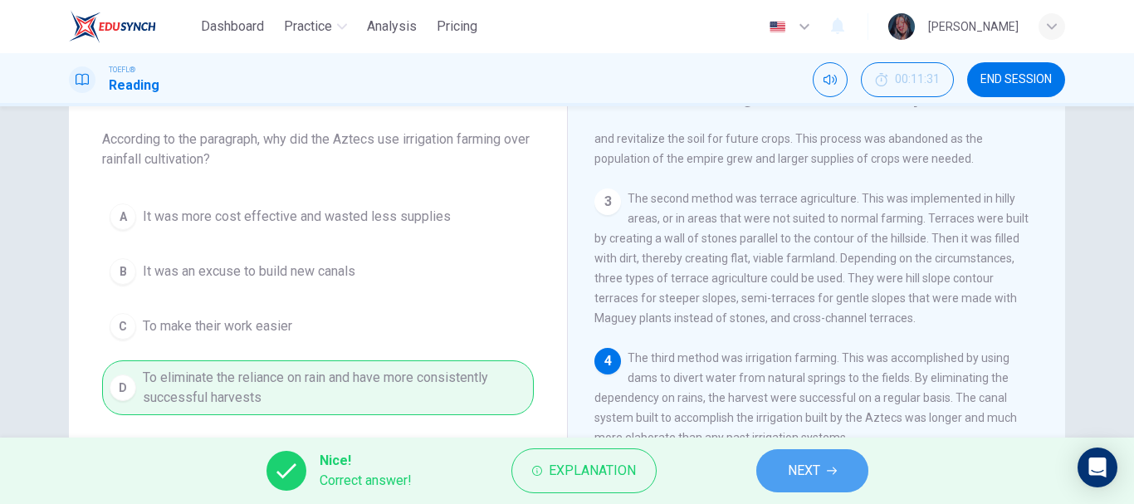
click at [788, 475] on span "NEXT" at bounding box center [804, 470] width 32 height 23
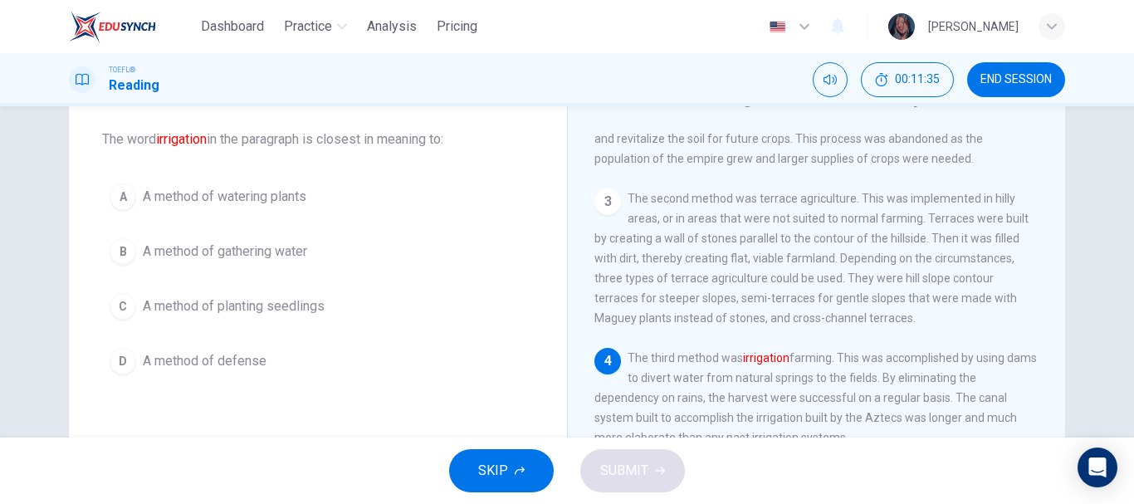
click at [283, 202] on span "A method of watering plants" at bounding box center [224, 197] width 163 height 20
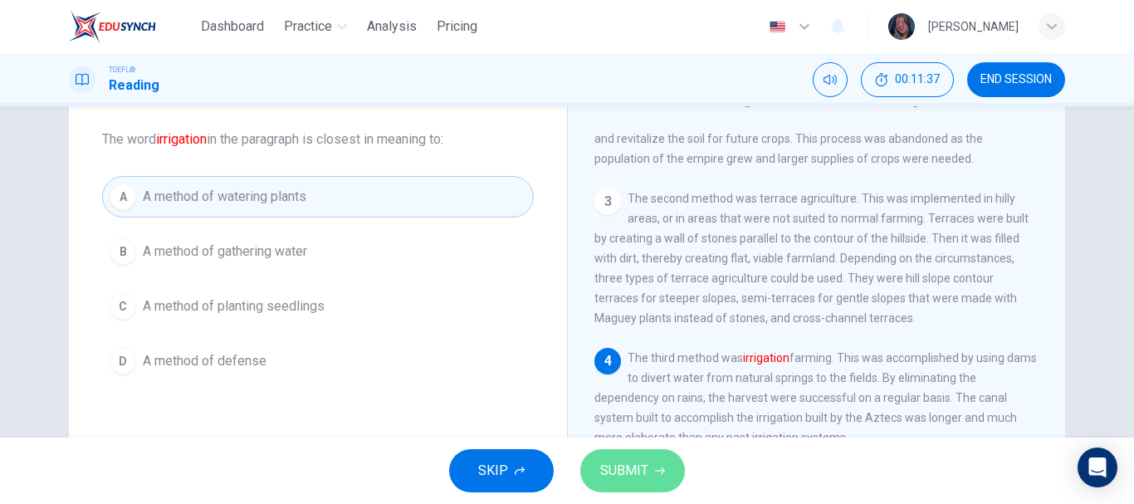
click at [641, 471] on span "SUBMIT" at bounding box center [624, 470] width 48 height 23
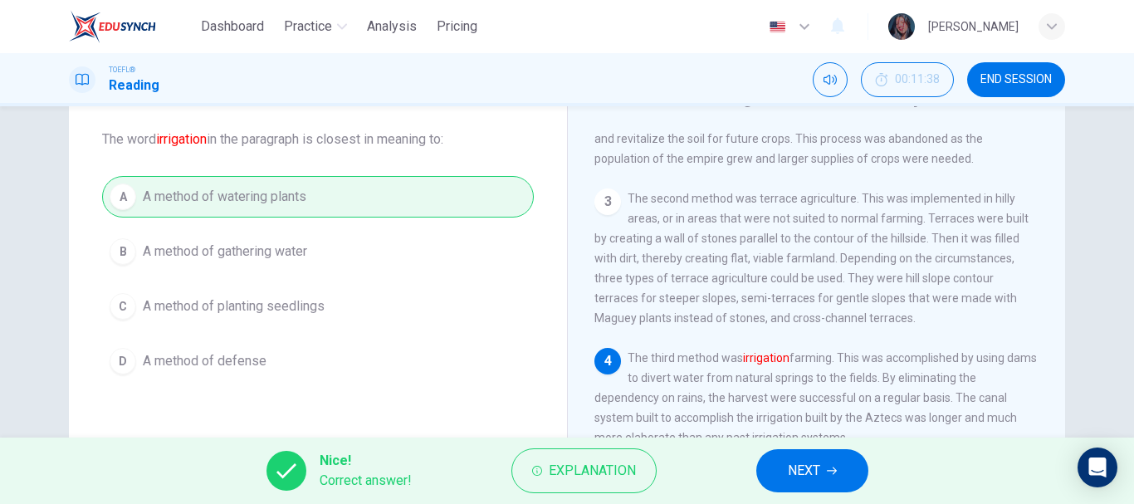
click at [775, 471] on button "NEXT" at bounding box center [812, 470] width 112 height 43
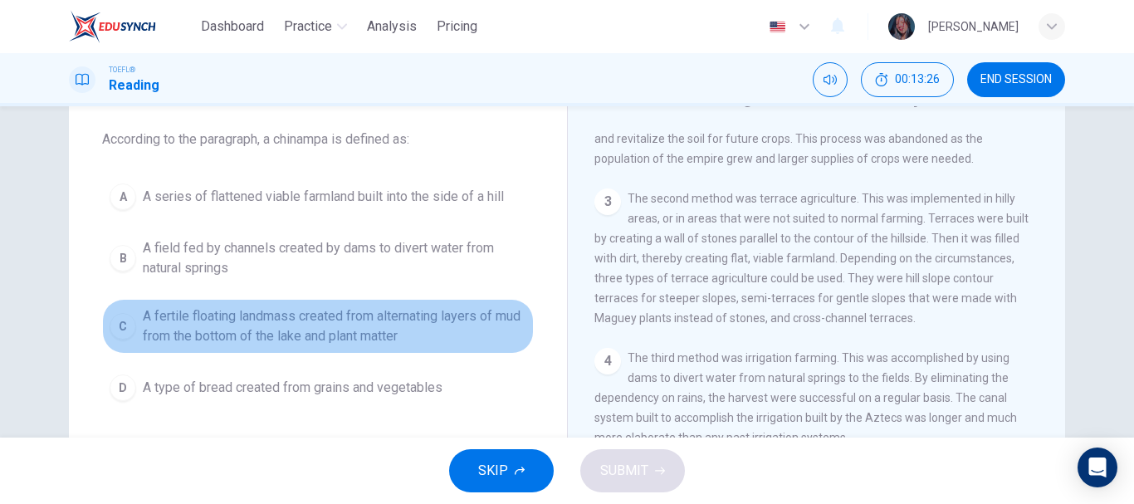
click at [384, 335] on span "A fertile floating landmass created from alternating layers of mud from the bot…" at bounding box center [334, 326] width 383 height 40
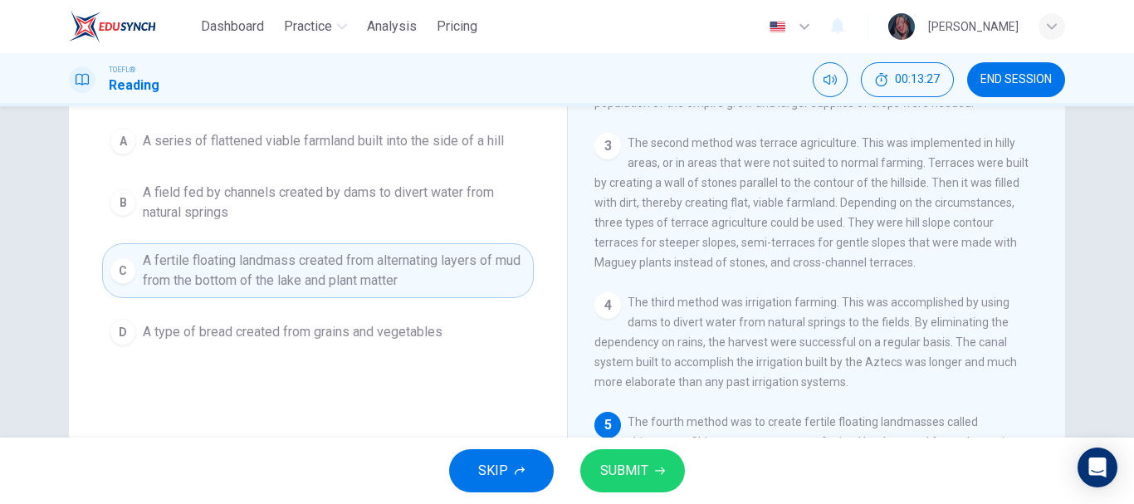
scroll to position [166, 0]
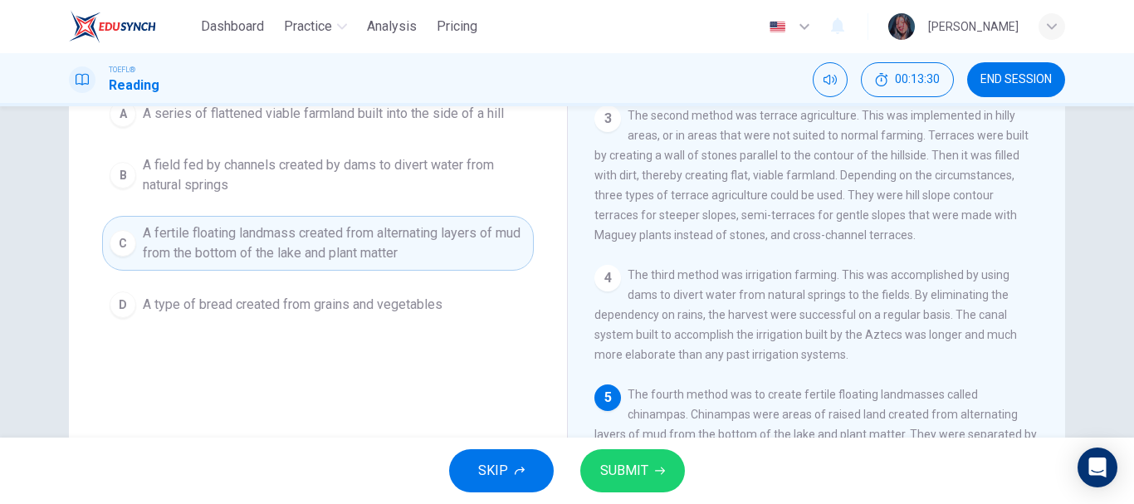
click at [636, 464] on span "SUBMIT" at bounding box center [624, 470] width 48 height 23
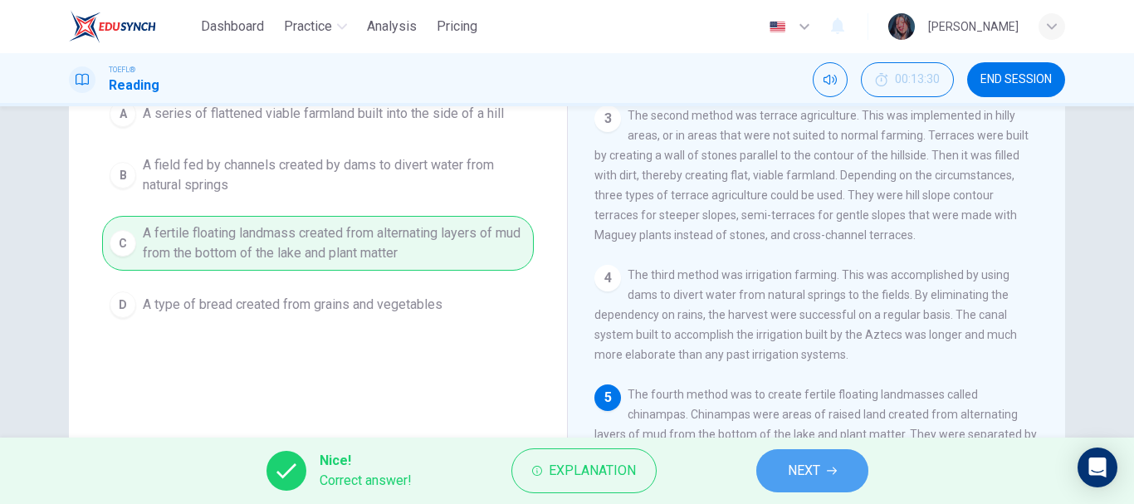
click at [773, 459] on button "NEXT" at bounding box center [812, 470] width 112 height 43
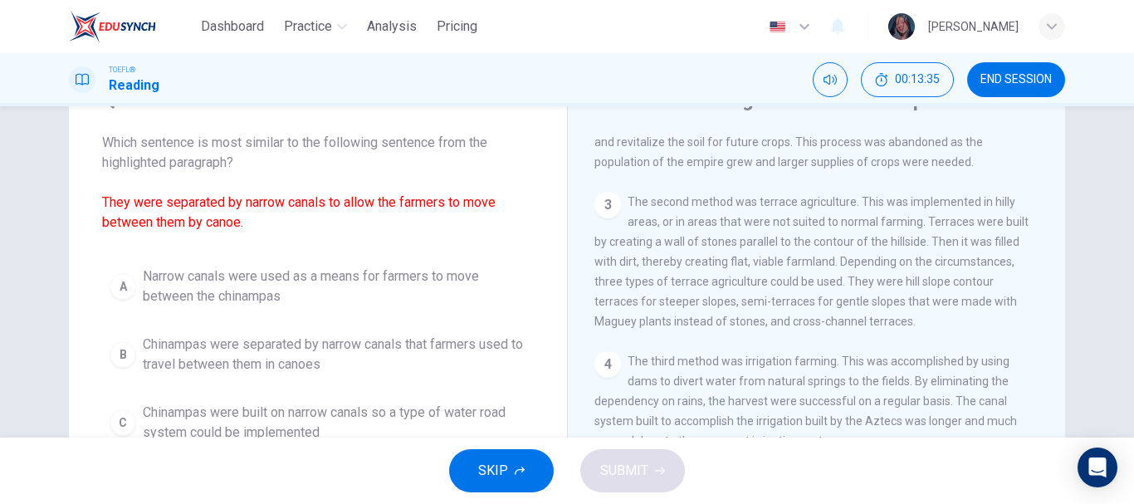
scroll to position [163, 0]
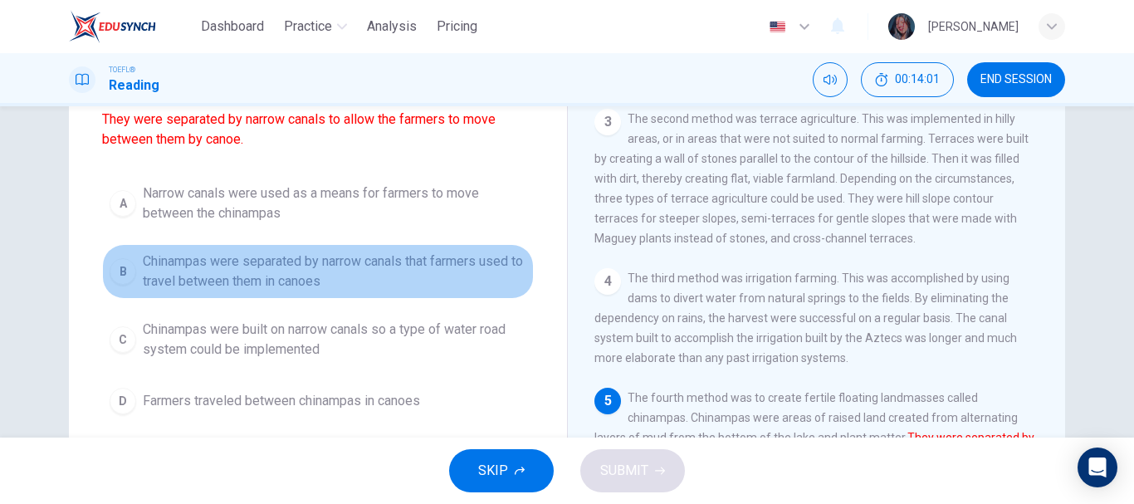
click at [220, 277] on span "Chinampas were separated by narrow canals that farmers used to travel between t…" at bounding box center [334, 271] width 383 height 40
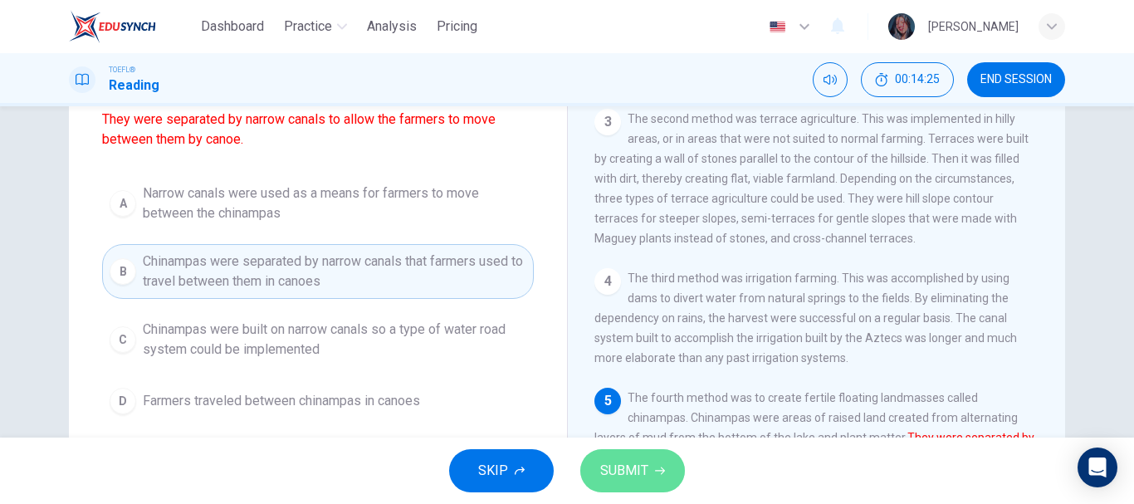
click at [622, 479] on span "SUBMIT" at bounding box center [624, 470] width 48 height 23
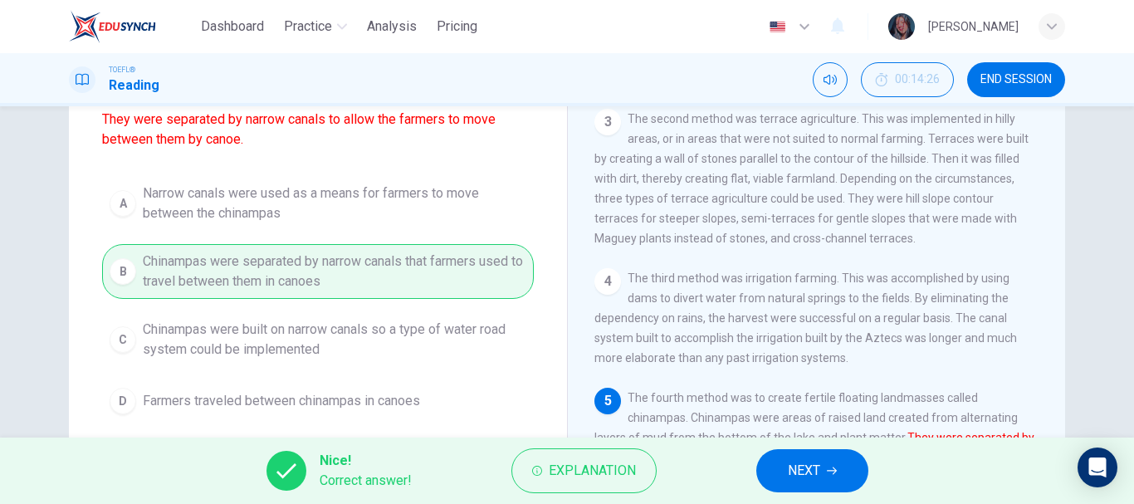
click at [810, 474] on span "NEXT" at bounding box center [804, 470] width 32 height 23
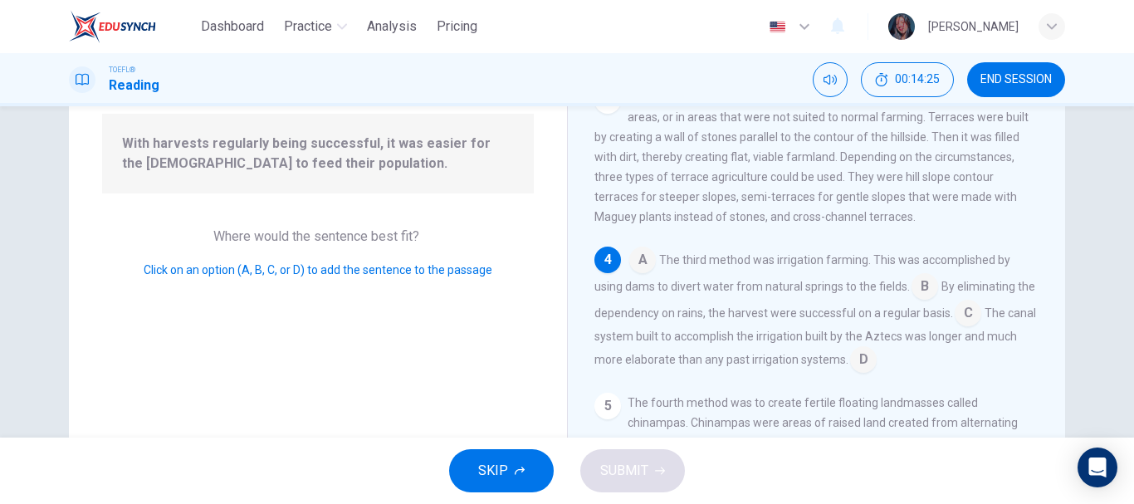
scroll to position [226, 0]
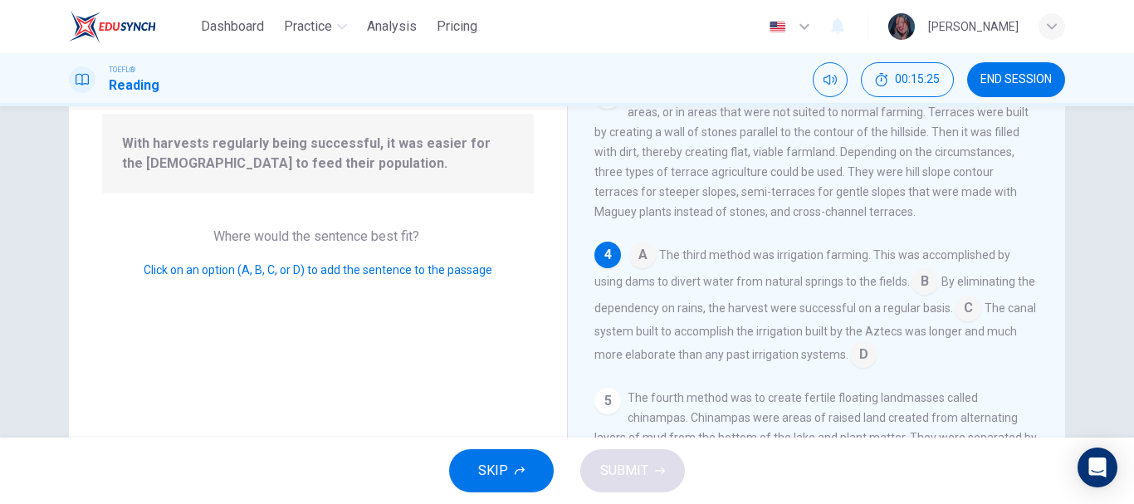
click at [876, 348] on input at bounding box center [863, 356] width 27 height 27
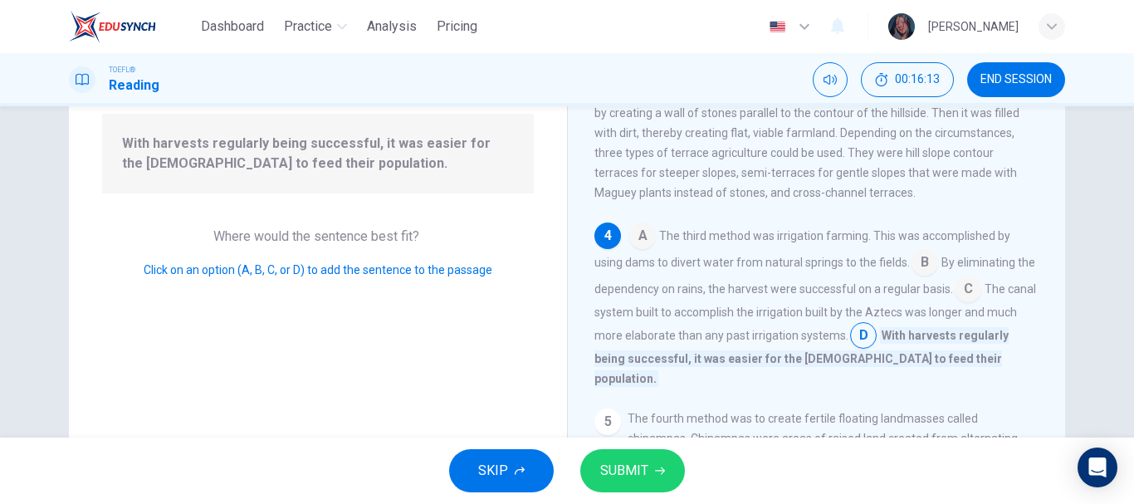
click at [981, 302] on input at bounding box center [967, 290] width 27 height 27
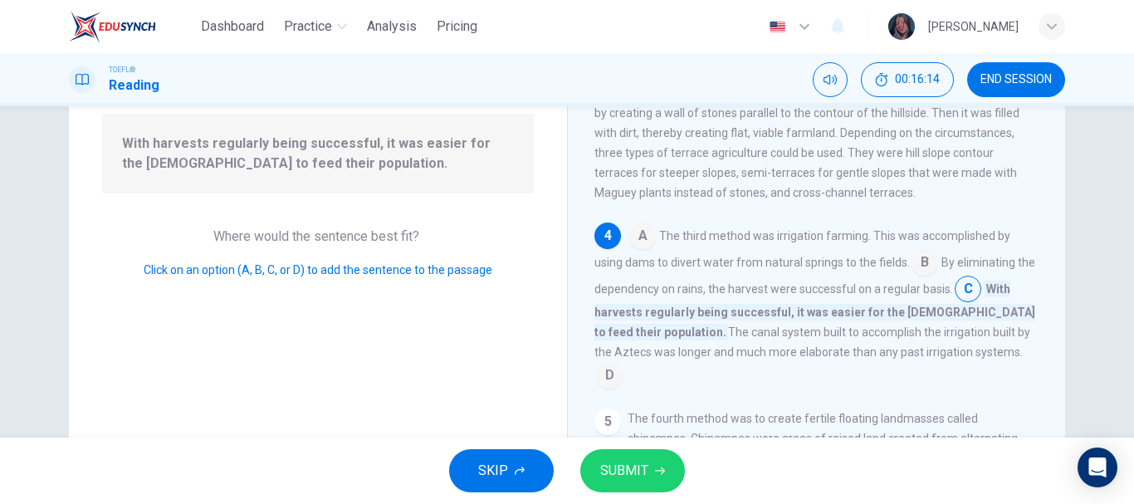
click at [648, 461] on button "SUBMIT" at bounding box center [632, 470] width 105 height 43
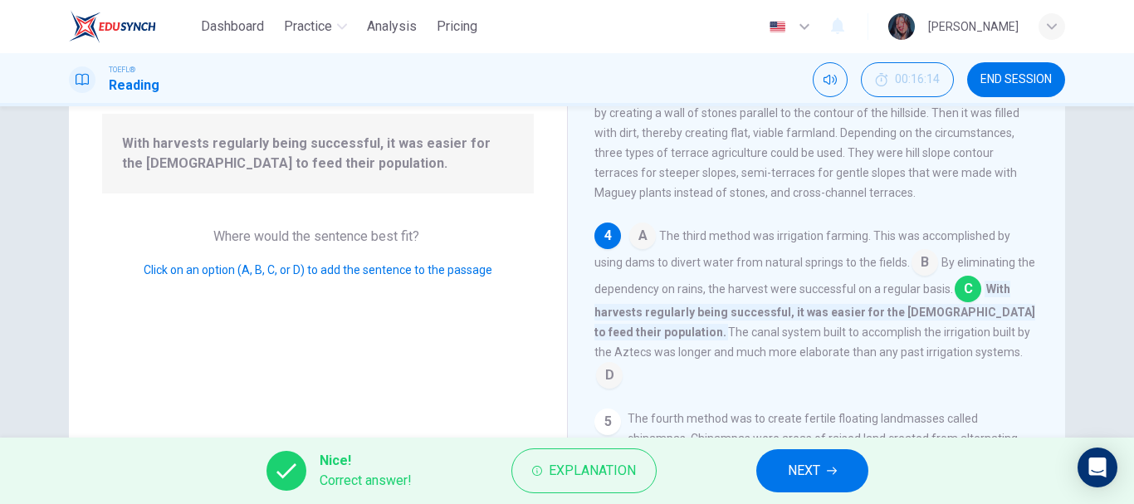
click at [799, 462] on span "NEXT" at bounding box center [804, 470] width 32 height 23
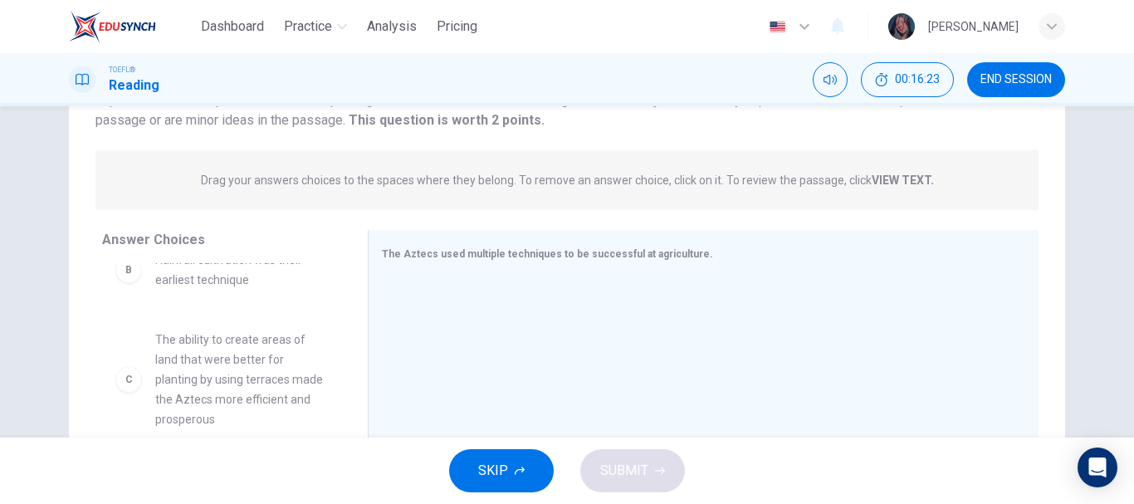
scroll to position [83, 0]
drag, startPoint x: 182, startPoint y: 366, endPoint x: 533, endPoint y: 329, distance: 352.9
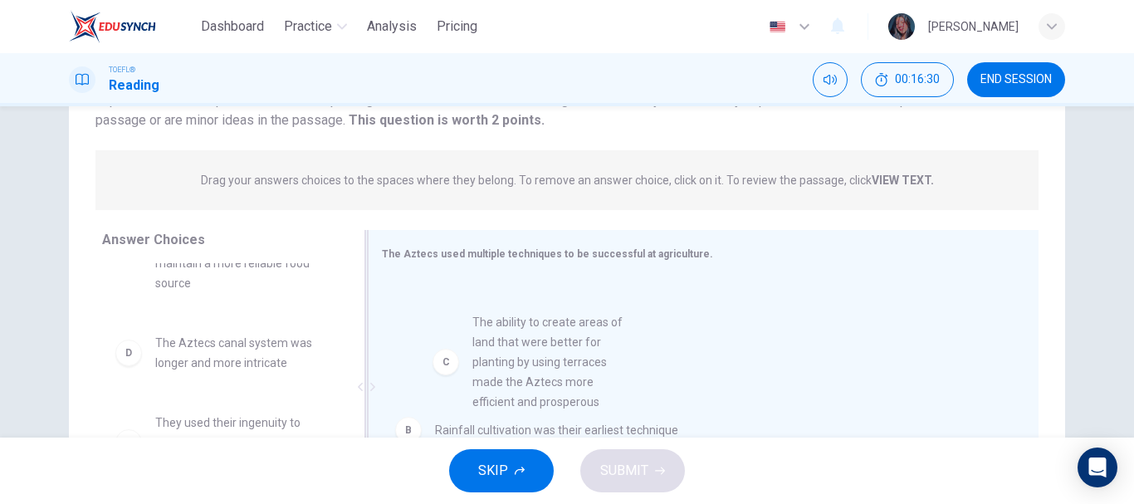
drag, startPoint x: 228, startPoint y: 393, endPoint x: 557, endPoint y: 373, distance: 329.2
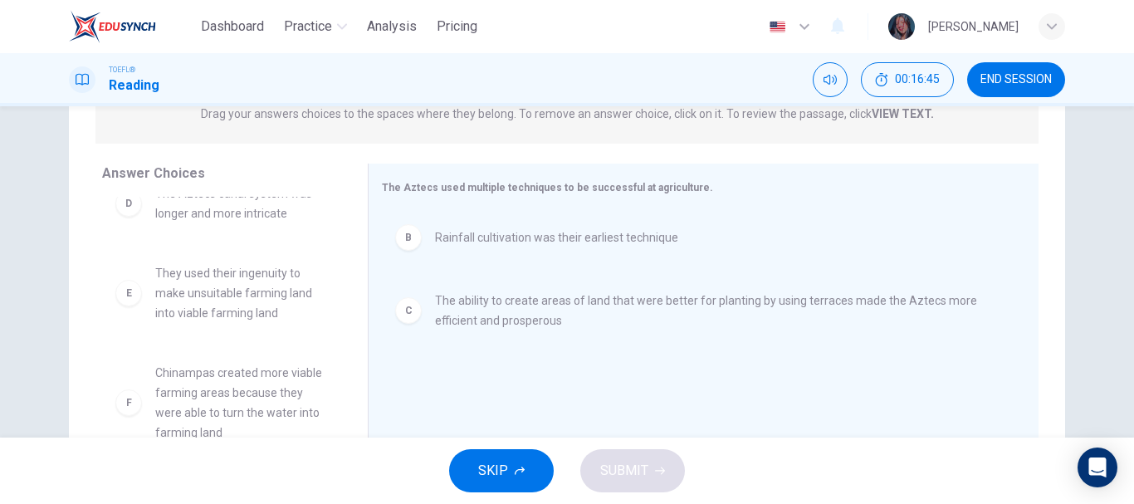
scroll to position [169, 0]
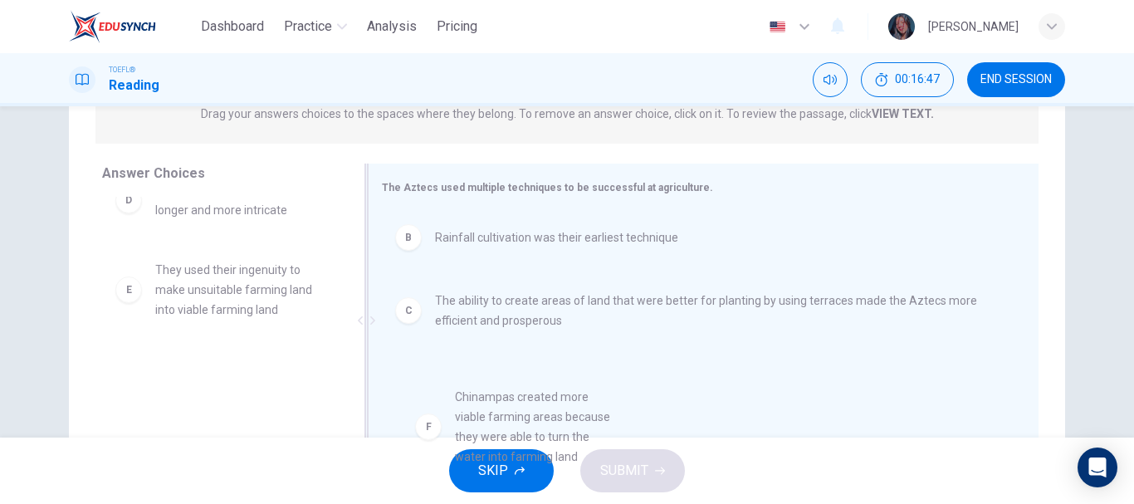
drag, startPoint x: 260, startPoint y: 378, endPoint x: 568, endPoint y: 405, distance: 309.1
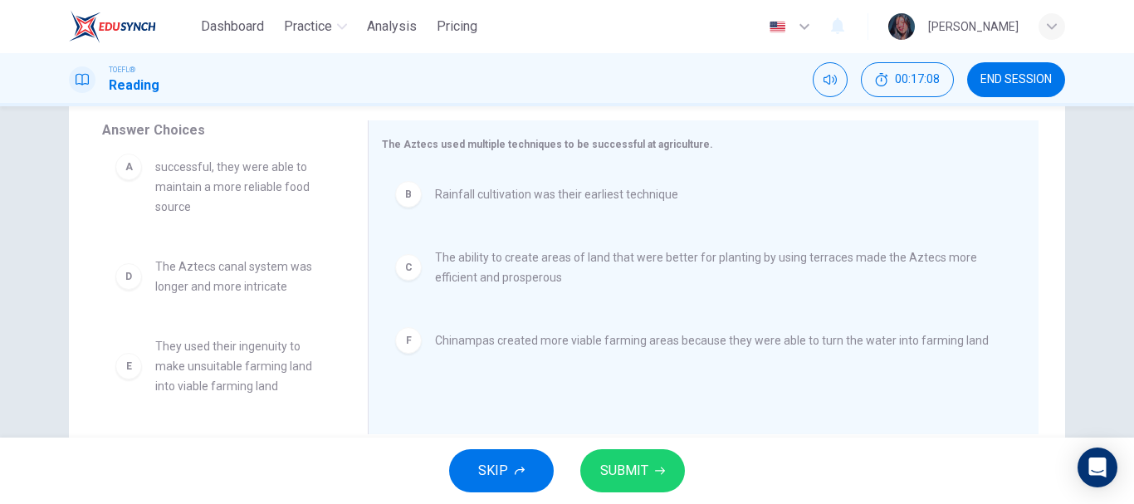
scroll to position [312, 0]
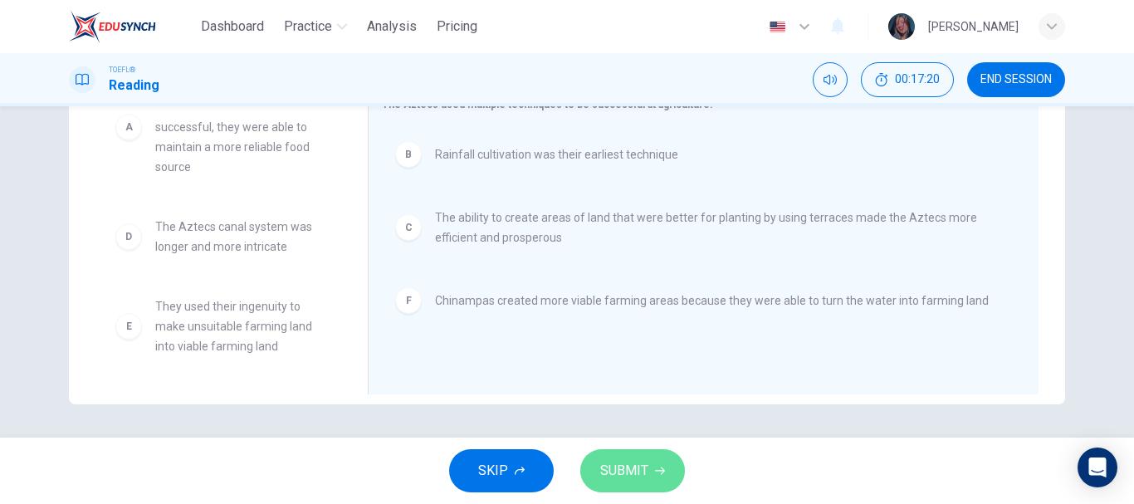
click at [661, 469] on icon "button" at bounding box center [660, 471] width 10 height 10
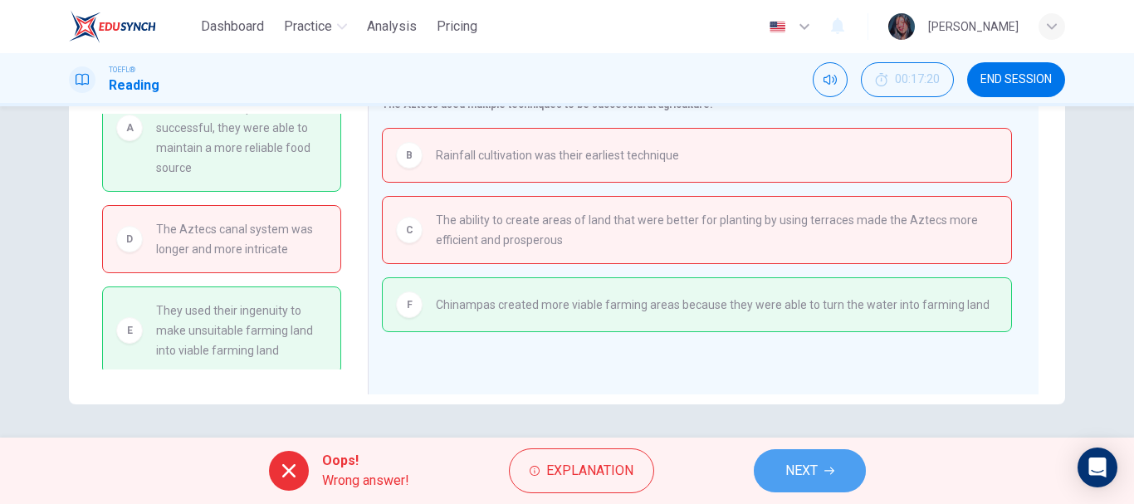
click at [780, 464] on button "NEXT" at bounding box center [809, 470] width 112 height 43
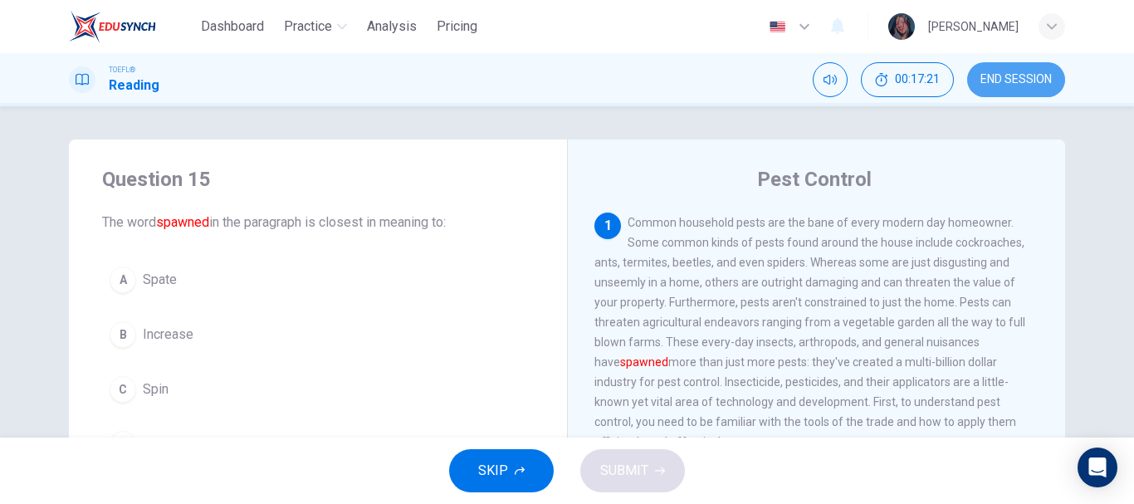
click at [1002, 69] on button "END SESSION" at bounding box center [1016, 79] width 98 height 35
